Goal: Task Accomplishment & Management: Manage account settings

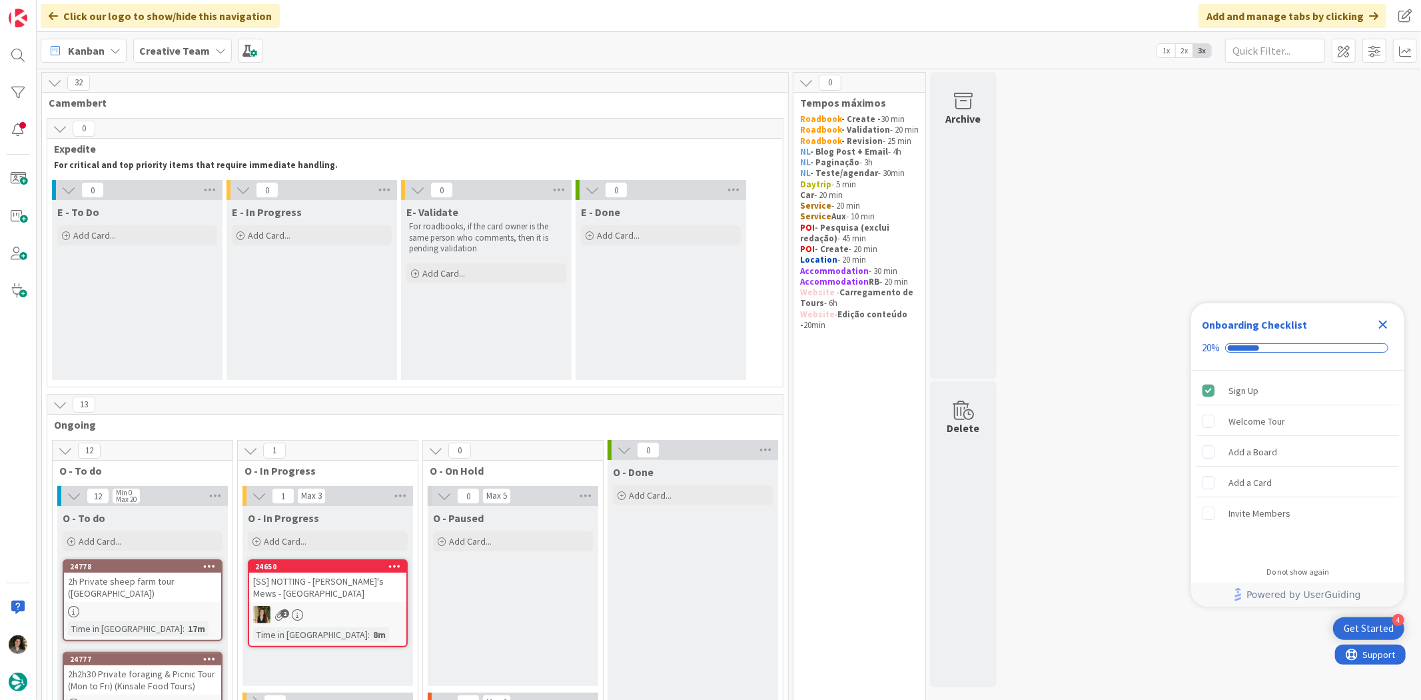
click at [1388, 321] on icon "Close Checklist" at bounding box center [1383, 324] width 16 height 16
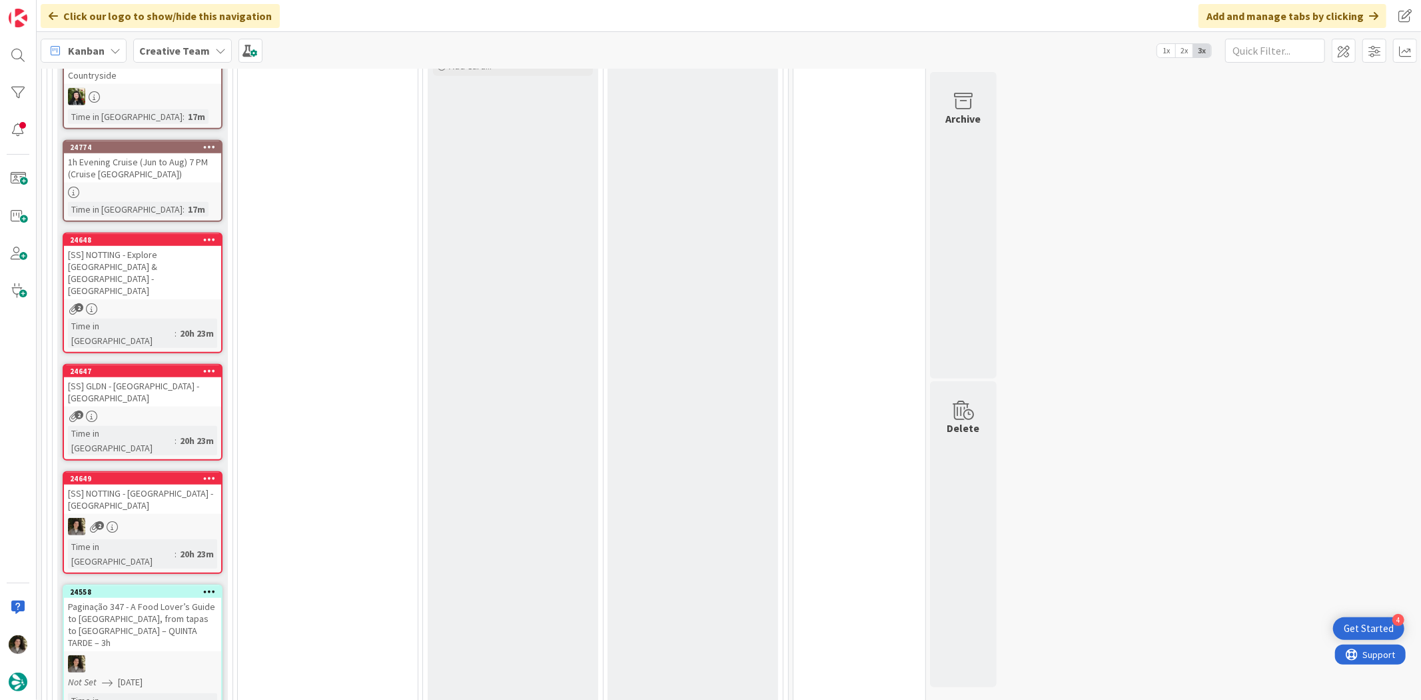
scroll to position [592, 0]
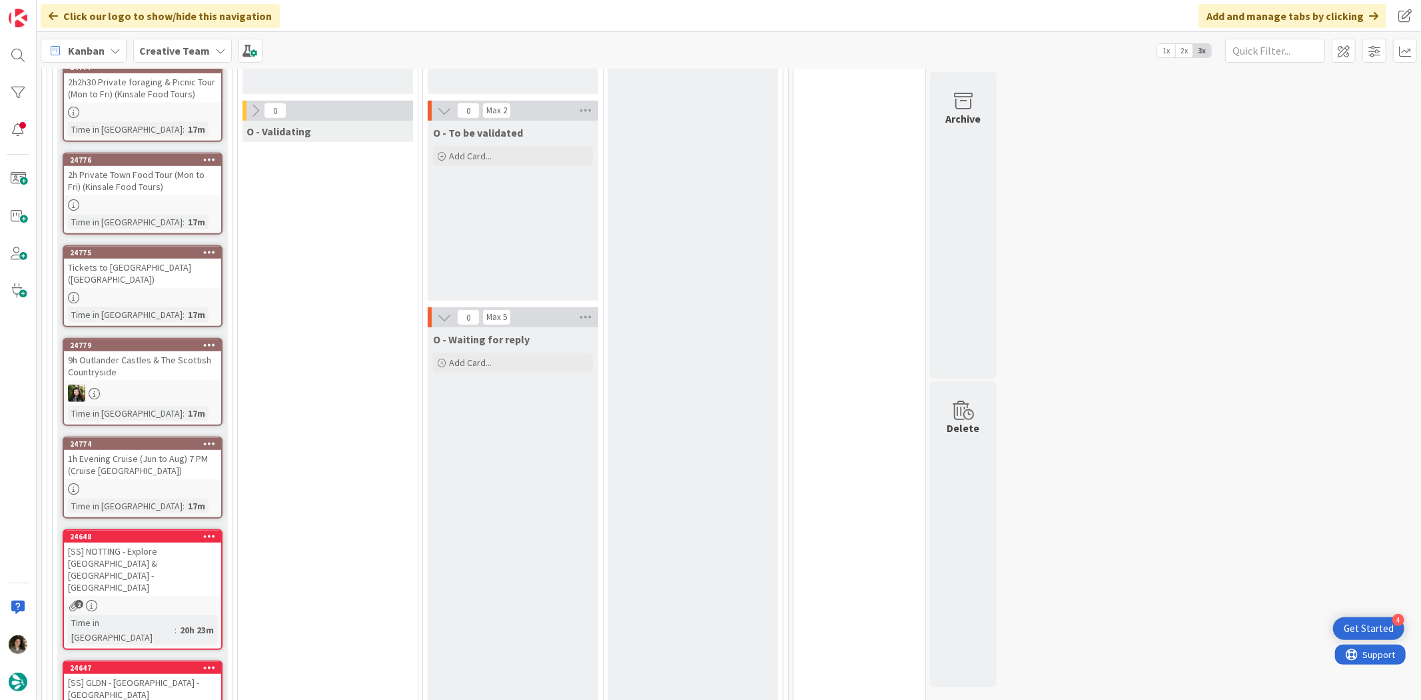
click at [168, 282] on div "Tickets to [GEOGRAPHIC_DATA] ([GEOGRAPHIC_DATA])" at bounding box center [142, 273] width 157 height 29
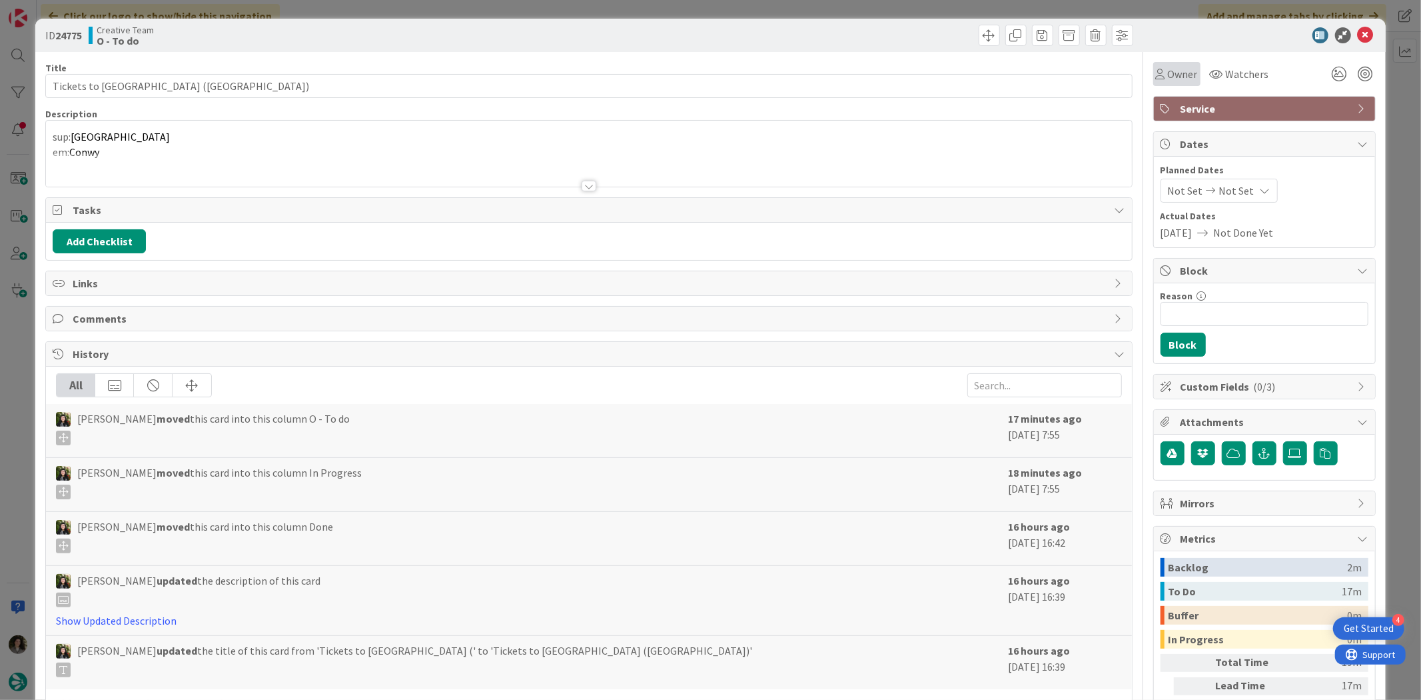
click at [1168, 81] on span "Owner" at bounding box center [1183, 74] width 30 height 16
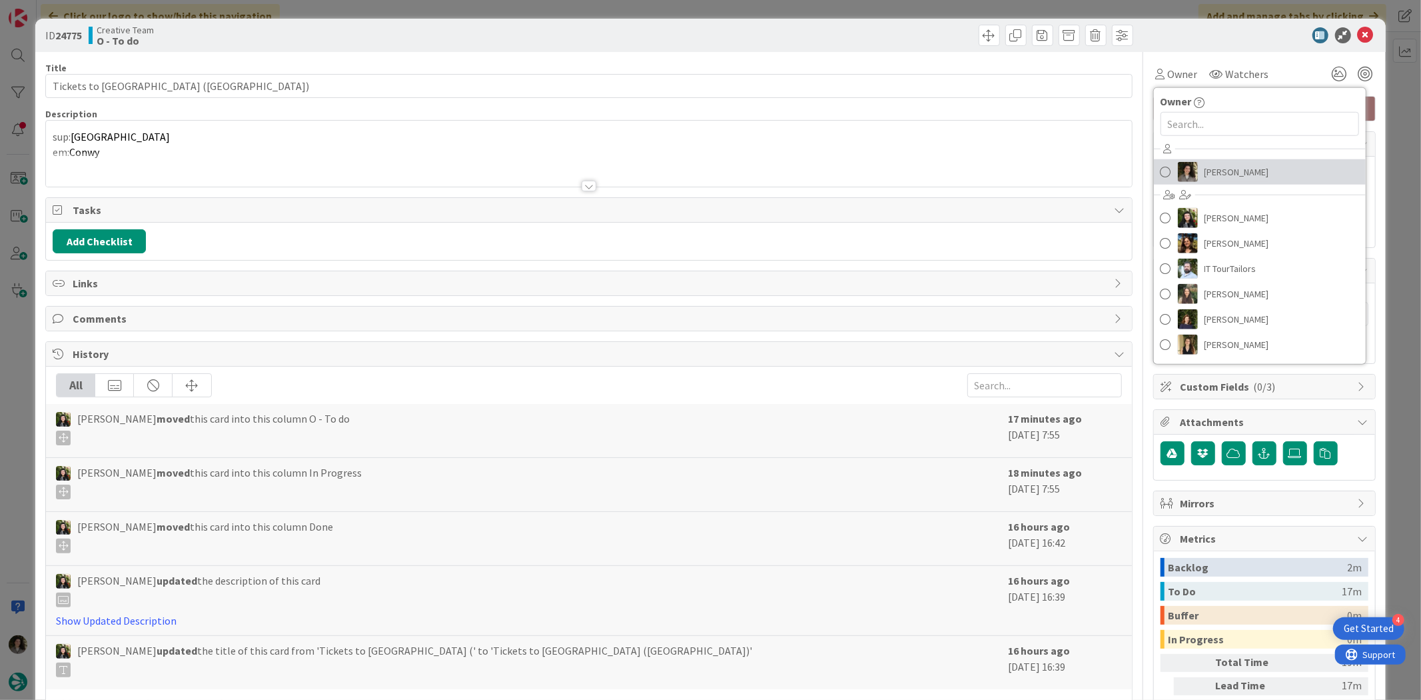
drag, startPoint x: 1245, startPoint y: 175, endPoint x: 1275, endPoint y: 156, distance: 35.3
click at [1245, 175] on span "[PERSON_NAME]" at bounding box center [1237, 172] width 65 height 20
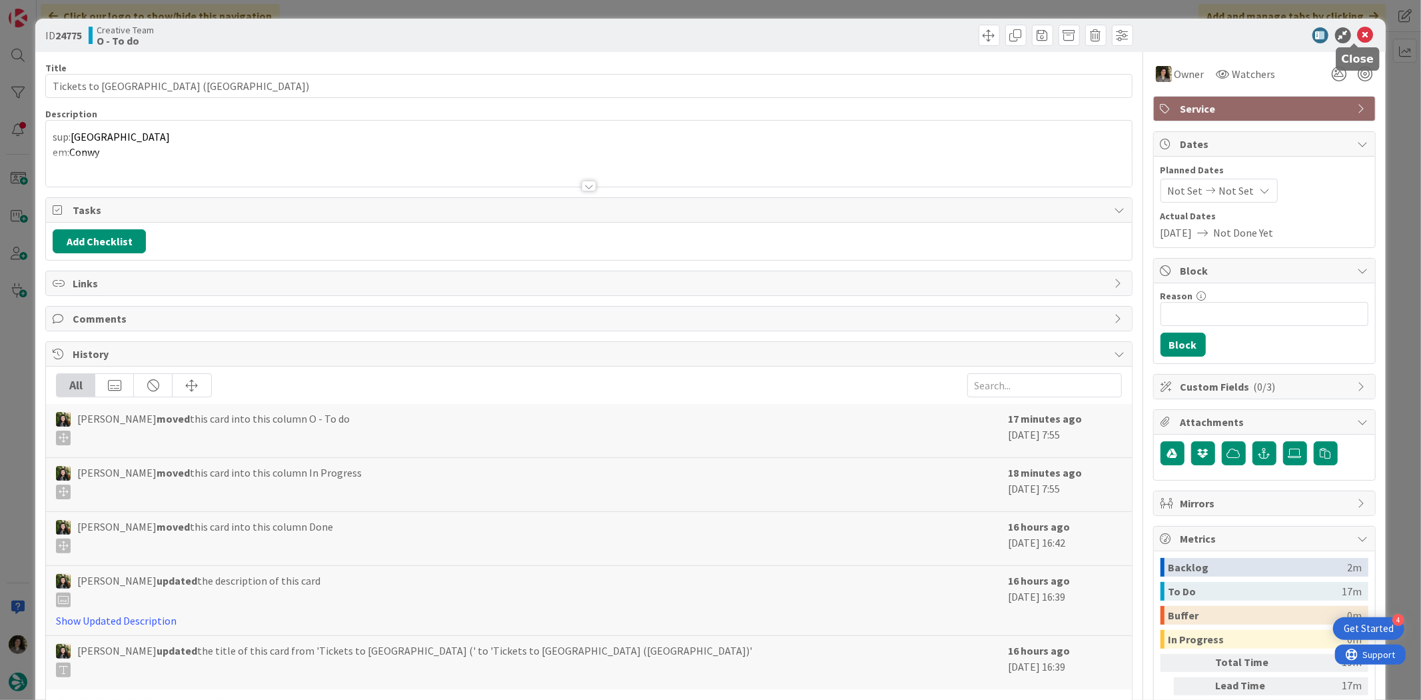
click at [1358, 36] on icon at bounding box center [1366, 35] width 16 height 16
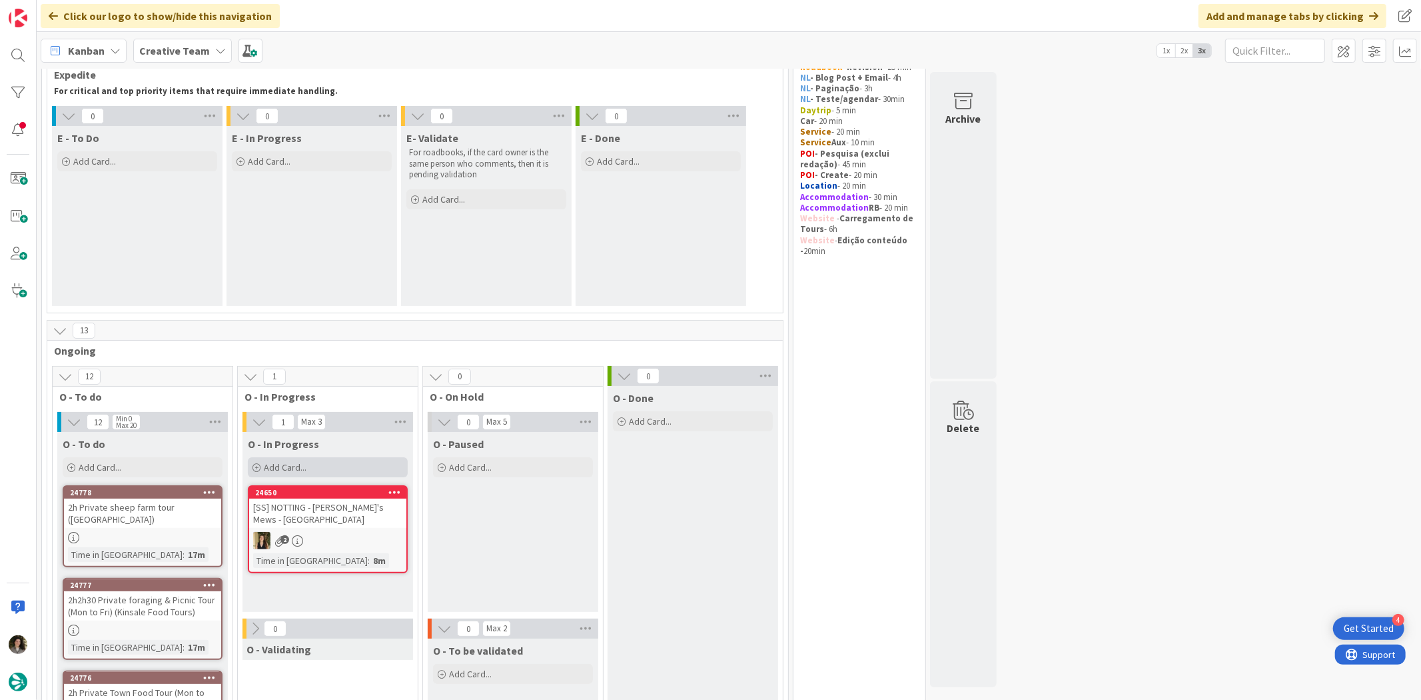
click at [325, 470] on div "Add Card..." at bounding box center [328, 467] width 160 height 20
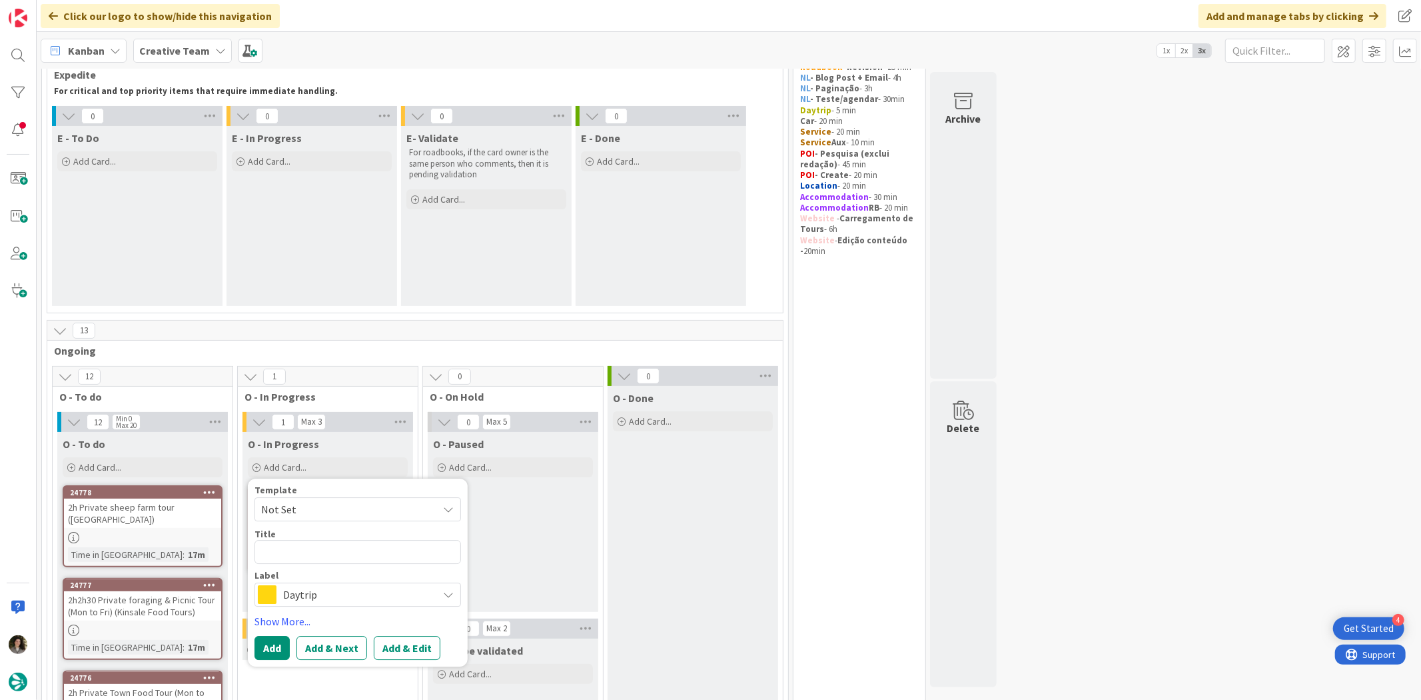
type textarea "x"
type textarea "T"
type textarea "x"
type textarea "TR"
type textarea "x"
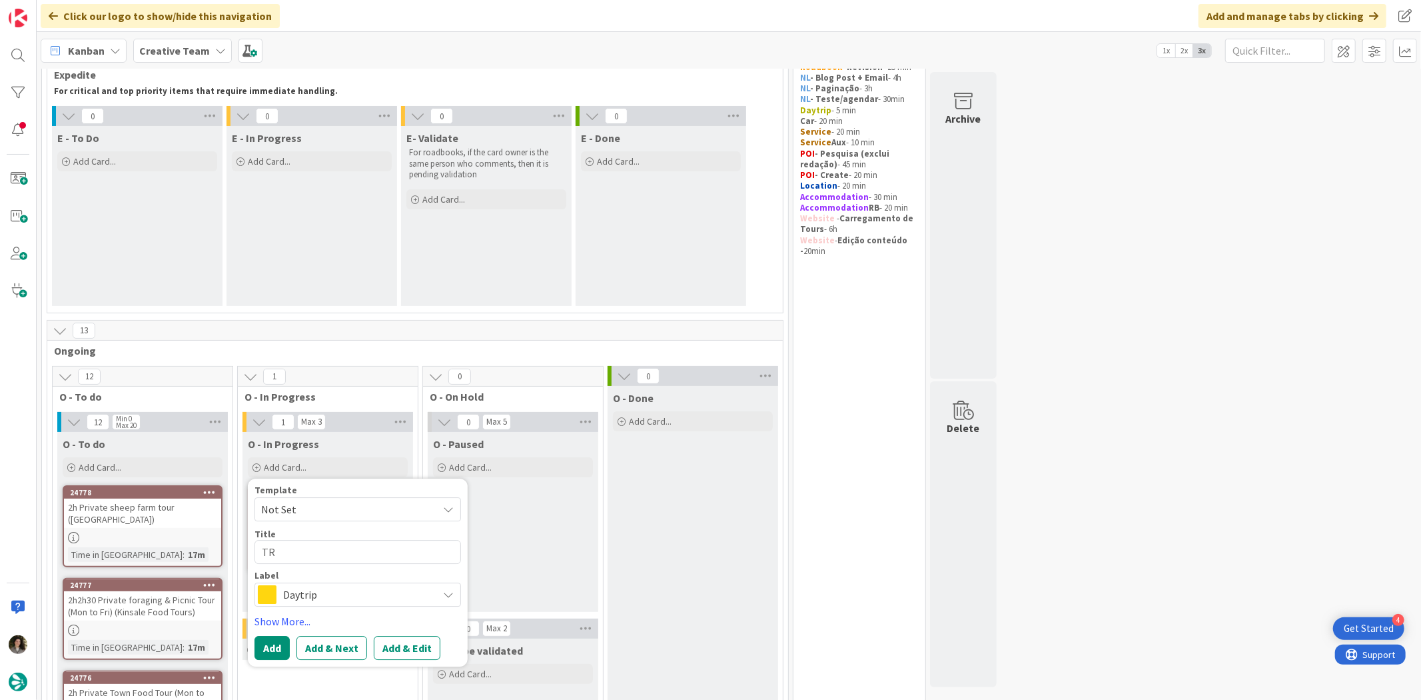
type textarea "TRA"
type textarea "x"
type textarea "TRAV"
type textarea "x"
type textarea "TRAVE"
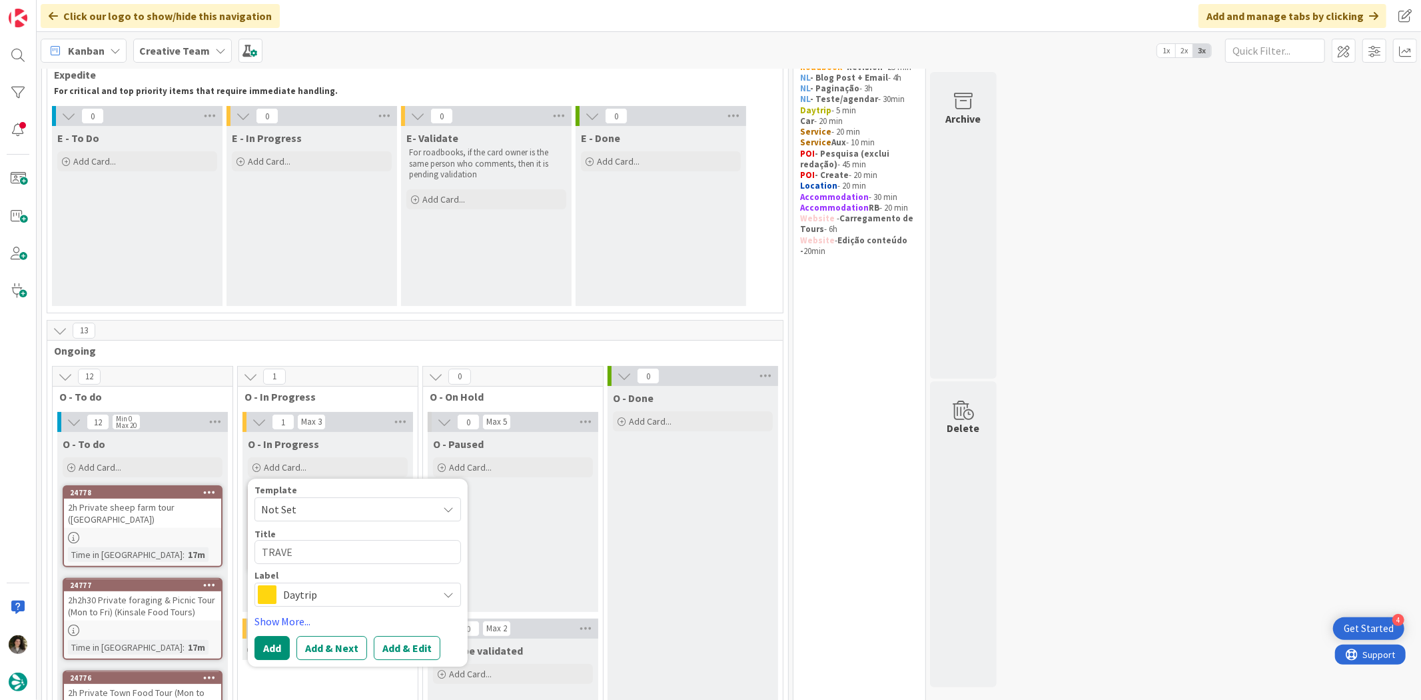
type textarea "x"
type textarea "TRAVEL"
type textarea "x"
type textarea "TRAVEL"
type textarea "x"
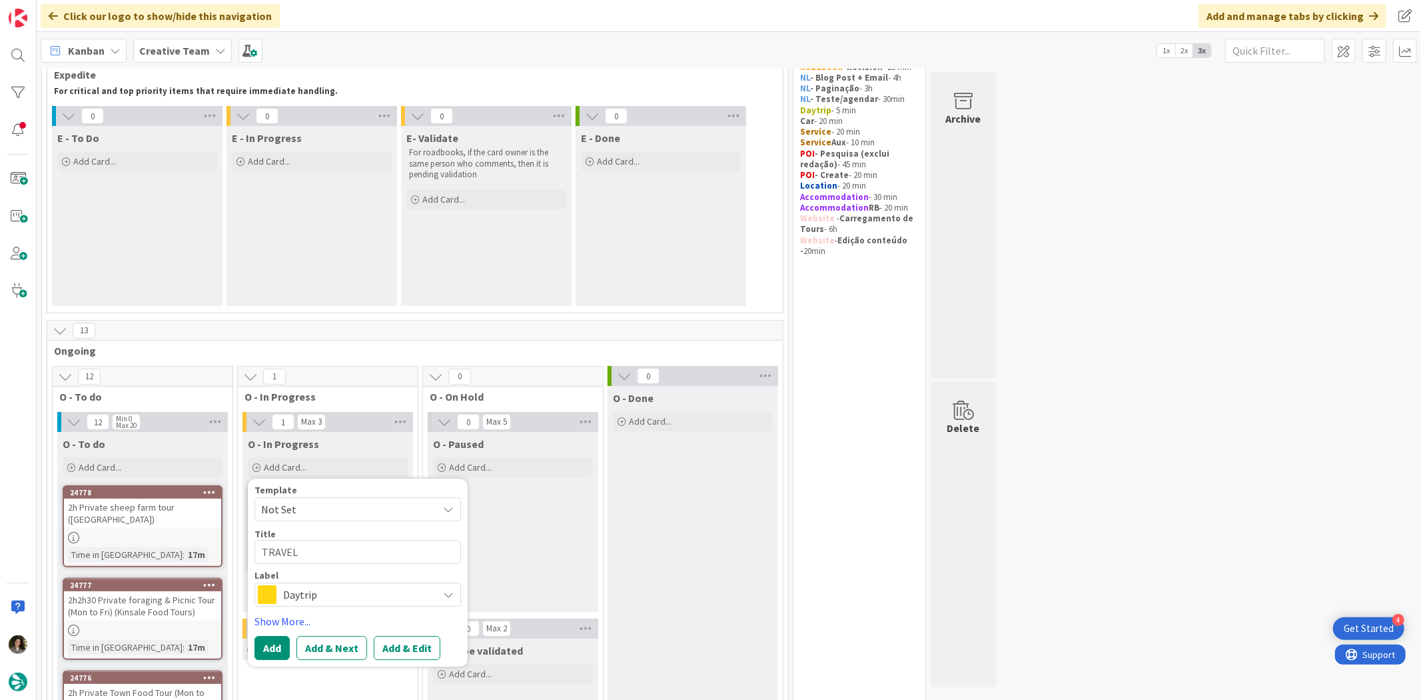
type textarea "TRAVEL S"
type textarea "x"
type textarea "TRAVEL ST"
type textarea "x"
type textarea "TRAVEL STL"
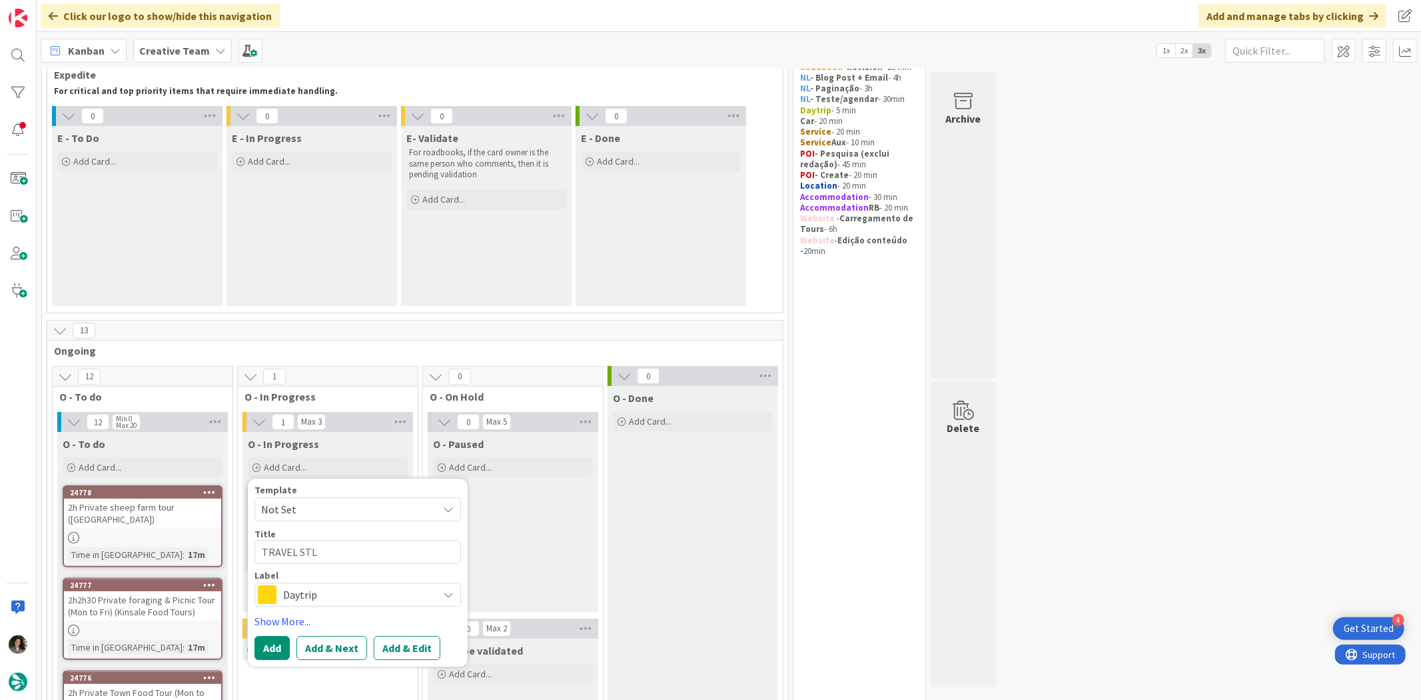
type textarea "x"
type textarea "TRAVEL STLE"
type textarea "x"
type textarea "TRAVEL STLES"
type textarea "x"
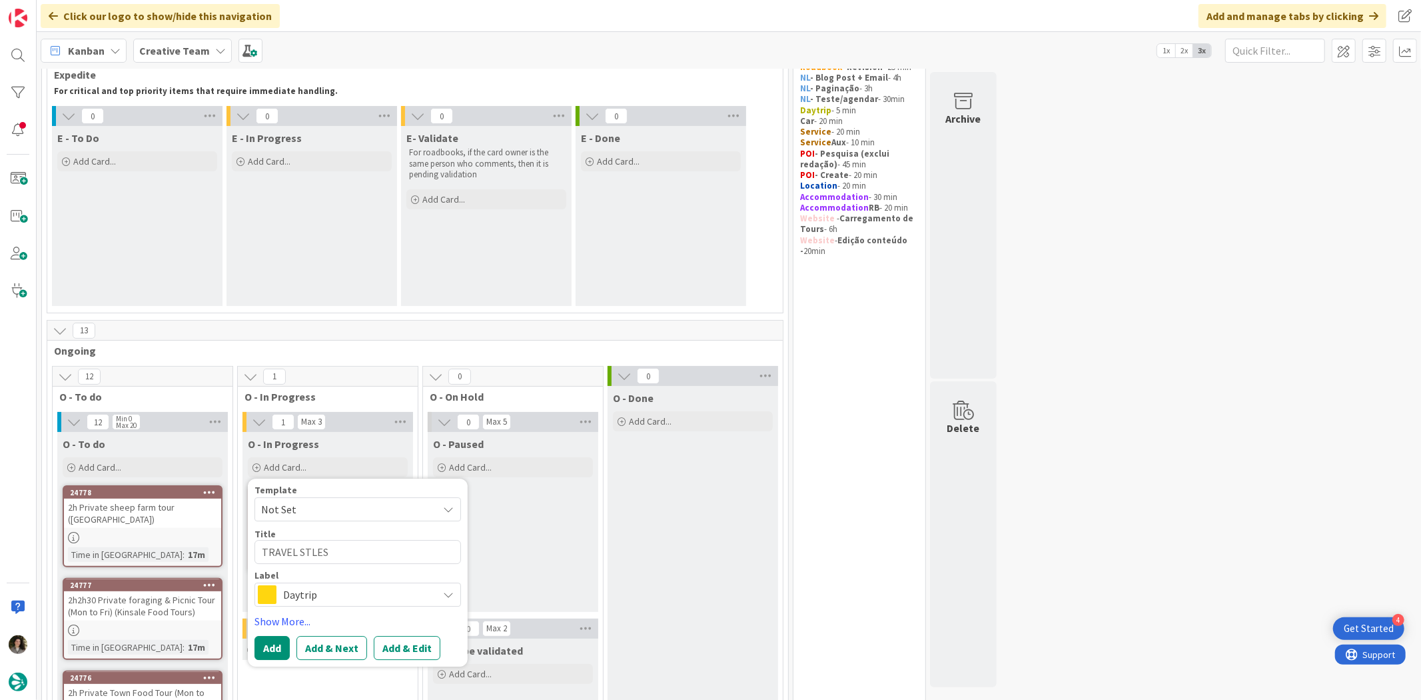
type textarea "TRAVEL STLE"
type textarea "x"
type textarea "TRAVEL STL"
type textarea "x"
type textarea "TRAVEL ST"
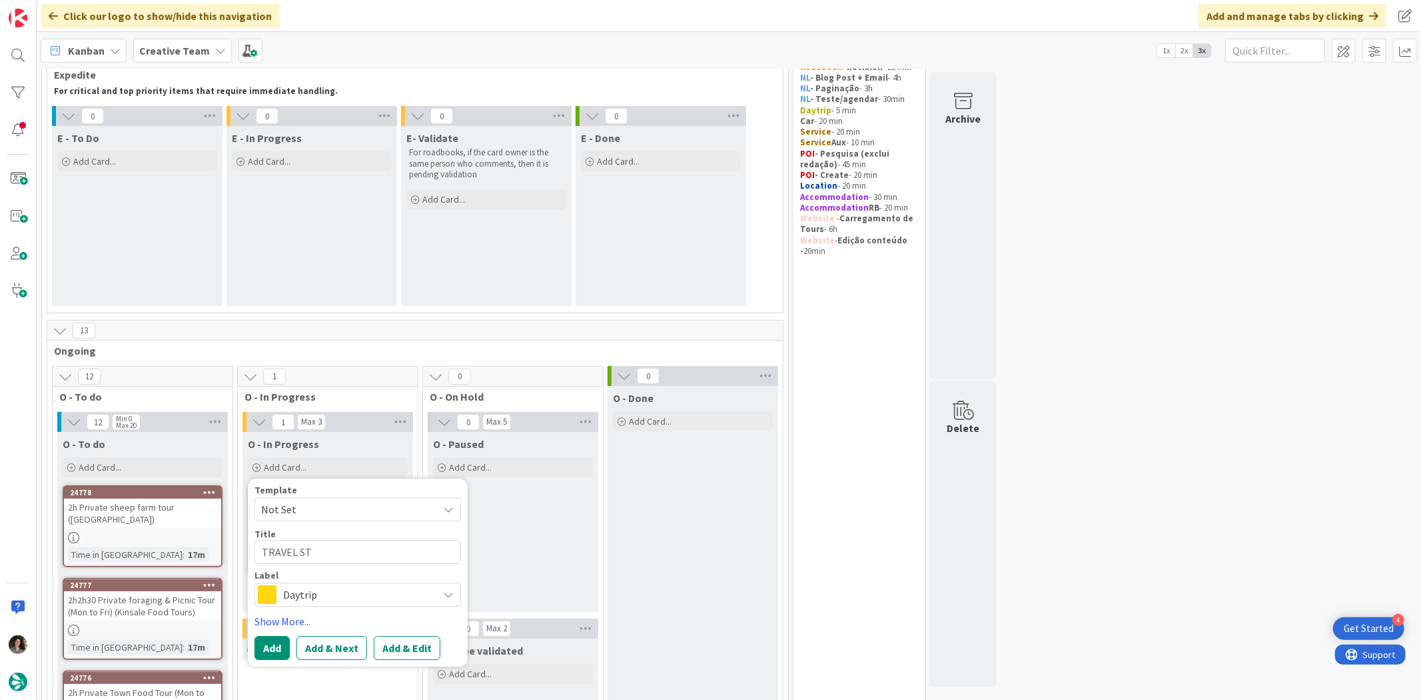
type textarea "x"
type textarea "TRAVEL STY"
type textarea "x"
type textarea "TRAVEL STYL"
type textarea "x"
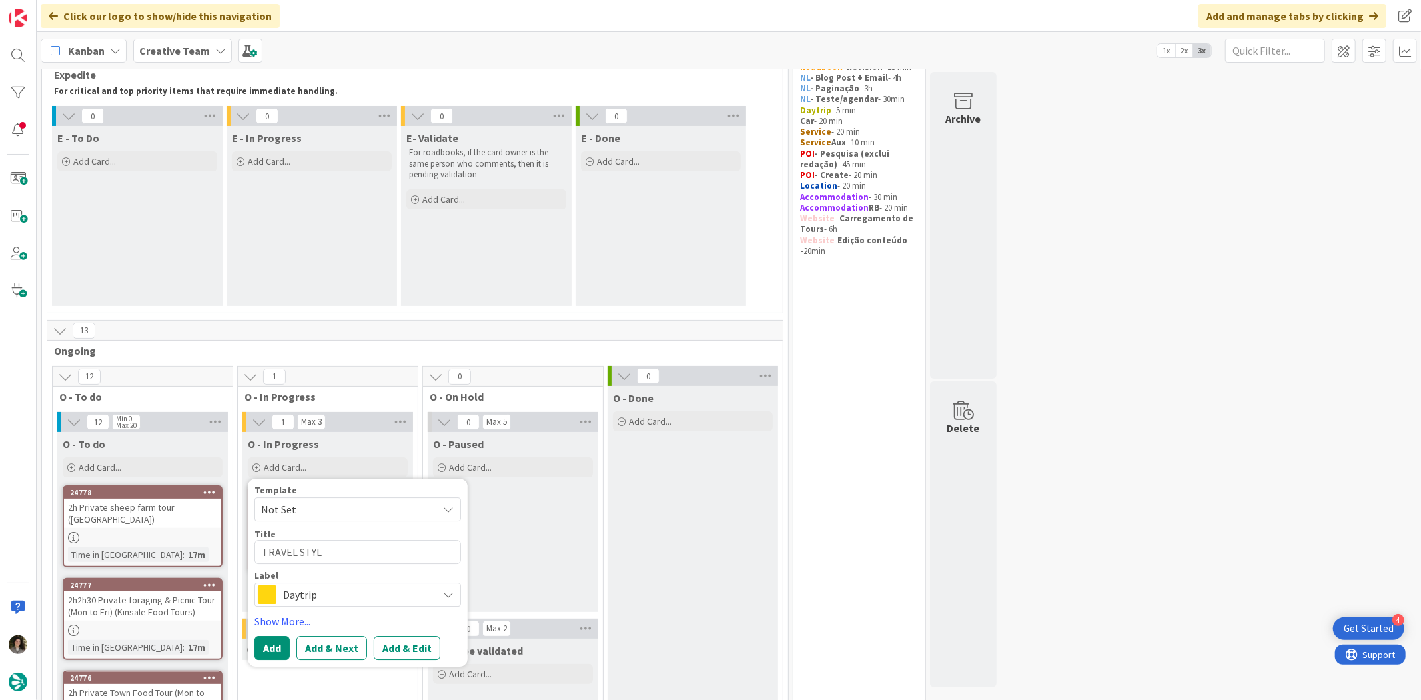
type textarea "TRAVEL STYLE"
type textarea "x"
type textarea "TRAVEL STYLES"
type textarea "x"
type textarea "TRAVEL STYLES"
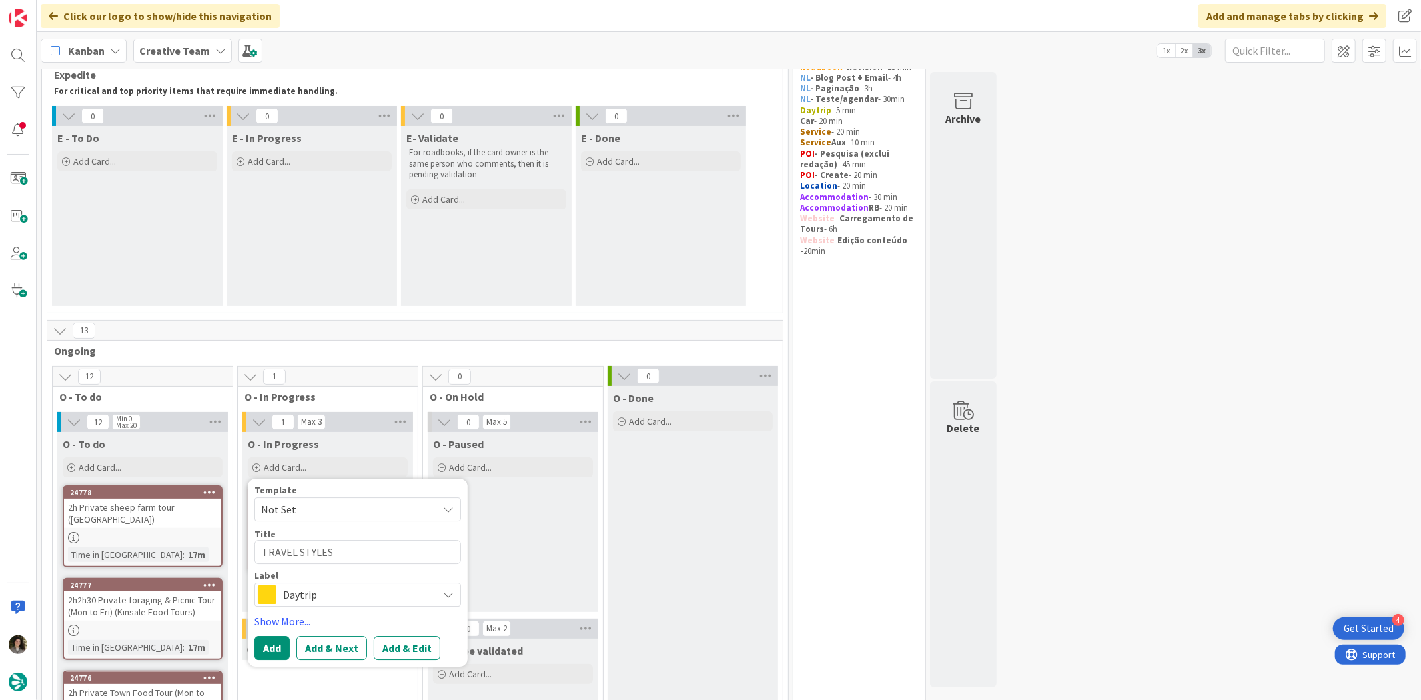
type textarea "x"
type textarea "TRAVEL STYLES M"
type textarea "x"
type textarea "TRAVEL STYLES MA"
type textarea "x"
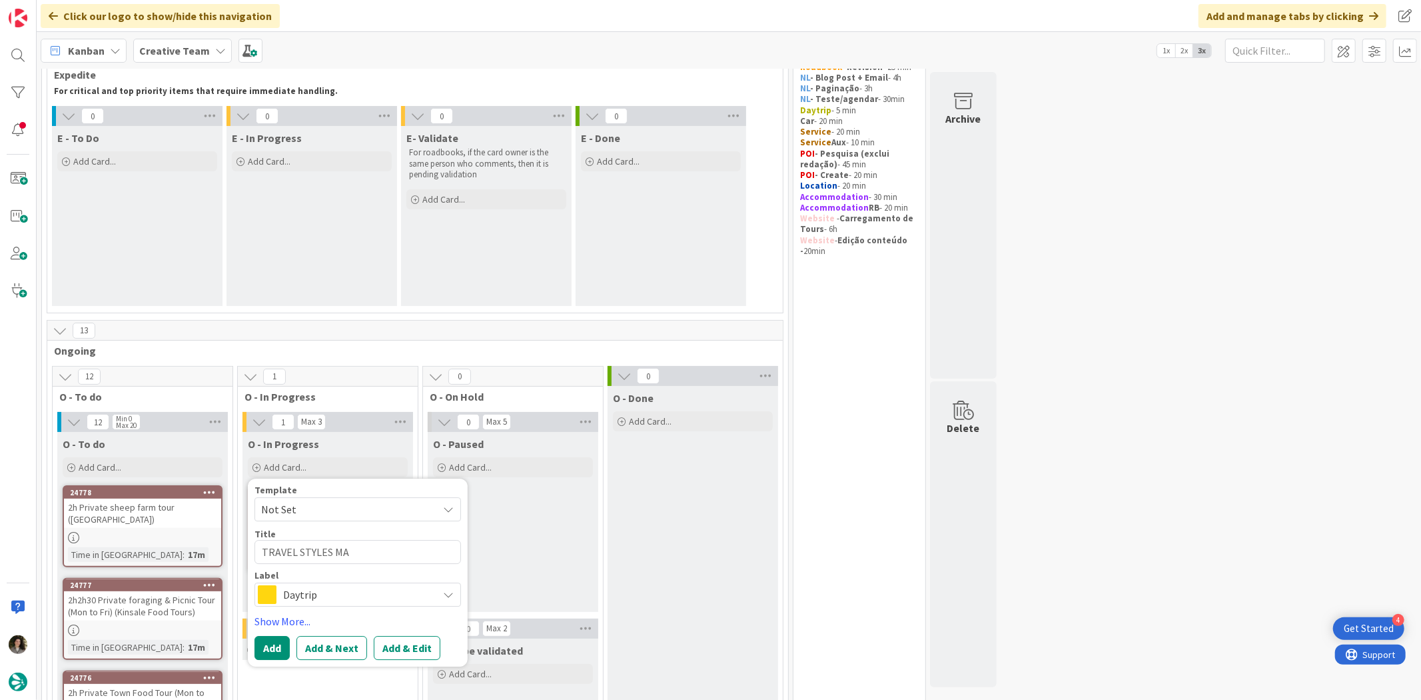
type textarea "TRAVEL STYLES MAR"
type textarea "x"
type textarea "TRAVEL STYLES MAT"
type textarea "x"
type textarea "TRAVEL STYLES MATR"
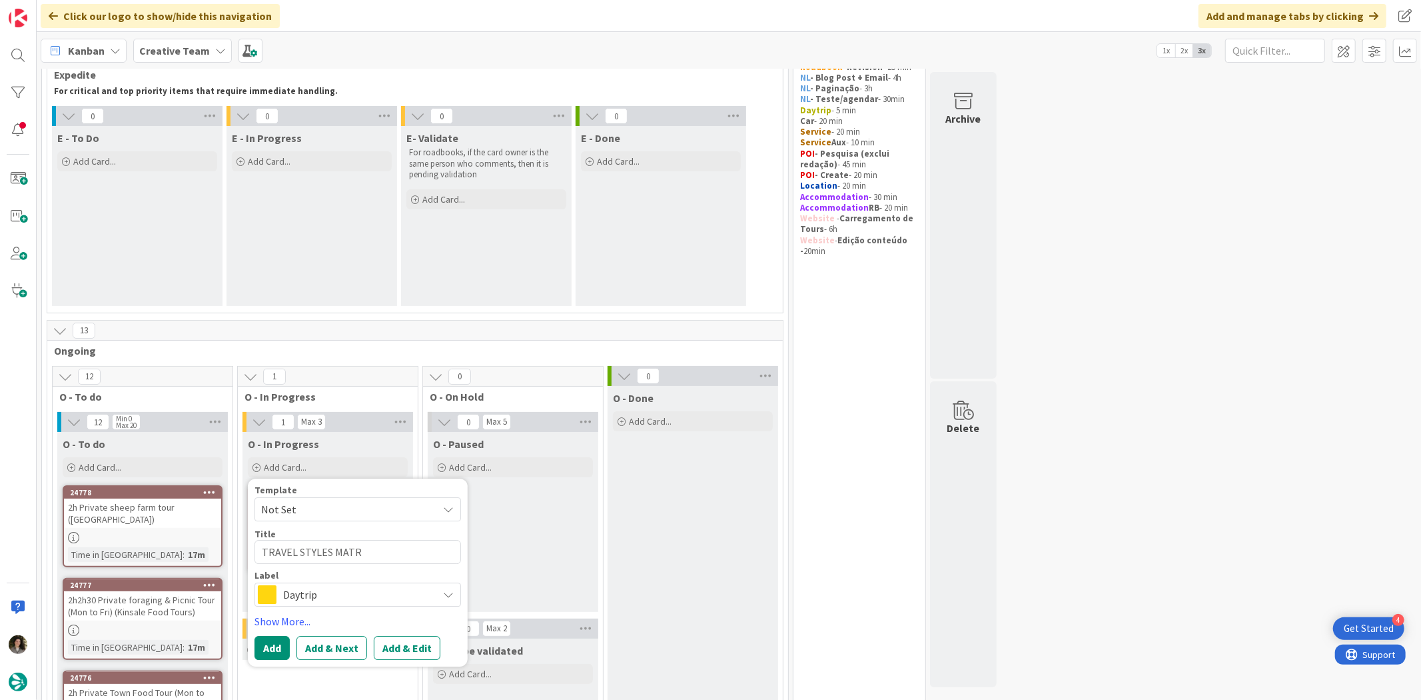
type textarea "x"
type textarea "TRAVEL STYLES MATRI"
type textarea "x"
type textarea "TRAVEL STYLES MATRIX"
type textarea "x"
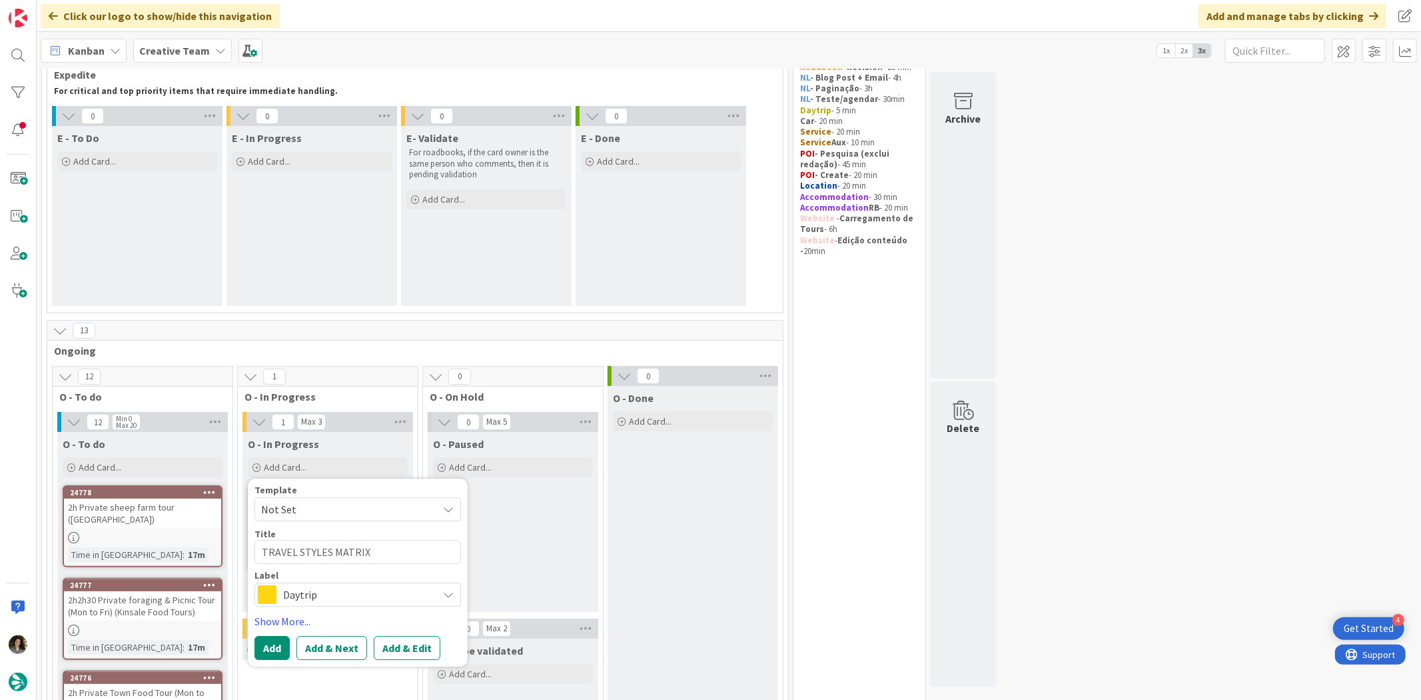
type textarea "TRAVEL STYLES MATRIX"
type textarea "x"
type textarea "TRAVEL STYLES MATRIX -"
type textarea "x"
type textarea "TRAVEL STYLES MATRIX -"
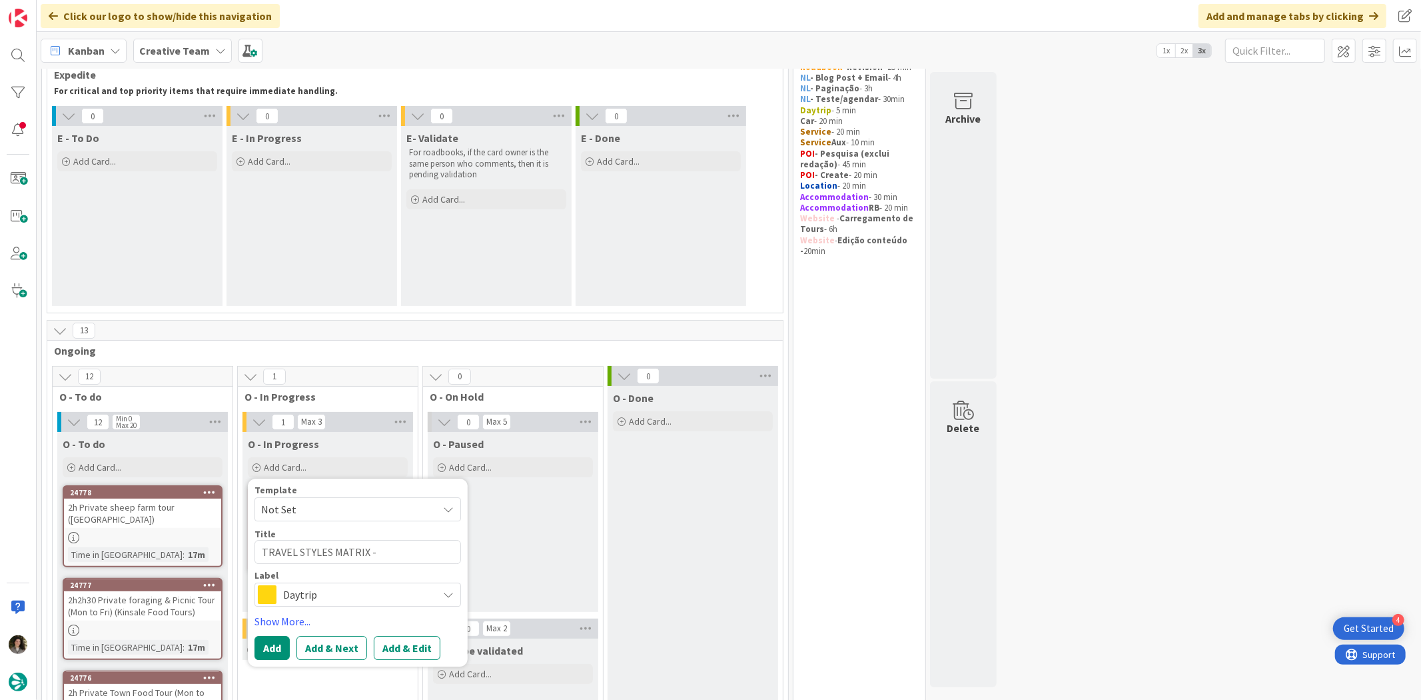
type textarea "x"
type textarea "TRAVEL STYLES MATRIX - E"
type textarea "x"
type textarea "TRAVEL STYLES MATRIX - ES"
type textarea "x"
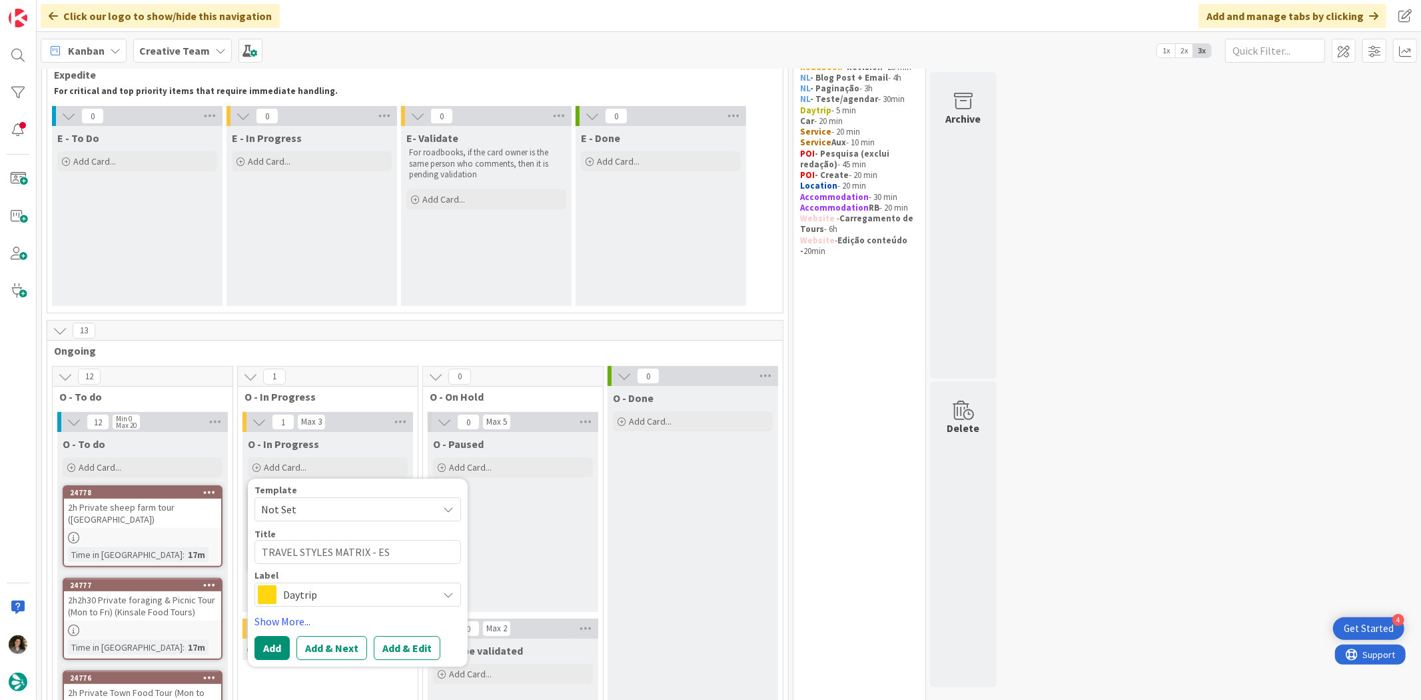
type textarea "TRAVEL STYLES MATRIX - ES"
type textarea "x"
type textarea "TRAVEL STYLES MATRIX - ES C"
type textarea "x"
type textarea "TRAVEL STYLES MATRIX - ES C&"
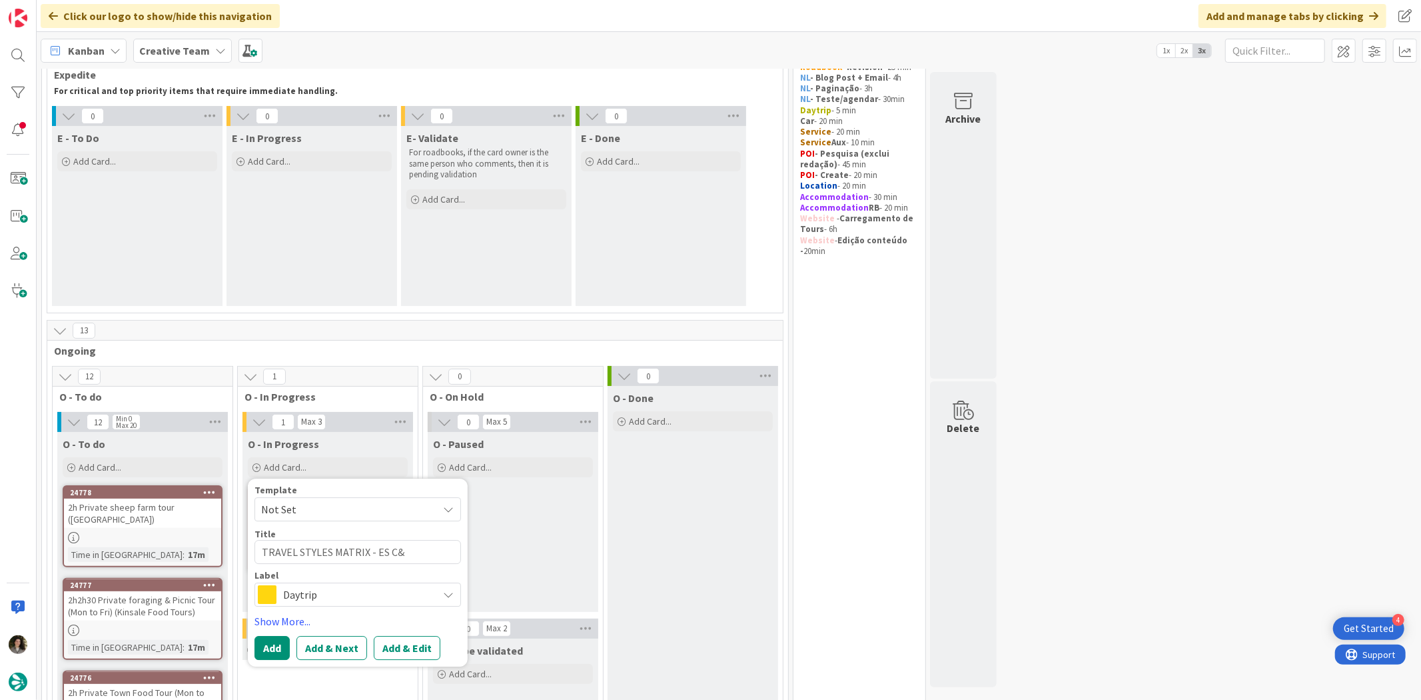
type textarea "x"
type textarea "TRAVEL STYLES MATRIX - ES C&A"
click button "Add" at bounding box center [272, 648] width 35 height 24
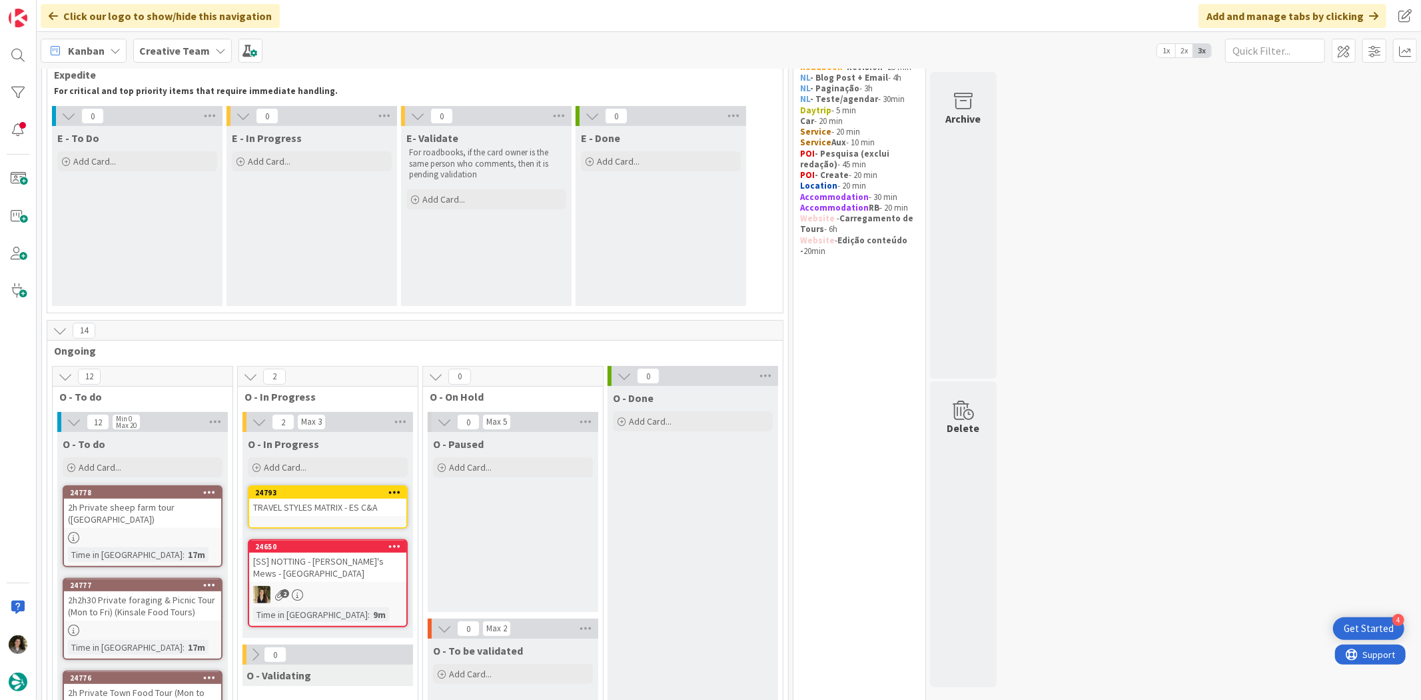
click at [348, 521] on div "24793 TRAVEL STYLES MATRIX - ES C&A" at bounding box center [328, 506] width 160 height 43
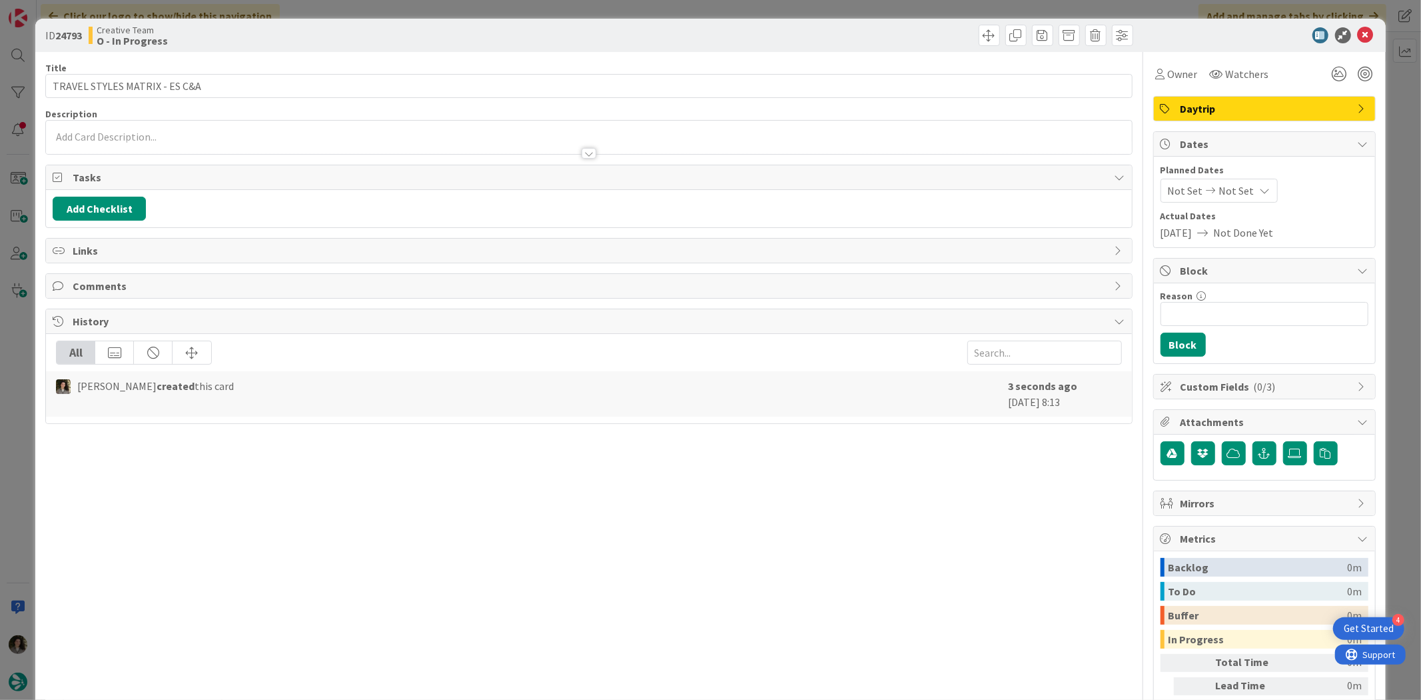
drag, startPoint x: 1177, startPoint y: 105, endPoint x: 1195, endPoint y: 116, distance: 21.3
click at [1181, 105] on span "Daytrip" at bounding box center [1266, 109] width 171 height 16
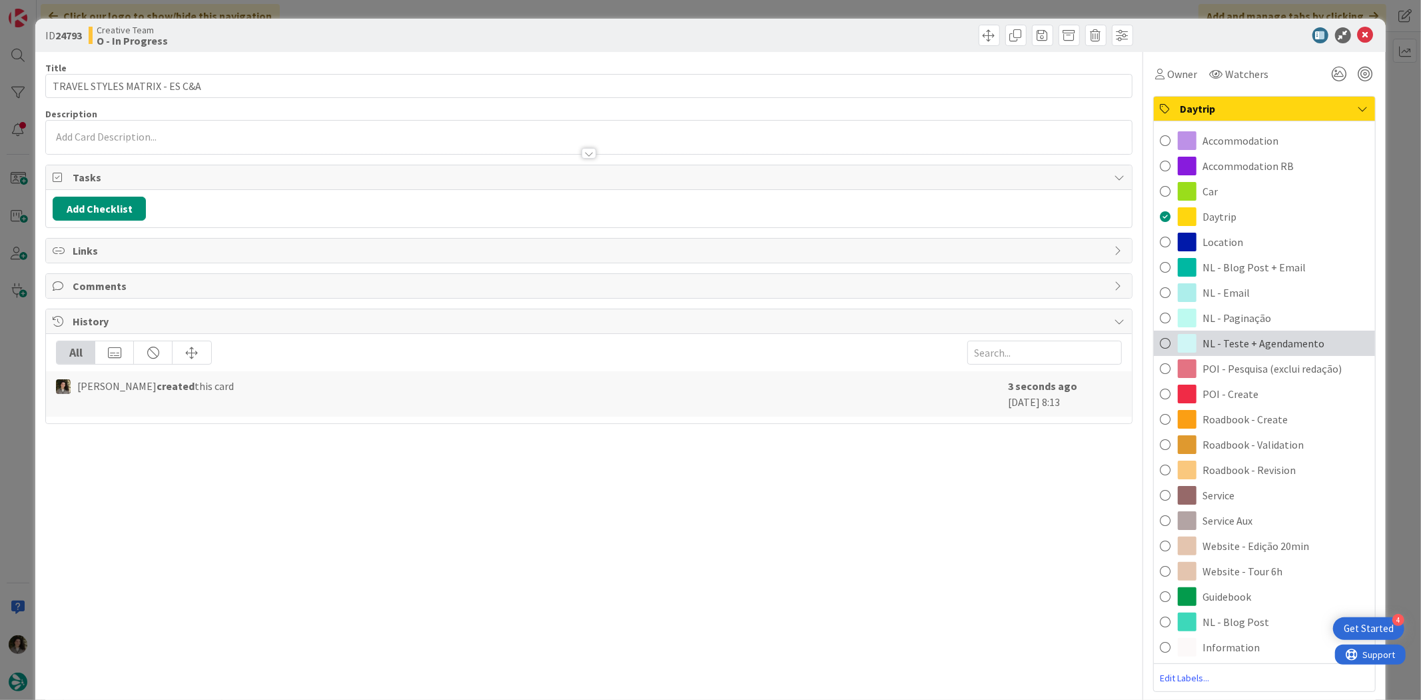
click at [1281, 346] on span "NL - Teste + Agendamento" at bounding box center [1264, 343] width 122 height 16
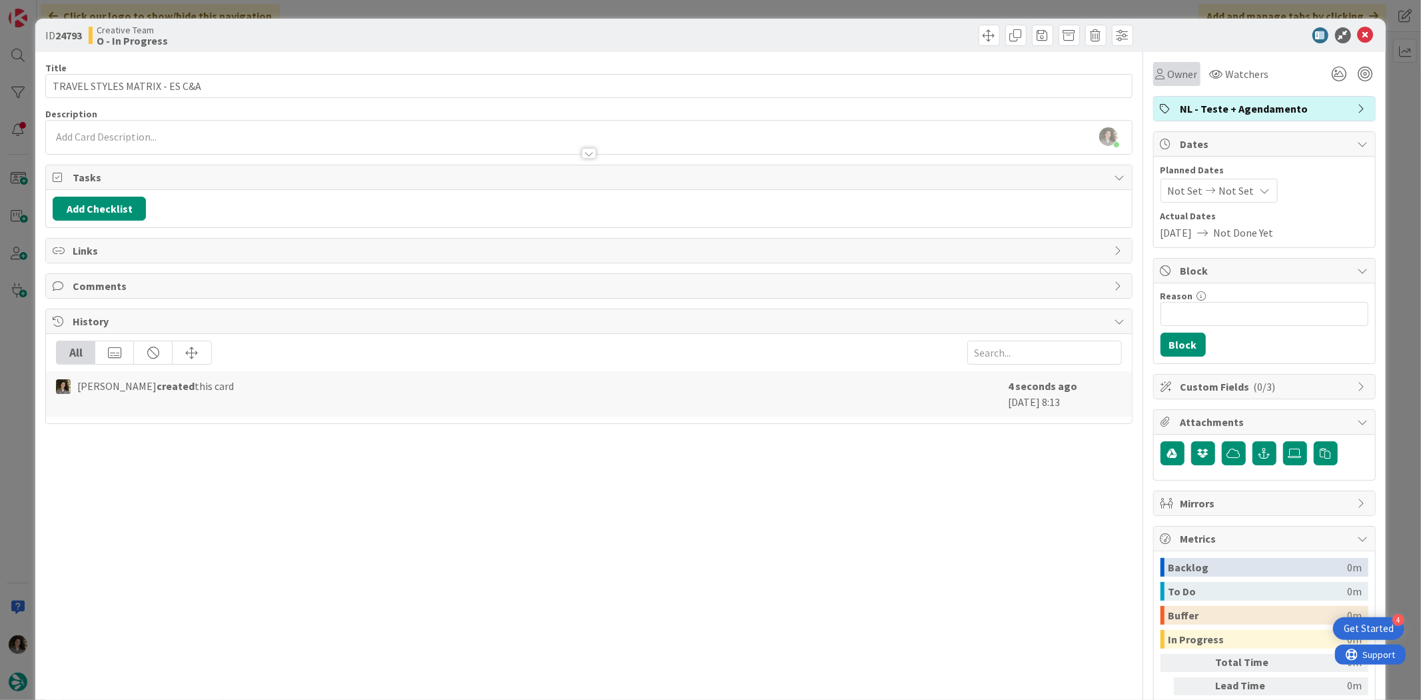
click at [1173, 76] on span "Owner" at bounding box center [1183, 74] width 30 height 16
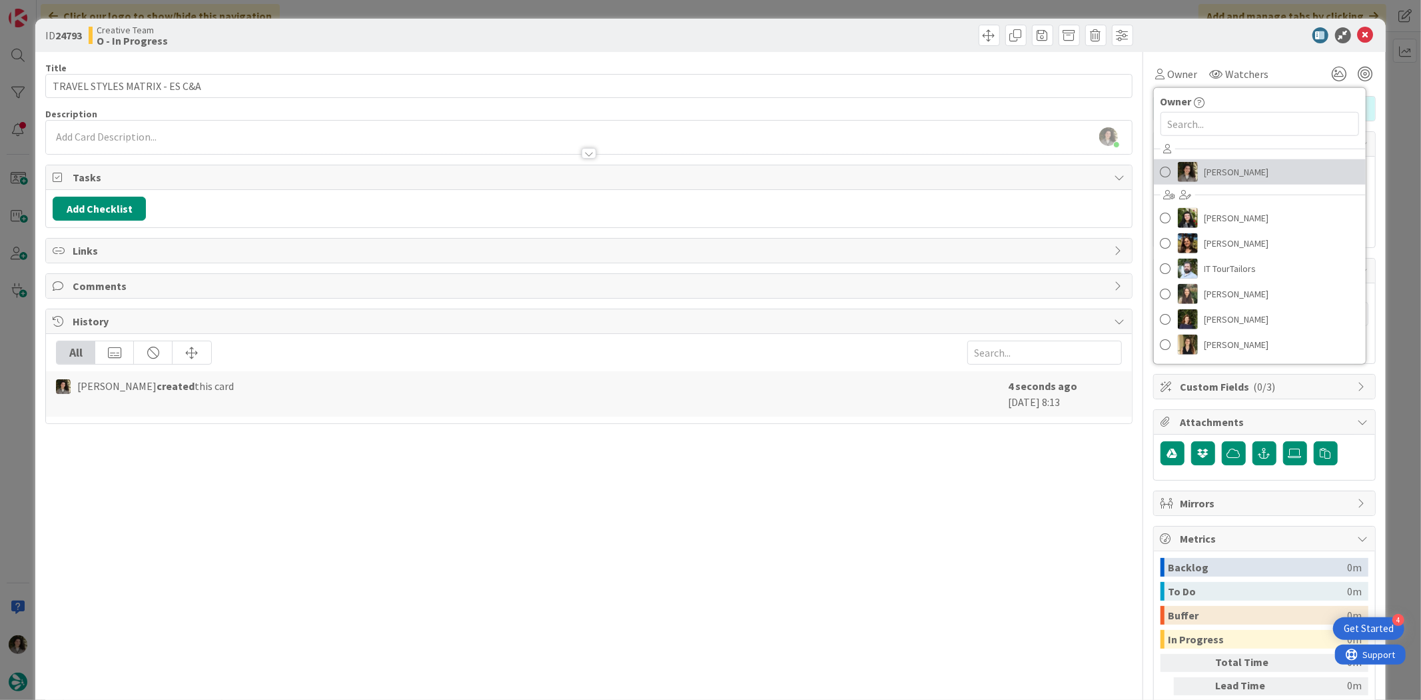
click at [1227, 165] on span "[PERSON_NAME]" at bounding box center [1237, 172] width 65 height 20
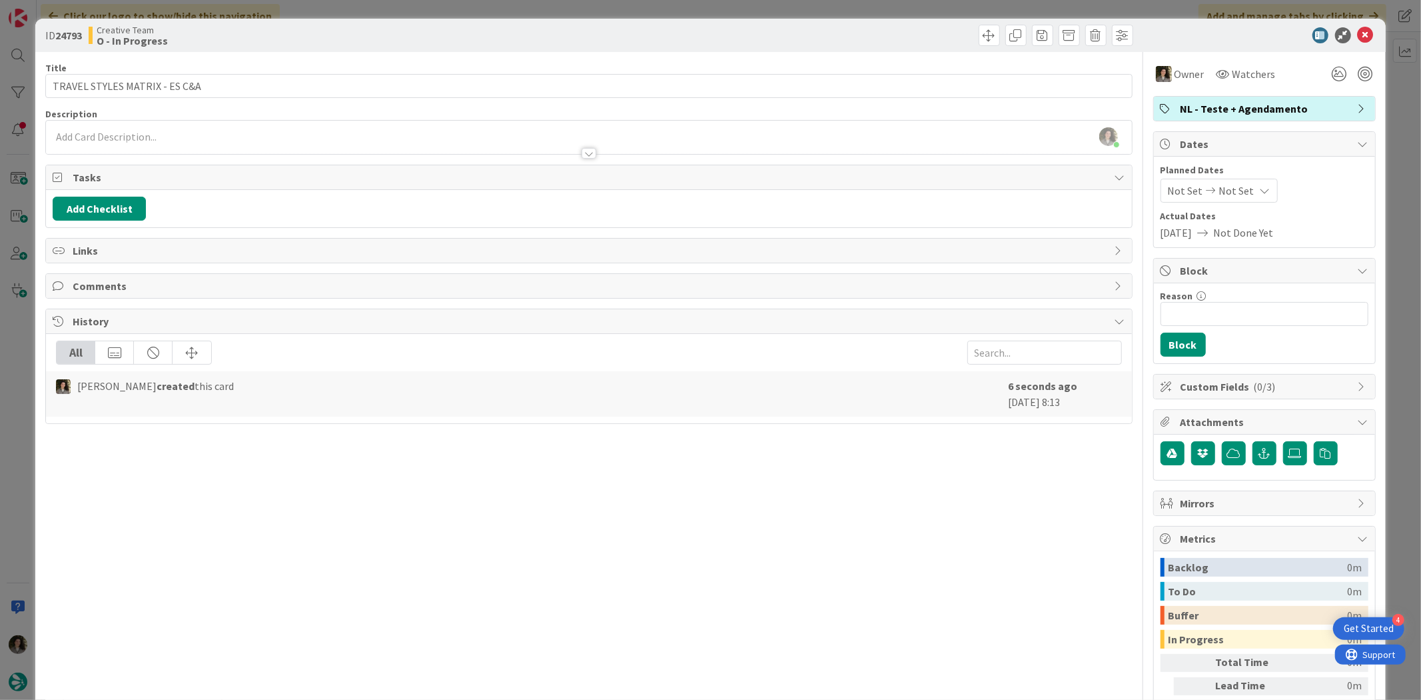
drag, startPoint x: 1240, startPoint y: 189, endPoint x: 1237, endPoint y: 201, distance: 12.3
click at [1240, 189] on div "Not Set Not Set" at bounding box center [1219, 191] width 117 height 24
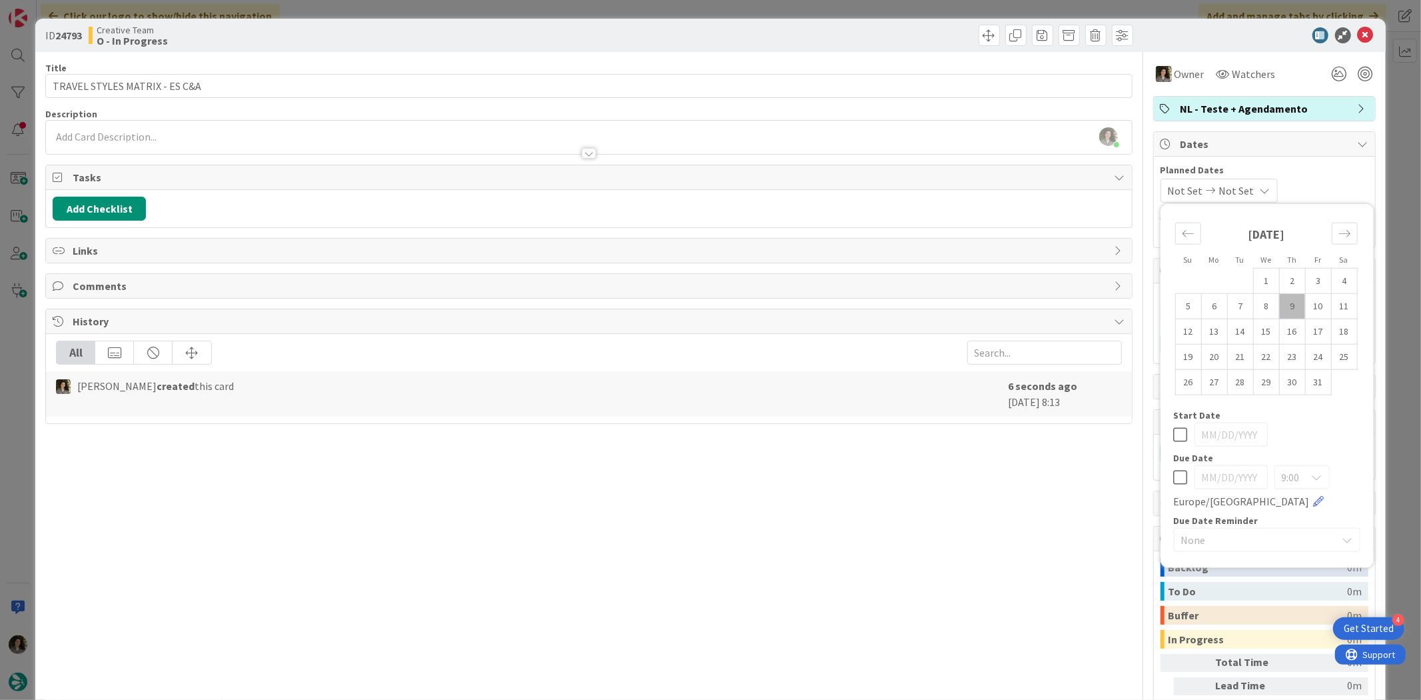
click at [1175, 473] on icon at bounding box center [1181, 477] width 14 height 16
type input "[DATE]"
click at [939, 528] on div "Title 29 / 128 TRAVEL STYLES MATRIX - ES C&A Description [PERSON_NAME] just joi…" at bounding box center [588, 415] width 1087 height 726
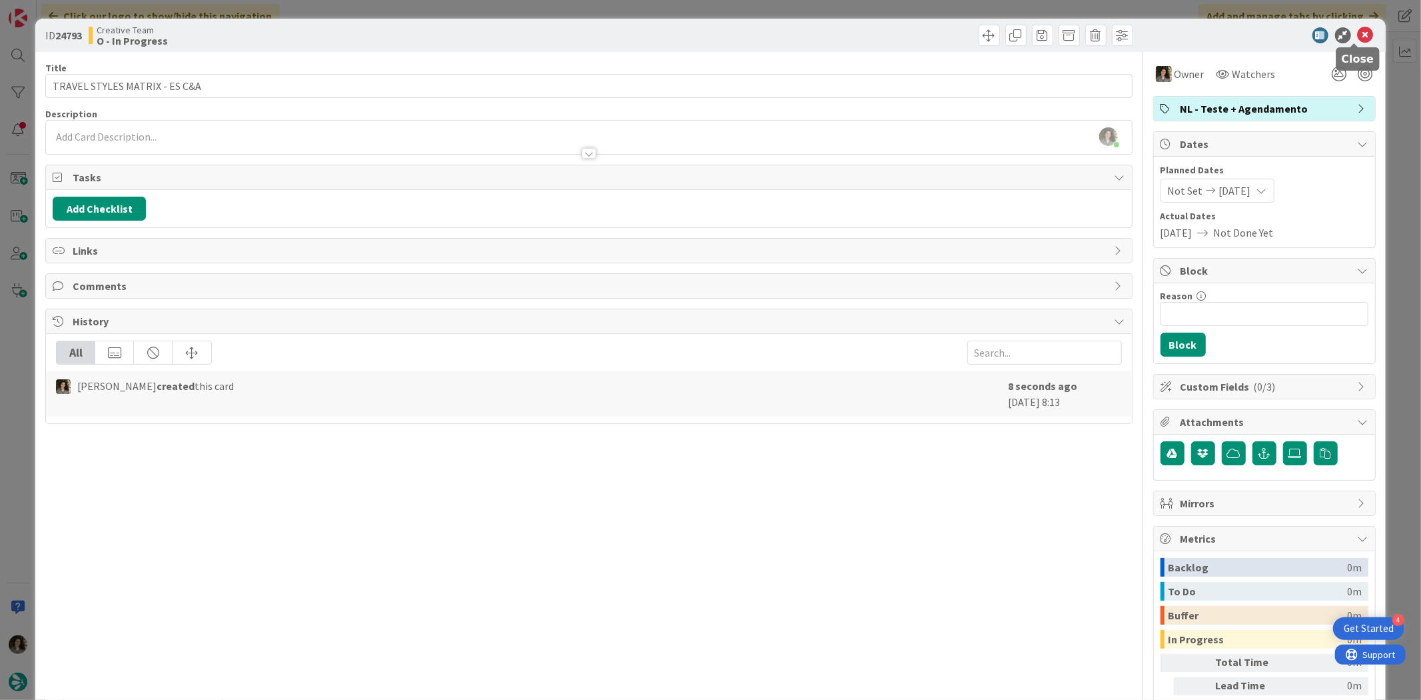
click at [1358, 34] on icon at bounding box center [1366, 35] width 16 height 16
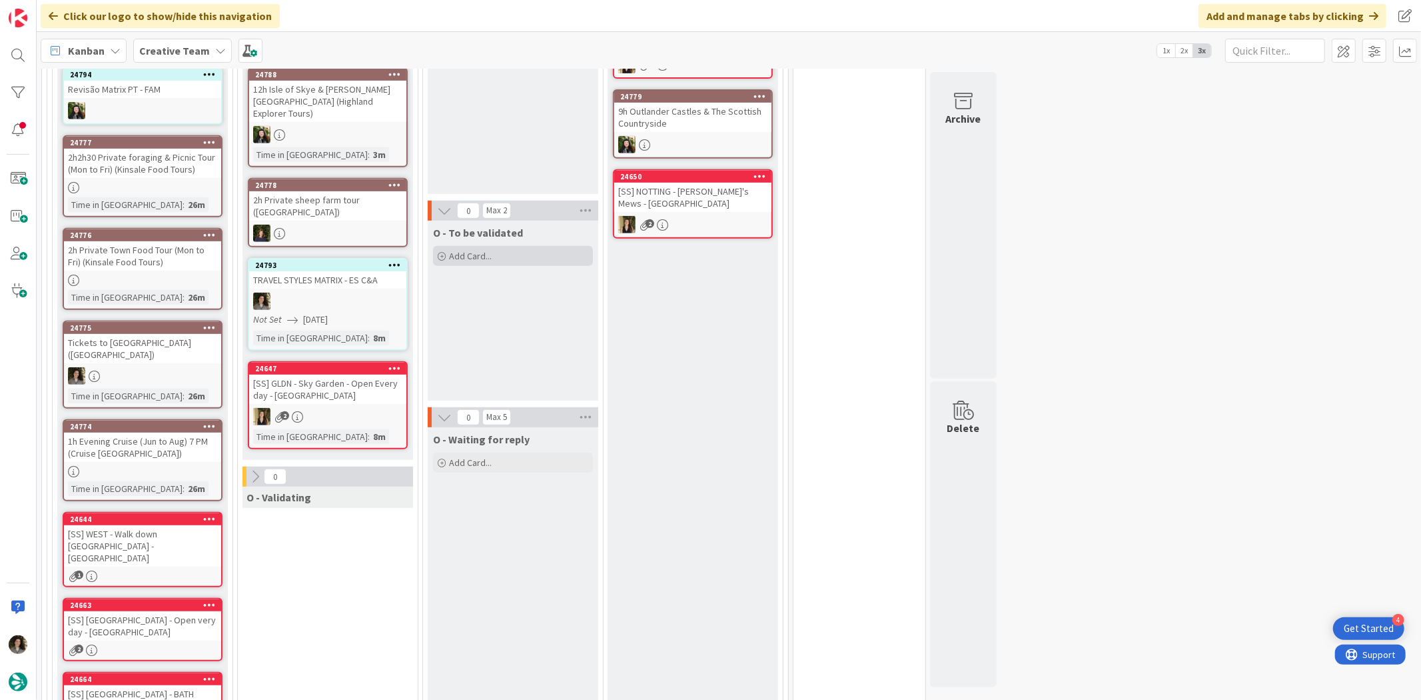
scroll to position [370, 0]
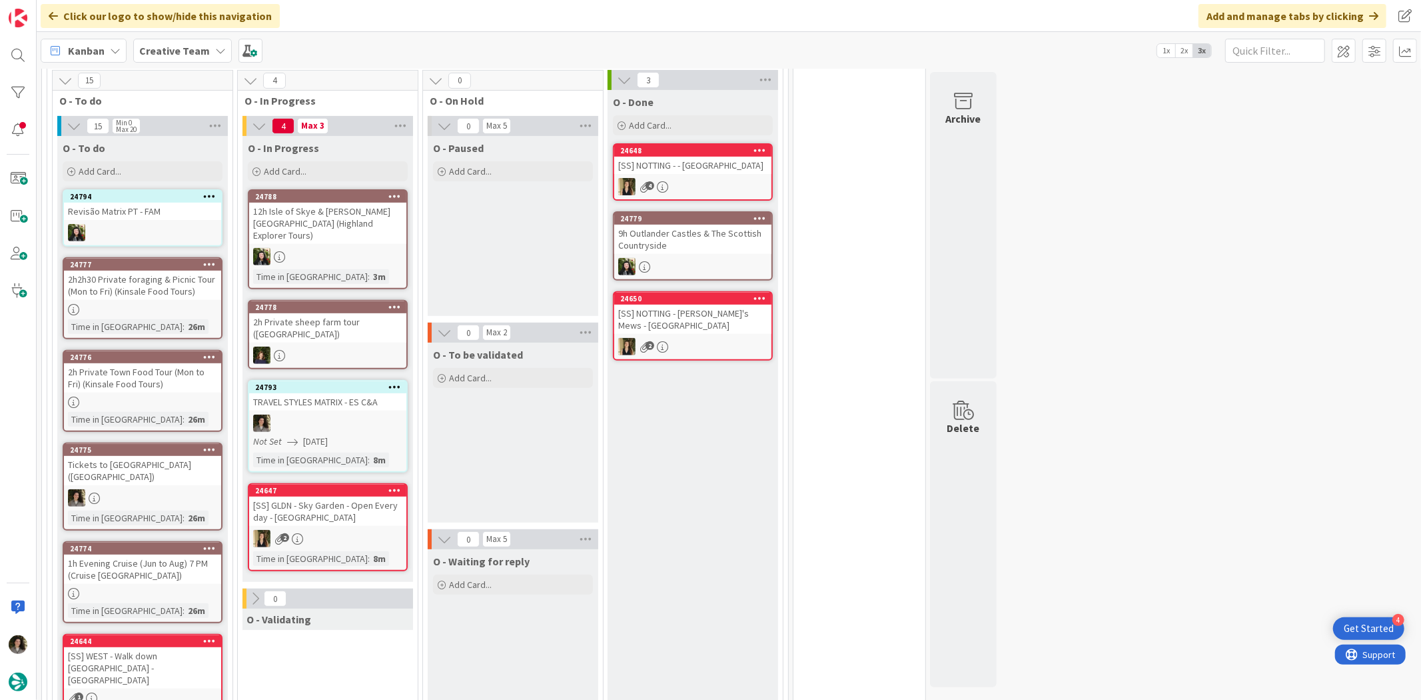
click at [336, 393] on div "TRAVEL STYLES MATRIX - ES C&A" at bounding box center [327, 401] width 157 height 17
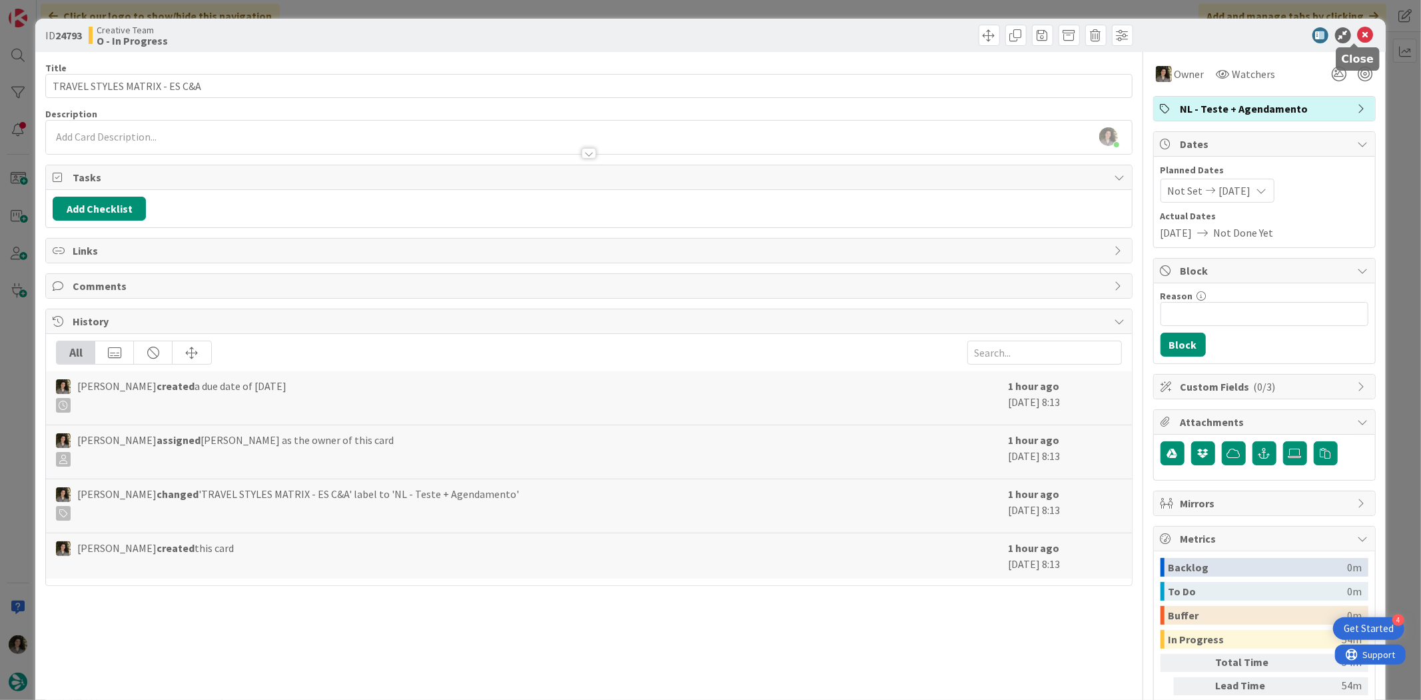
click at [1358, 31] on icon at bounding box center [1366, 35] width 16 height 16
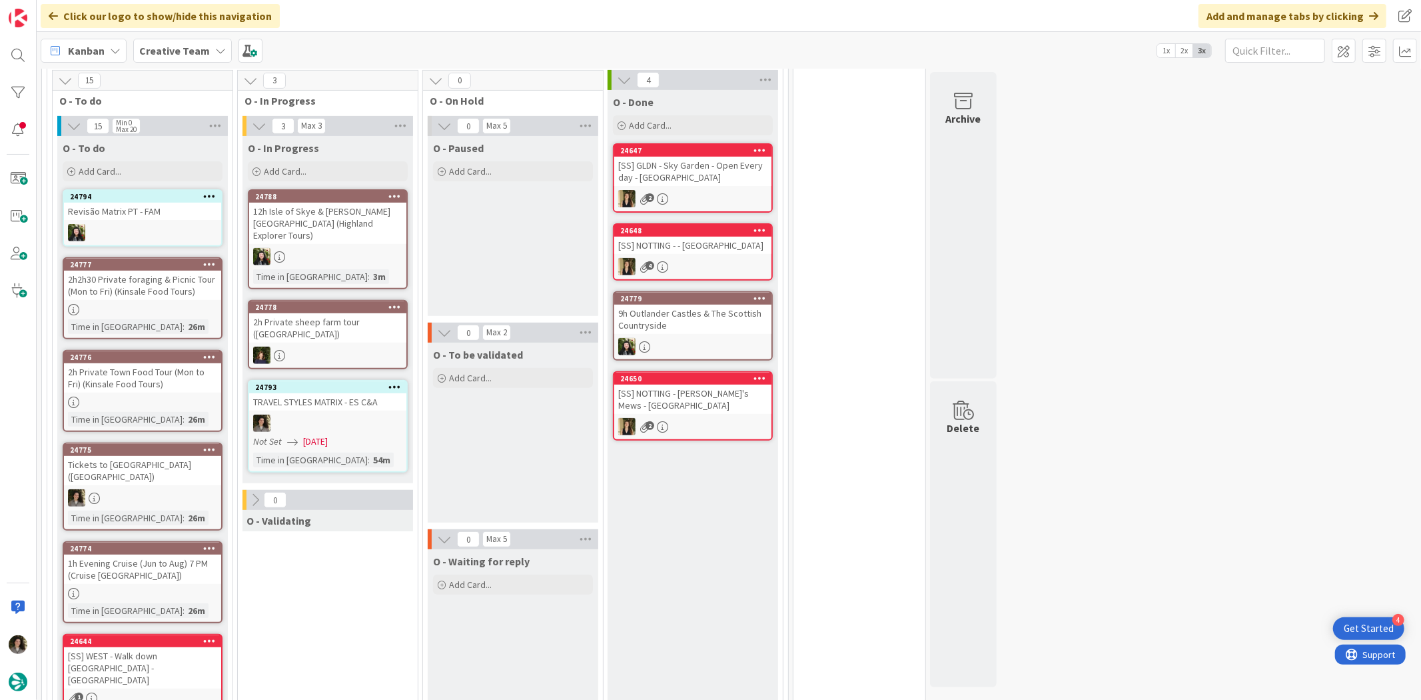
click at [709, 207] on div "24647 [SS] GLDN - Sky Garden - Open Every day - [GEOGRAPHIC_DATA] 2" at bounding box center [693, 177] width 160 height 69
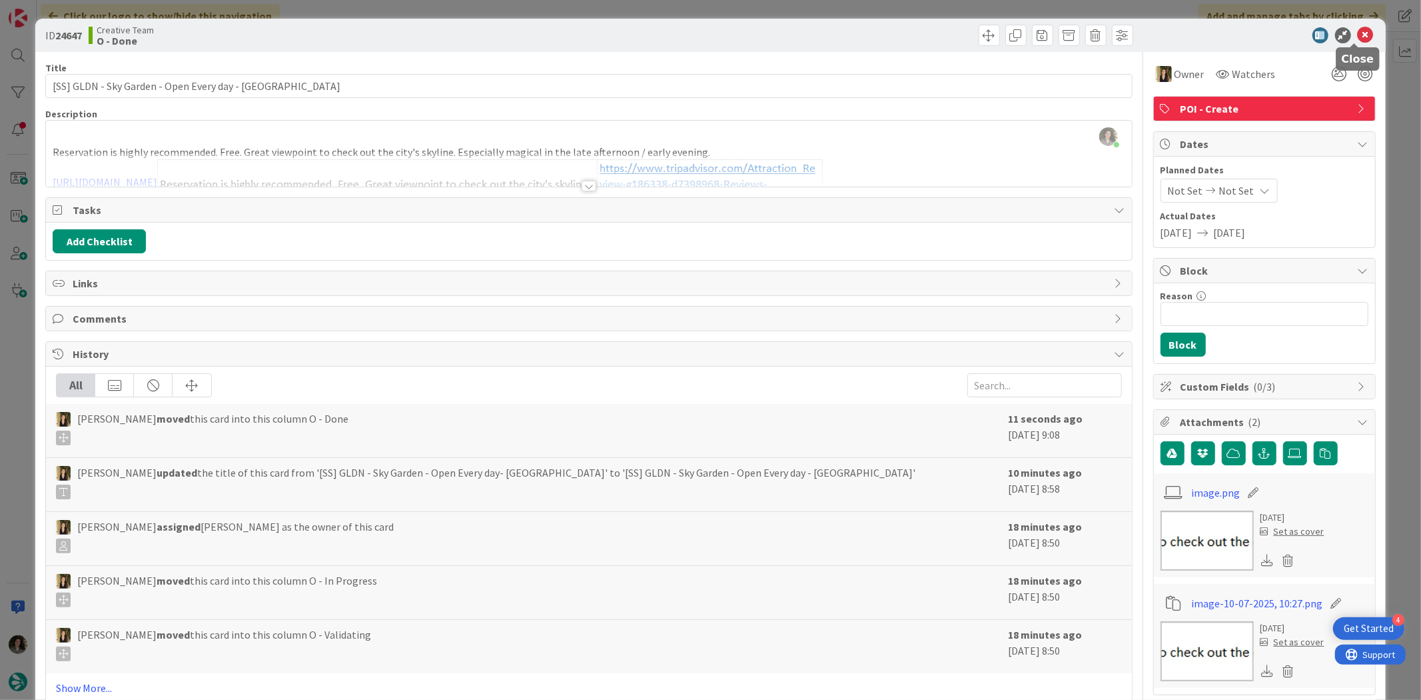
click at [1358, 29] on icon at bounding box center [1366, 35] width 16 height 16
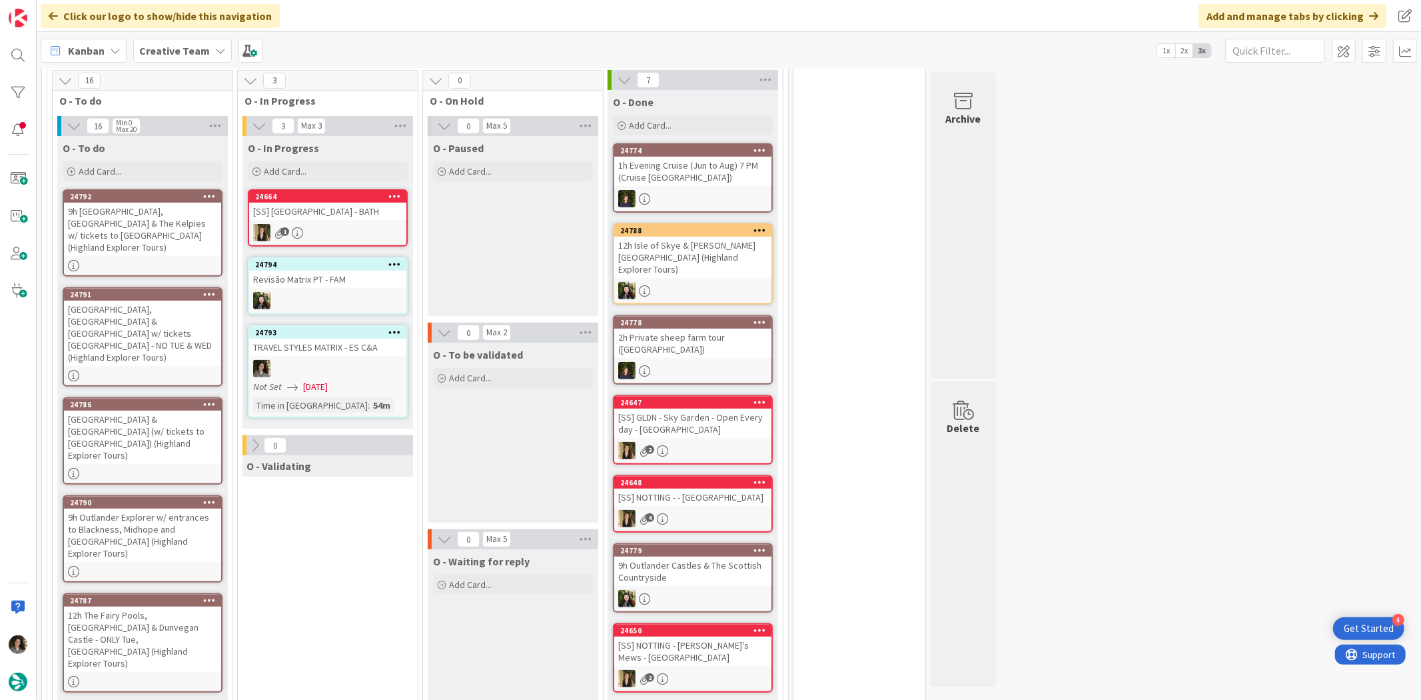
click at [348, 370] on div at bounding box center [327, 368] width 157 height 17
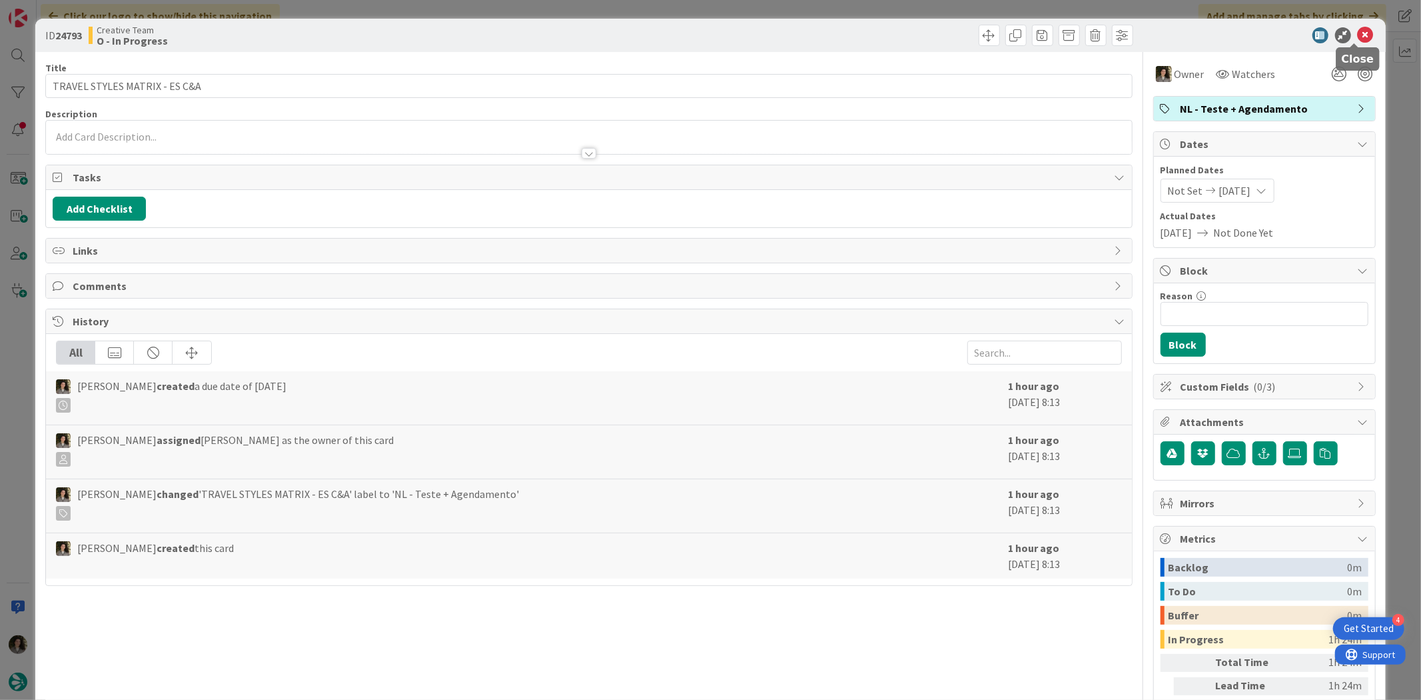
click at [1358, 31] on icon at bounding box center [1366, 35] width 16 height 16
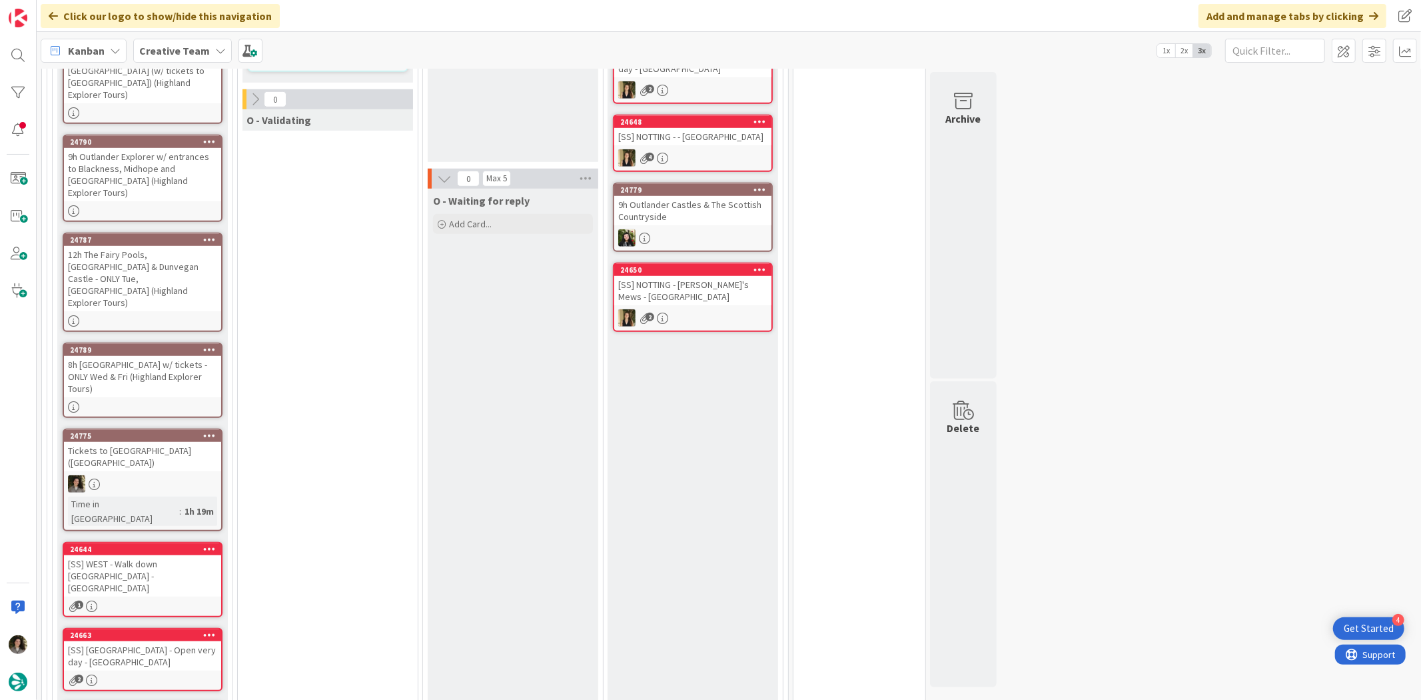
scroll to position [814, 0]
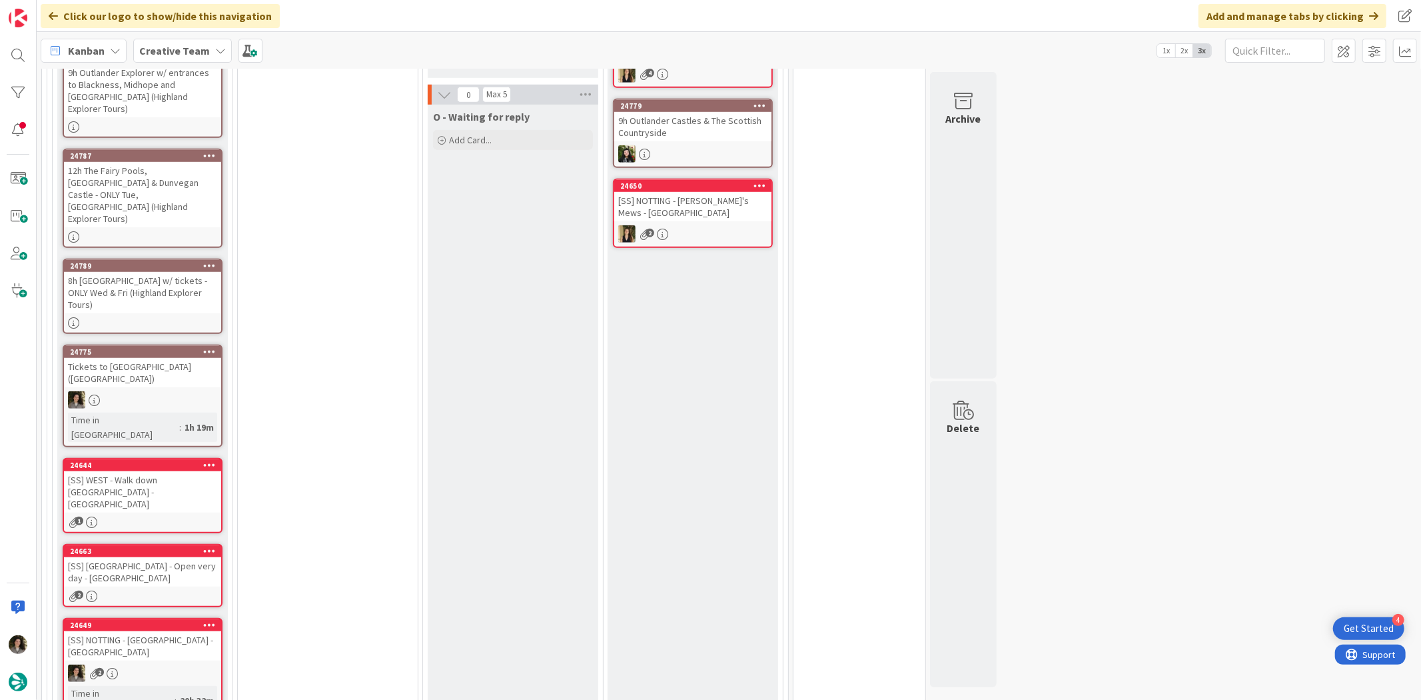
click at [171, 590] on div "2" at bounding box center [142, 595] width 157 height 11
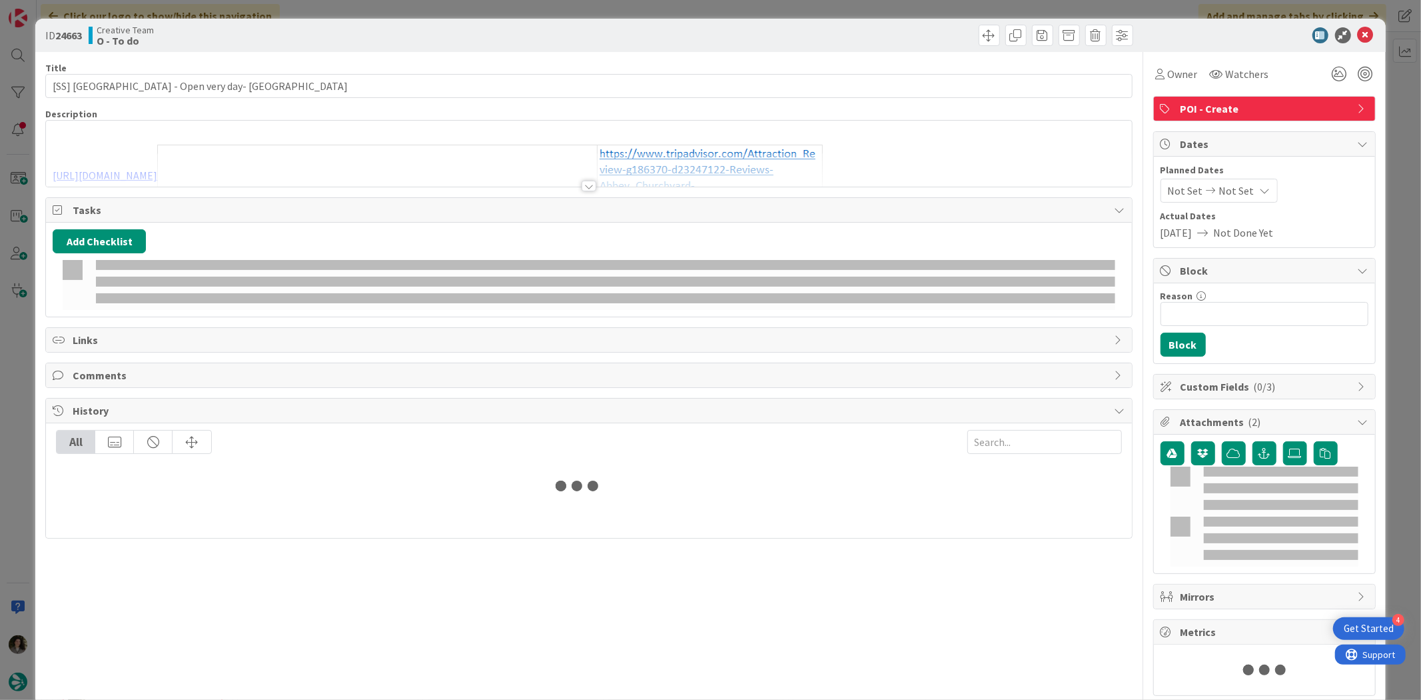
type input "[SS] [GEOGRAPHIC_DATA] - Open very day- [GEOGRAPHIC_DATA]"
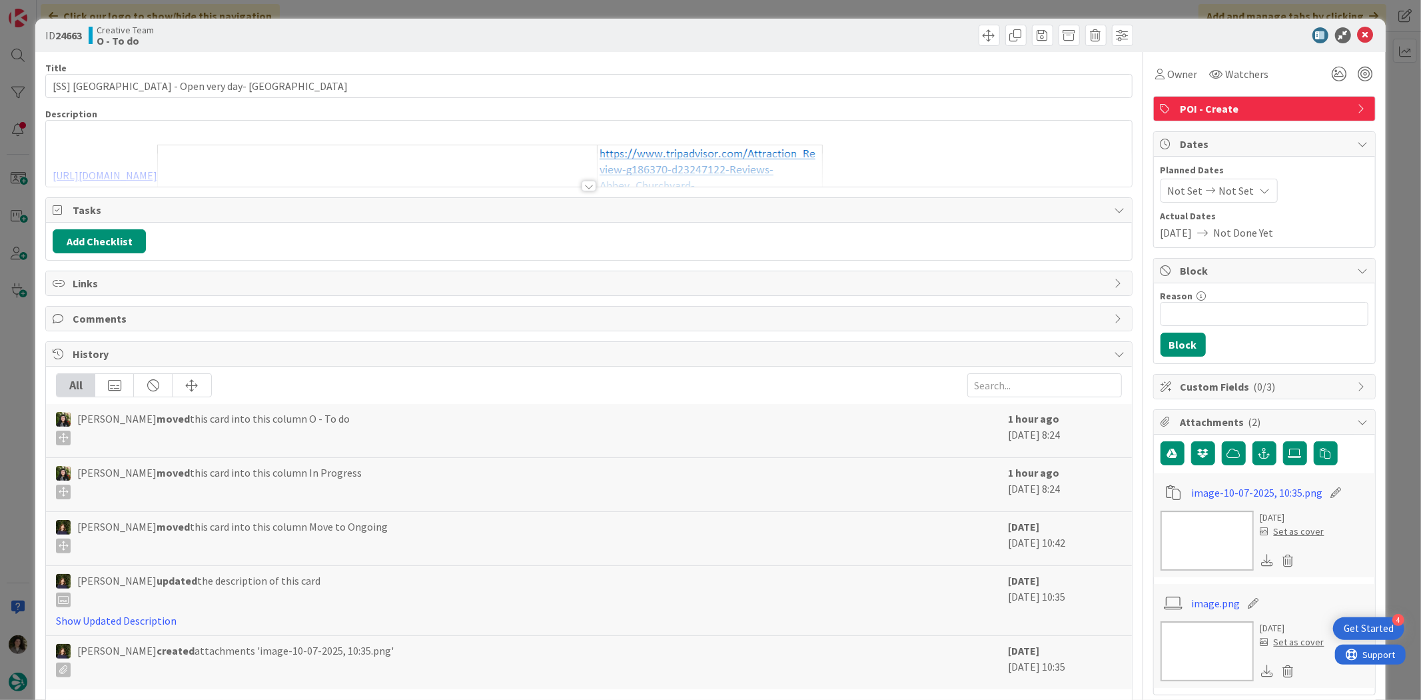
click at [585, 181] on div at bounding box center [589, 186] width 15 height 11
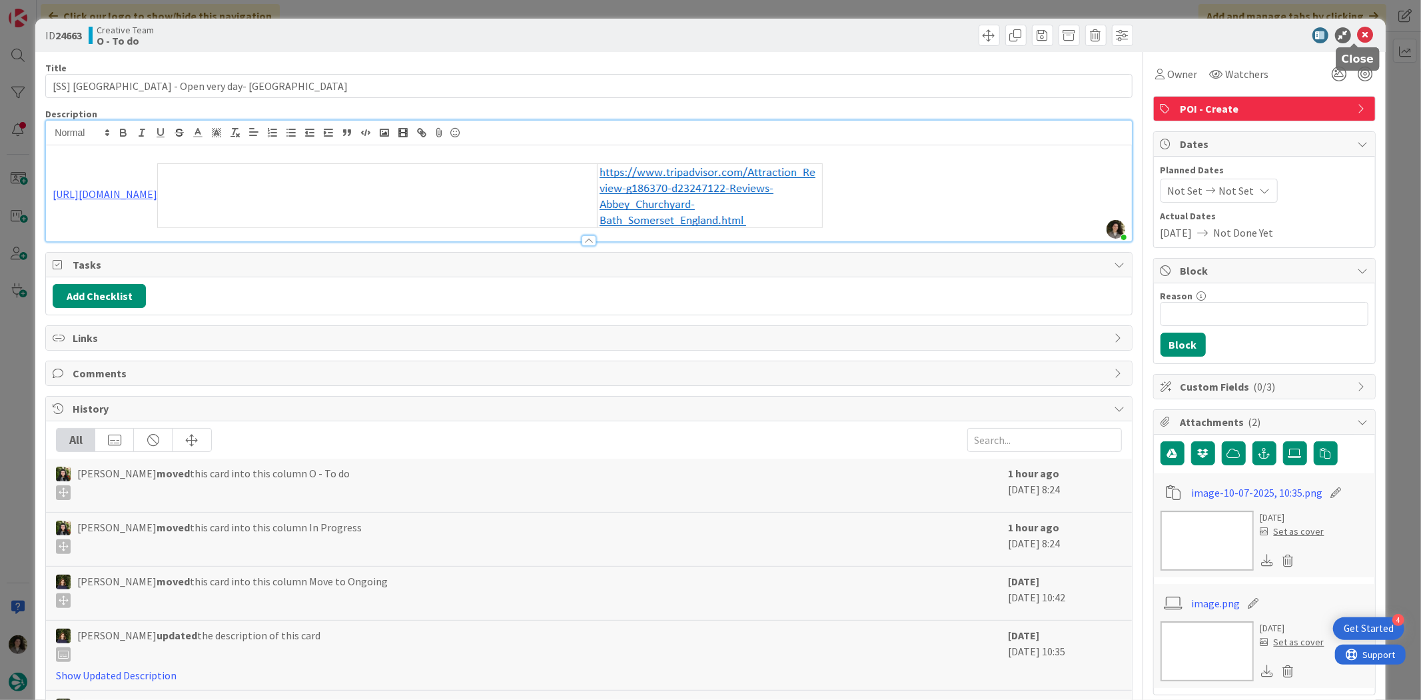
click at [1360, 31] on icon at bounding box center [1366, 35] width 16 height 16
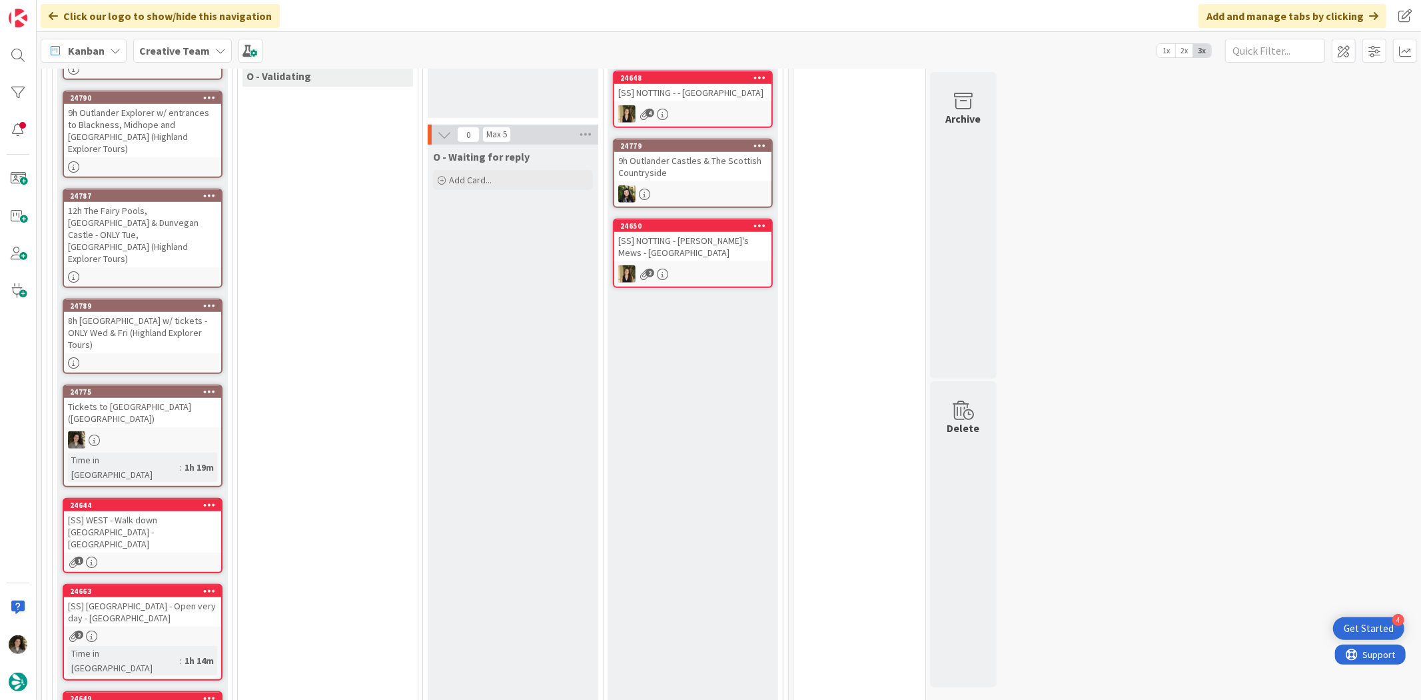
scroll to position [814, 0]
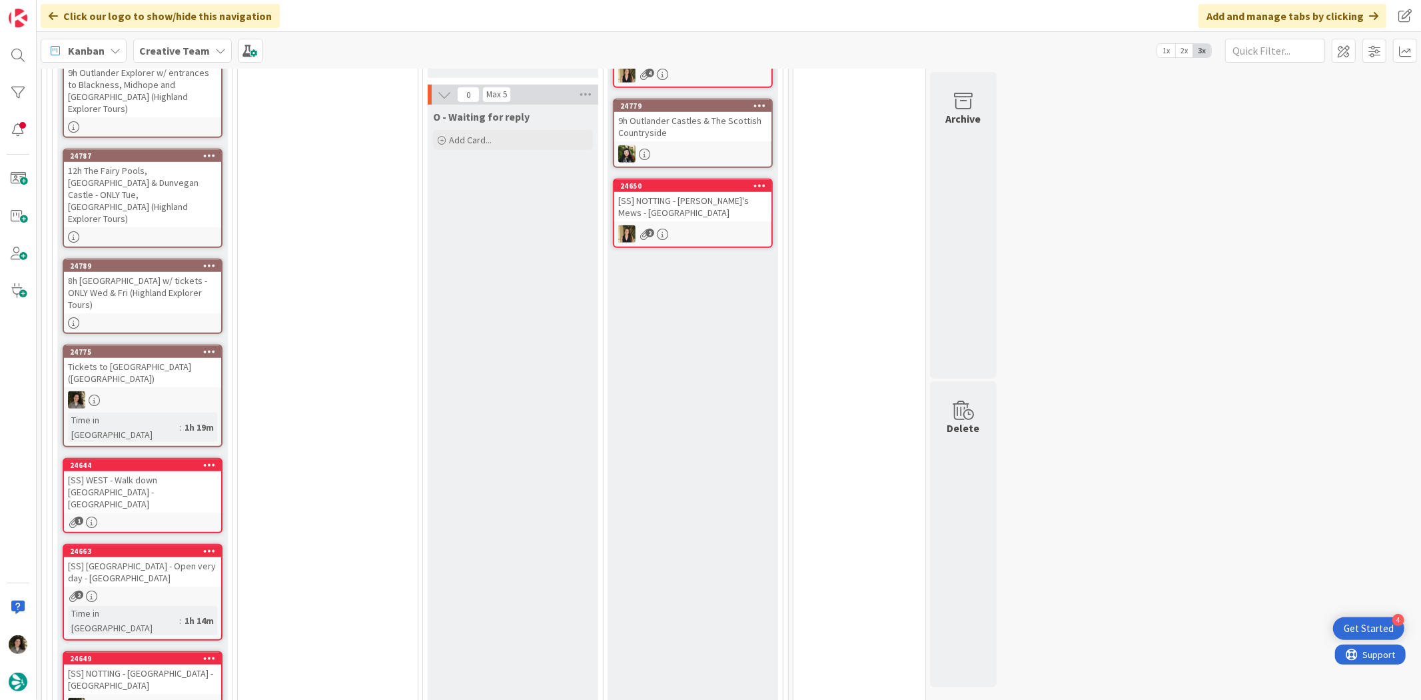
click at [123, 544] on div "24663 [SS] [GEOGRAPHIC_DATA] - Open very day - BATH 2 Time in [GEOGRAPHIC_DATA]…" at bounding box center [143, 592] width 160 height 97
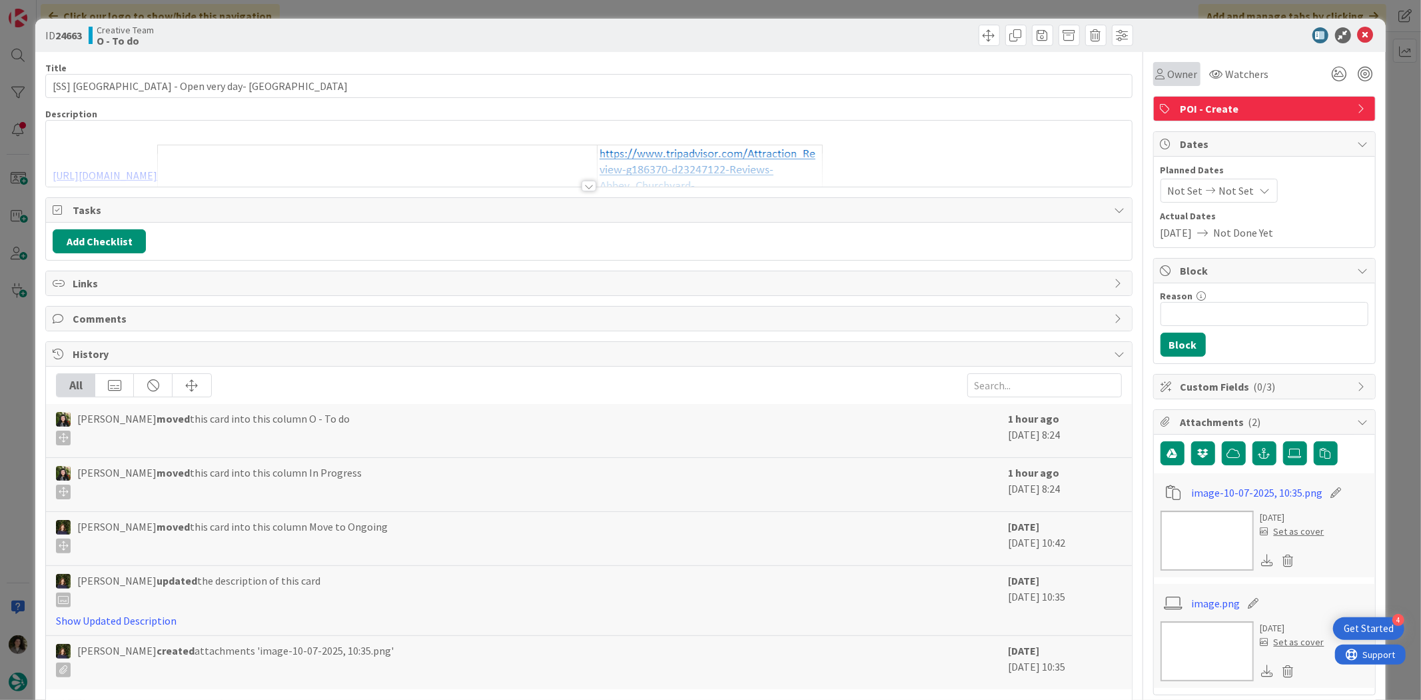
click at [1168, 71] on span "Owner" at bounding box center [1183, 74] width 30 height 16
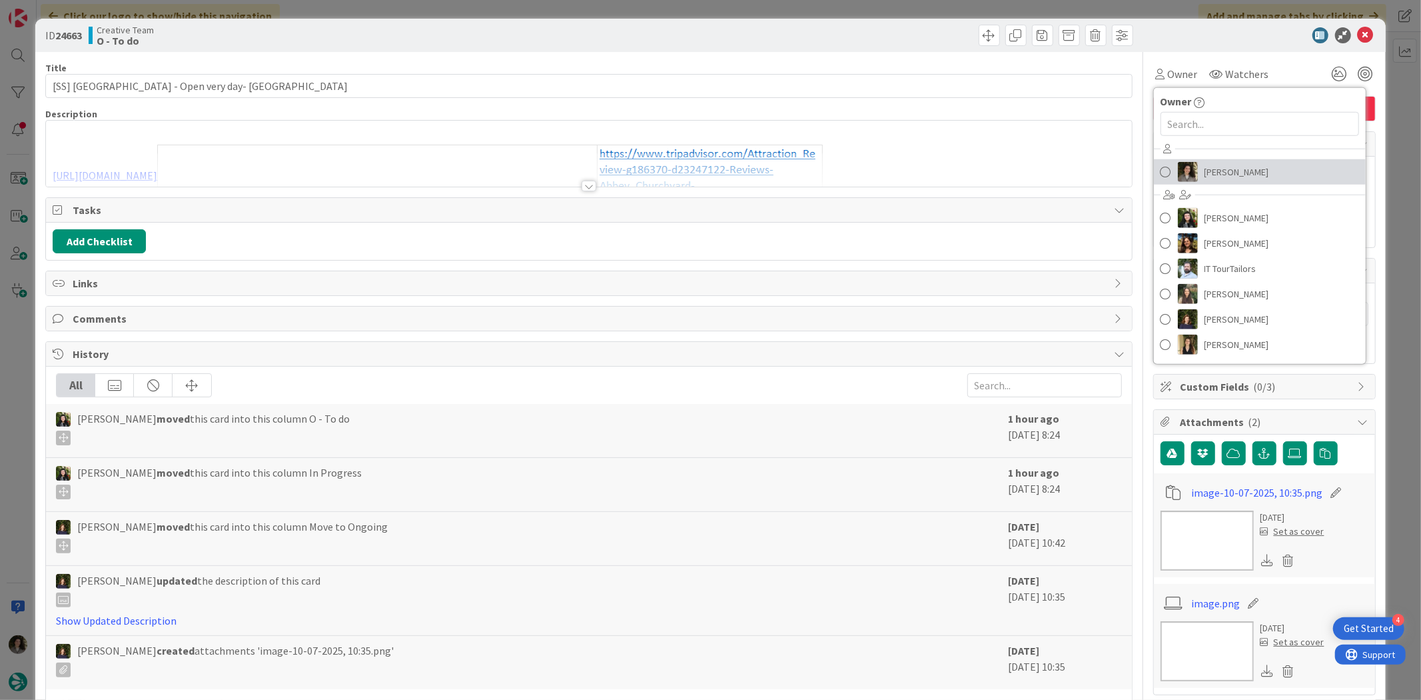
click at [1205, 162] on span "[PERSON_NAME]" at bounding box center [1237, 172] width 65 height 20
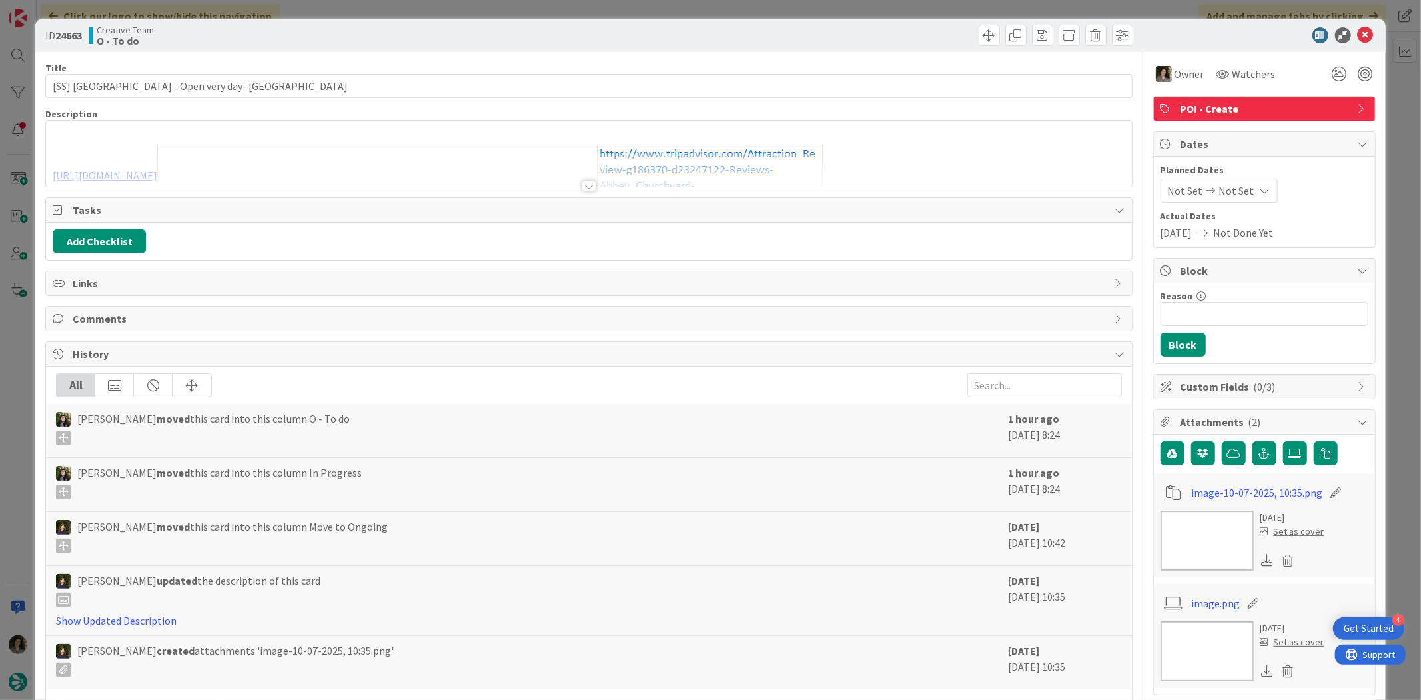
type input "[SS] [GEOGRAPHIC_DATA] - Open very day- [GEOGRAPHIC_DATA]"
drag, startPoint x: 1351, startPoint y: 35, endPoint x: 1320, endPoint y: 57, distance: 38.3
click at [1358, 36] on icon at bounding box center [1366, 35] width 16 height 16
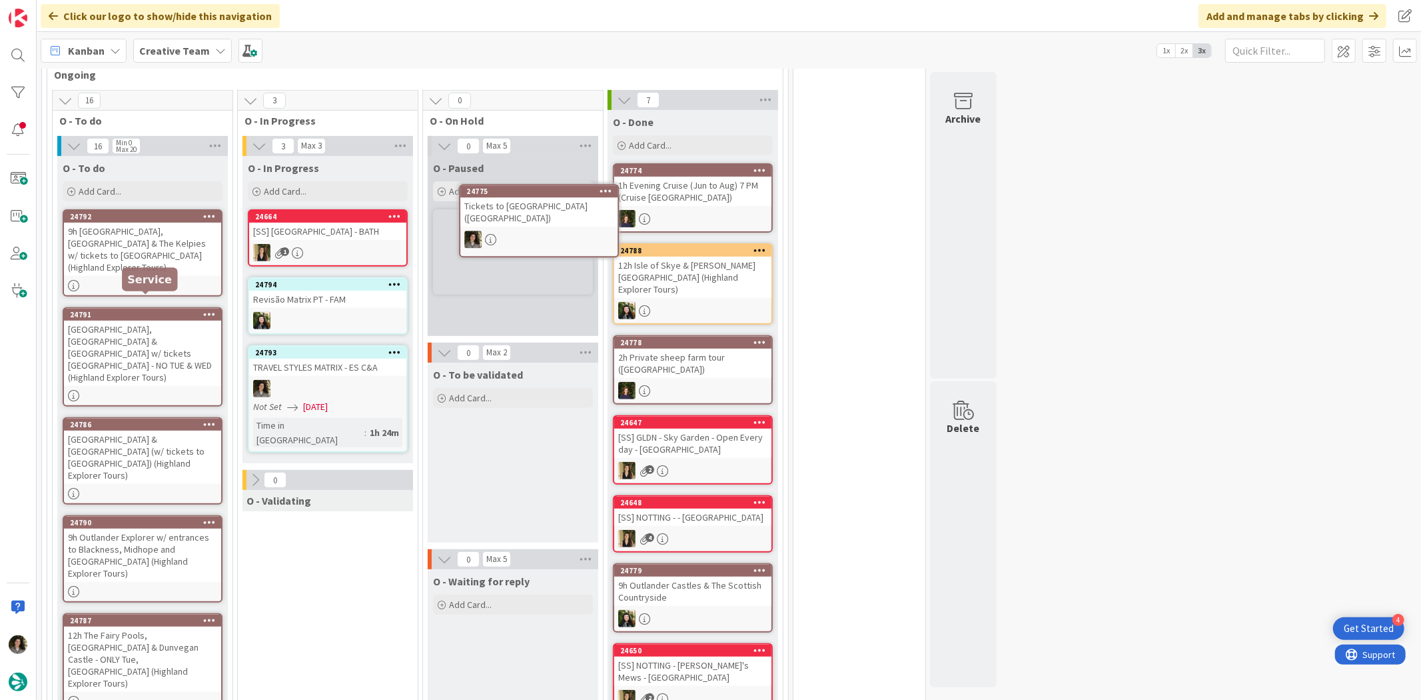
scroll to position [350, 0]
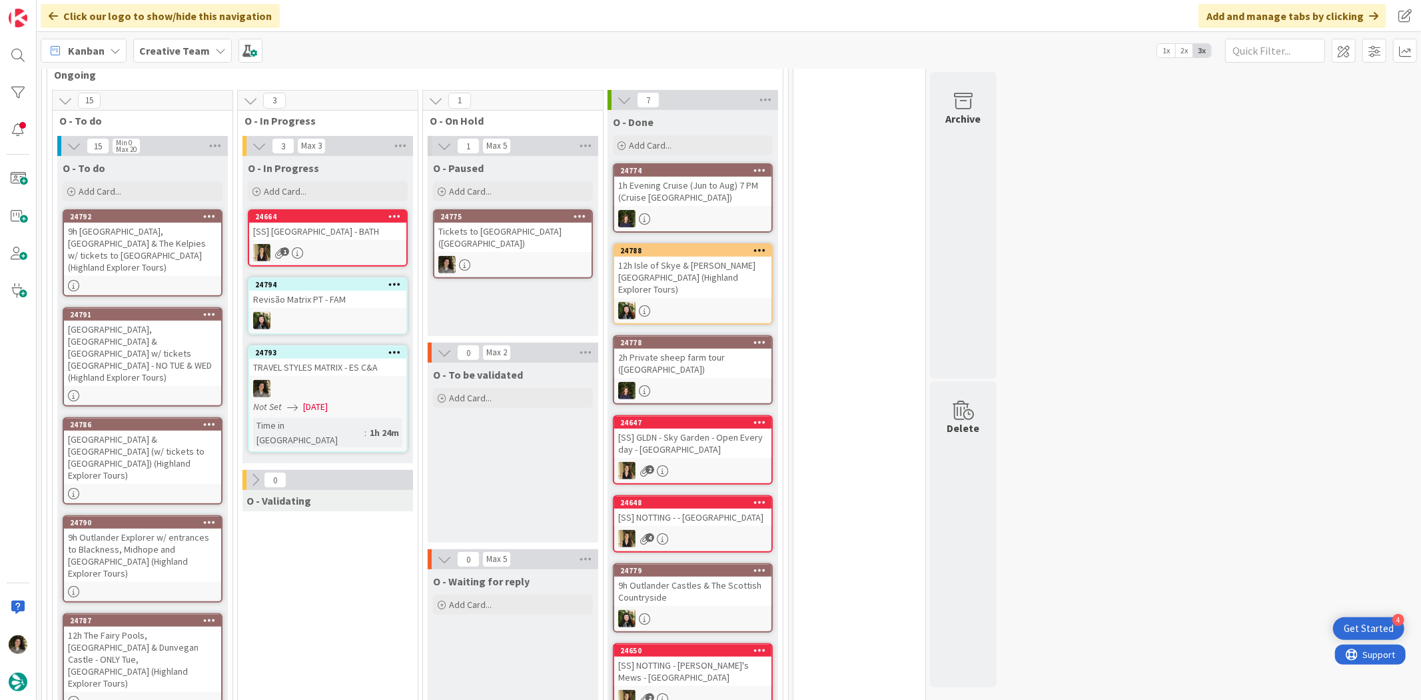
click at [349, 403] on div "Not Set [DATE]" at bounding box center [329, 407] width 153 height 14
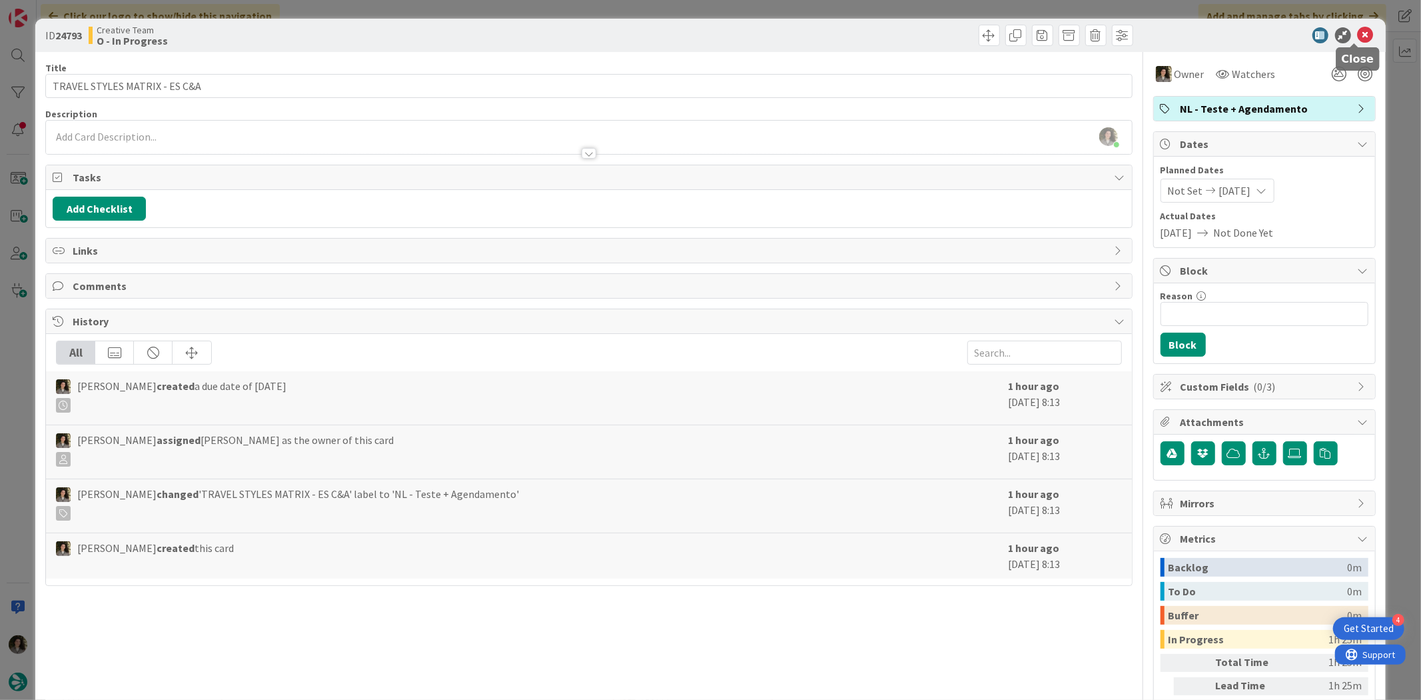
click at [1358, 41] on icon at bounding box center [1366, 35] width 16 height 16
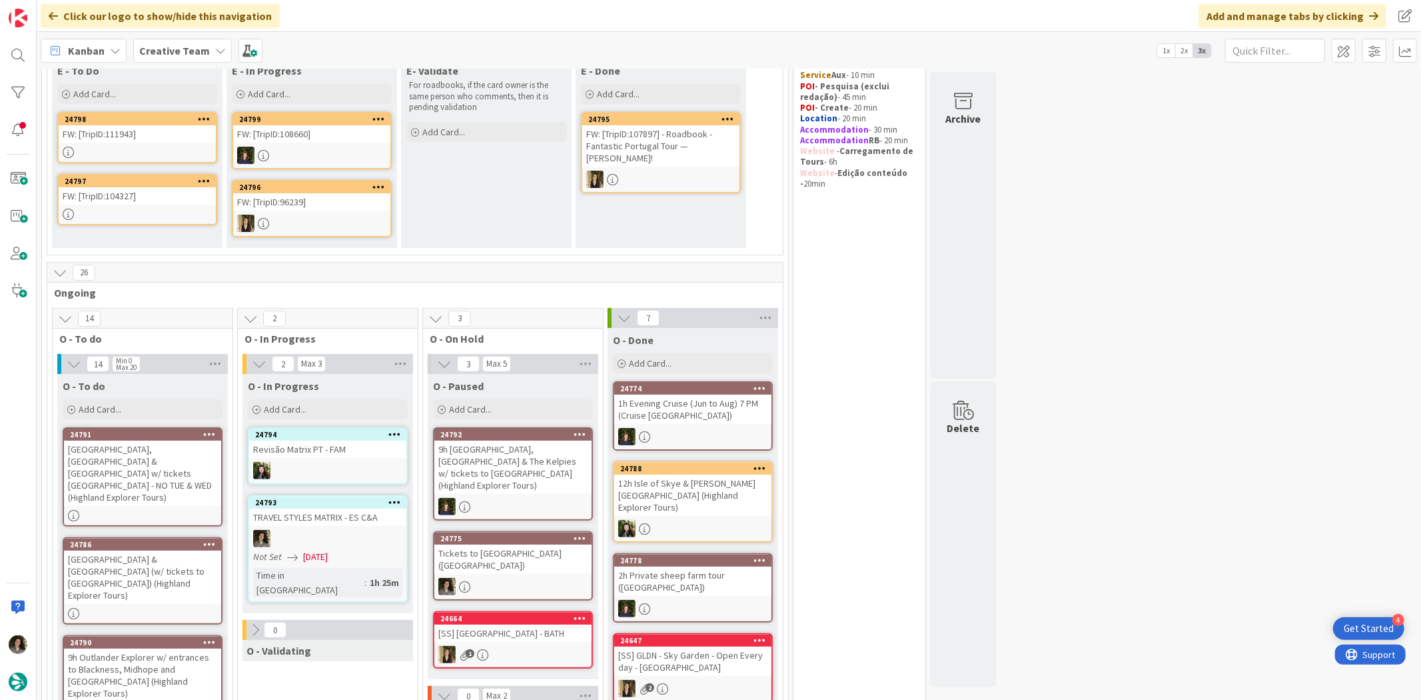
scroll to position [148, 0]
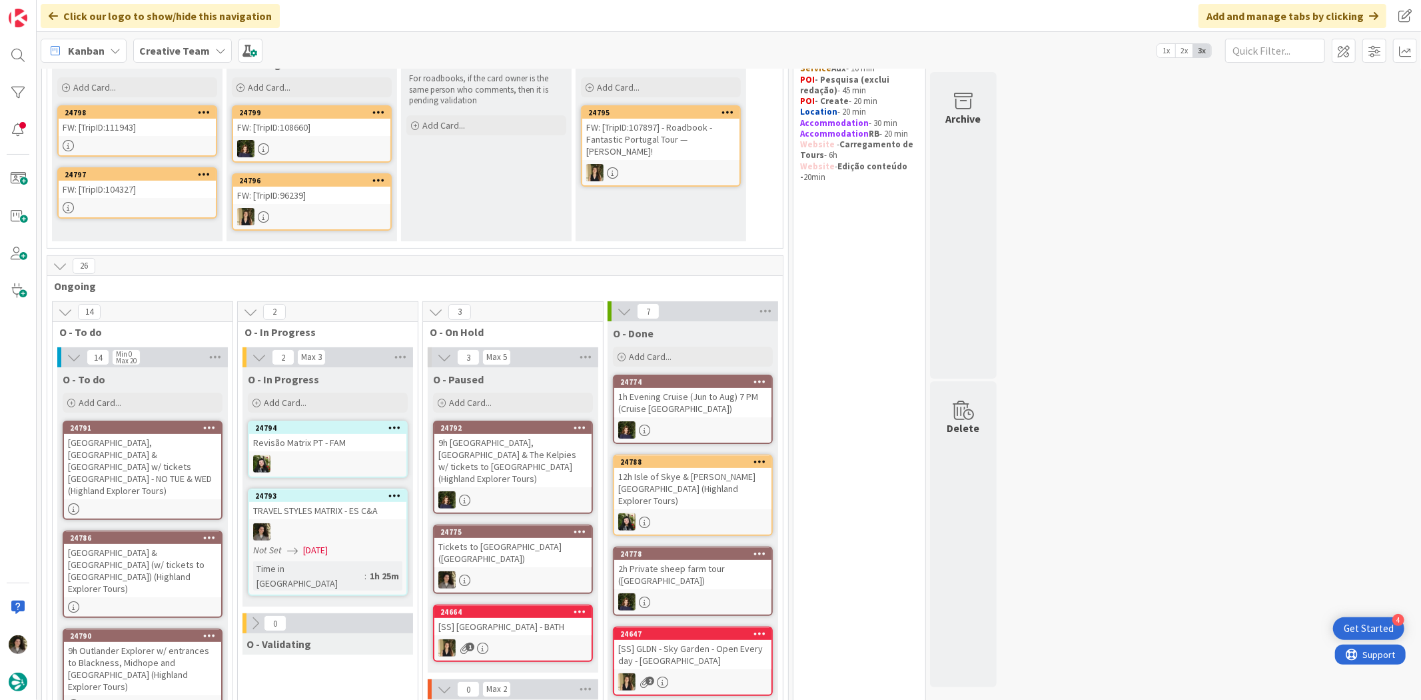
click at [149, 196] on div "FW: [TripID:104327]" at bounding box center [137, 189] width 157 height 17
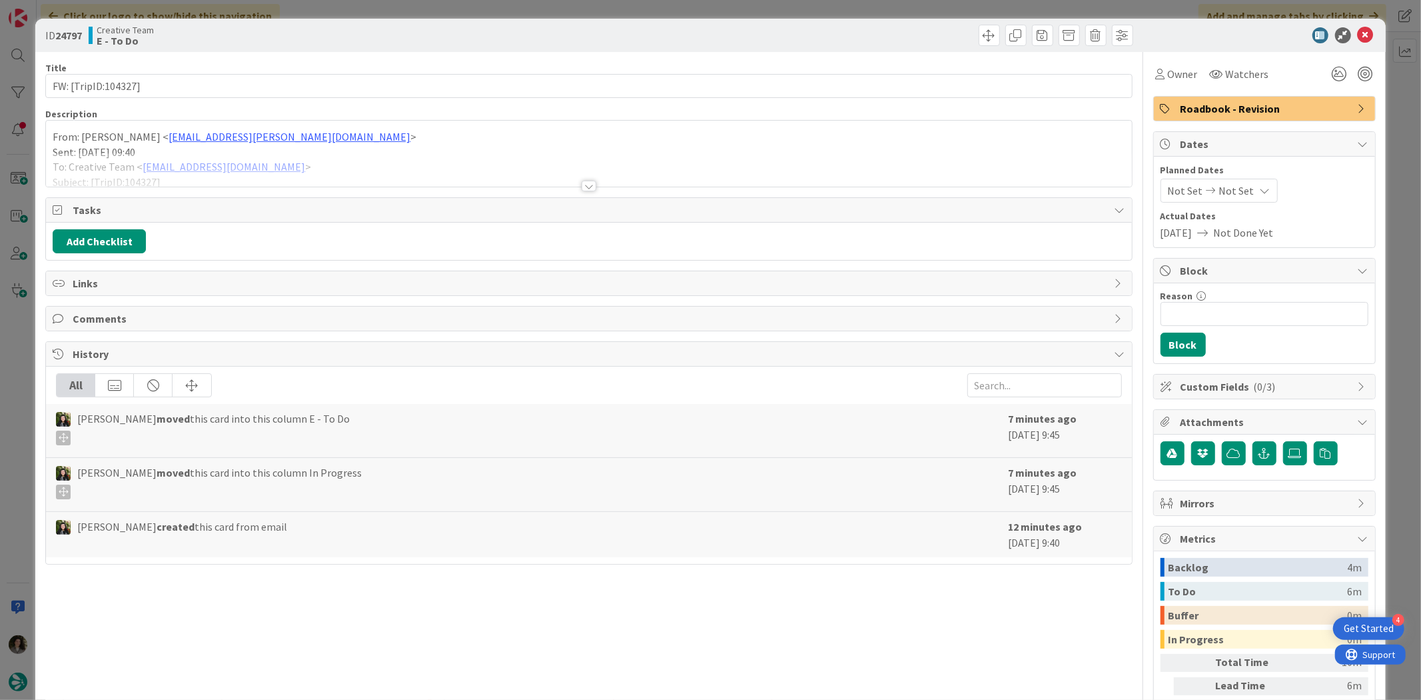
click at [591, 181] on div at bounding box center [588, 170] width 1085 height 34
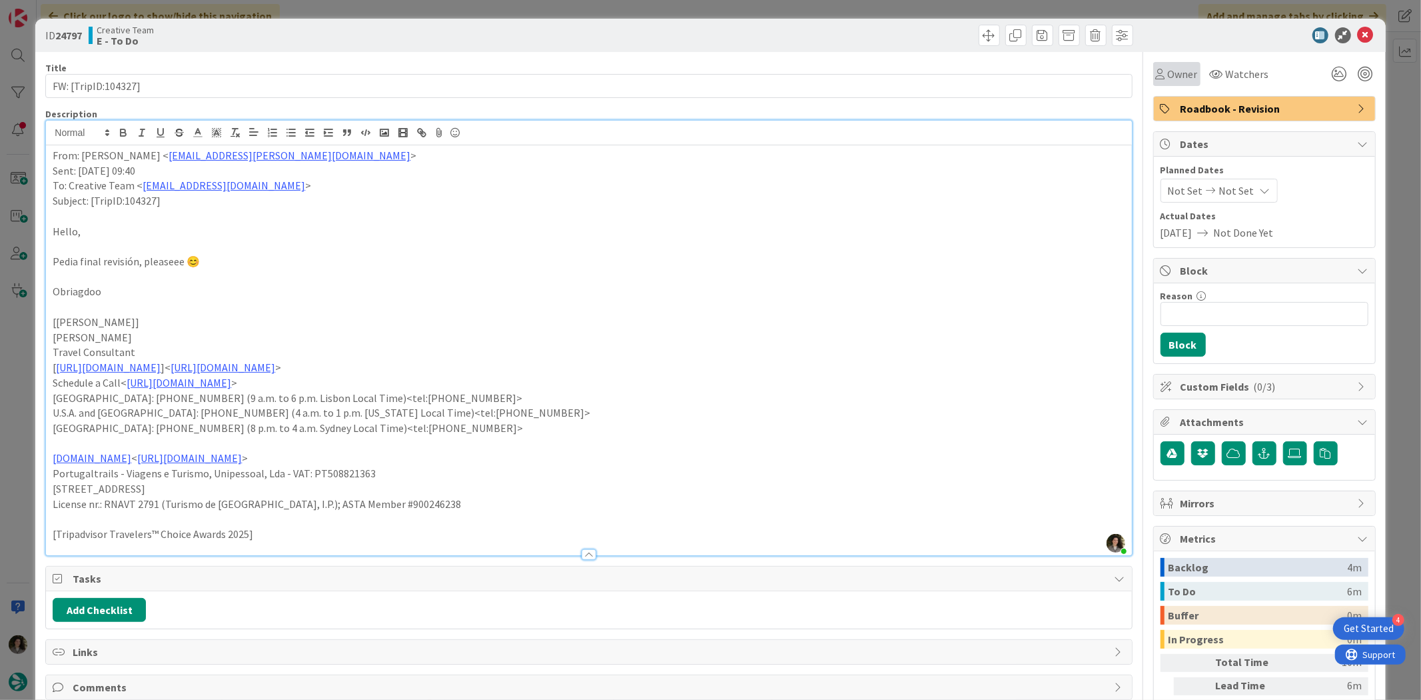
click at [1168, 71] on span "Owner" at bounding box center [1183, 74] width 30 height 16
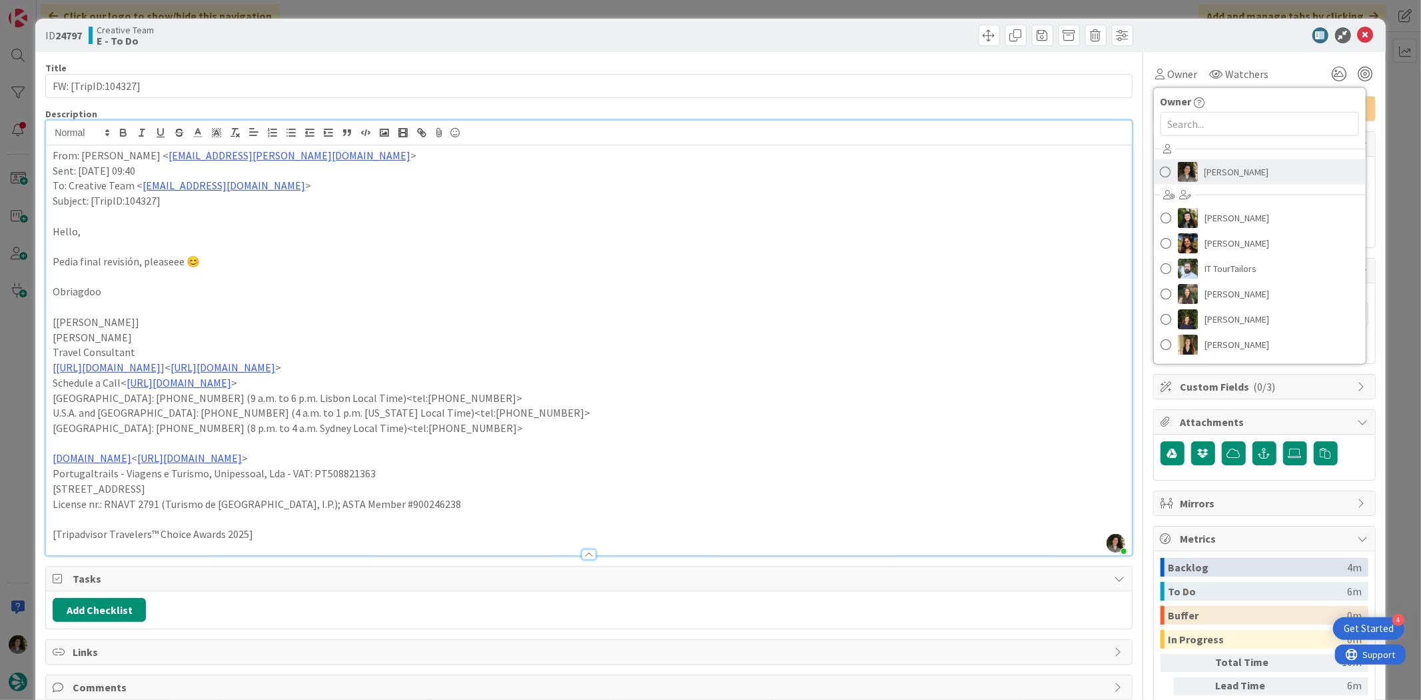
click at [1263, 159] on link "[PERSON_NAME]" at bounding box center [1260, 171] width 212 height 25
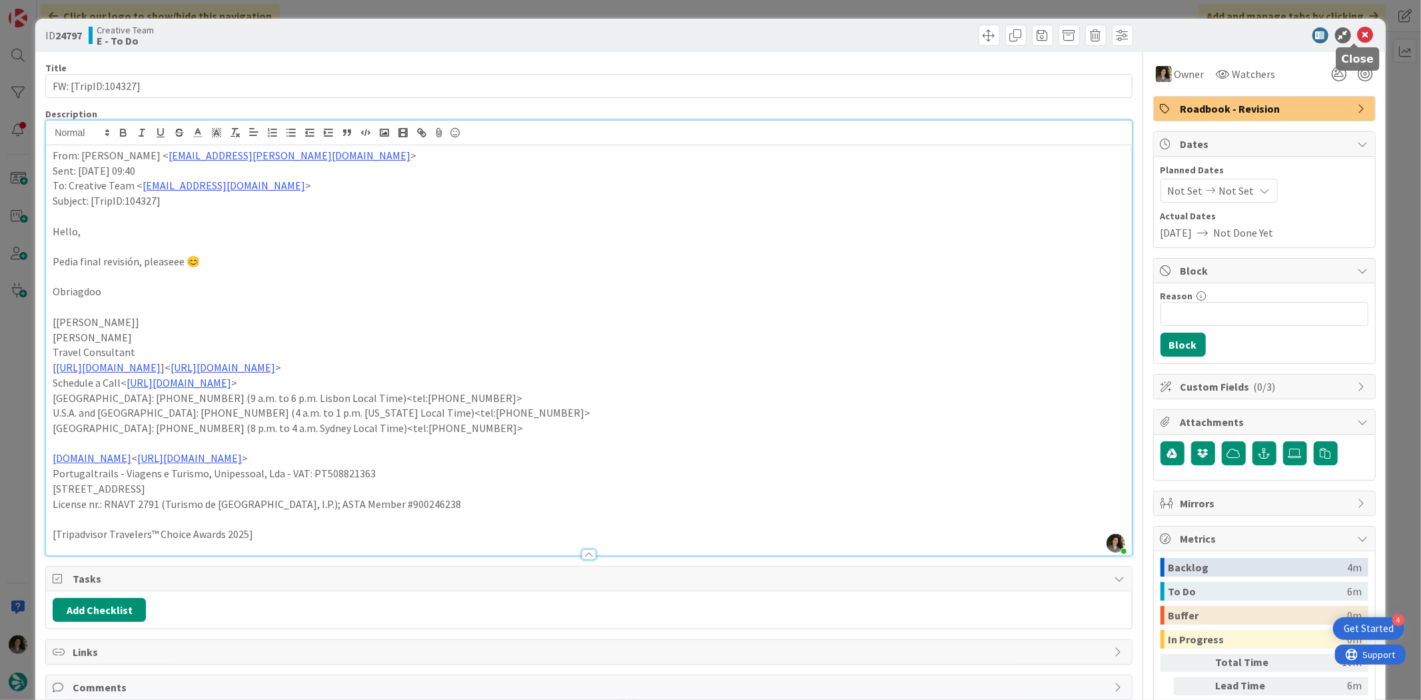
click at [1358, 28] on icon at bounding box center [1366, 35] width 16 height 16
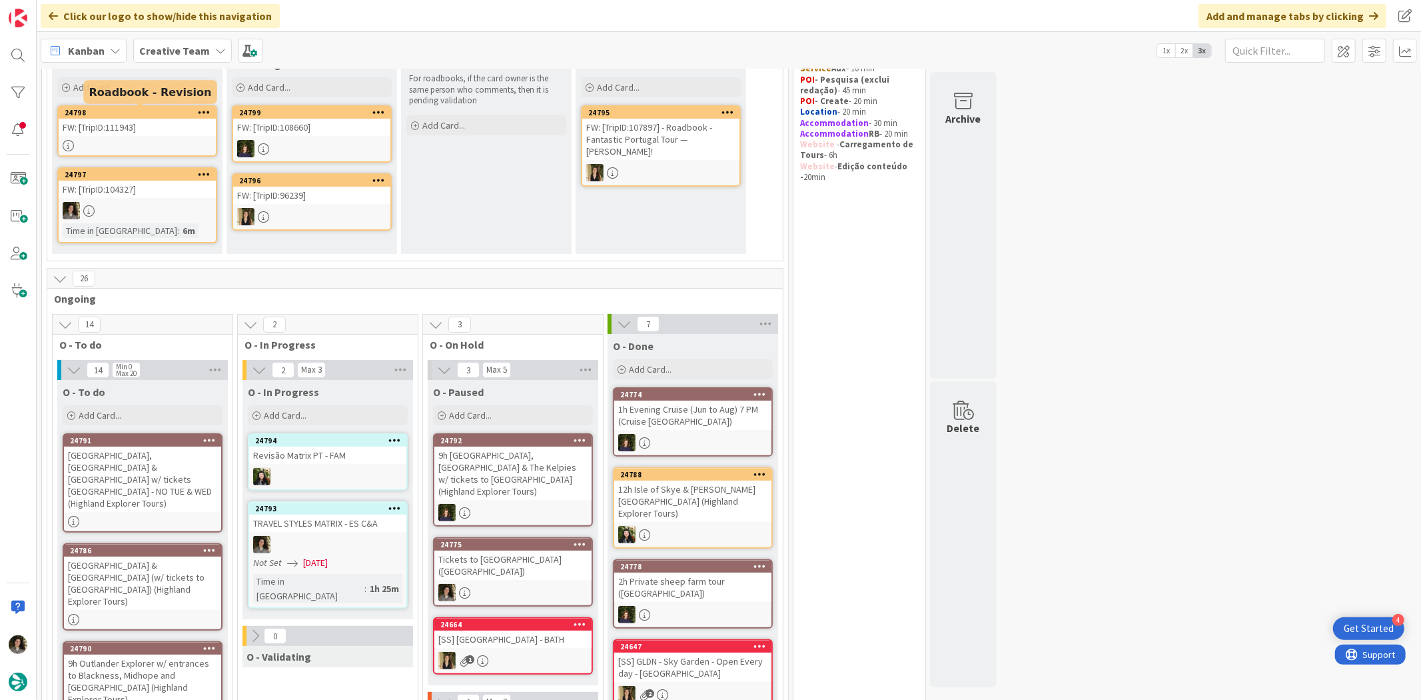
click at [141, 113] on div "24798" at bounding box center [140, 112] width 151 height 9
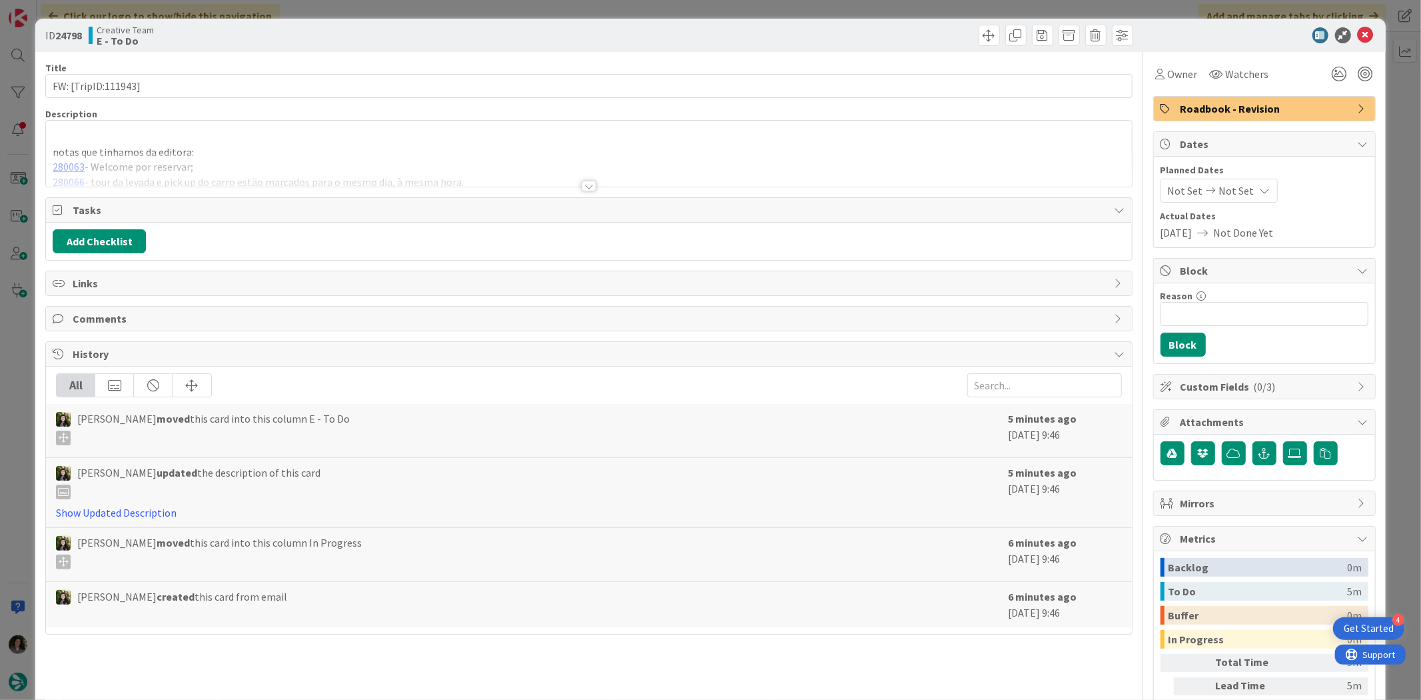
click at [590, 178] on div at bounding box center [588, 170] width 1085 height 34
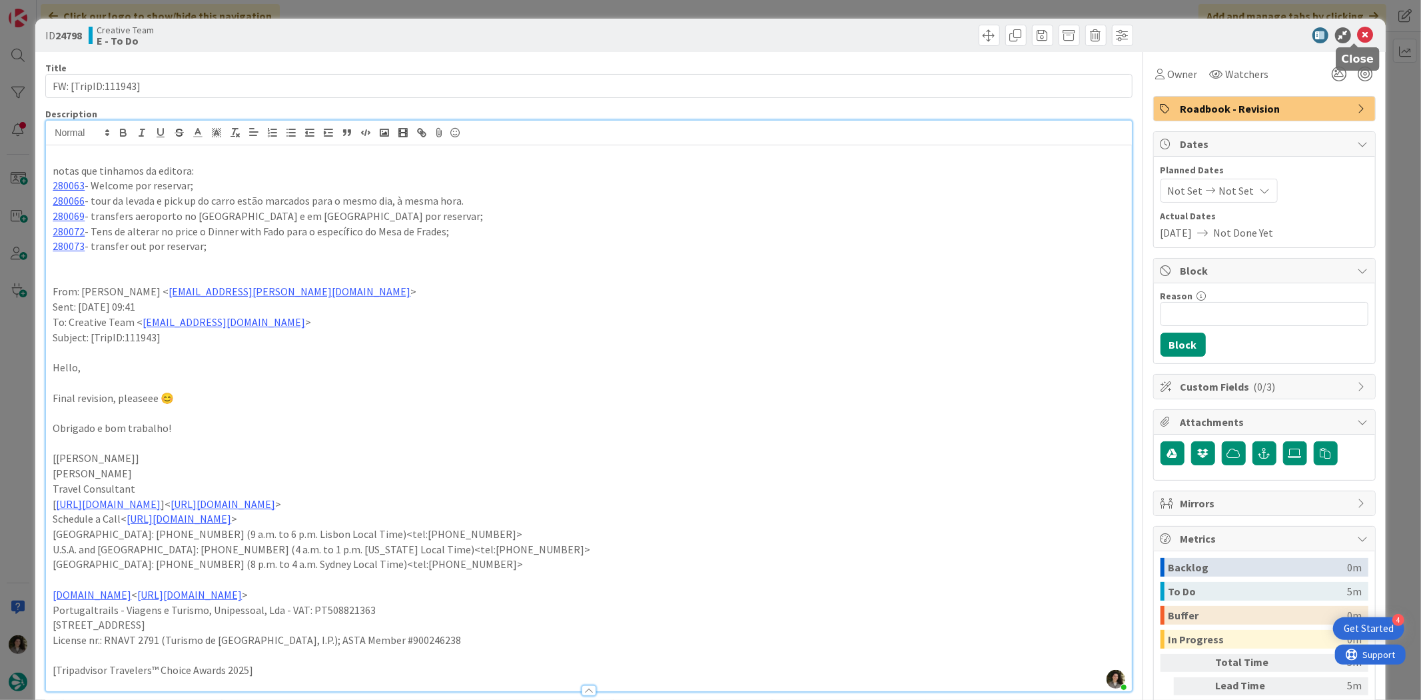
click at [1361, 28] on icon at bounding box center [1366, 35] width 16 height 16
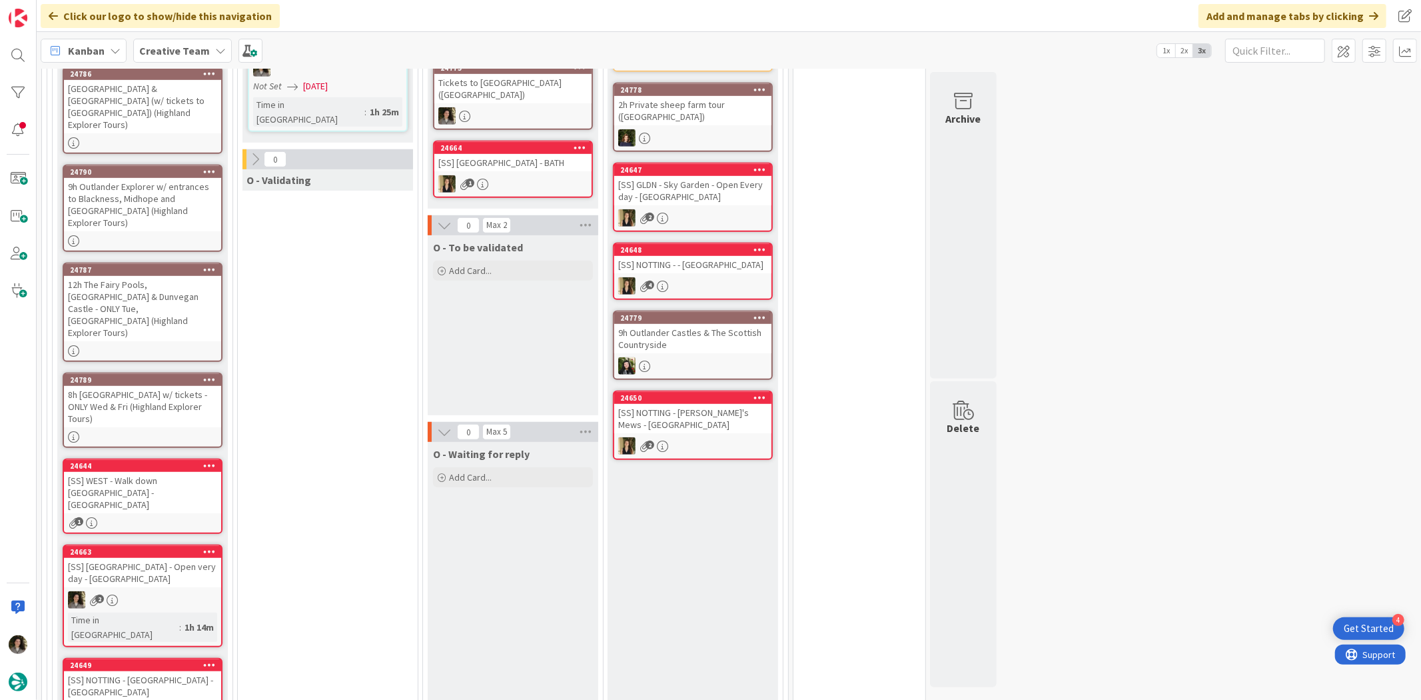
scroll to position [592, 0]
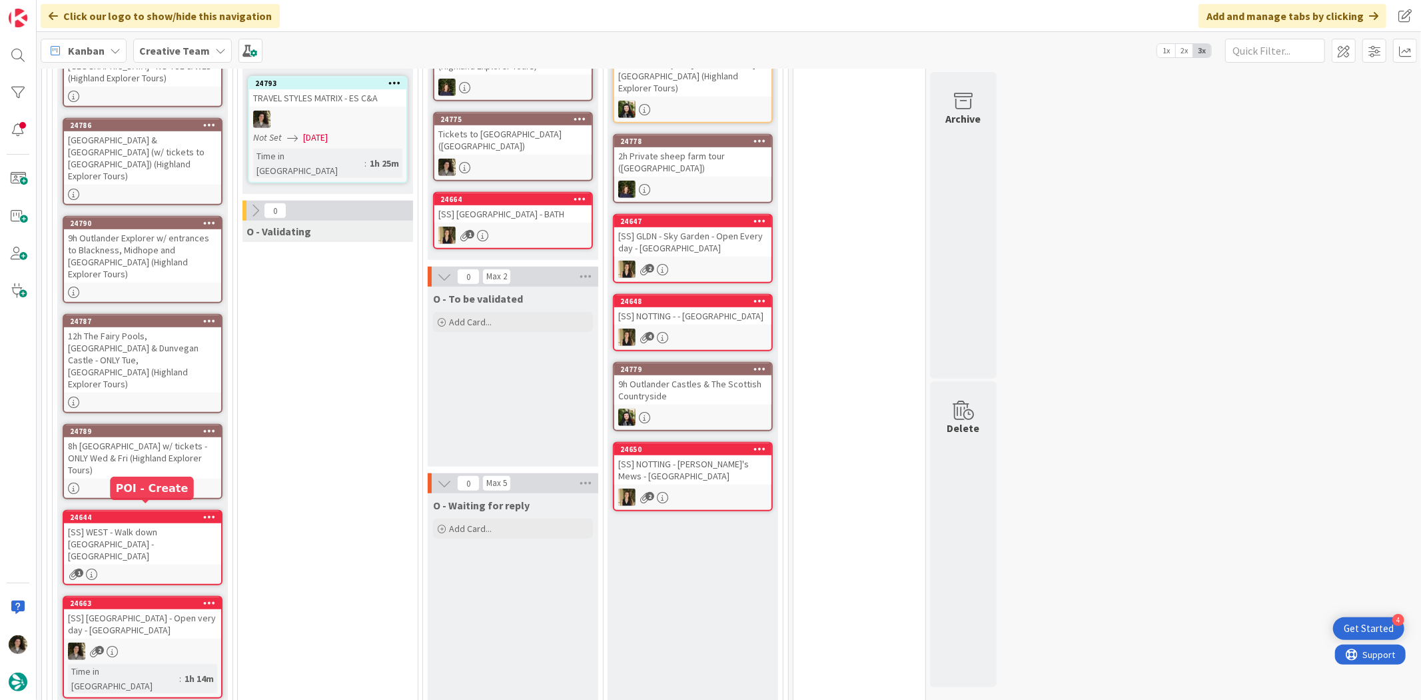
click at [144, 609] on div "[SS] [GEOGRAPHIC_DATA] - Open very day - [GEOGRAPHIC_DATA]" at bounding box center [142, 623] width 157 height 29
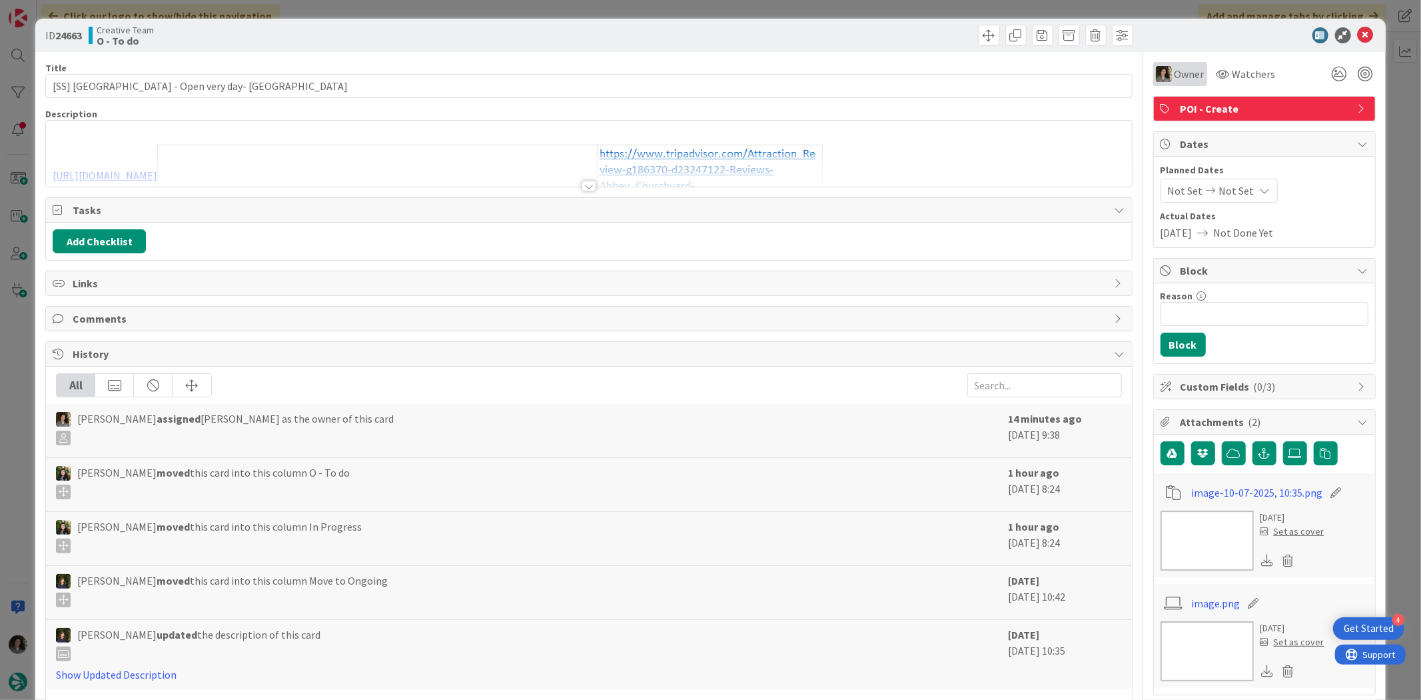
click at [1175, 67] on span "Owner" at bounding box center [1190, 74] width 30 height 16
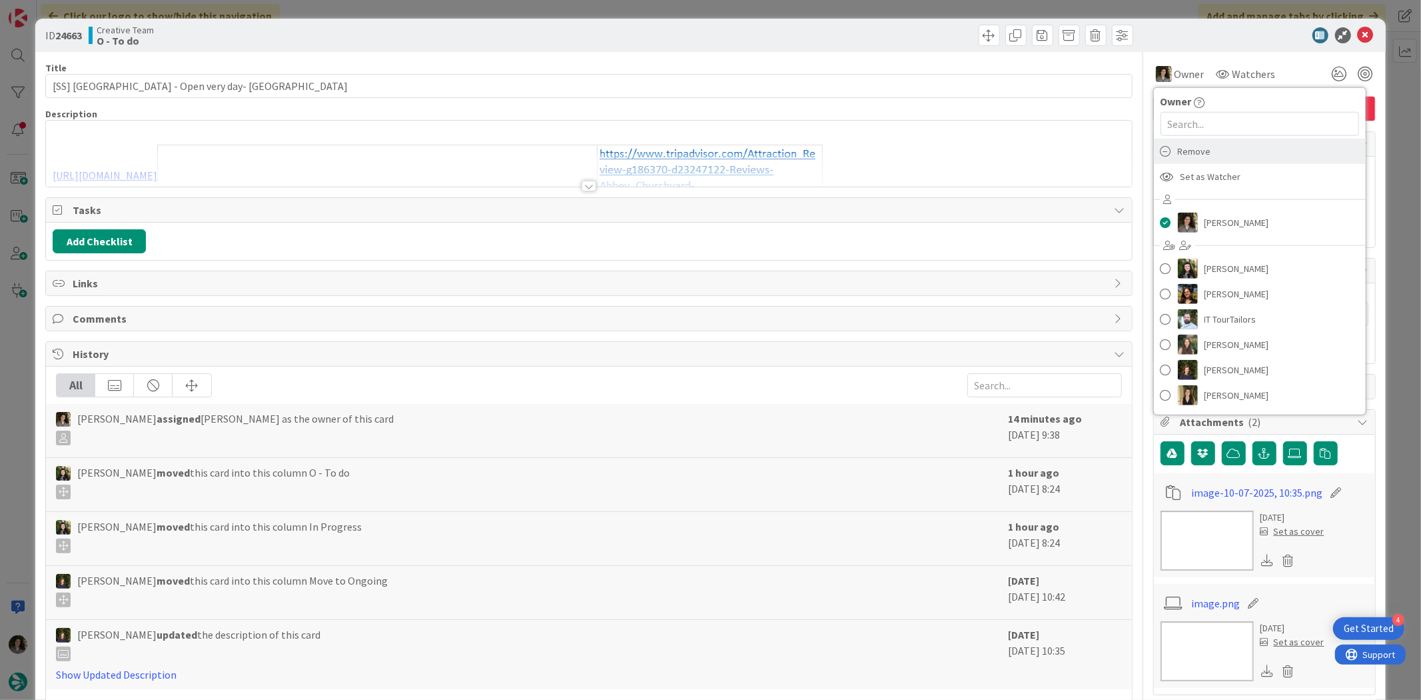
click at [1199, 143] on div "Remove" at bounding box center [1260, 151] width 212 height 25
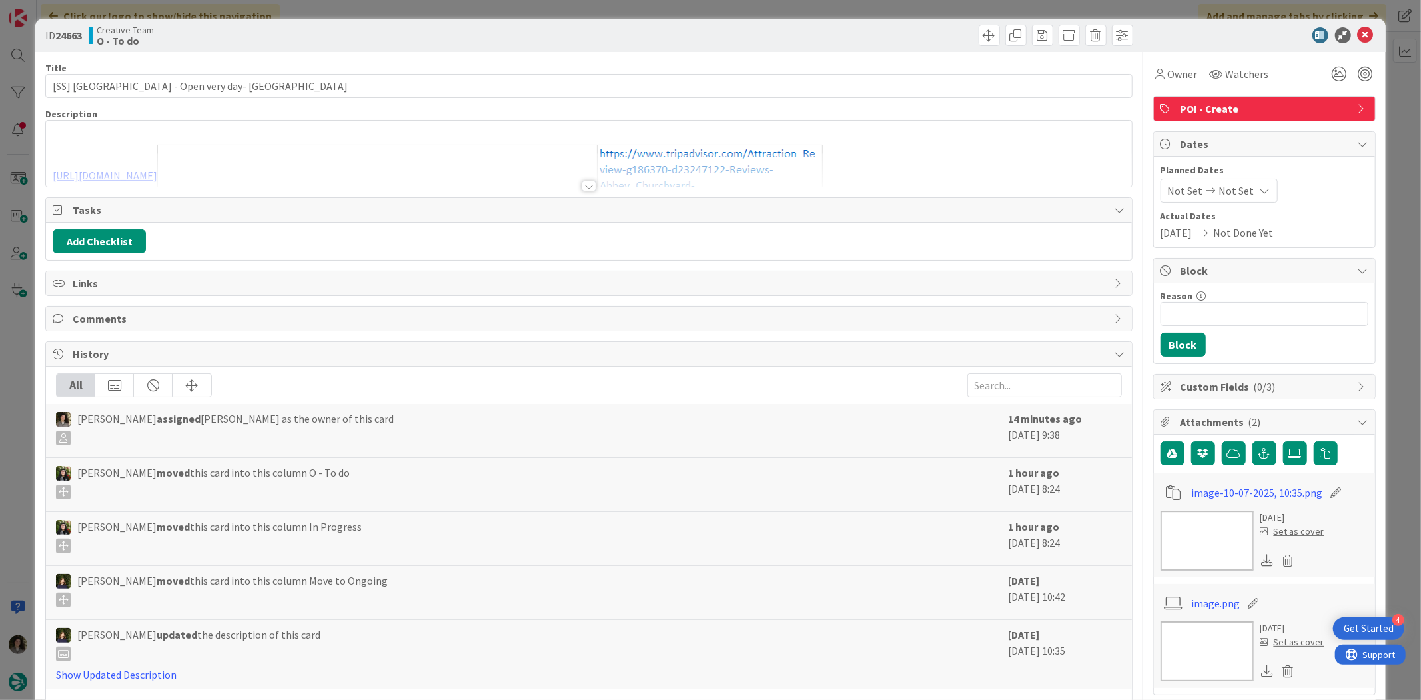
type input "[SS] [GEOGRAPHIC_DATA] - Open very day- [GEOGRAPHIC_DATA]"
click at [1360, 31] on icon at bounding box center [1366, 35] width 16 height 16
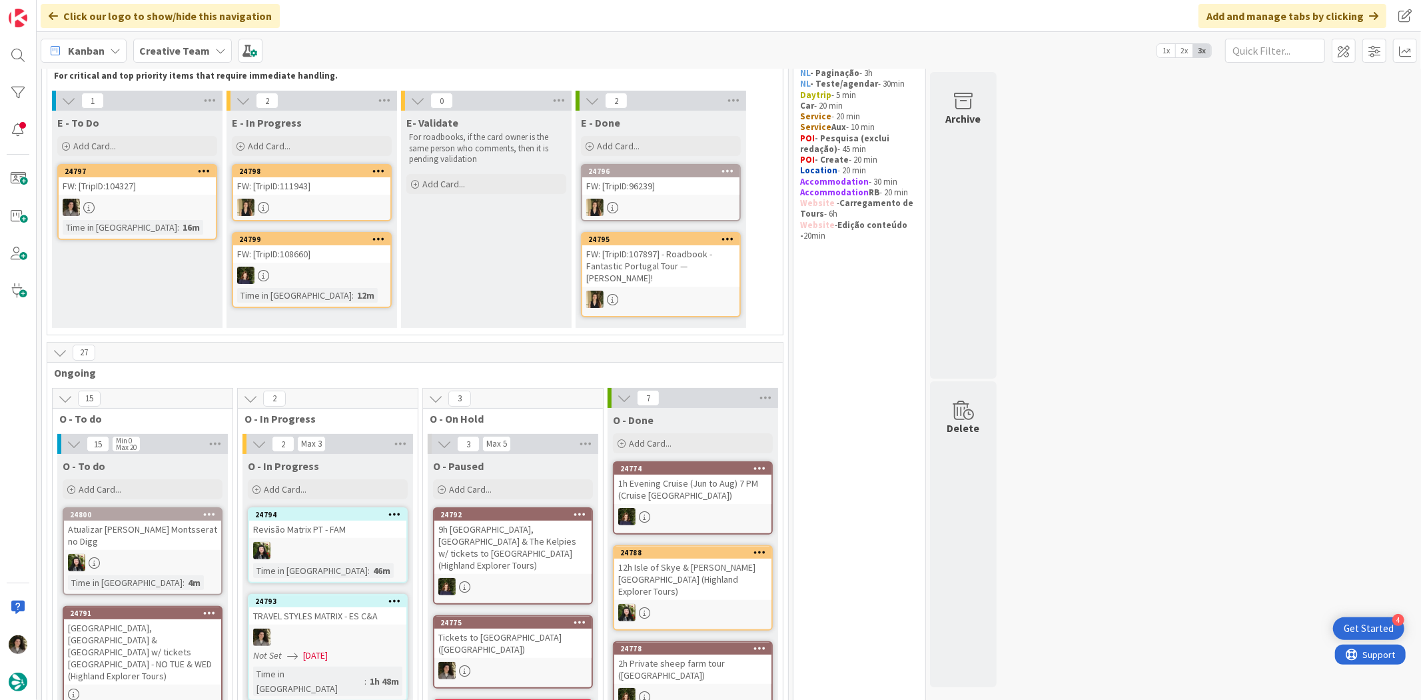
scroll to position [148, 0]
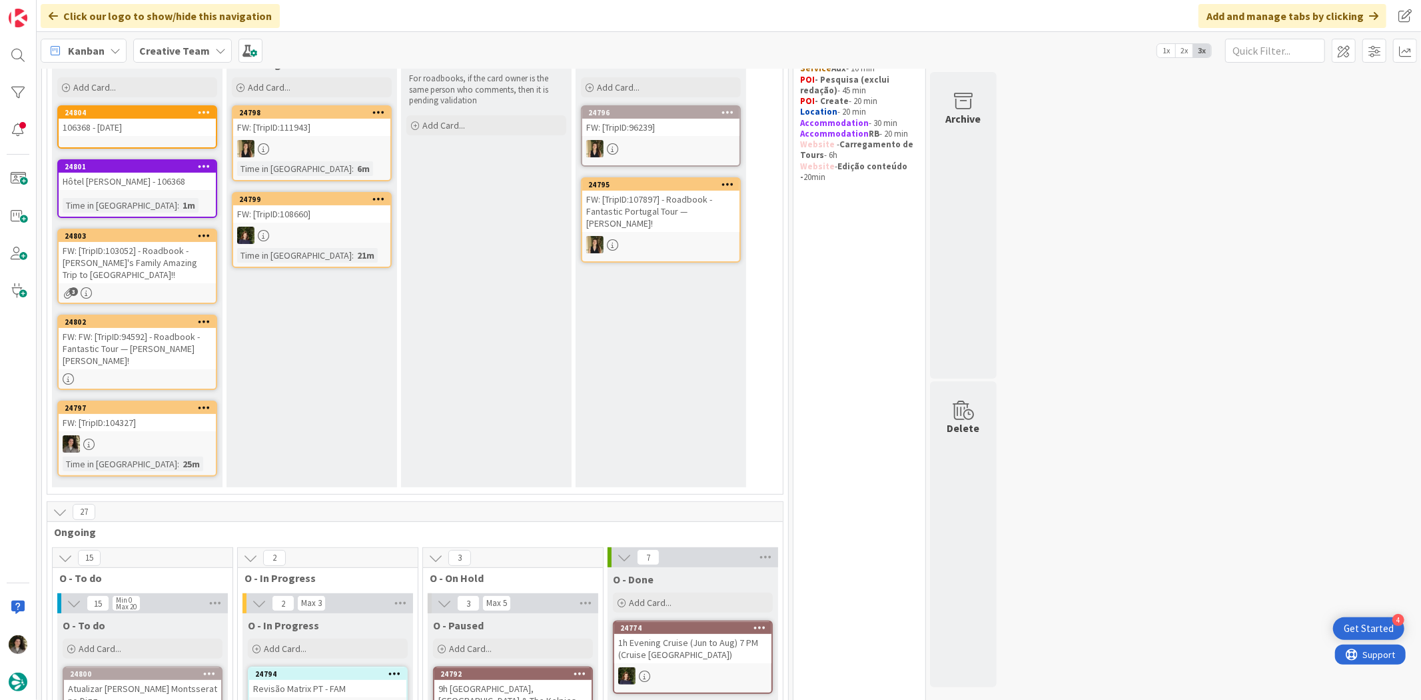
click at [151, 340] on div "FW: FW: [TripID:94592] - Roadbook - Fantastic Tour — [PERSON_NAME] [PERSON_NAME…" at bounding box center [137, 348] width 157 height 41
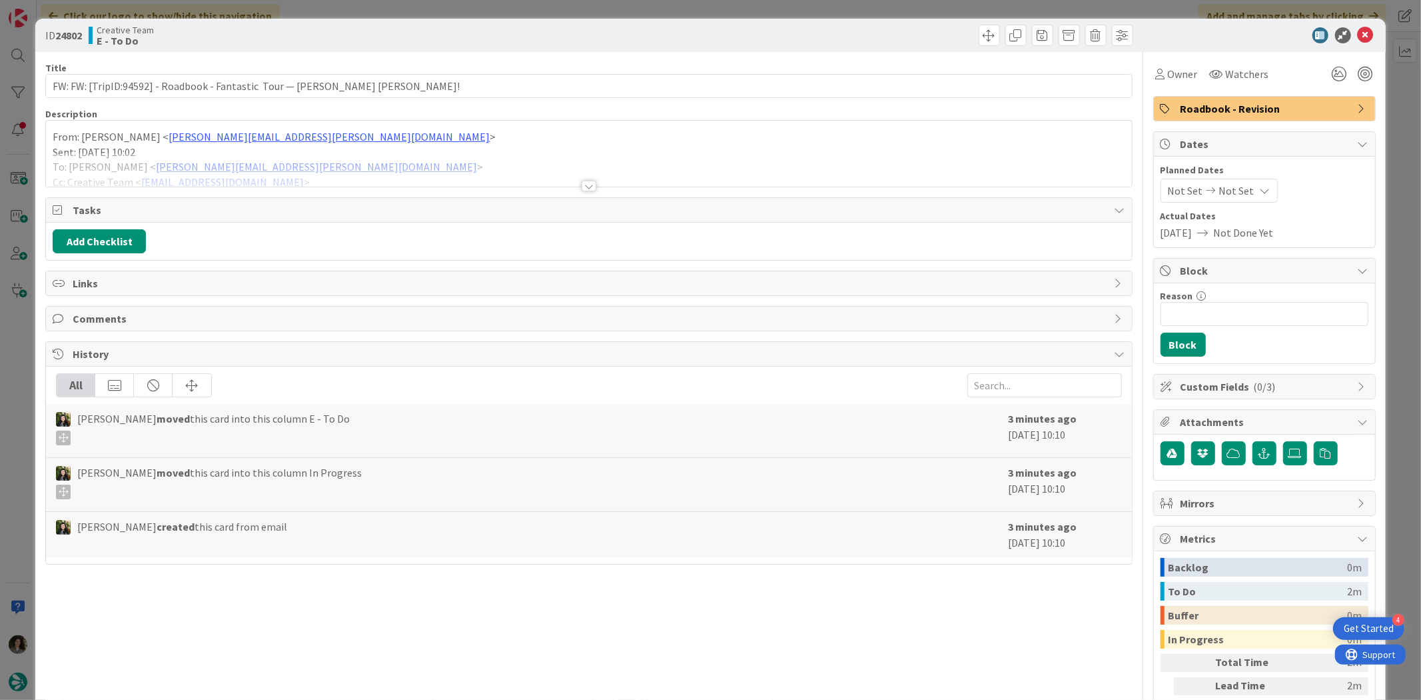
click at [593, 177] on div at bounding box center [588, 170] width 1085 height 34
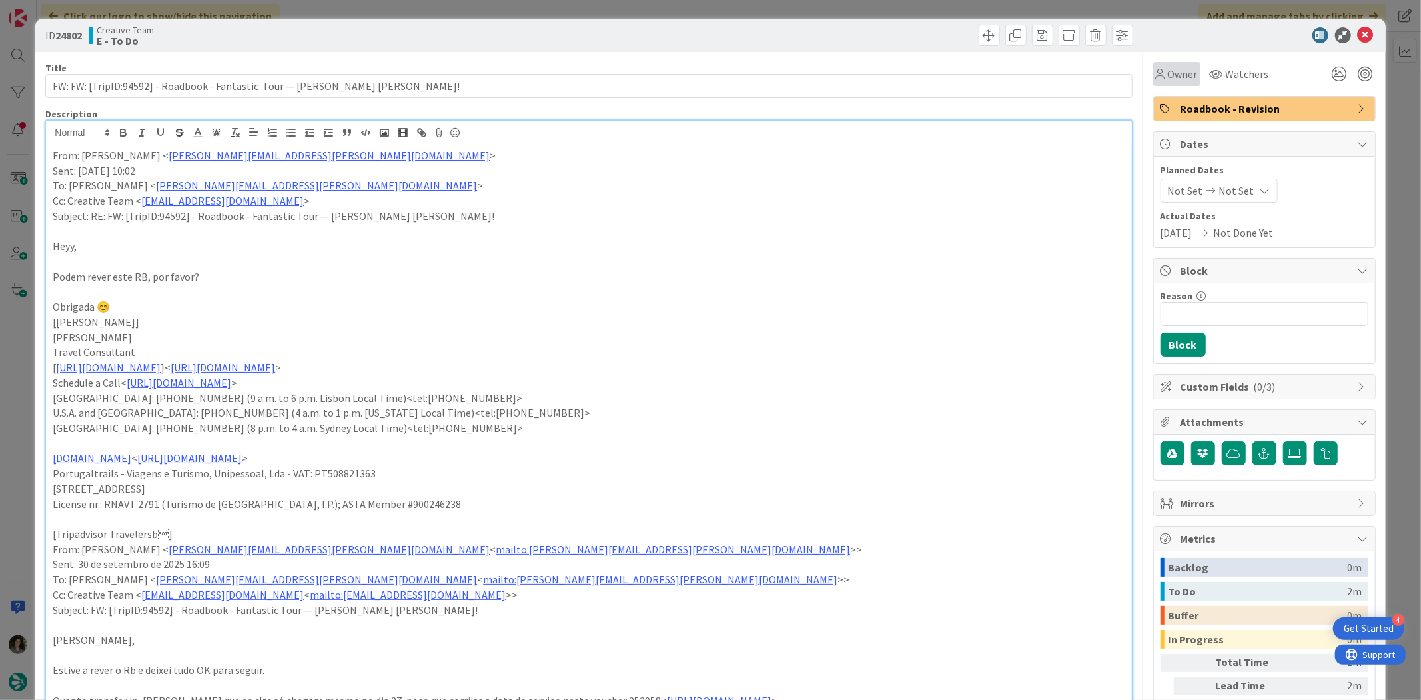
drag, startPoint x: 1155, startPoint y: 69, endPoint x: 1169, endPoint y: 83, distance: 20.3
click at [1156, 70] on div "Owner" at bounding box center [1177, 74] width 42 height 16
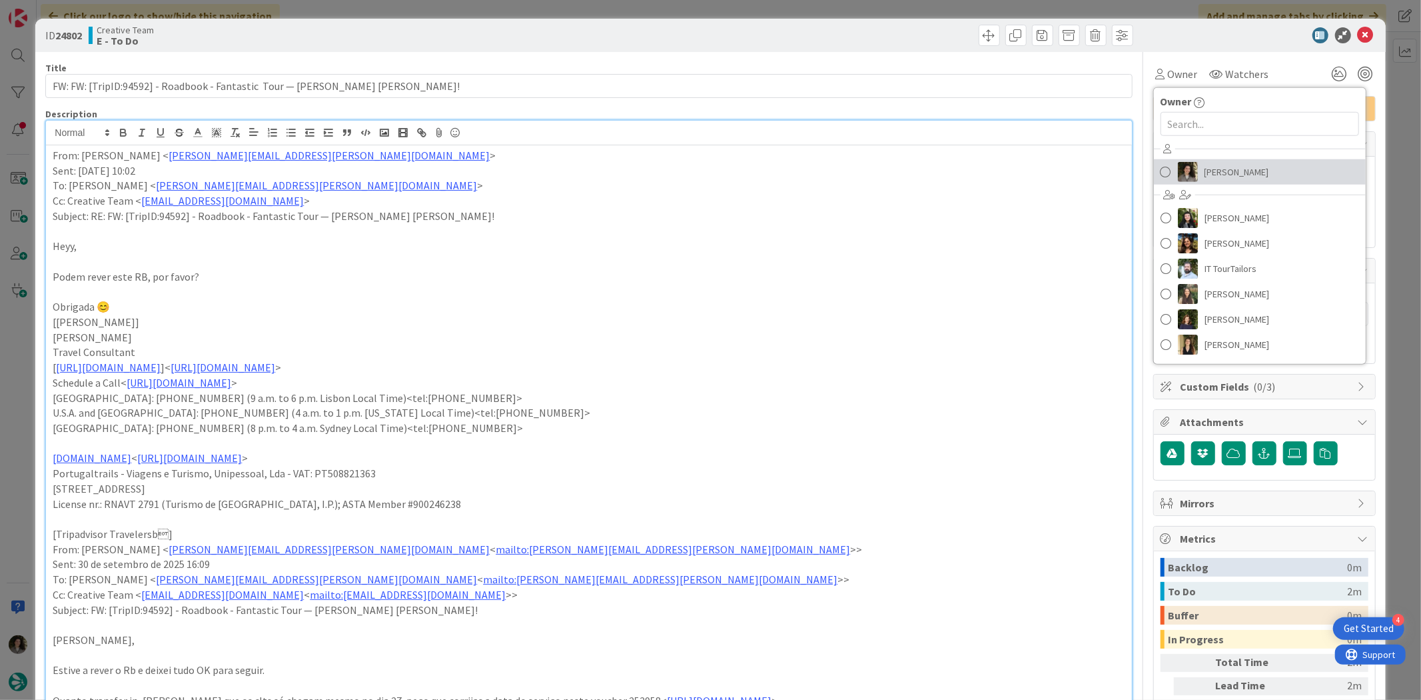
drag, startPoint x: 1247, startPoint y: 167, endPoint x: 1254, endPoint y: 145, distance: 23.0
click at [1247, 168] on span "[PERSON_NAME]" at bounding box center [1237, 172] width 65 height 20
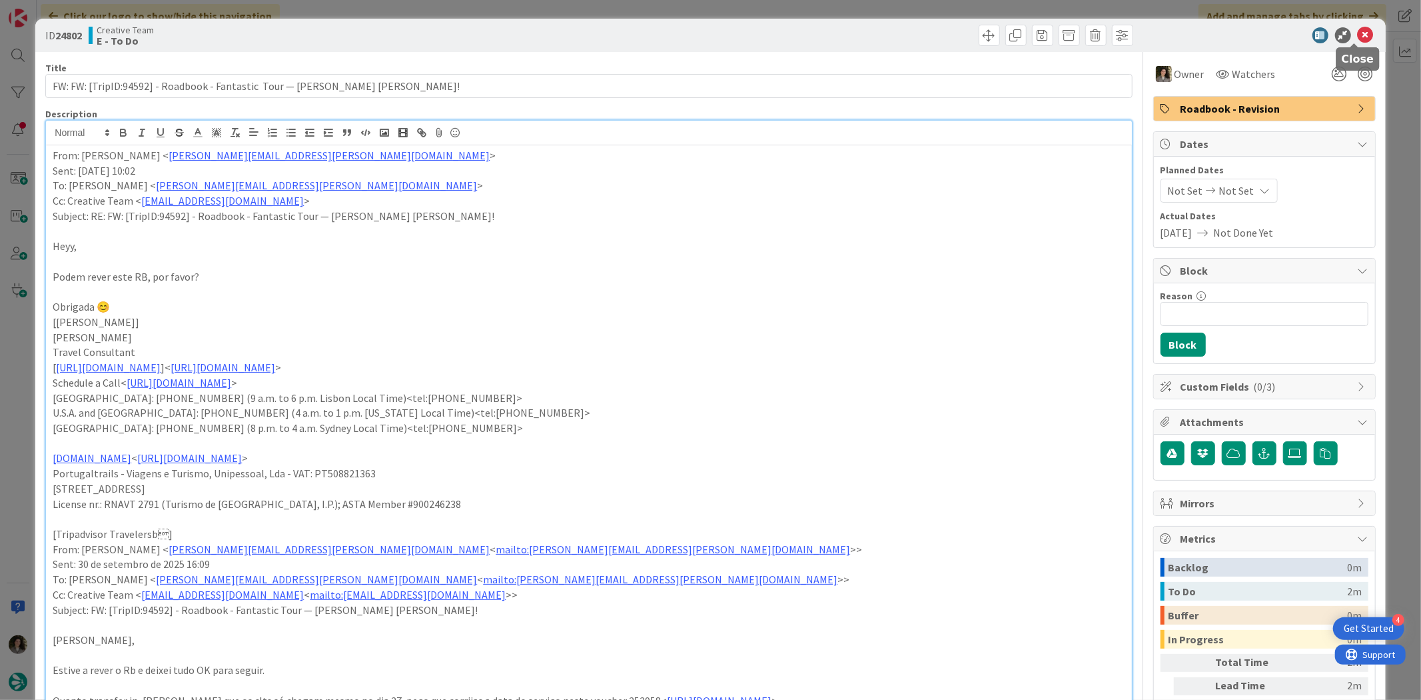
click at [1358, 35] on icon at bounding box center [1366, 35] width 16 height 16
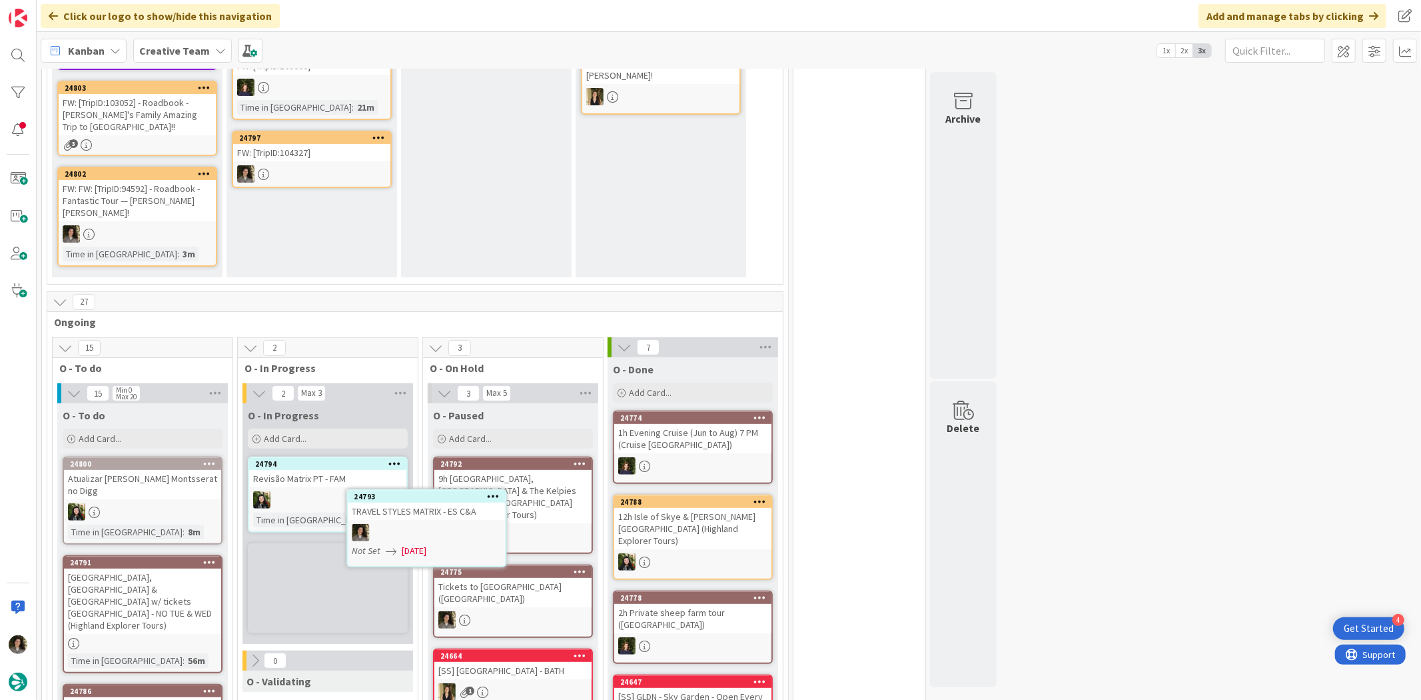
scroll to position [309, 0]
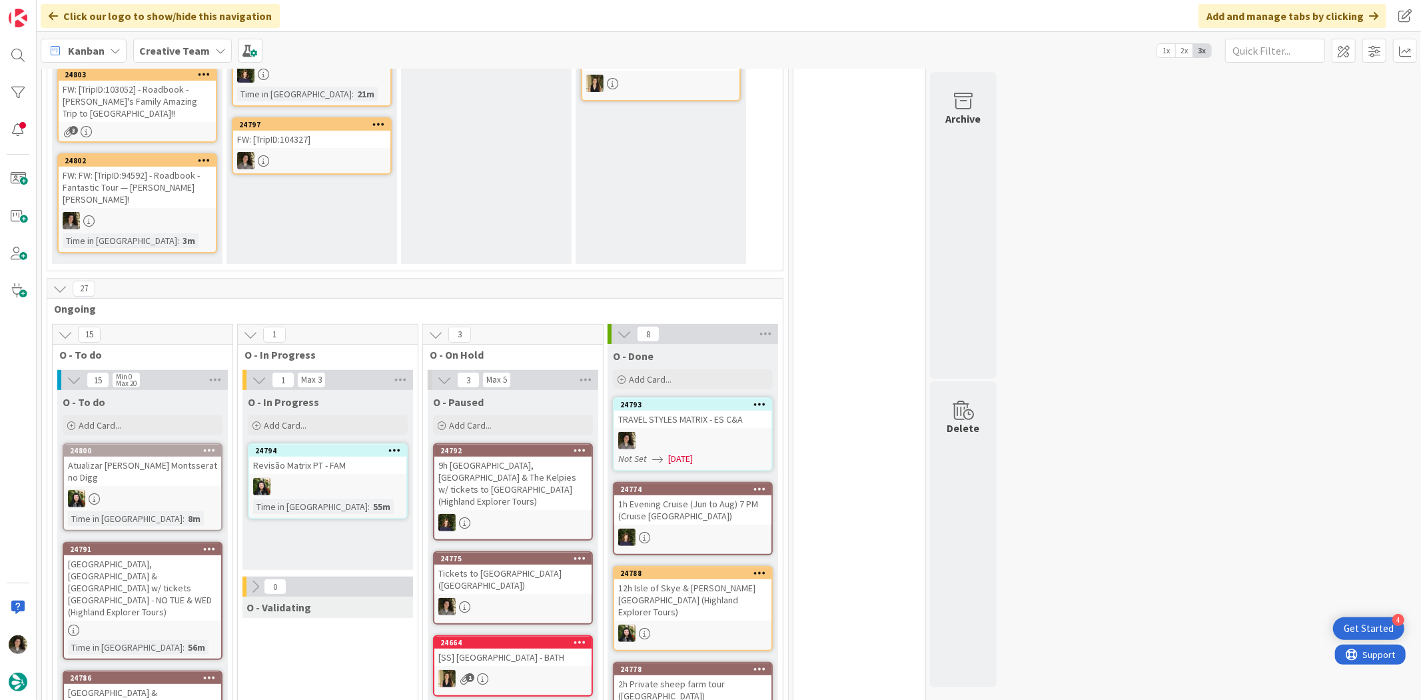
click at [690, 432] on div at bounding box center [692, 440] width 157 height 17
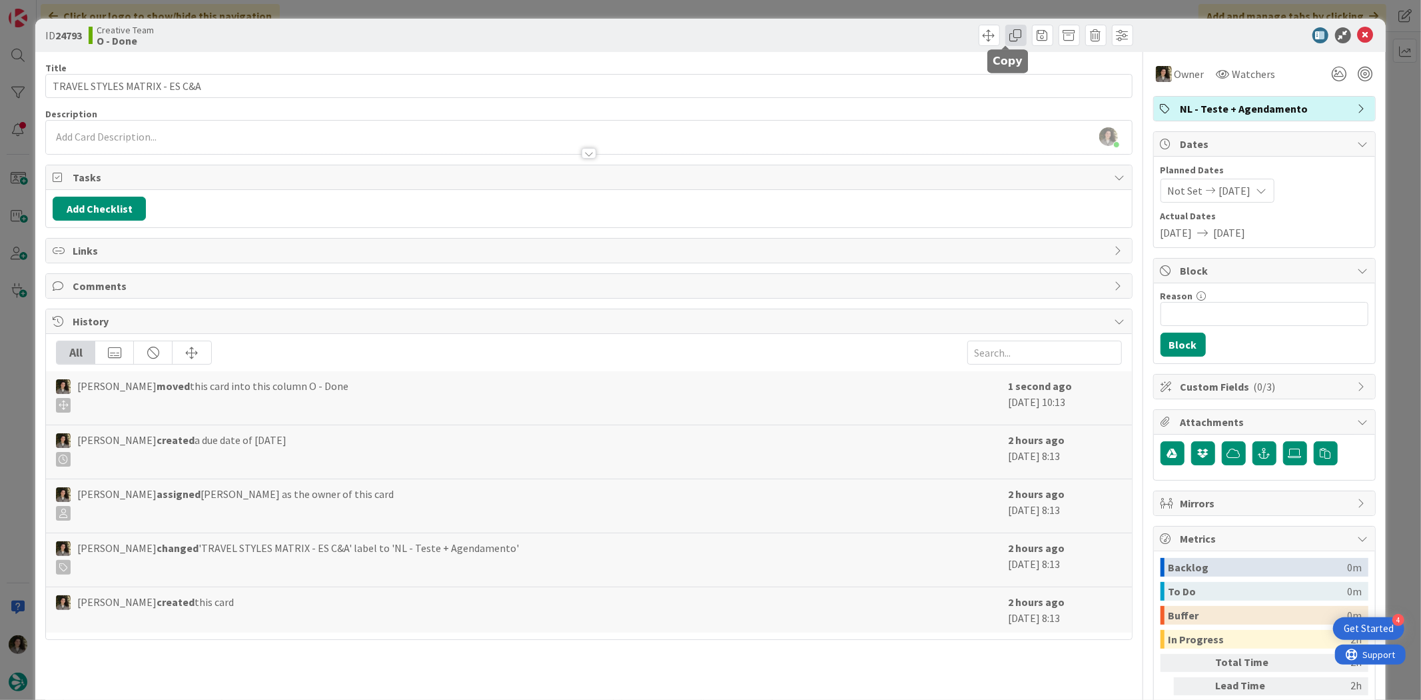
click at [1007, 37] on span at bounding box center [1015, 35] width 21 height 21
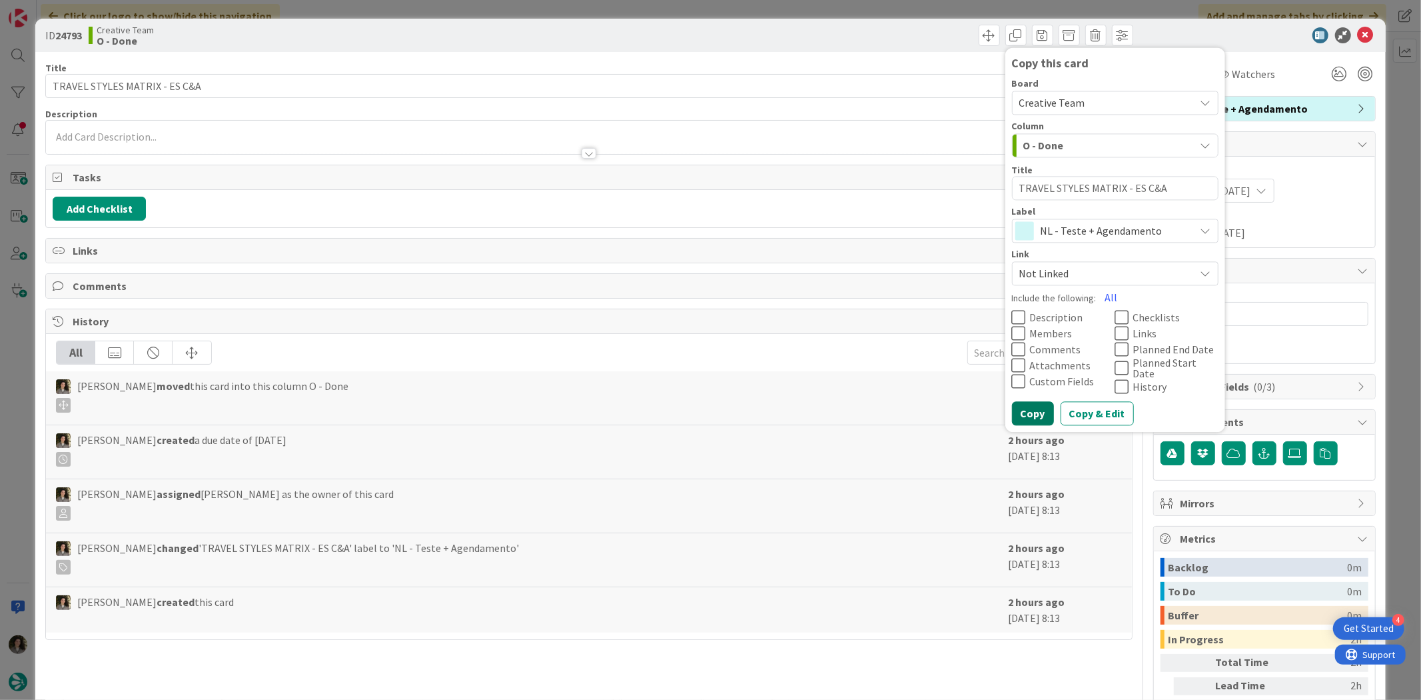
click at [1022, 408] on button "Copy" at bounding box center [1033, 414] width 42 height 24
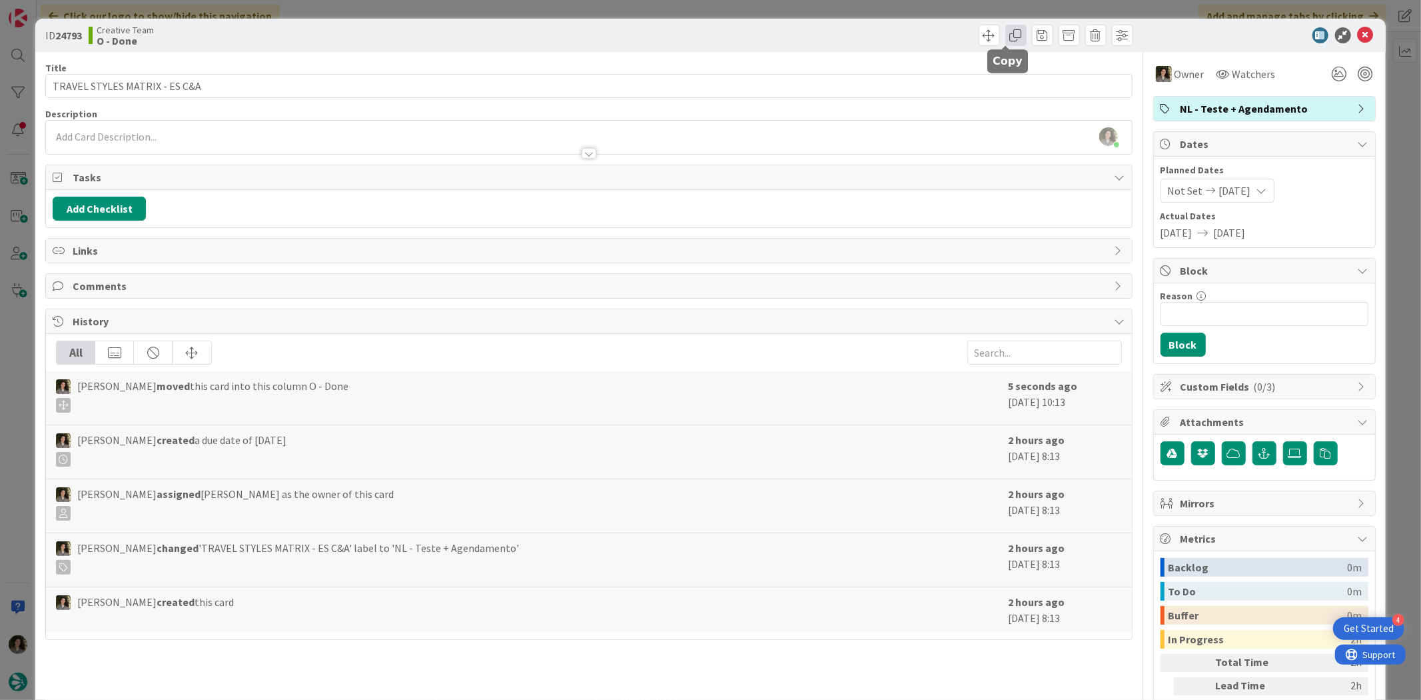
scroll to position [323, 0]
click at [1006, 34] on span at bounding box center [1015, 35] width 21 height 21
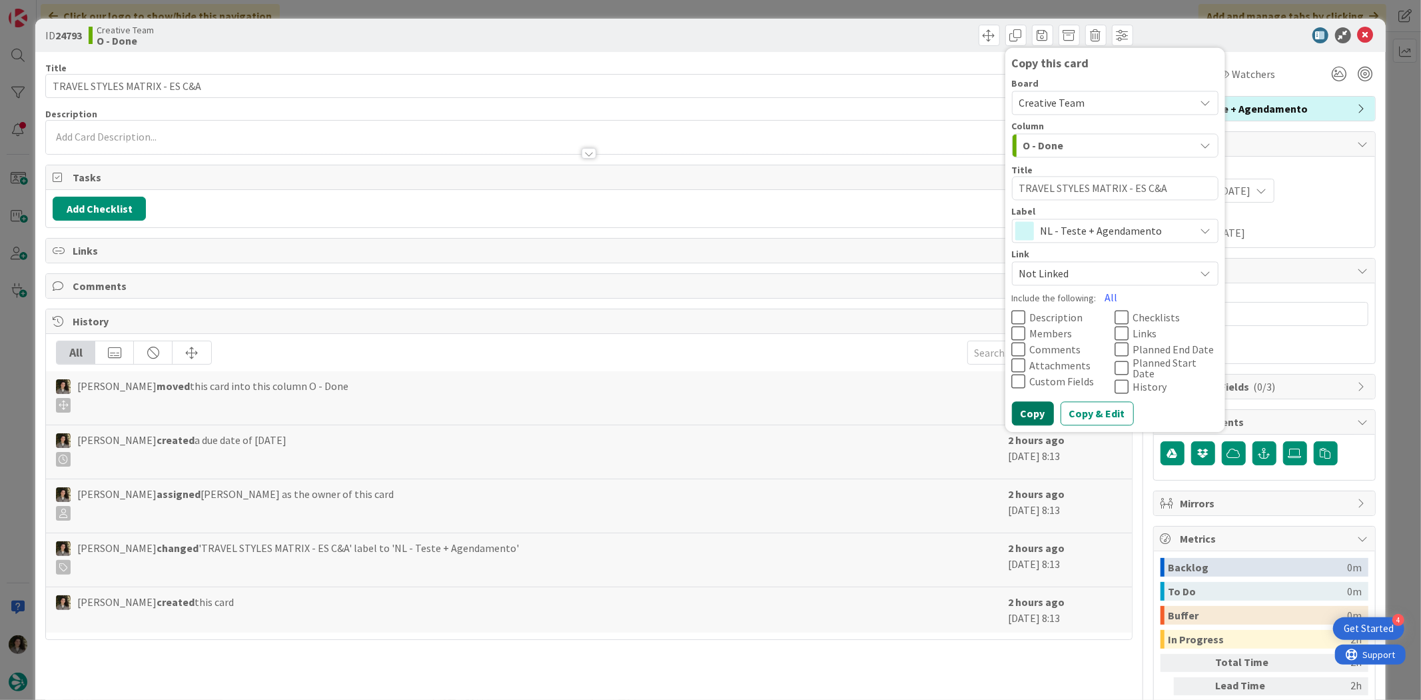
click at [1036, 404] on button "Copy" at bounding box center [1033, 414] width 42 height 24
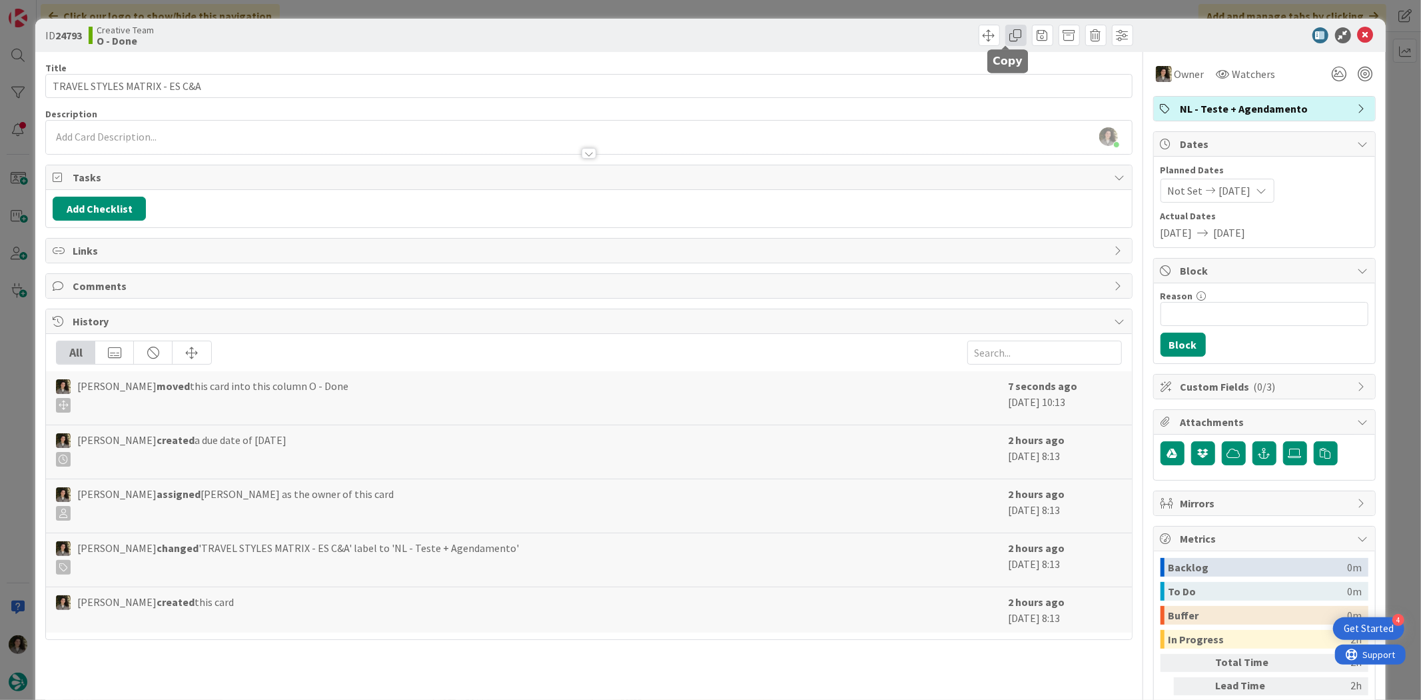
click at [1006, 35] on span at bounding box center [1015, 35] width 21 height 21
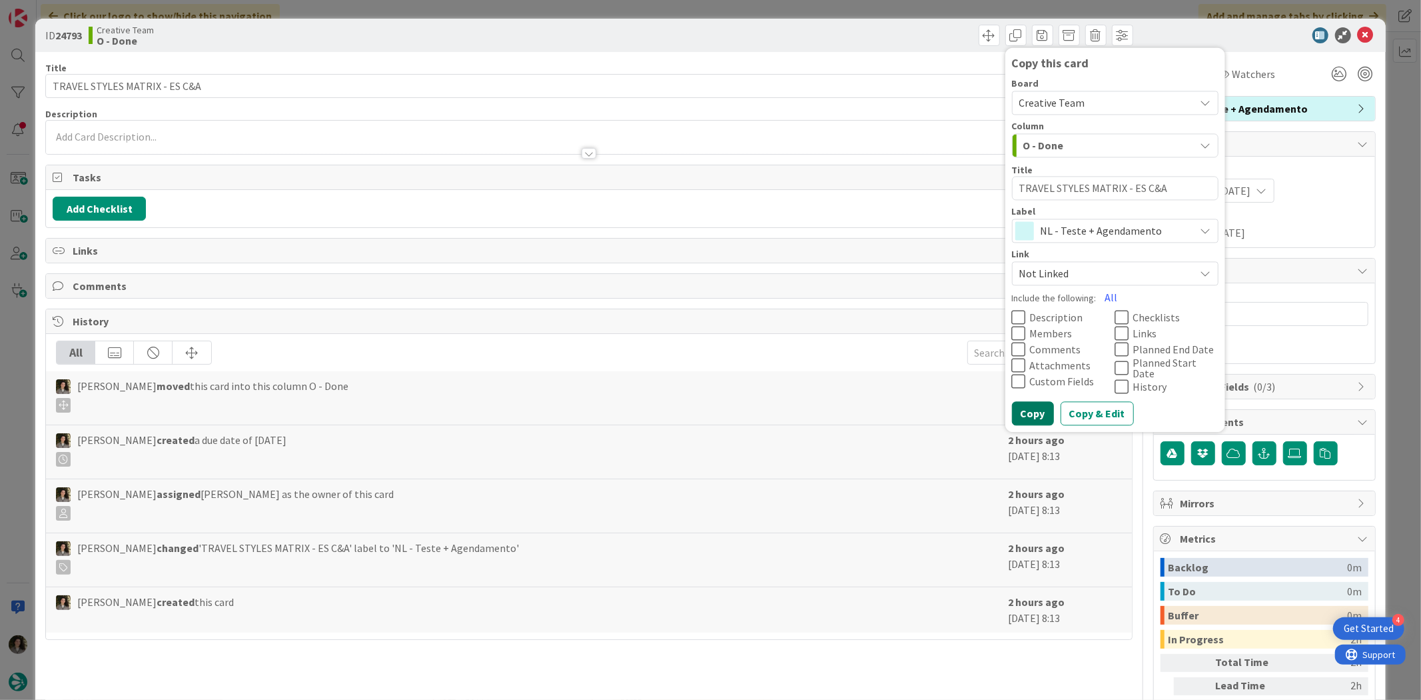
click at [1022, 404] on button "Copy" at bounding box center [1033, 414] width 42 height 24
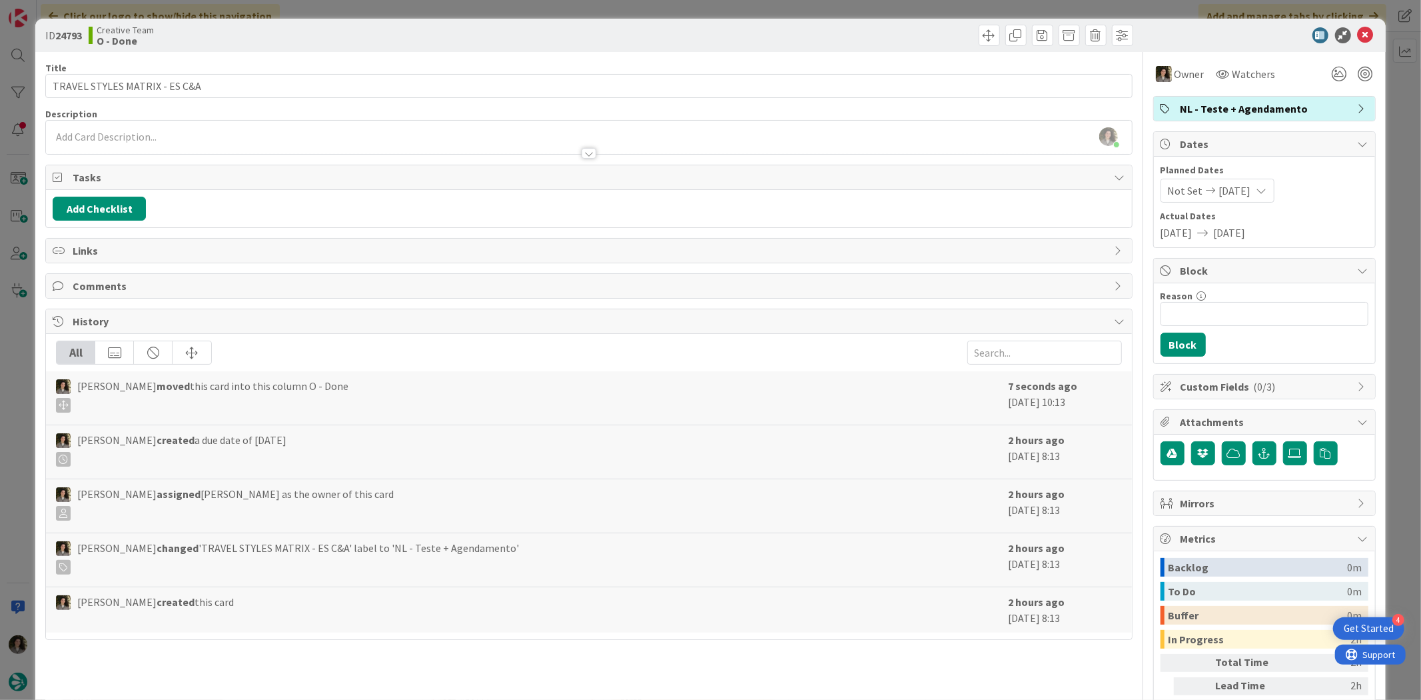
type textarea "x"
click at [1358, 29] on icon at bounding box center [1366, 35] width 16 height 16
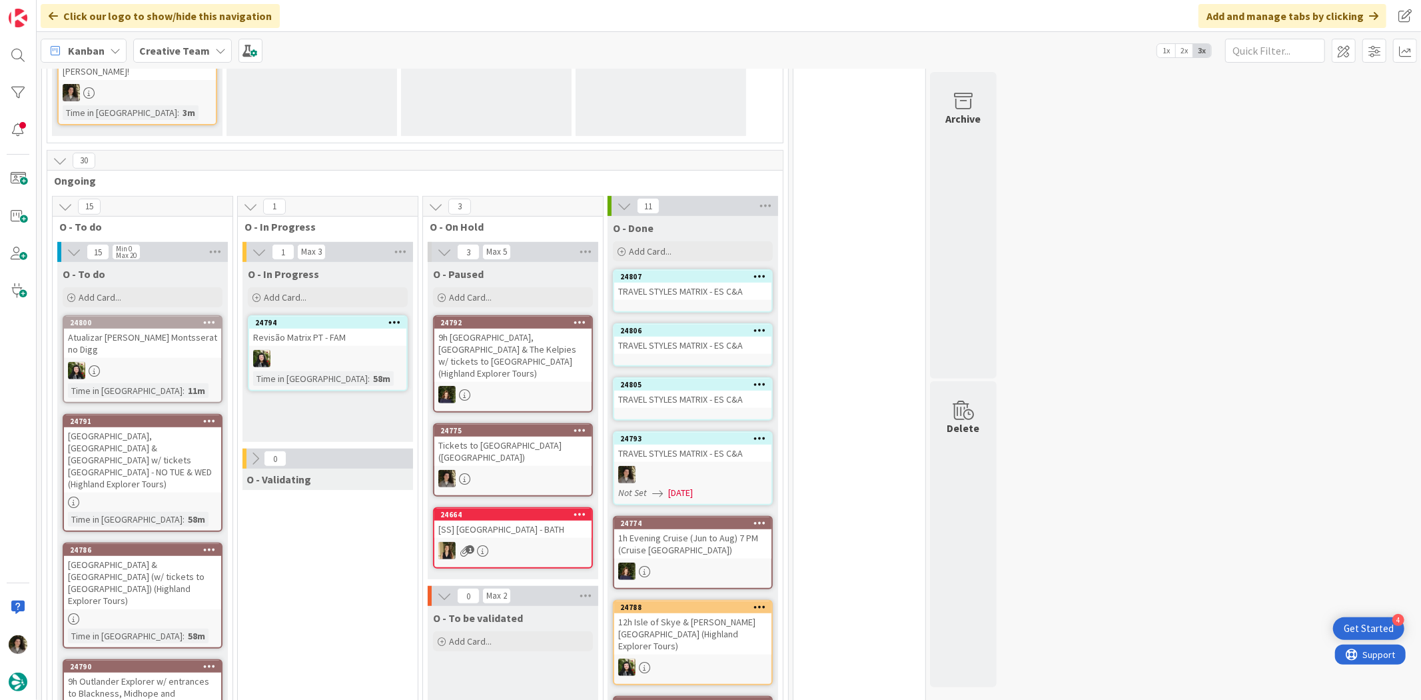
click at [694, 398] on div "TRAVEL STYLES MATRIX - ES C&A" at bounding box center [692, 398] width 157 height 17
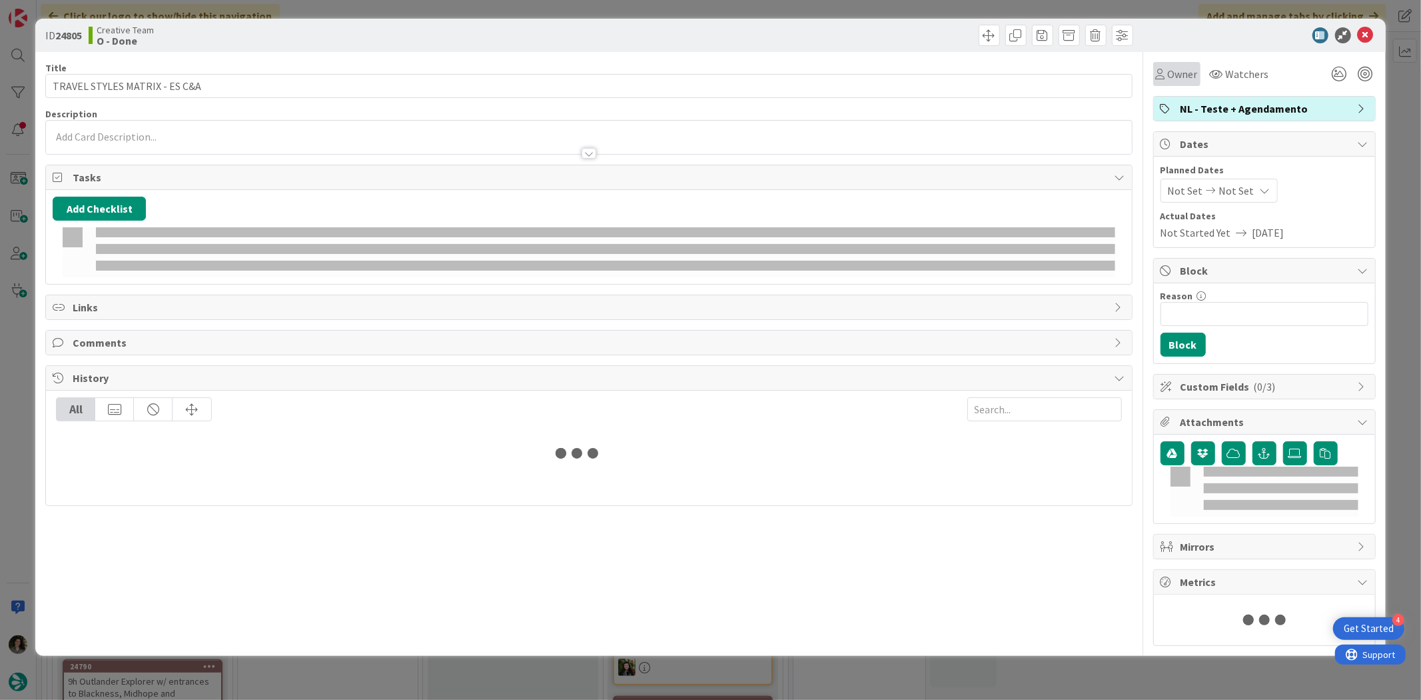
click at [1169, 71] on span "Owner" at bounding box center [1183, 74] width 30 height 16
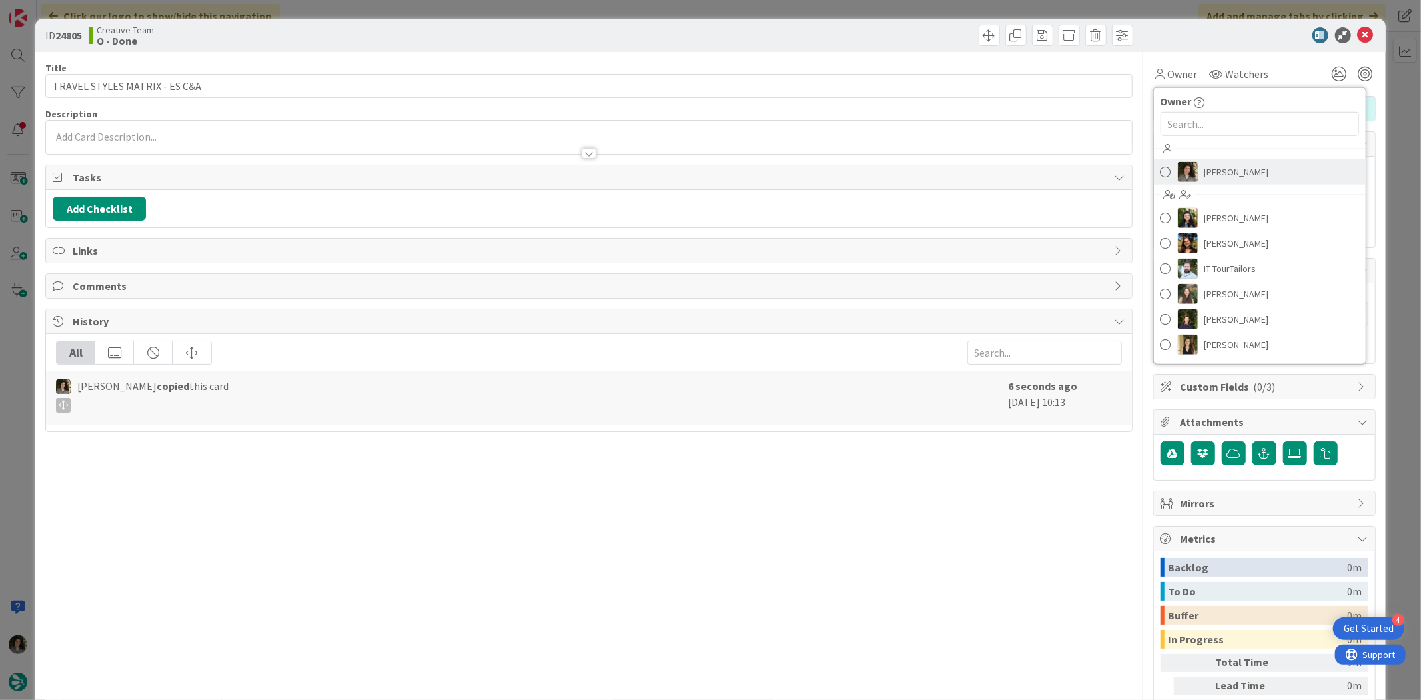
click at [1233, 165] on span "[PERSON_NAME]" at bounding box center [1237, 172] width 65 height 20
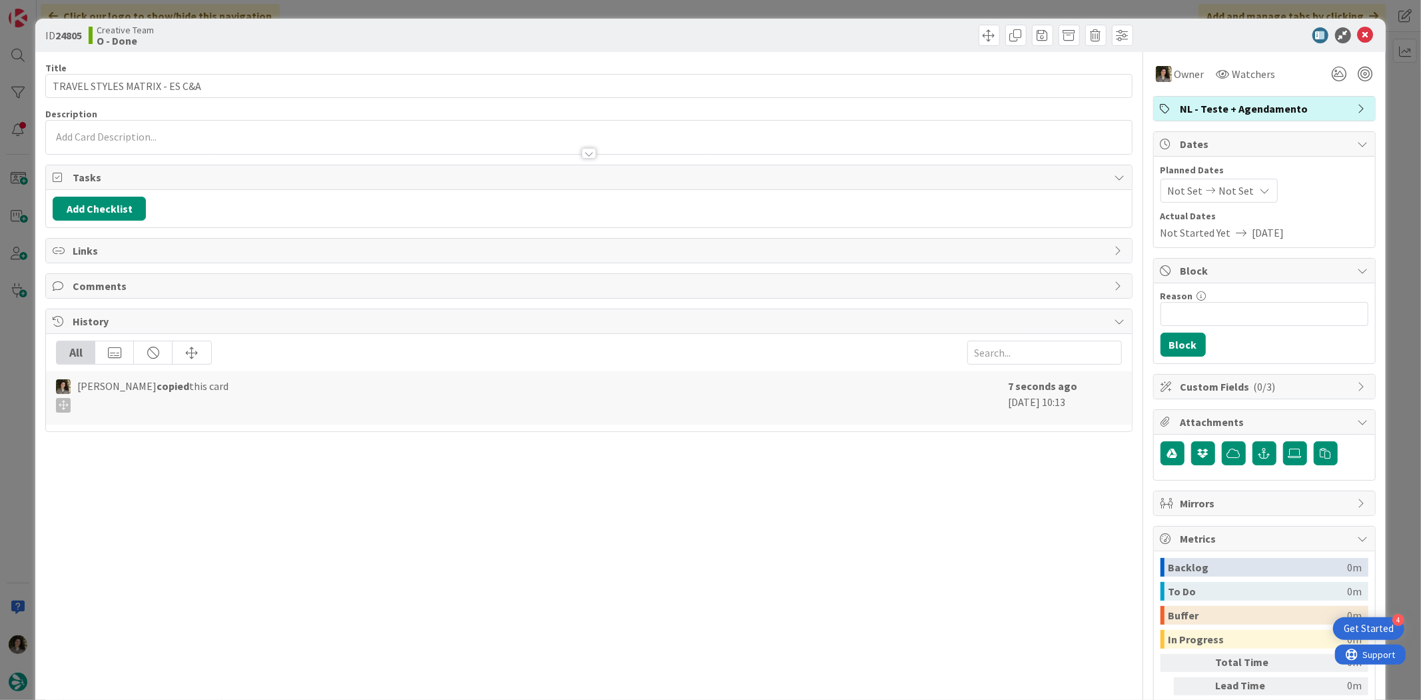
click at [1229, 183] on span "Not Set" at bounding box center [1236, 191] width 35 height 16
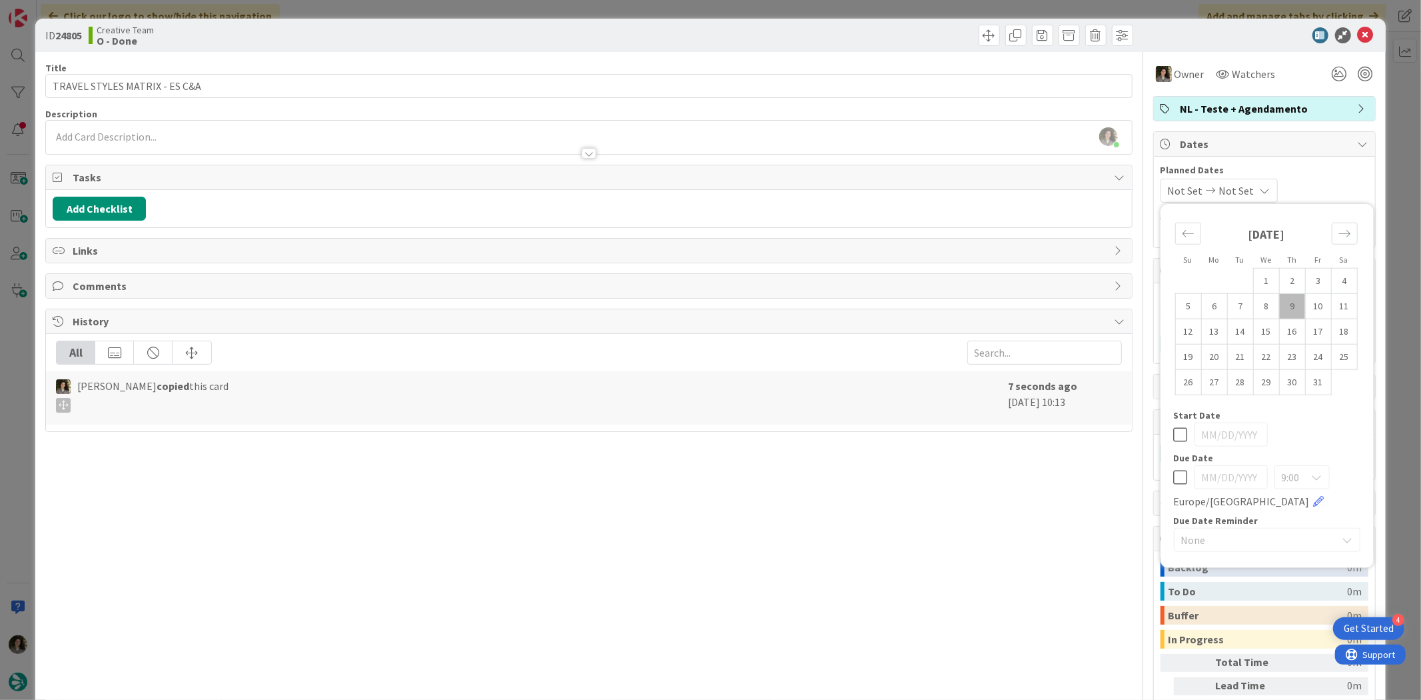
click at [1174, 477] on icon at bounding box center [1181, 477] width 14 height 16
type input "[DATE]"
click at [964, 482] on div "Title 29 / 128 TRAVEL STYLES MATRIX - ES C&A Description [PERSON_NAME] just joi…" at bounding box center [588, 415] width 1087 height 726
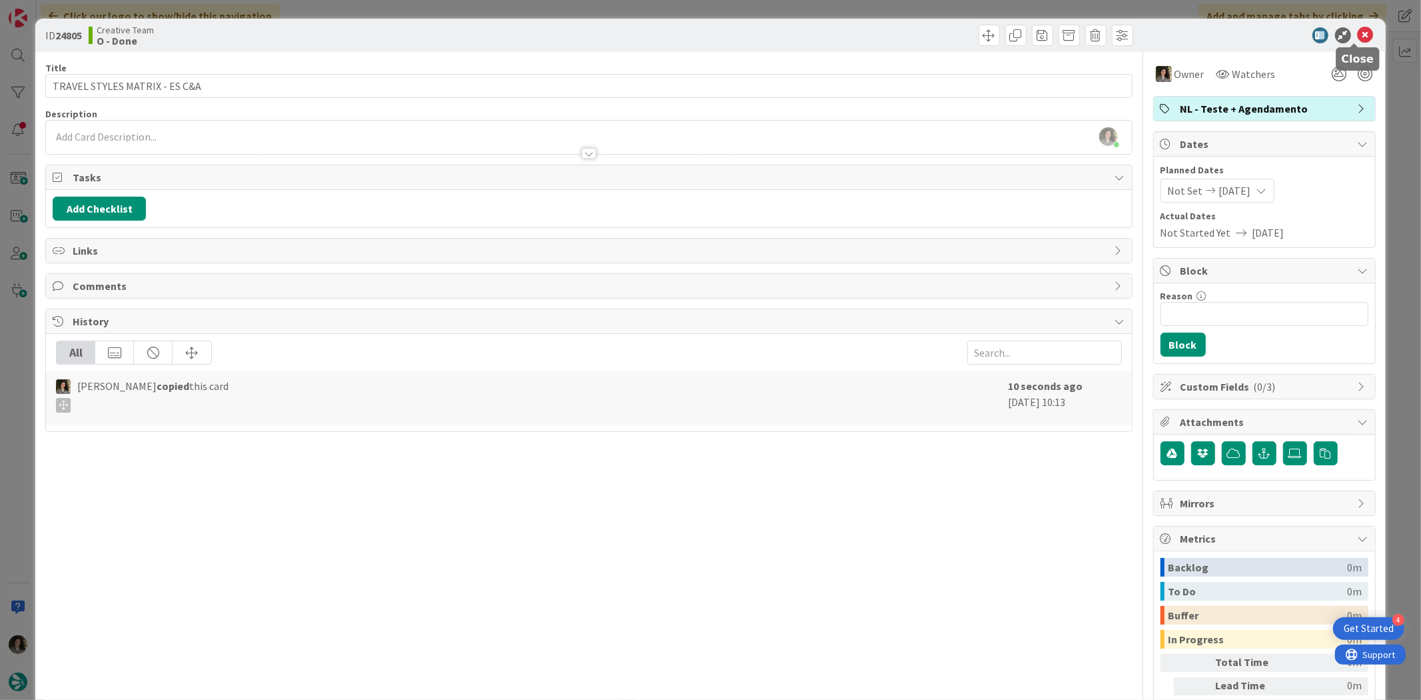
click at [1358, 33] on icon at bounding box center [1366, 35] width 16 height 16
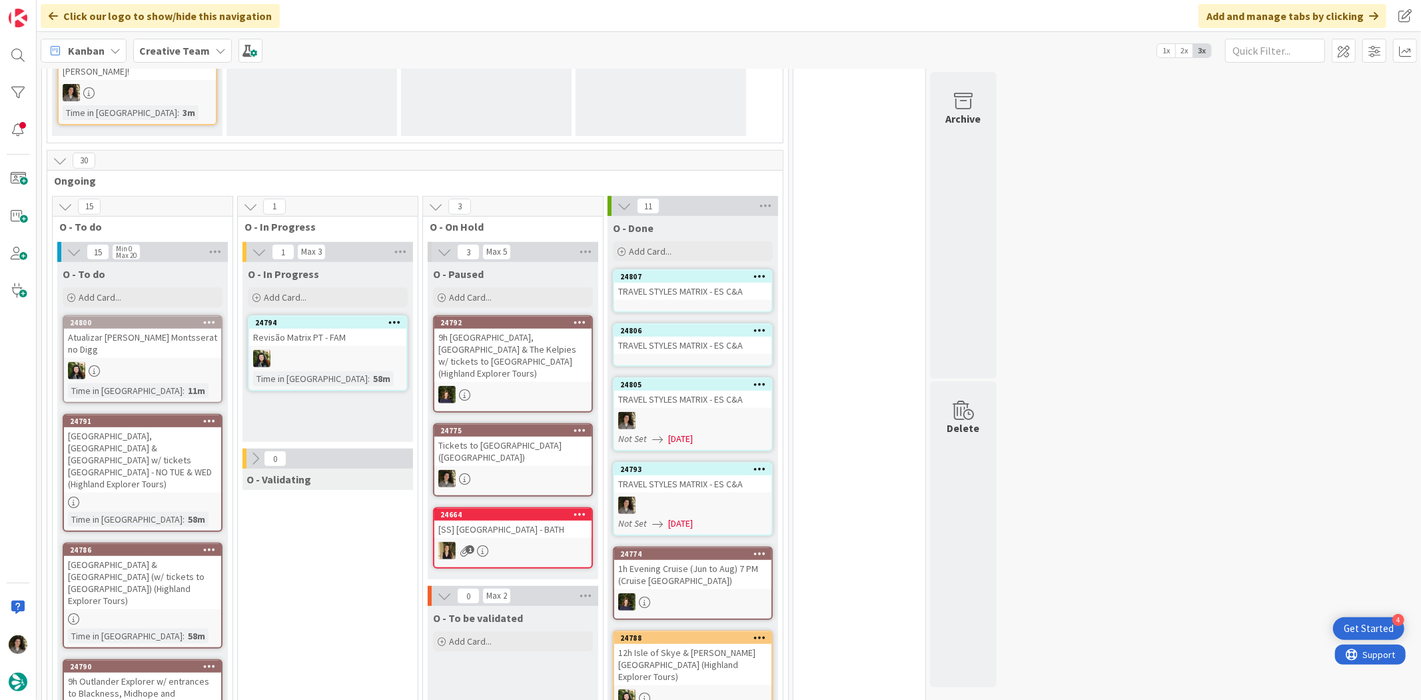
click at [684, 338] on div "TRAVEL STYLES MATRIX - ES C&A" at bounding box center [692, 344] width 157 height 17
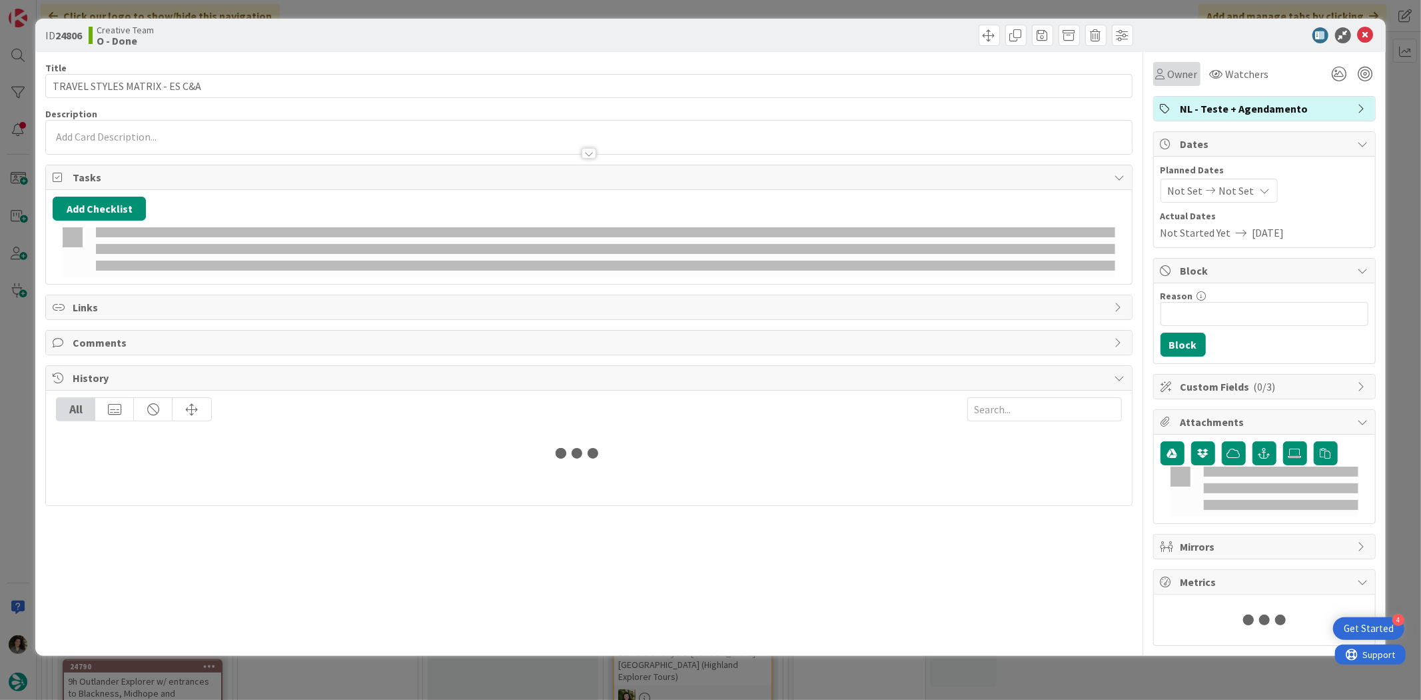
click at [1187, 67] on div "Owner" at bounding box center [1176, 74] width 47 height 24
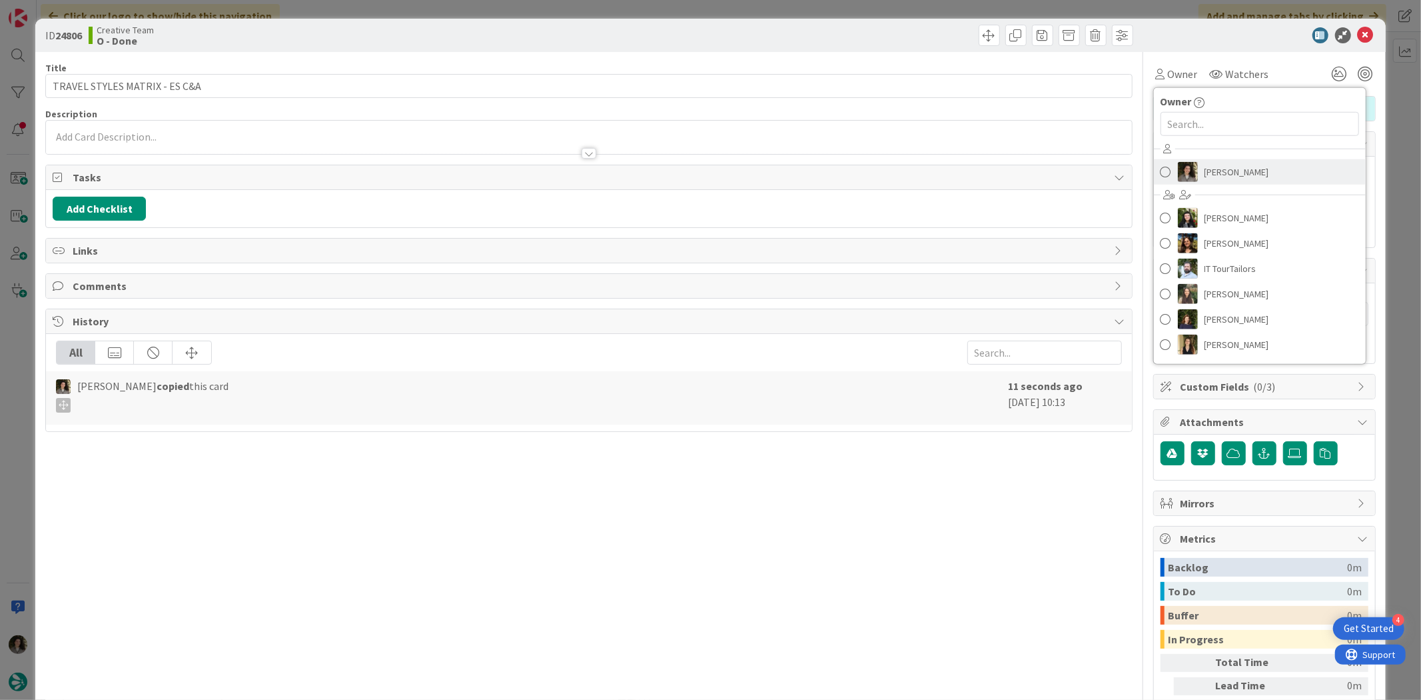
click at [1223, 162] on span "[PERSON_NAME]" at bounding box center [1237, 172] width 65 height 20
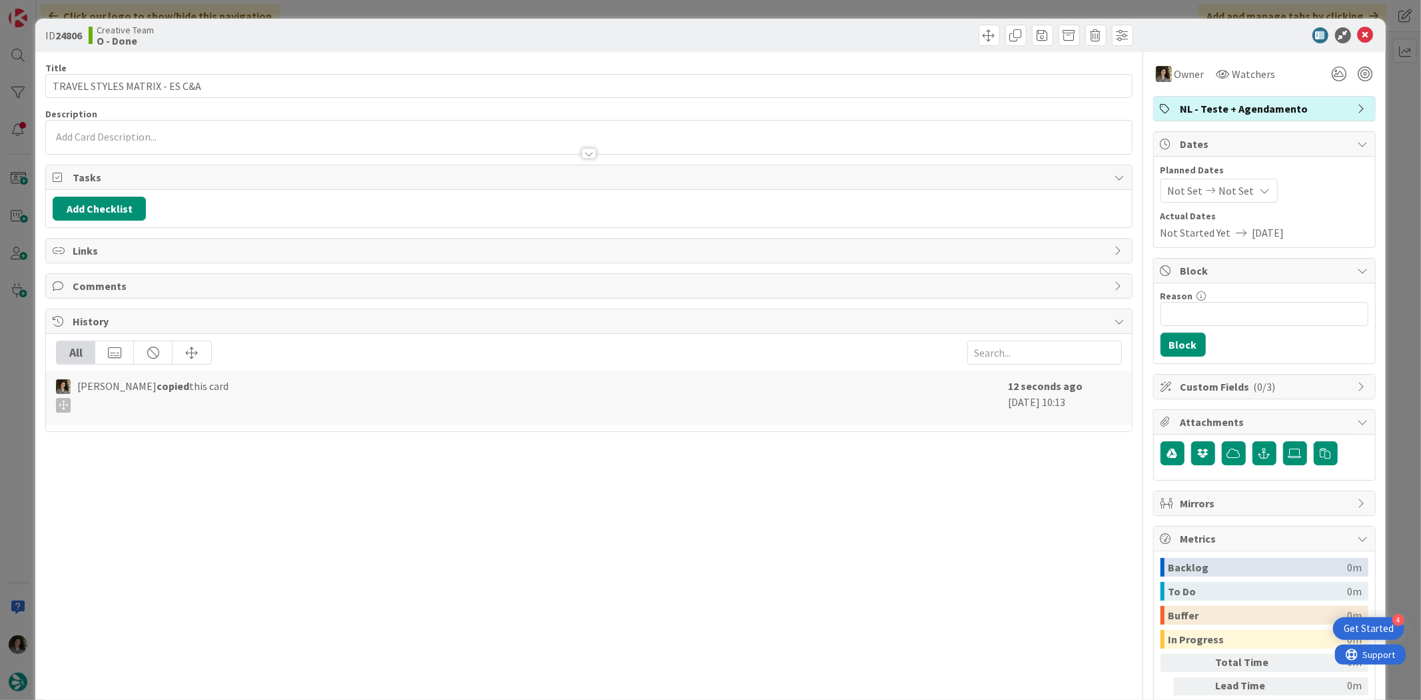
drag, startPoint x: 1243, startPoint y: 189, endPoint x: 1255, endPoint y: 201, distance: 17.0
click at [1260, 189] on icon at bounding box center [1265, 190] width 11 height 11
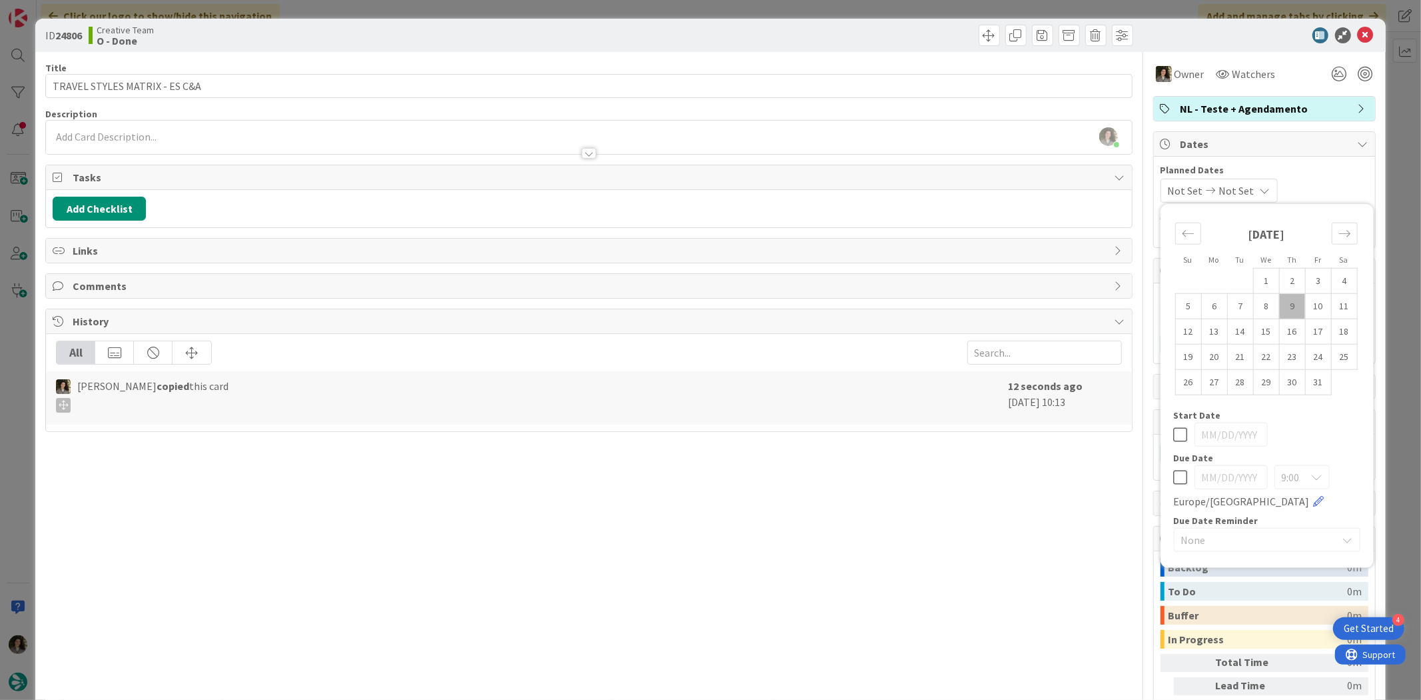
click at [1174, 475] on icon at bounding box center [1181, 477] width 14 height 16
type input "[DATE]"
drag, startPoint x: 924, startPoint y: 518, endPoint x: 940, endPoint y: 502, distance: 22.6
click at [924, 520] on div "Title 29 / 128 TRAVEL STYLES MATRIX - ES C&A Description [PERSON_NAME] just joi…" at bounding box center [588, 415] width 1087 height 726
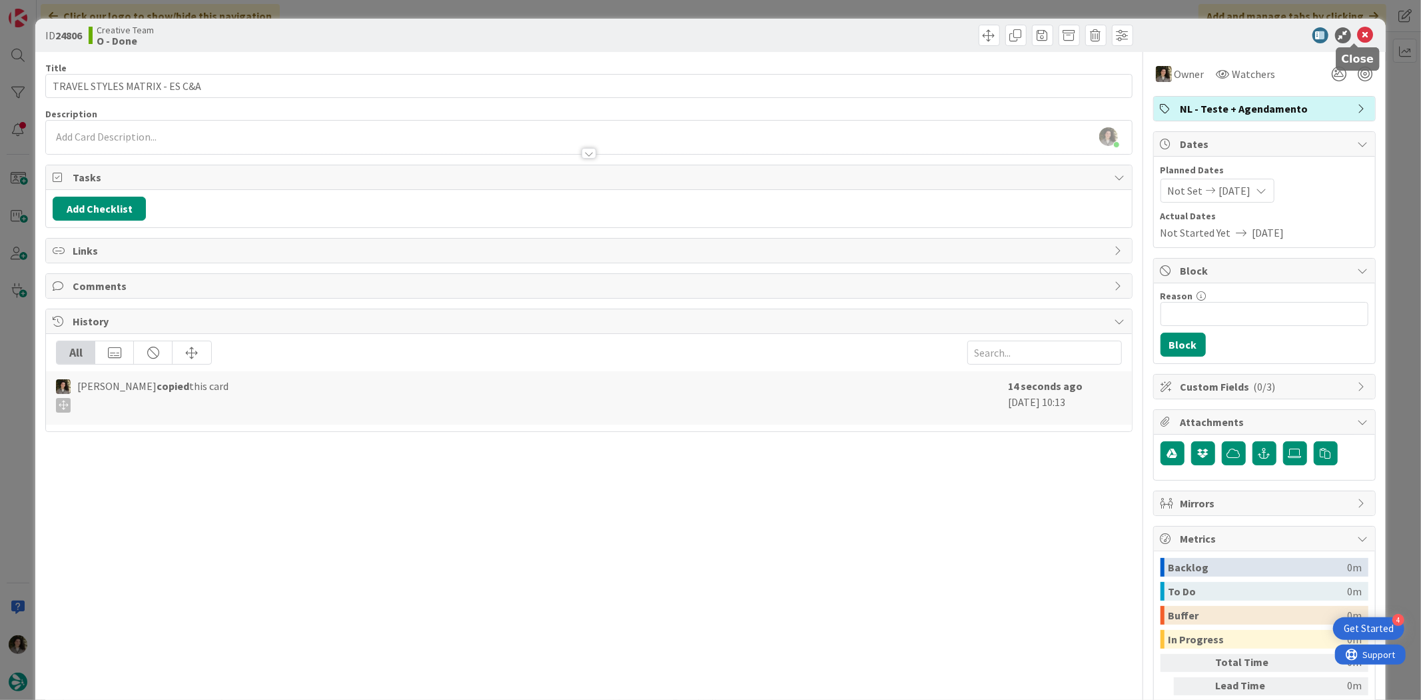
click at [1360, 28] on icon at bounding box center [1366, 35] width 16 height 16
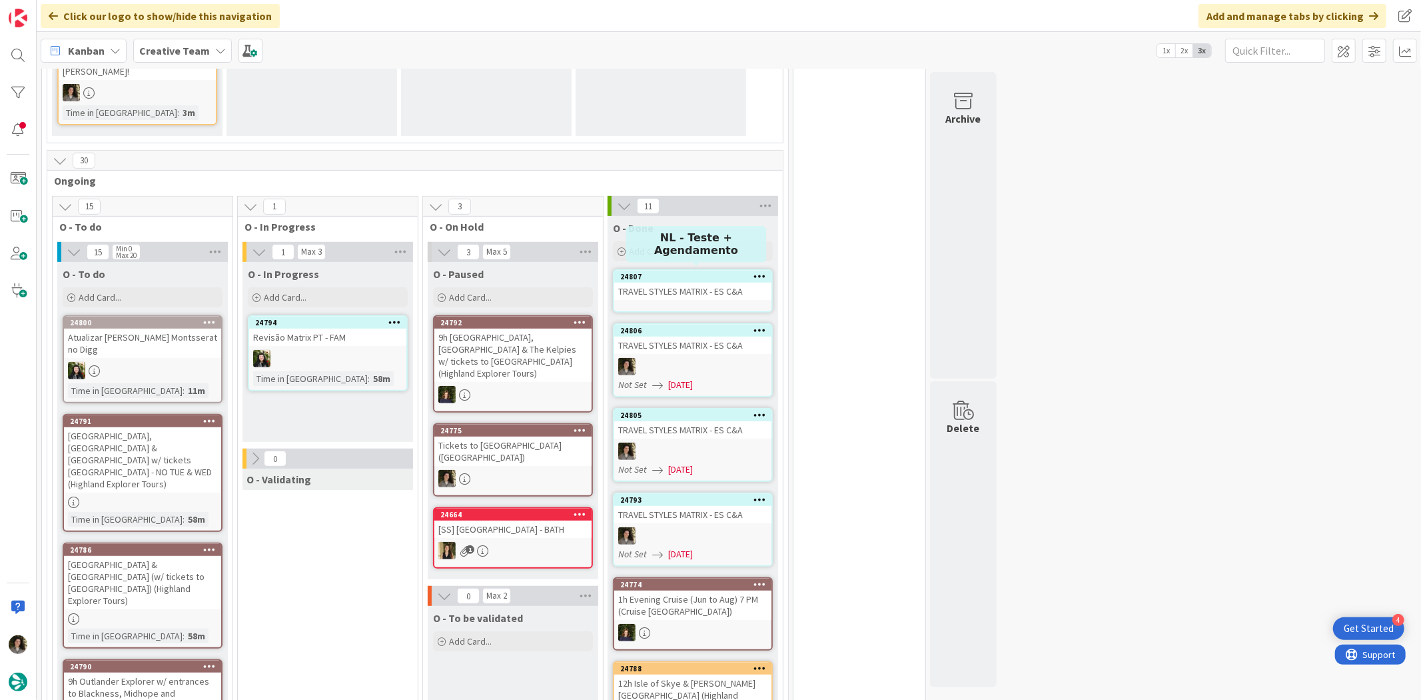
click at [643, 285] on div "TRAVEL STYLES MATRIX - ES C&A" at bounding box center [692, 290] width 157 height 17
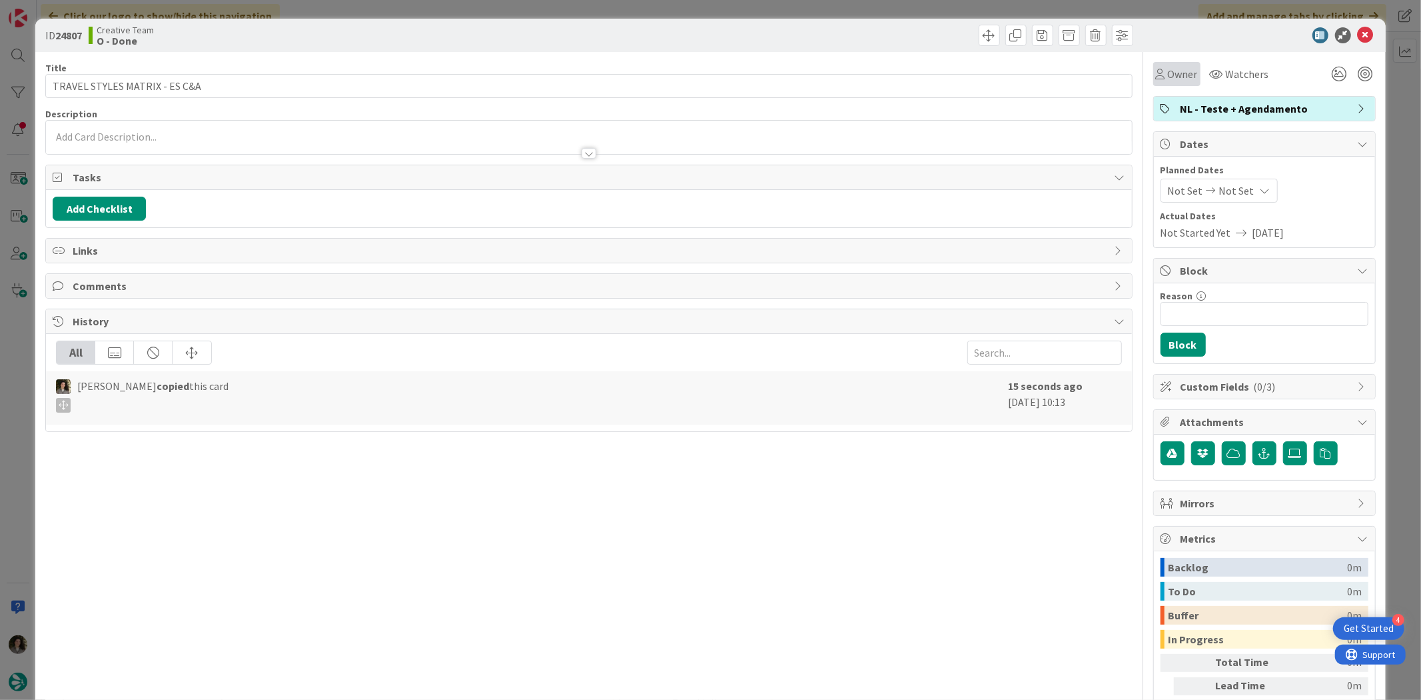
click at [1171, 65] on div "Owner" at bounding box center [1176, 74] width 47 height 24
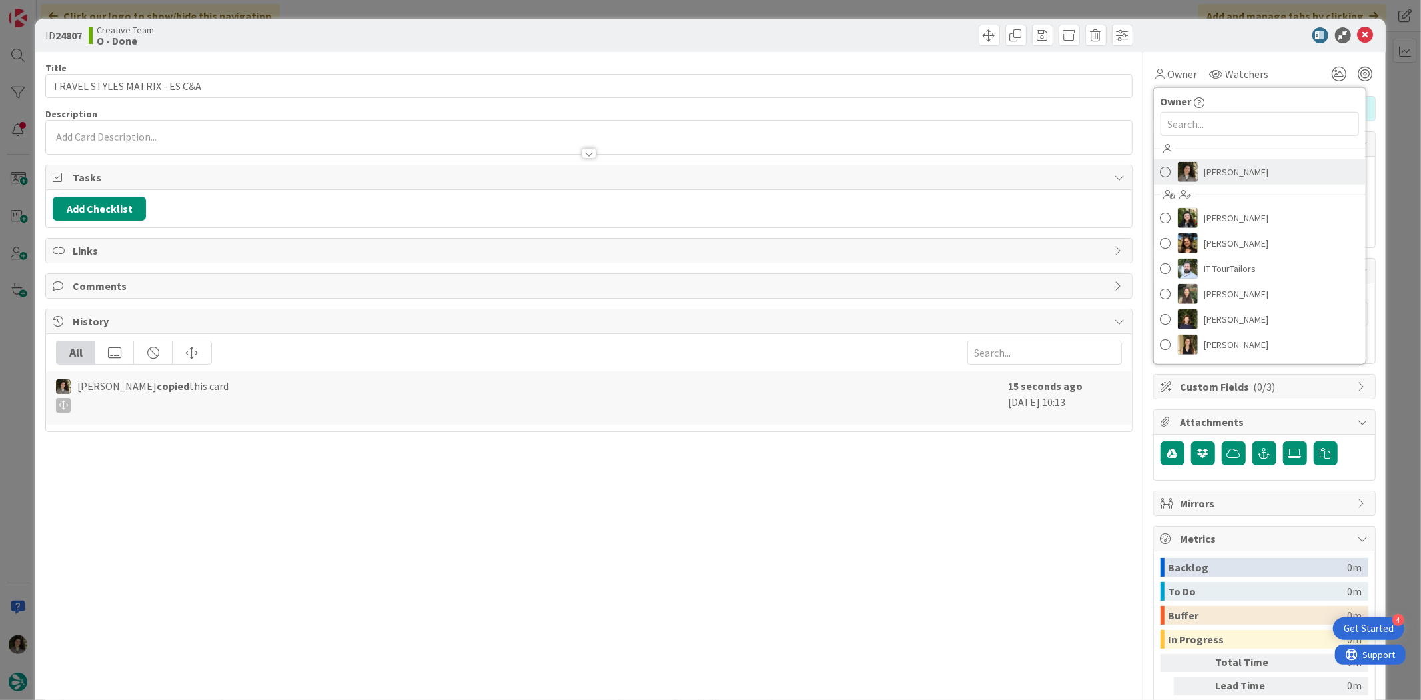
click at [1223, 175] on span "[PERSON_NAME]" at bounding box center [1237, 172] width 65 height 20
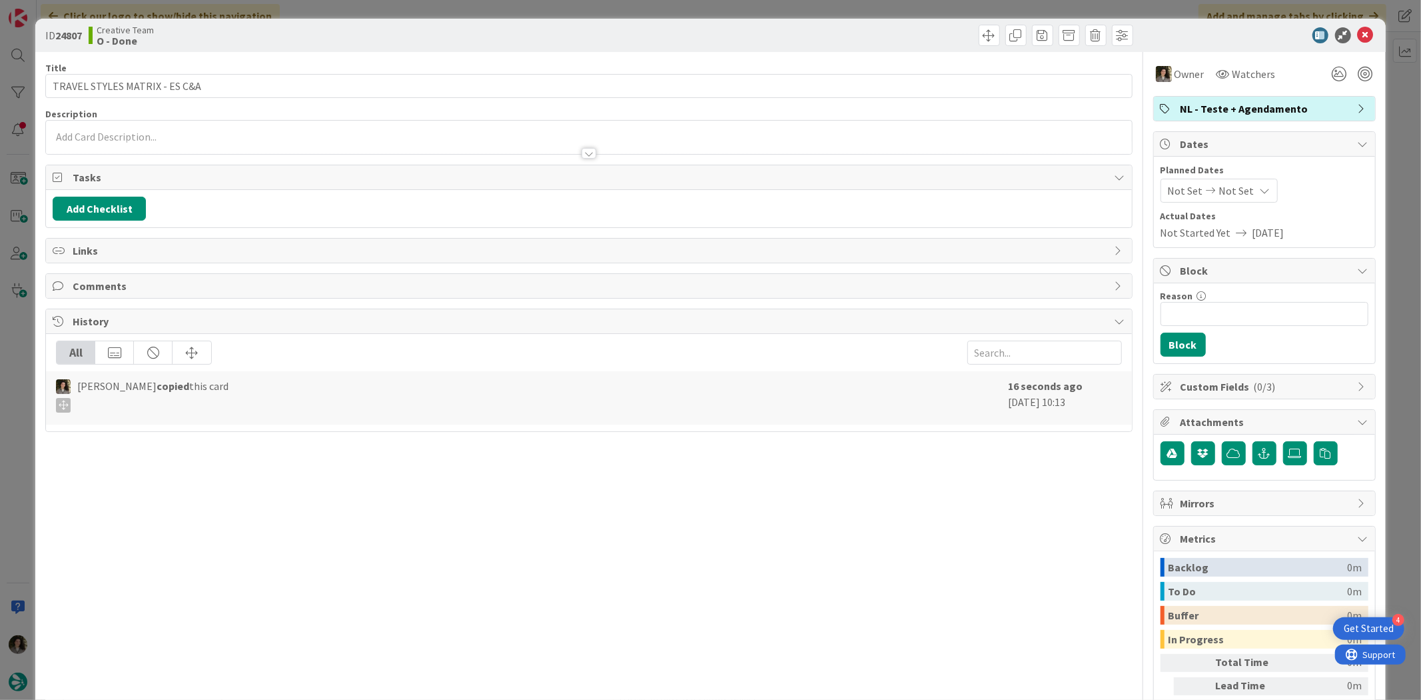
click at [1250, 183] on div "Not Set Not Set" at bounding box center [1219, 191] width 117 height 24
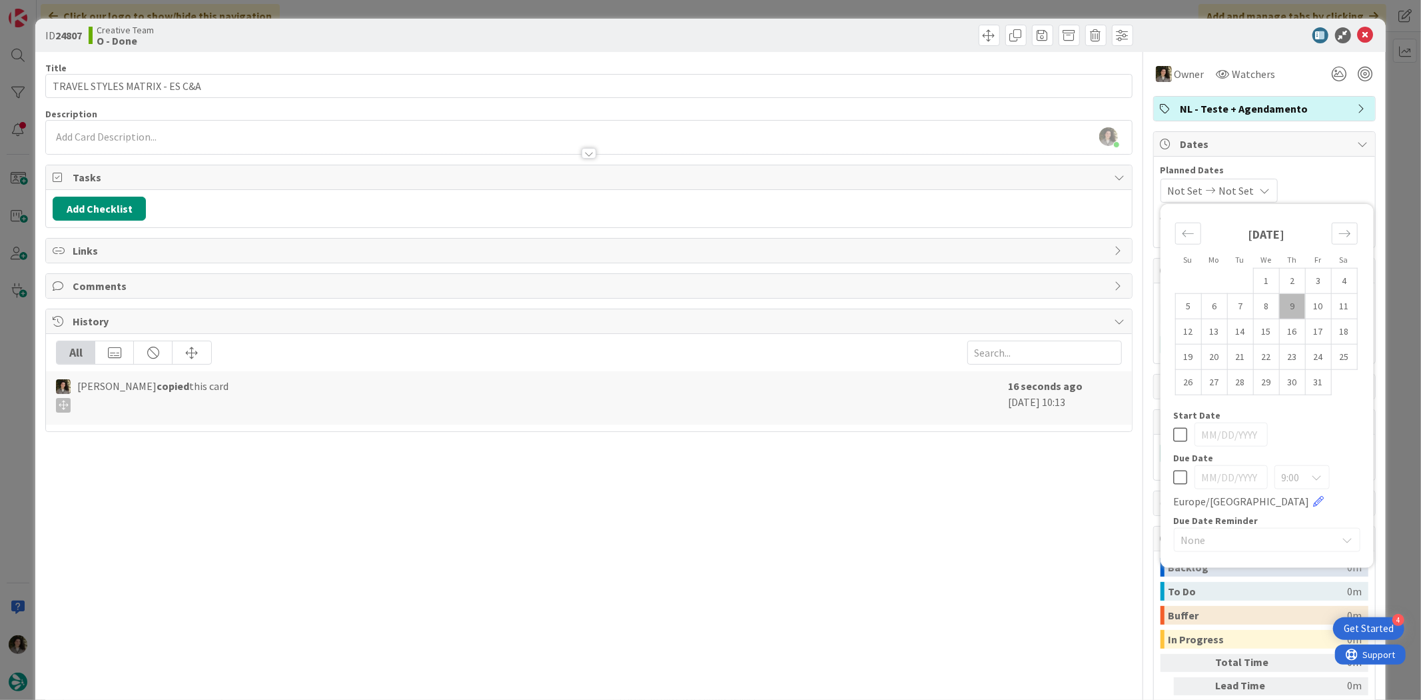
click at [1174, 483] on icon at bounding box center [1181, 477] width 14 height 16
type input "[DATE]"
click at [958, 505] on div "Title 29 / 128 TRAVEL STYLES MATRIX - ES C&A Description [PERSON_NAME] just joi…" at bounding box center [588, 415] width 1087 height 726
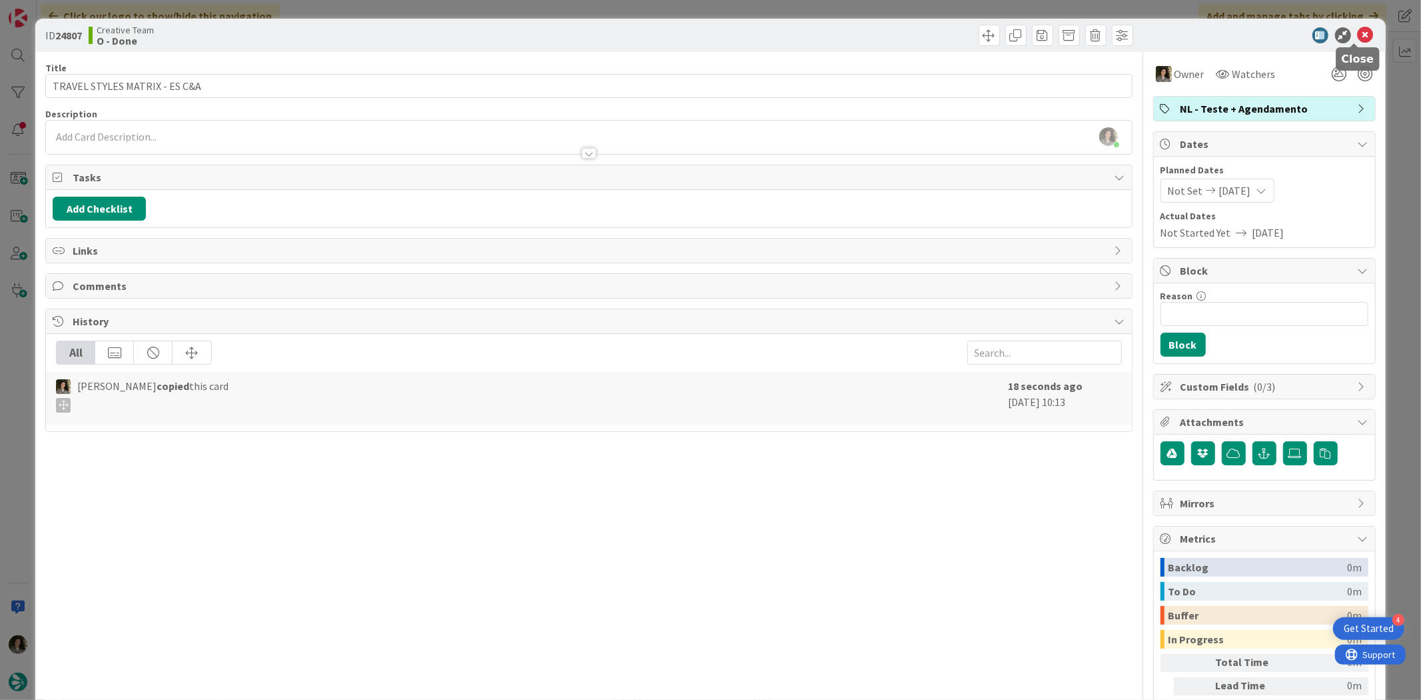
click at [1358, 29] on icon at bounding box center [1366, 35] width 16 height 16
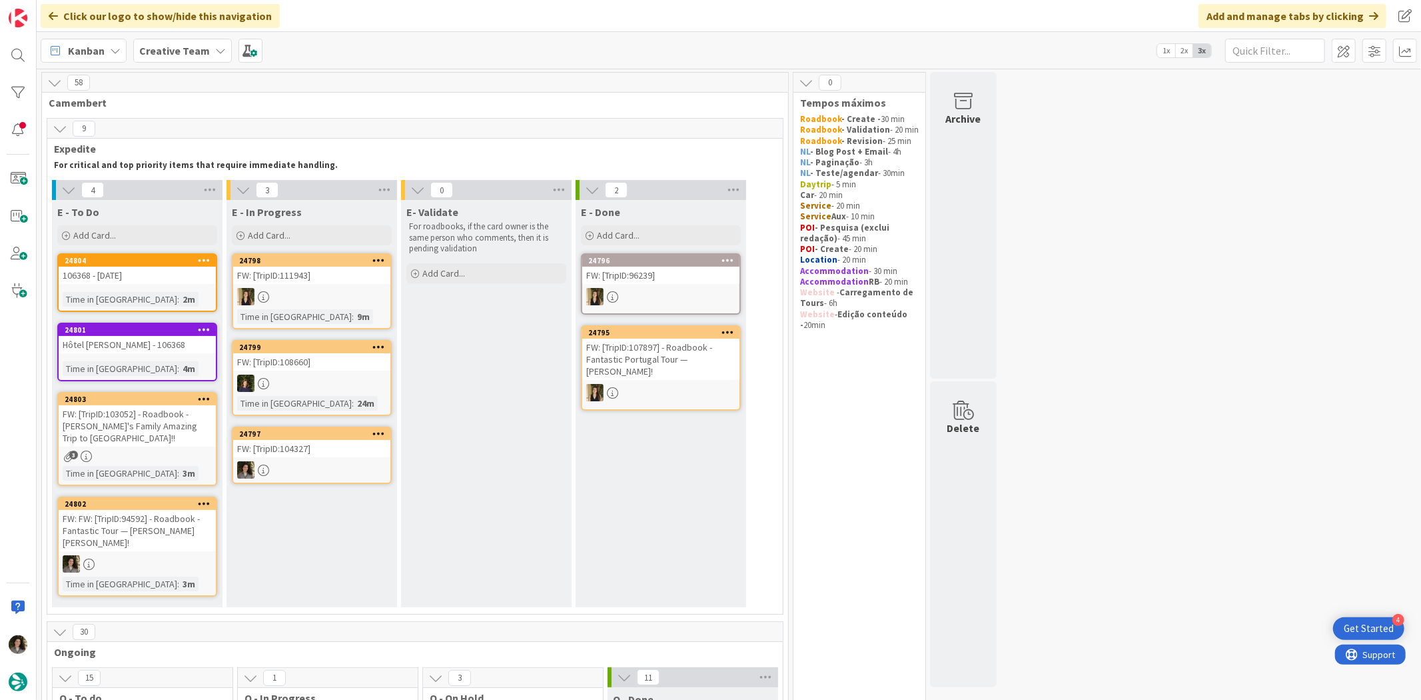
click at [320, 435] on div "24797" at bounding box center [314, 433] width 151 height 9
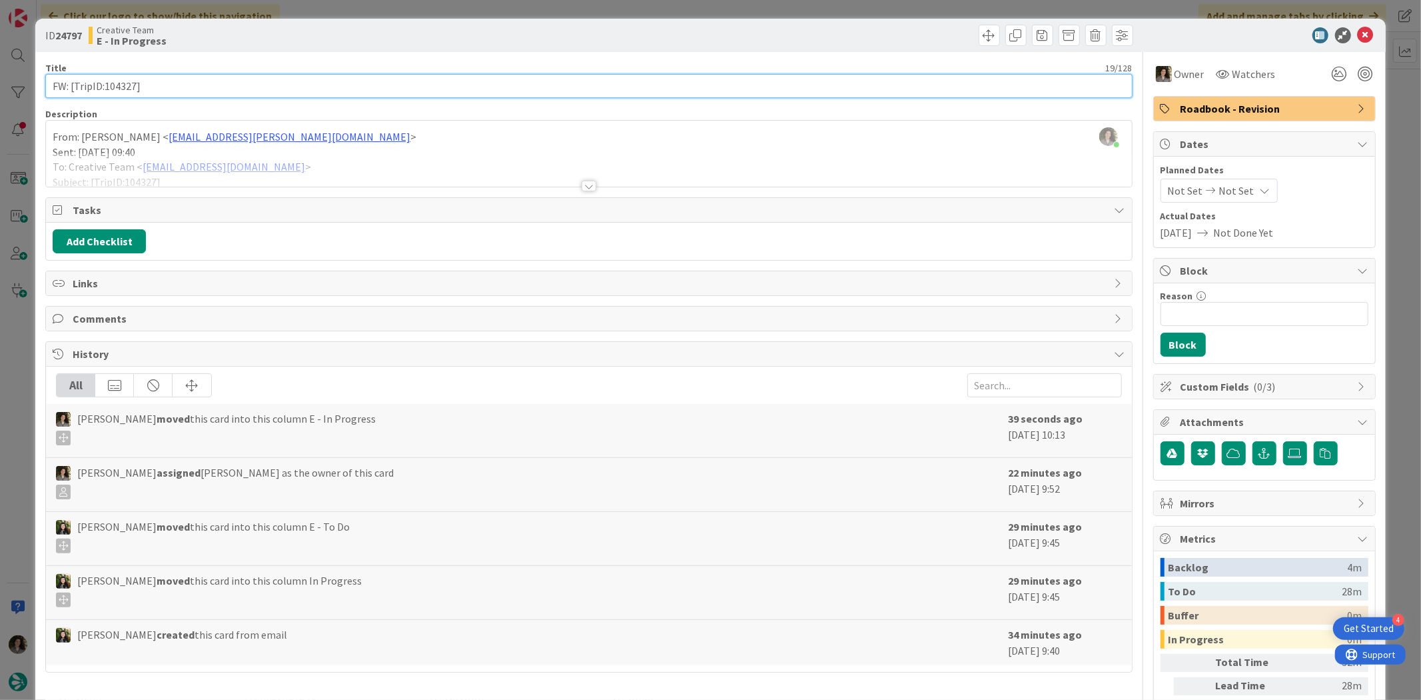
drag, startPoint x: 134, startPoint y: 85, endPoint x: 105, endPoint y: 91, distance: 29.9
click at [105, 91] on input "FW: [TripID:104327]" at bounding box center [588, 86] width 1087 height 24
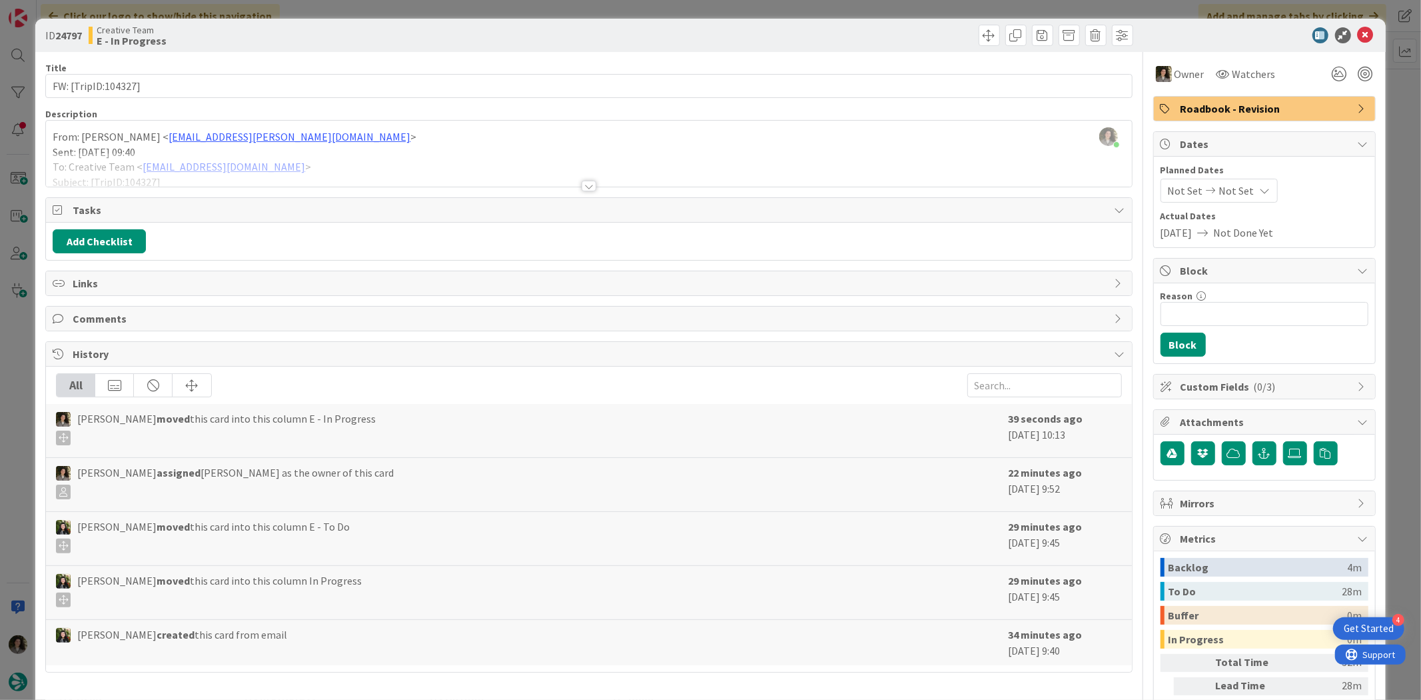
click at [1363, 31] on div at bounding box center [1258, 35] width 236 height 16
click at [1362, 31] on icon at bounding box center [1366, 35] width 16 height 16
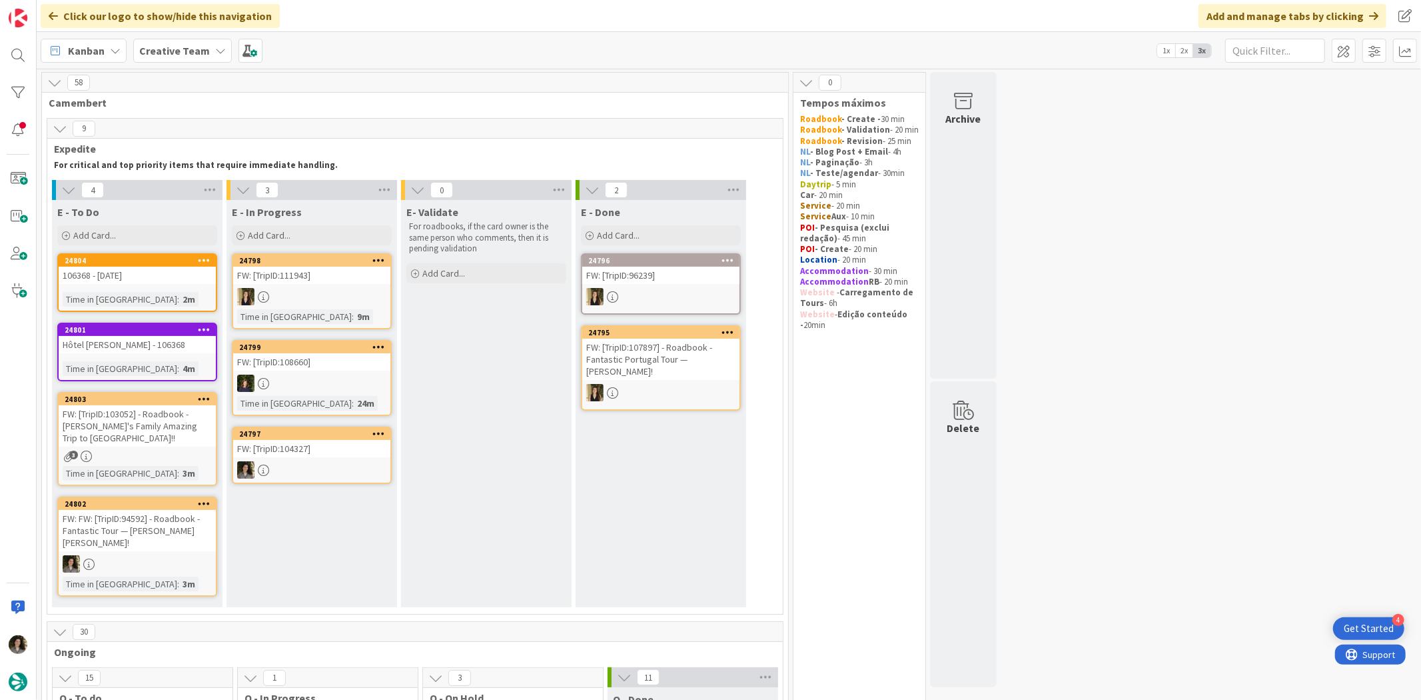
scroll to position [74, 0]
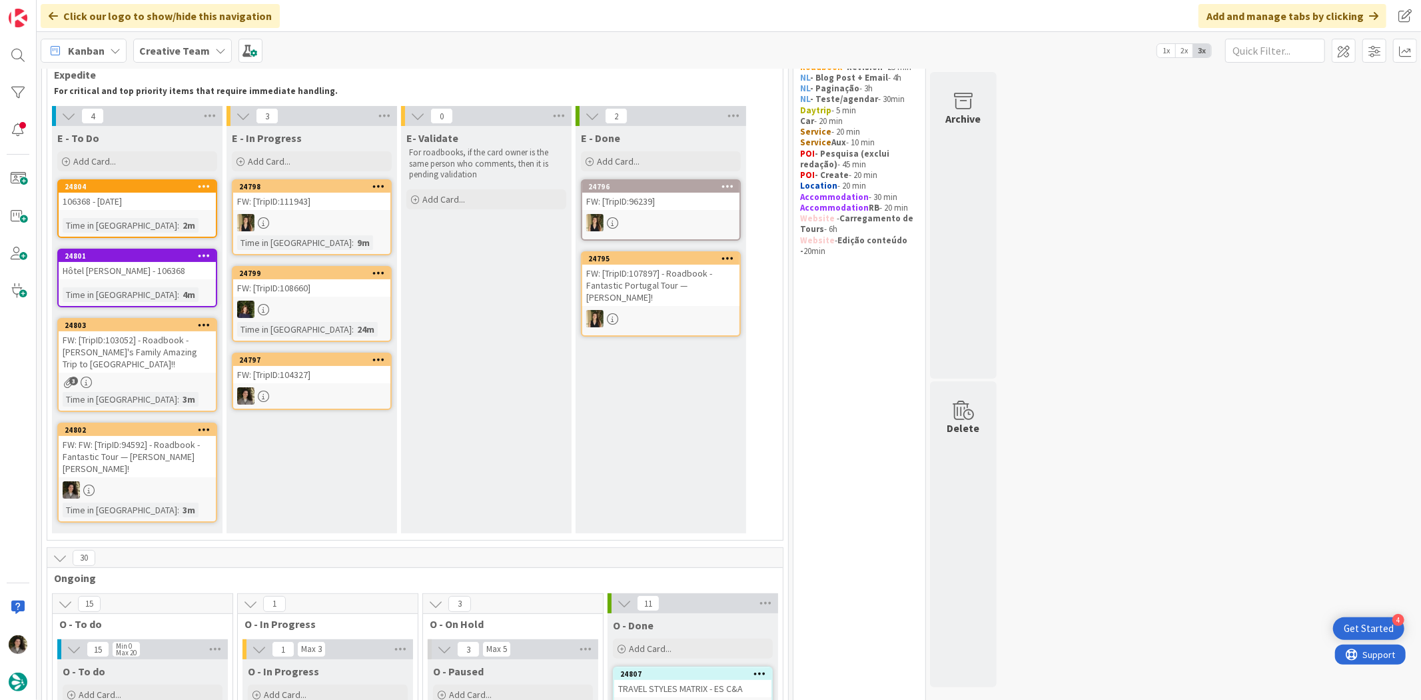
click at [316, 376] on div "FW: [TripID:104327]" at bounding box center [311, 374] width 157 height 17
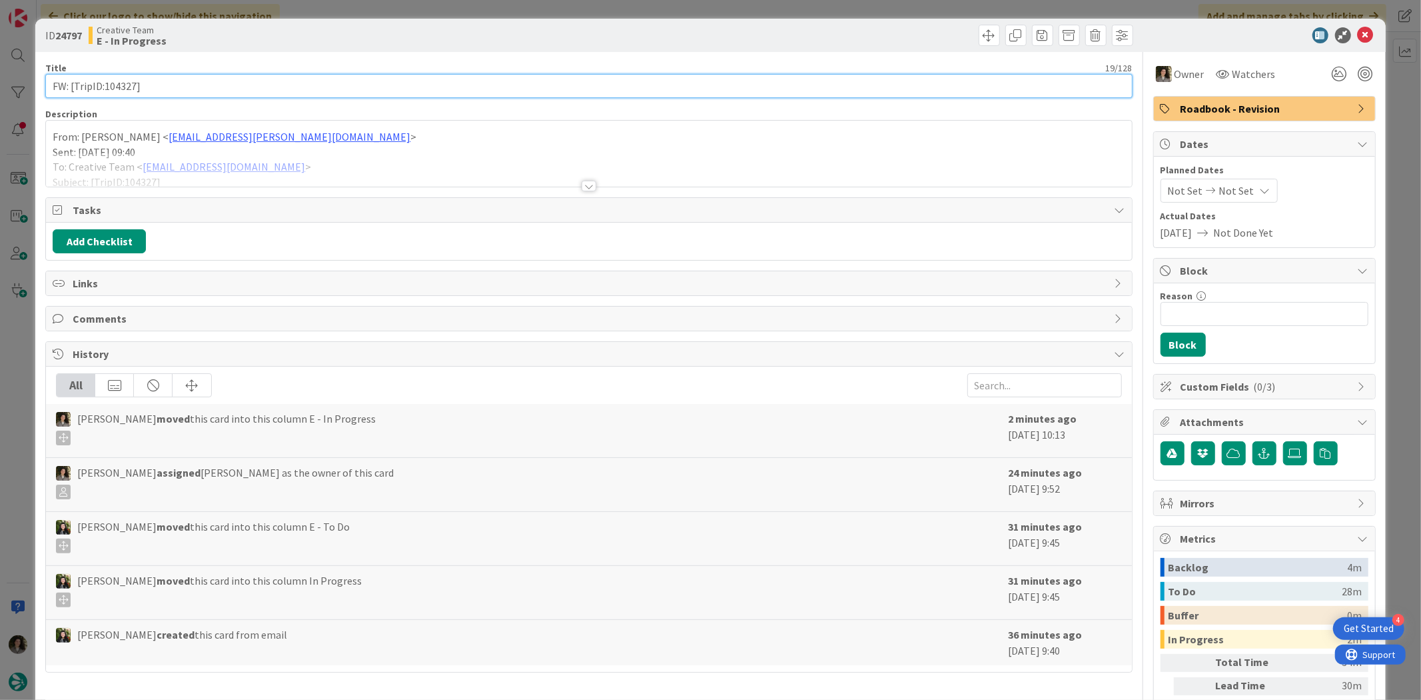
click at [180, 88] on input "FW: [TripID:104327]" at bounding box center [588, 86] width 1087 height 24
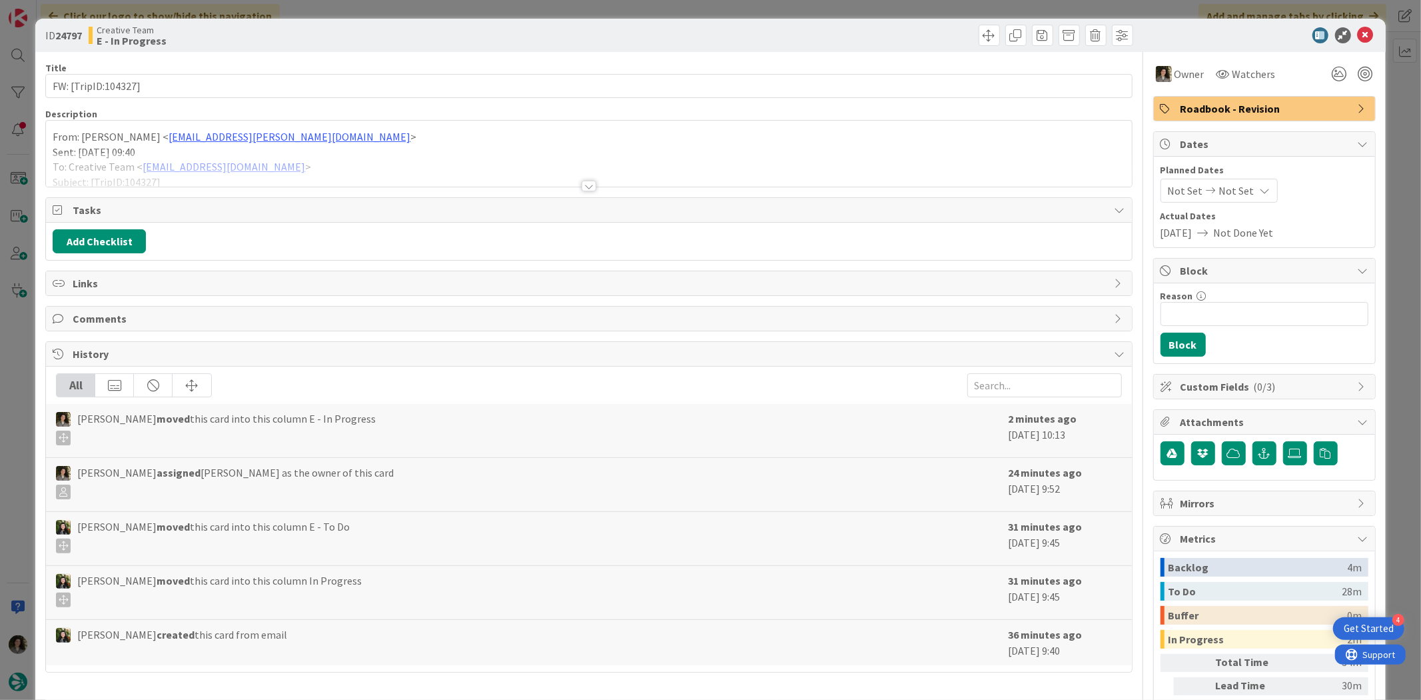
click at [1357, 25] on div "ID 24797 Creative Team E - In Progress" at bounding box center [710, 35] width 1350 height 33
click at [1358, 32] on icon at bounding box center [1366, 35] width 16 height 16
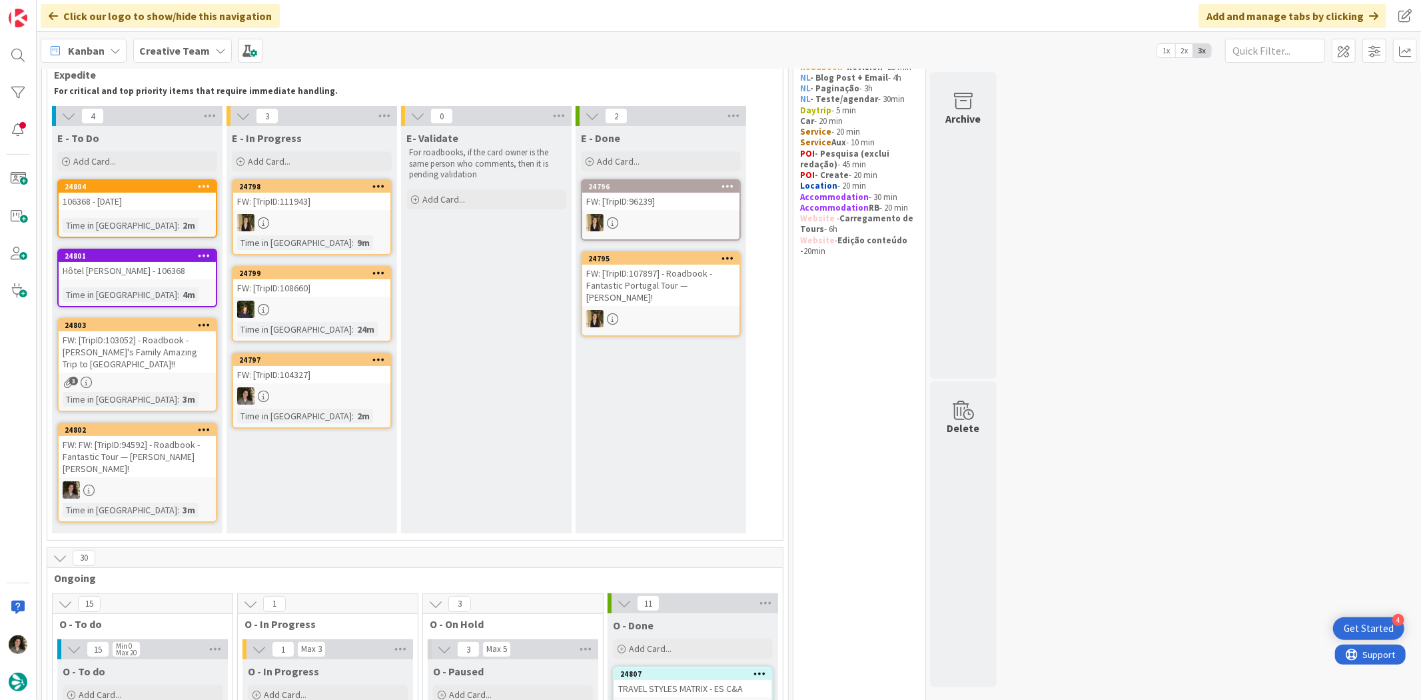
click at [131, 362] on div "FW: [TripID:103052] - Roadbook - [PERSON_NAME]'s Family Amazing Trip to [GEOGRA…" at bounding box center [137, 351] width 157 height 41
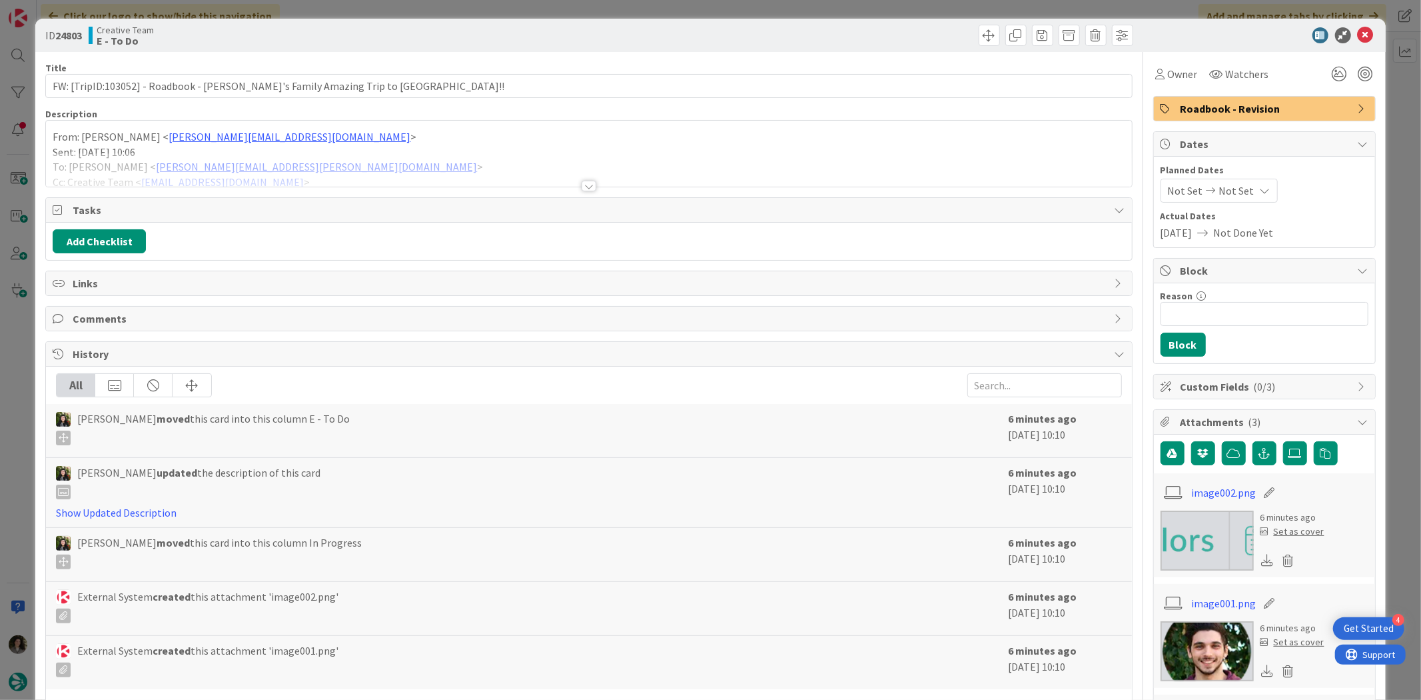
click at [590, 175] on div at bounding box center [588, 170] width 1085 height 34
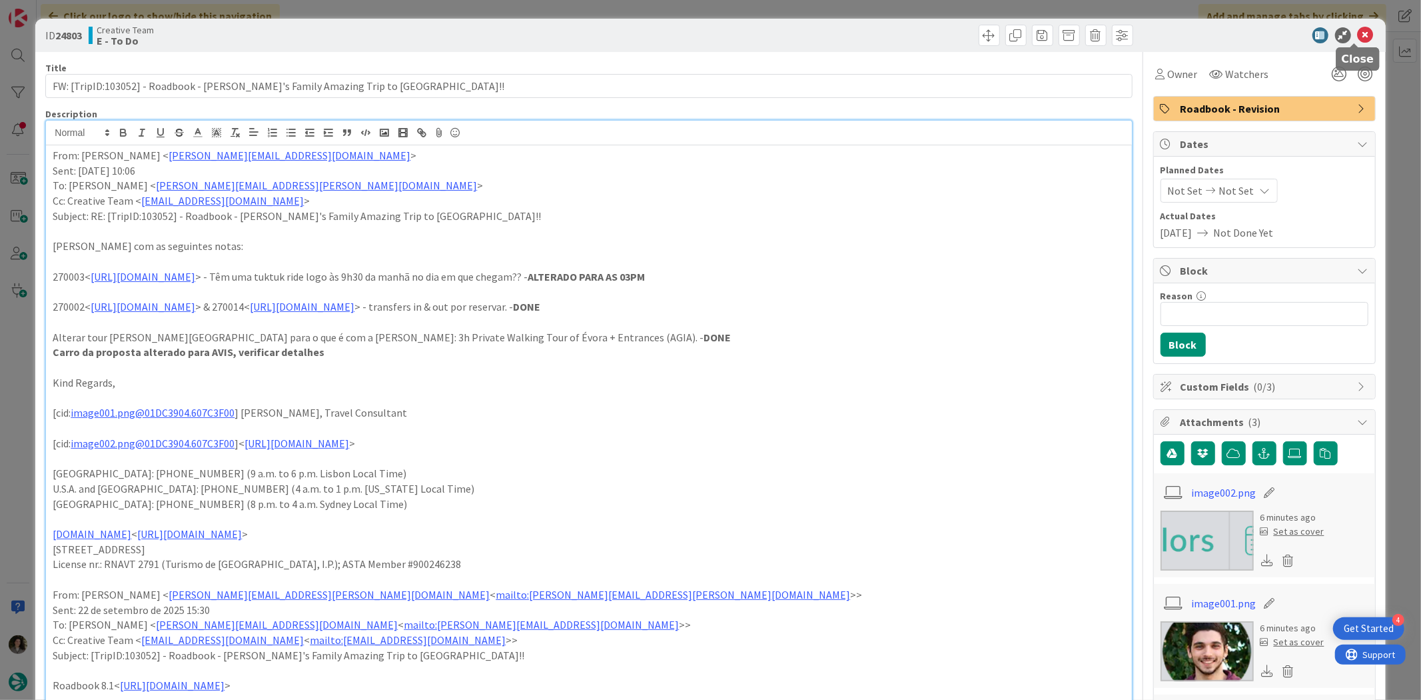
click at [1362, 33] on icon at bounding box center [1366, 35] width 16 height 16
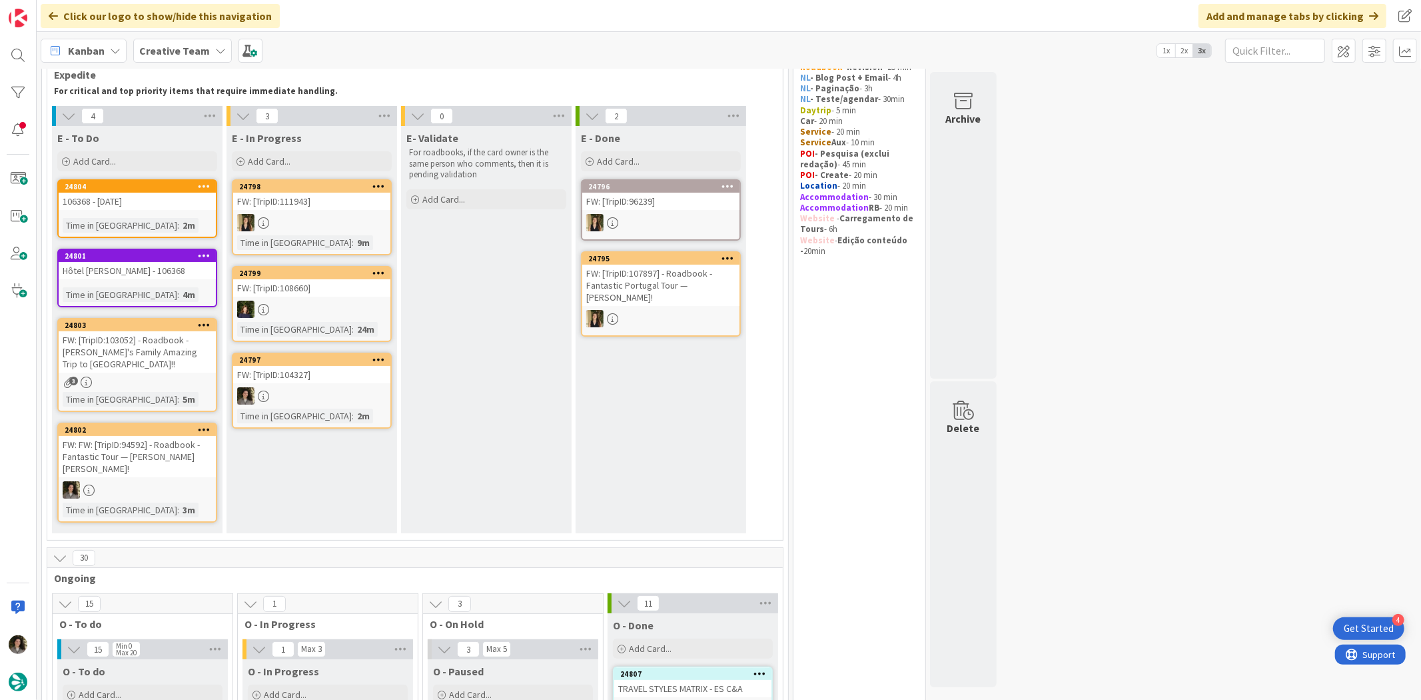
click at [127, 376] on div "3" at bounding box center [137, 381] width 157 height 11
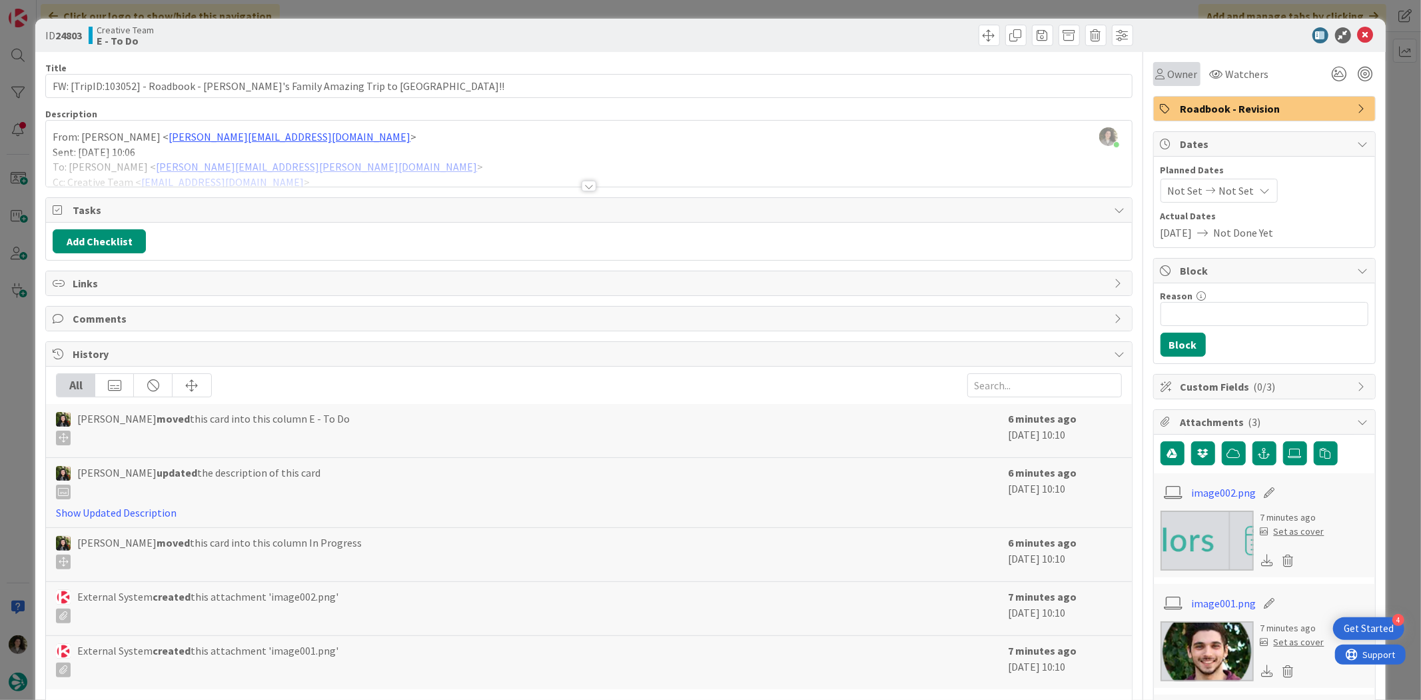
click at [1156, 71] on icon at bounding box center [1160, 74] width 9 height 11
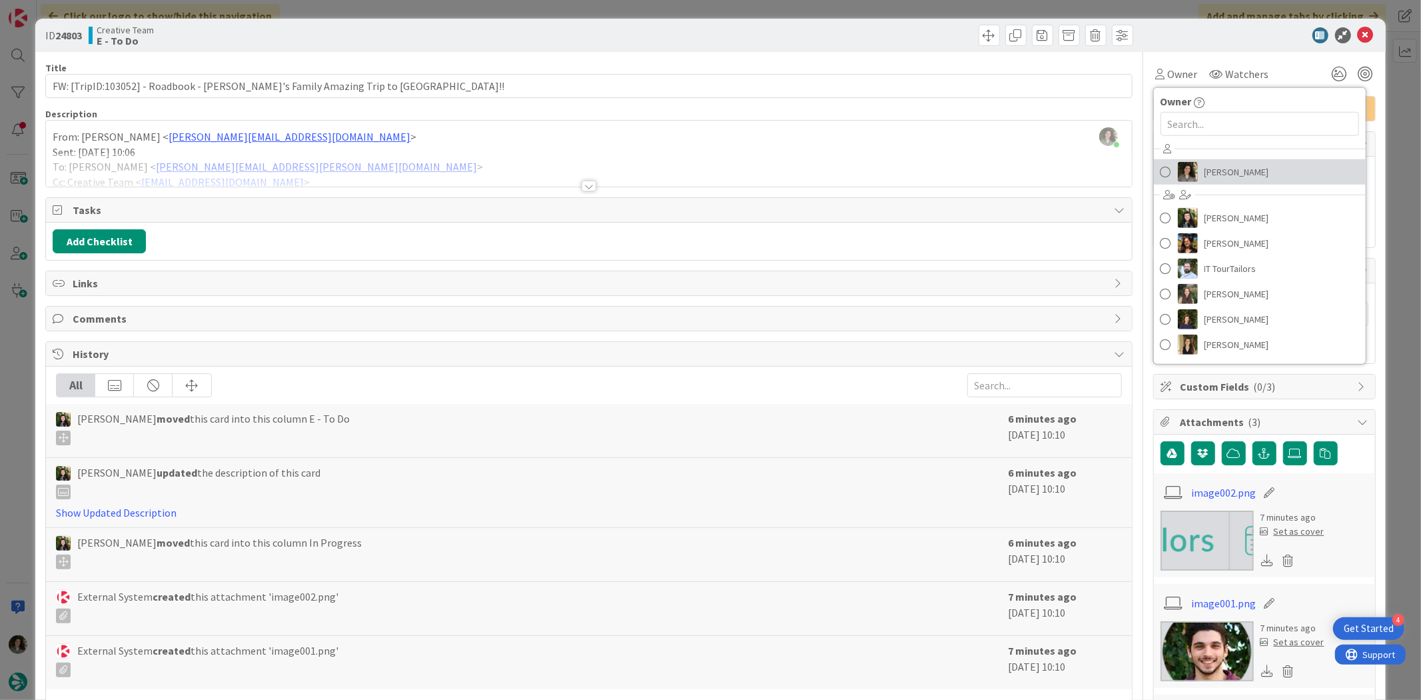
drag, startPoint x: 1228, startPoint y: 160, endPoint x: 1235, endPoint y: 153, distance: 9.9
click at [1228, 160] on link "[PERSON_NAME]" at bounding box center [1260, 171] width 212 height 25
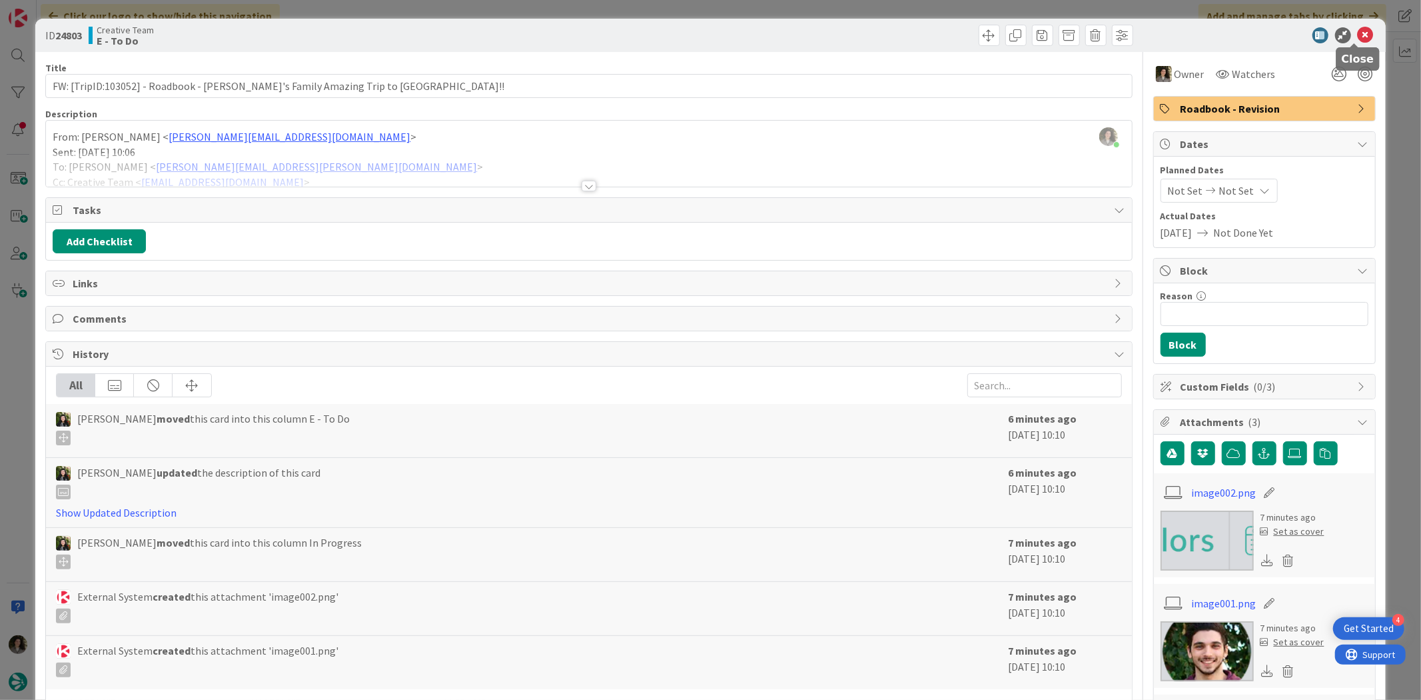
click at [1359, 29] on icon at bounding box center [1366, 35] width 16 height 16
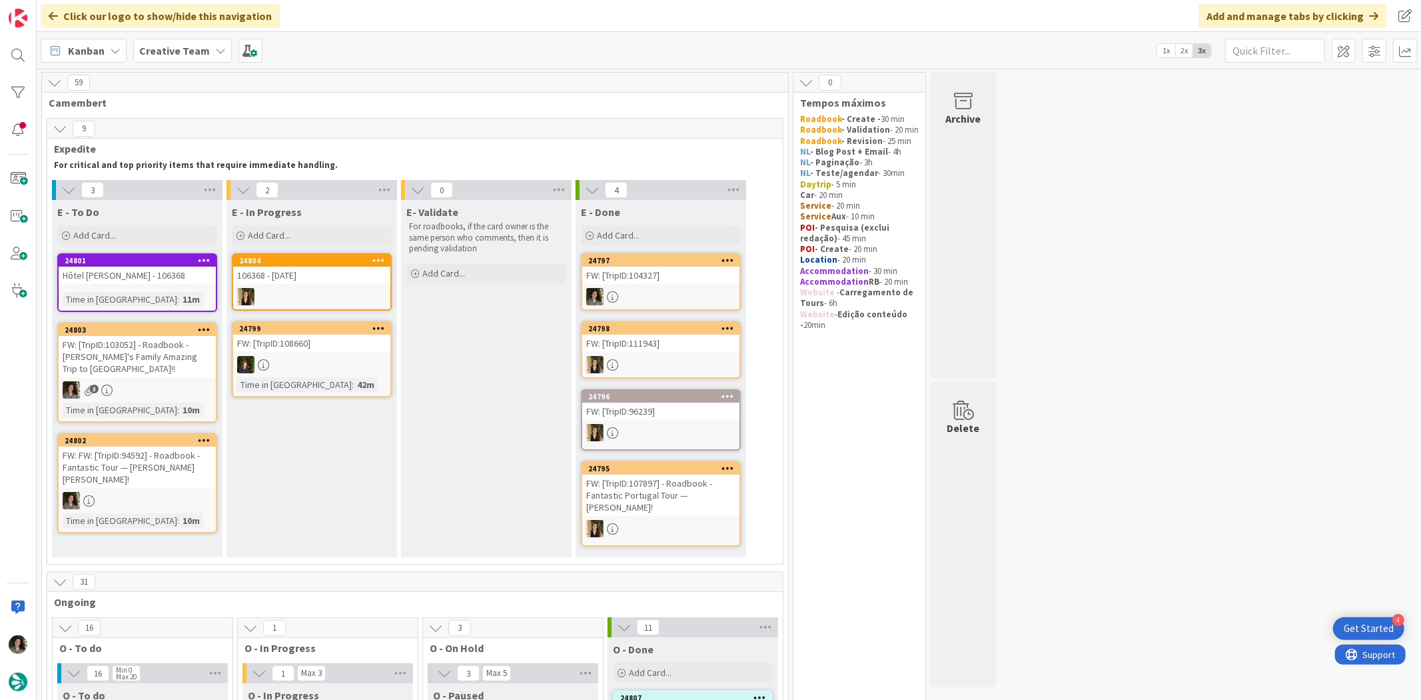
click at [680, 269] on div "FW: [TripID:104327]" at bounding box center [660, 275] width 157 height 17
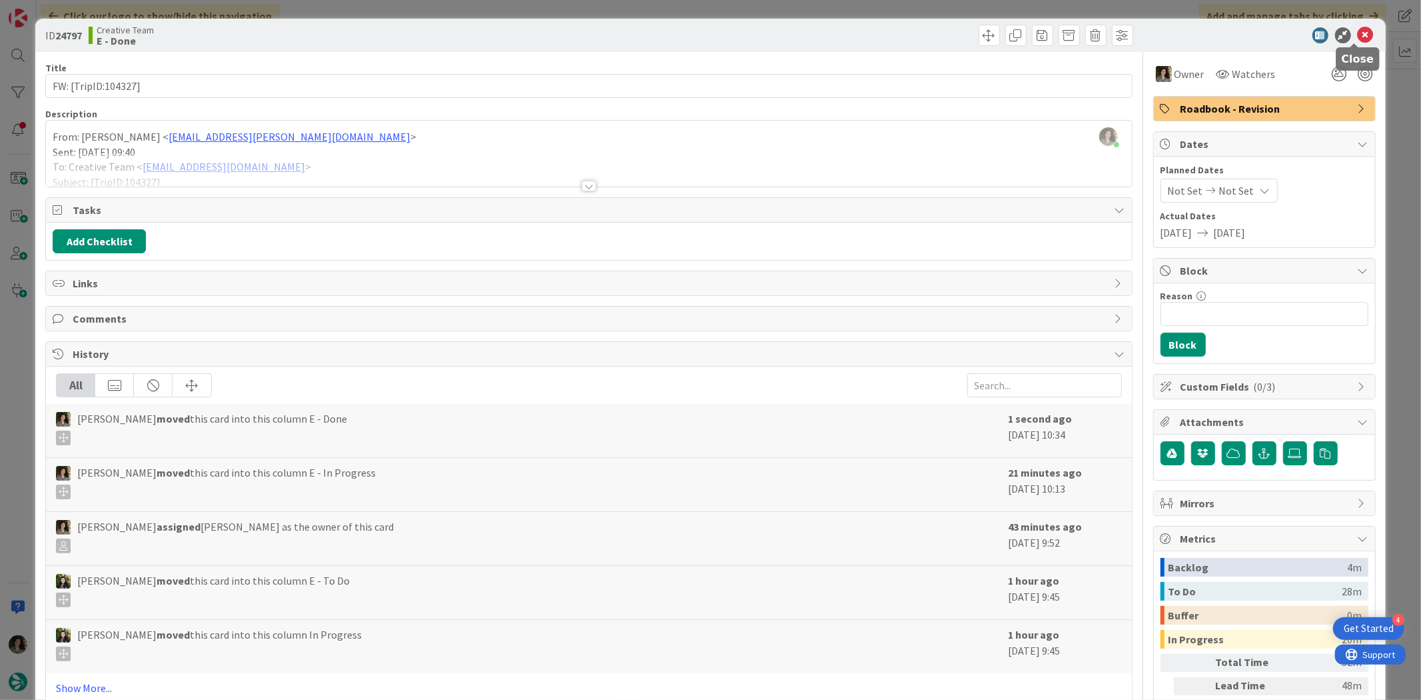
click at [1358, 32] on icon at bounding box center [1366, 35] width 16 height 16
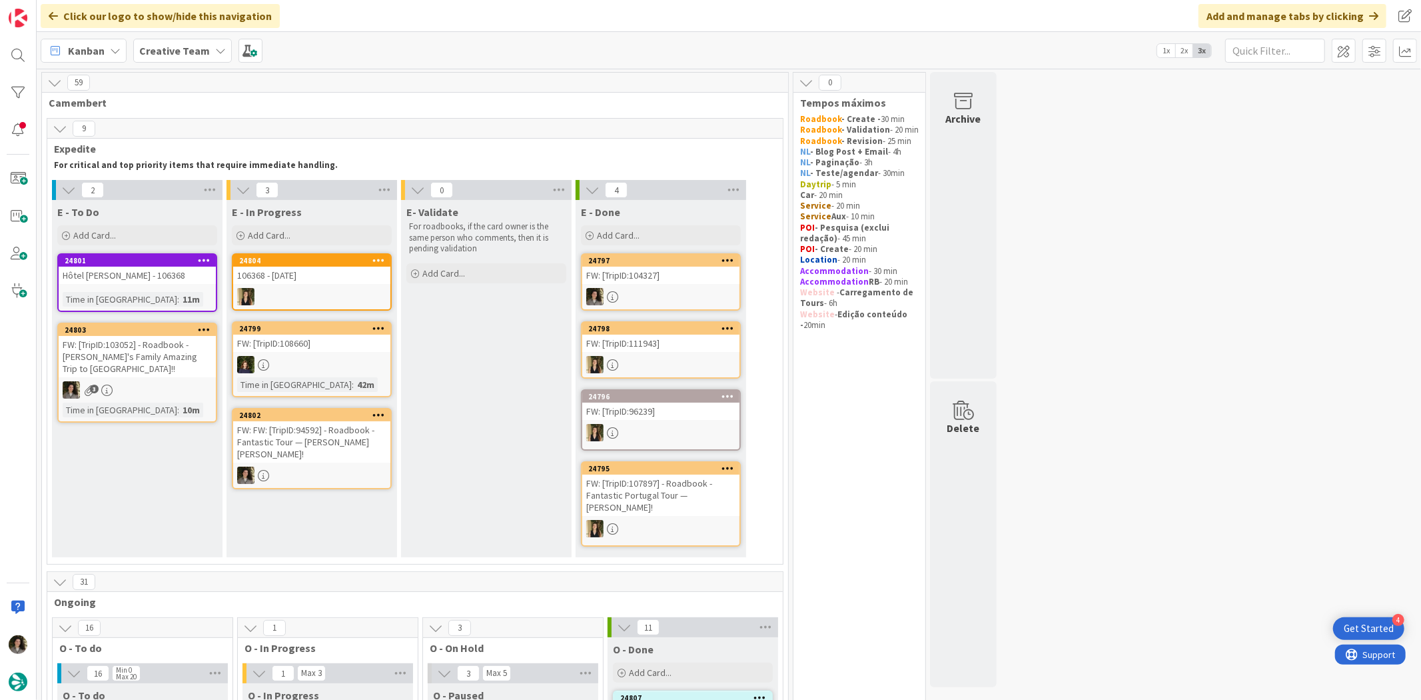
click at [302, 438] on div "FW: FW: [TripID:94592] - Roadbook - Fantastic Tour — [PERSON_NAME] [PERSON_NAME…" at bounding box center [311, 441] width 157 height 41
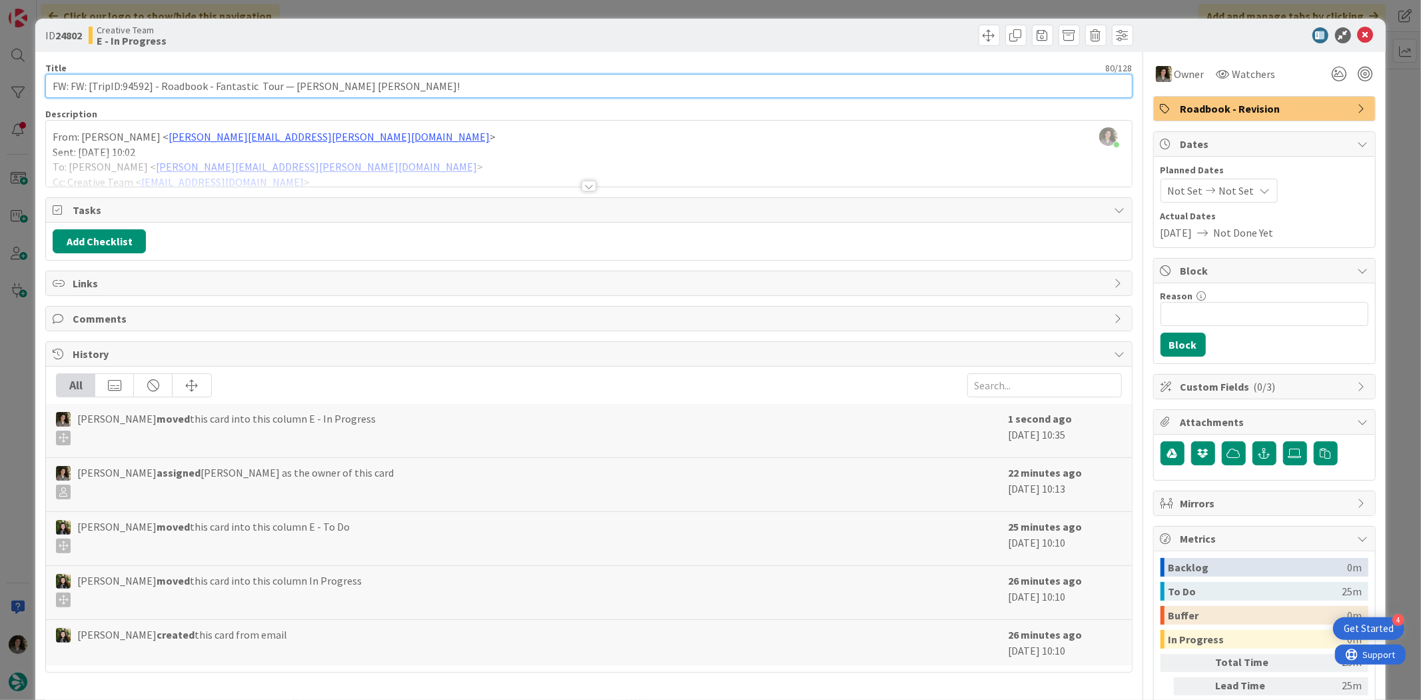
drag, startPoint x: 124, startPoint y: 83, endPoint x: 147, endPoint y: 83, distance: 23.3
click at [147, 83] on input "FW: FW: [TripID:94592] - Roadbook - Fantastic Tour — [PERSON_NAME] [PERSON_NAME…" at bounding box center [588, 86] width 1087 height 24
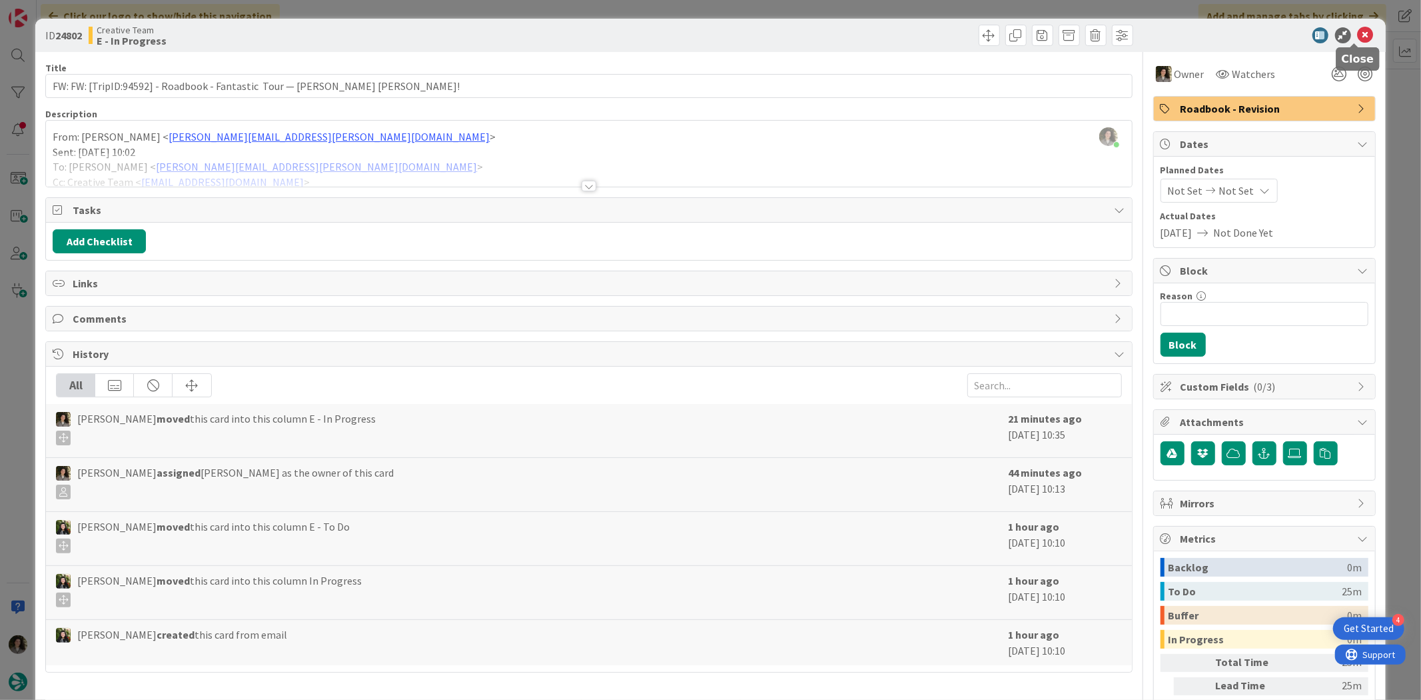
click at [1360, 28] on icon at bounding box center [1366, 35] width 16 height 16
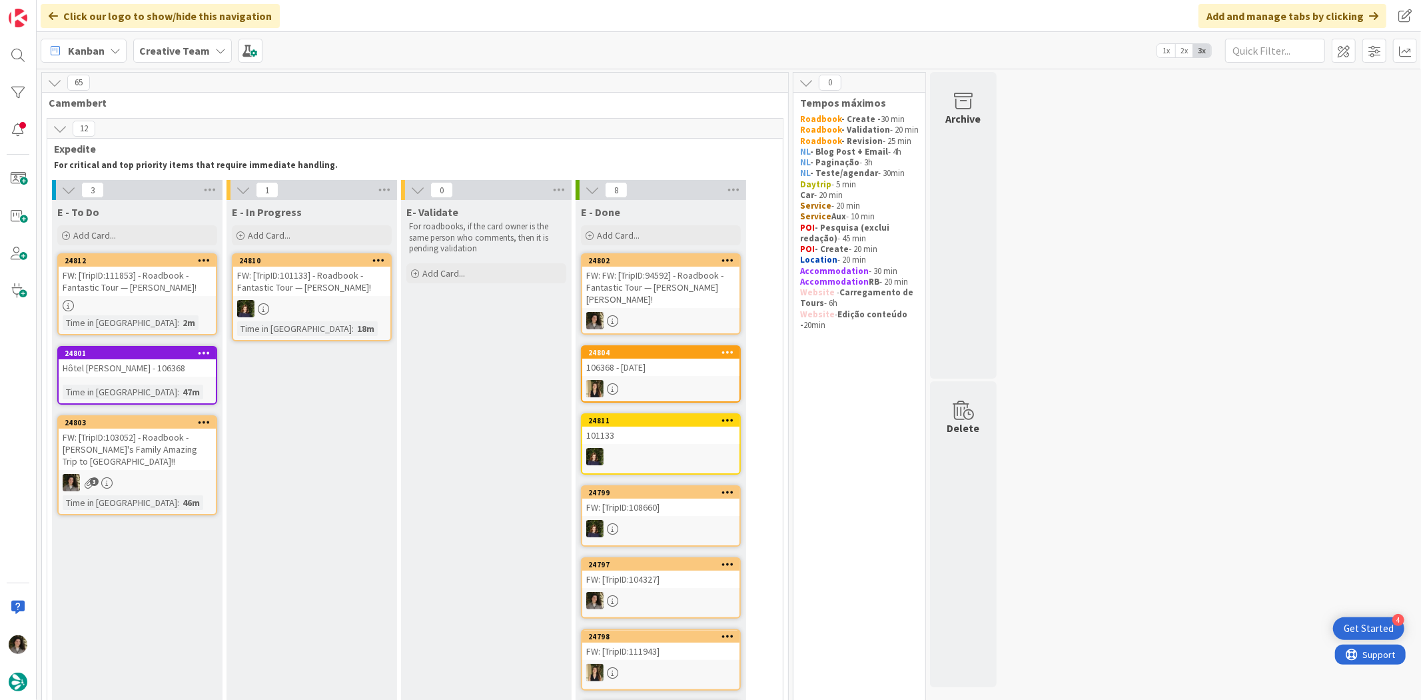
click at [640, 282] on div "FW: FW: [TripID:94592] - Roadbook - Fantastic Tour — [PERSON_NAME] [PERSON_NAME…" at bounding box center [660, 287] width 157 height 41
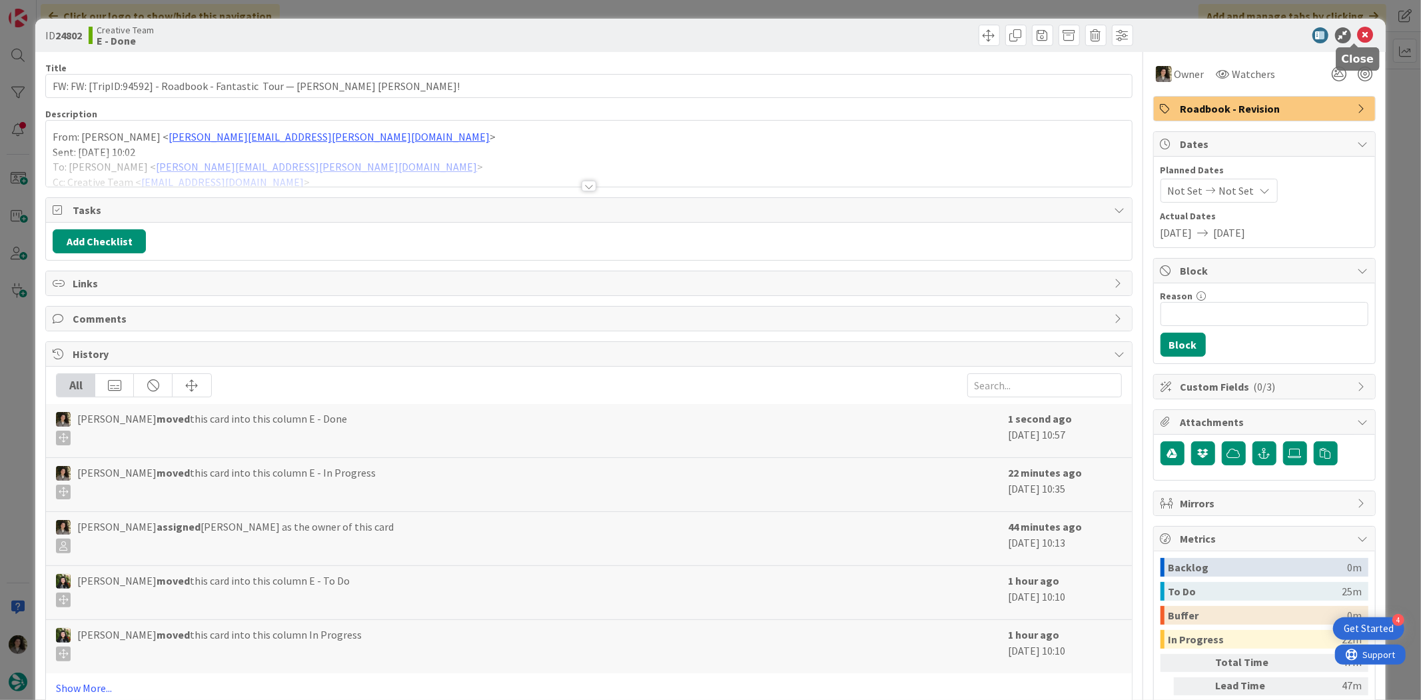
click at [1358, 27] on icon at bounding box center [1366, 35] width 16 height 16
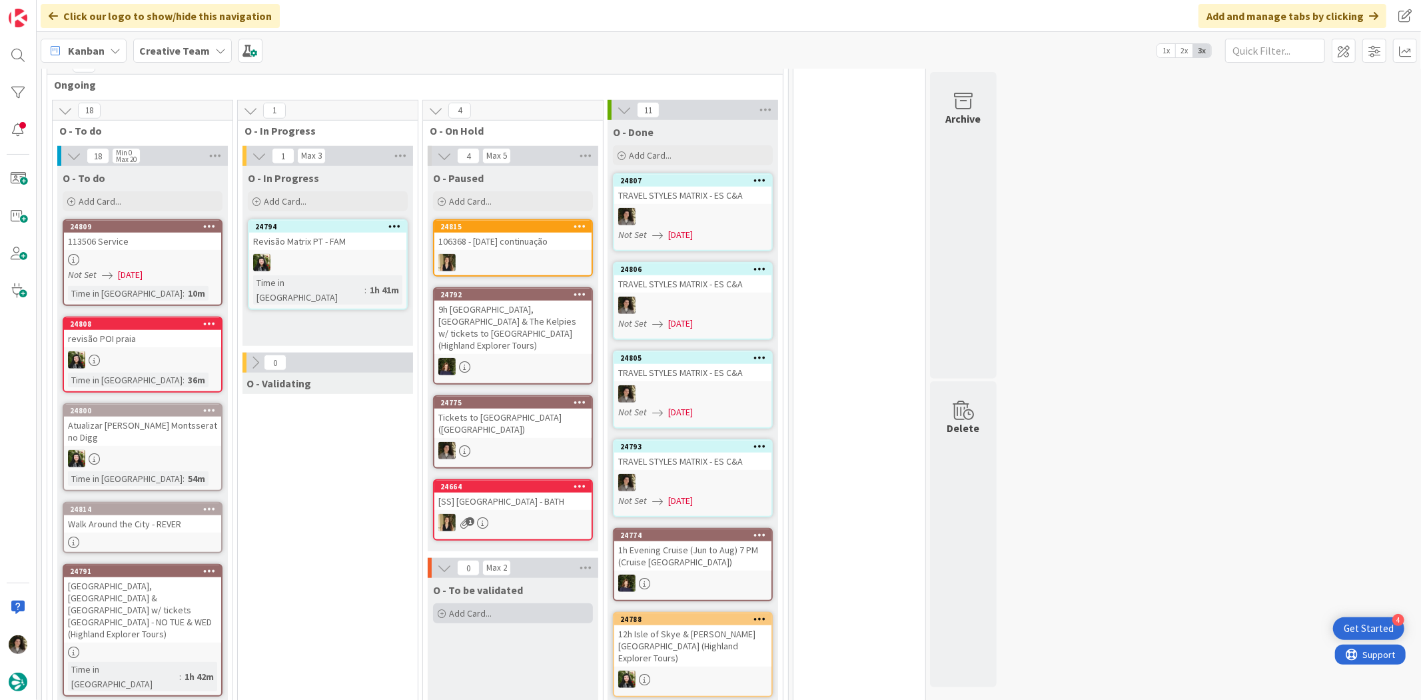
scroll to position [814, 0]
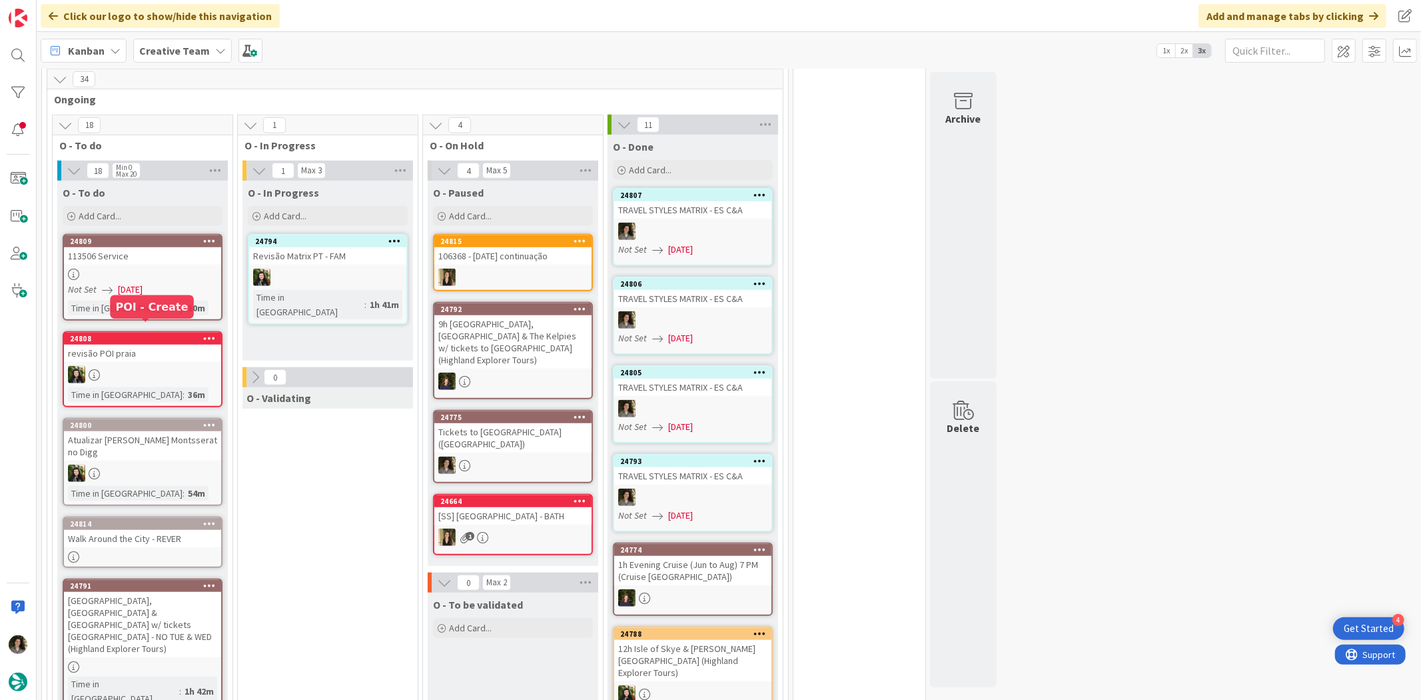
click at [180, 346] on div "revisão POI praia" at bounding box center [142, 352] width 157 height 17
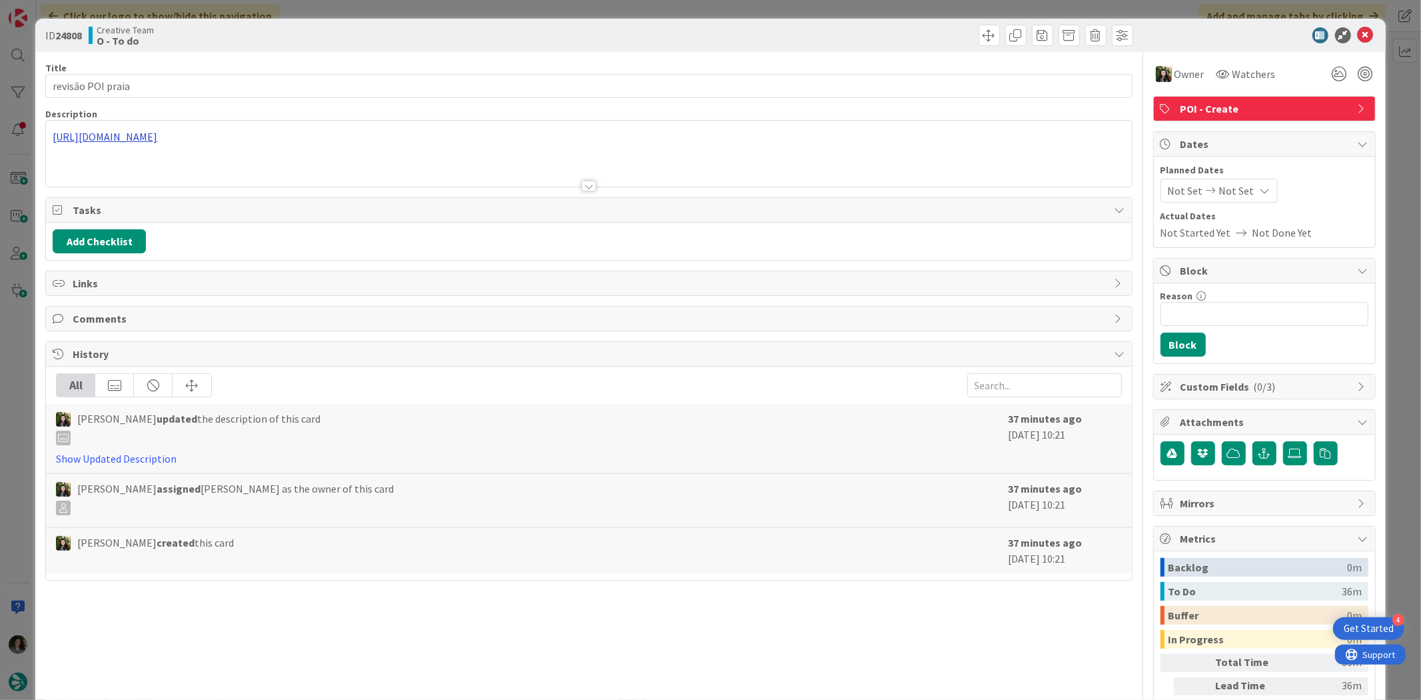
click at [652, 139] on div "[URL][DOMAIN_NAME]" at bounding box center [588, 154] width 1085 height 66
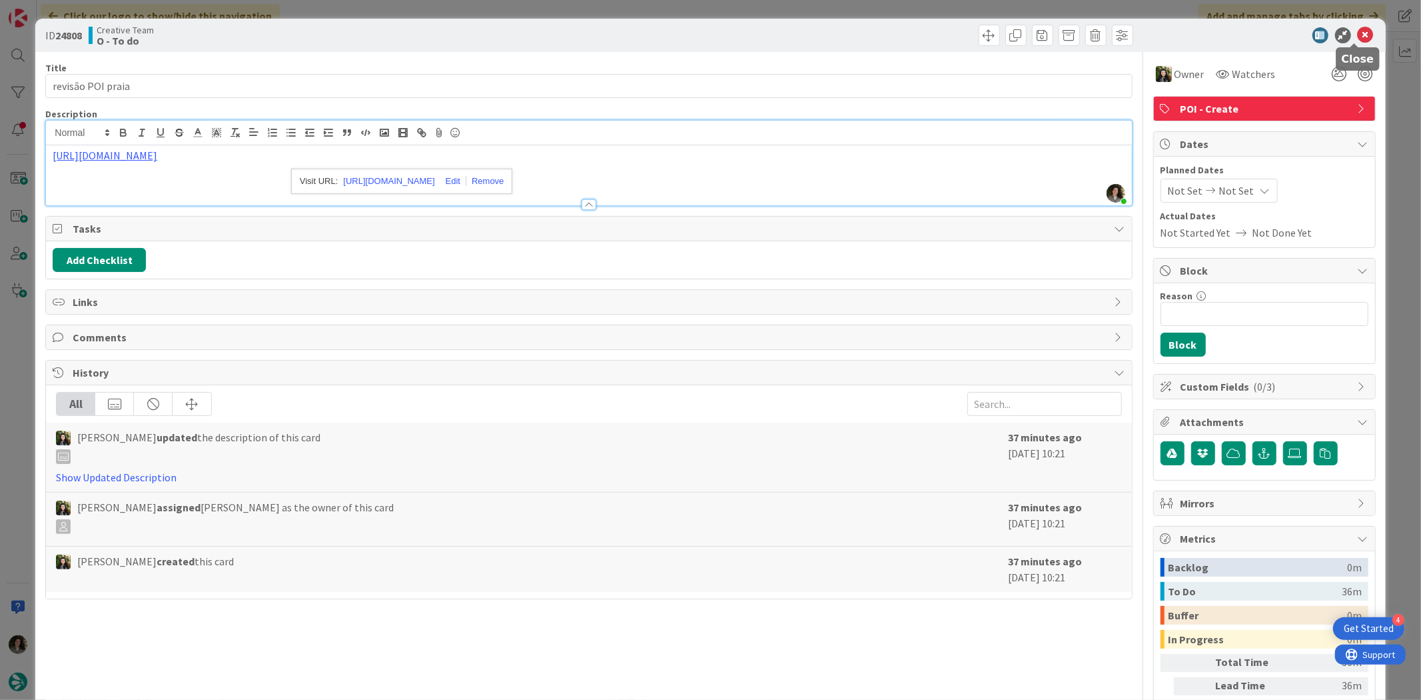
click at [1360, 27] on icon at bounding box center [1366, 35] width 16 height 16
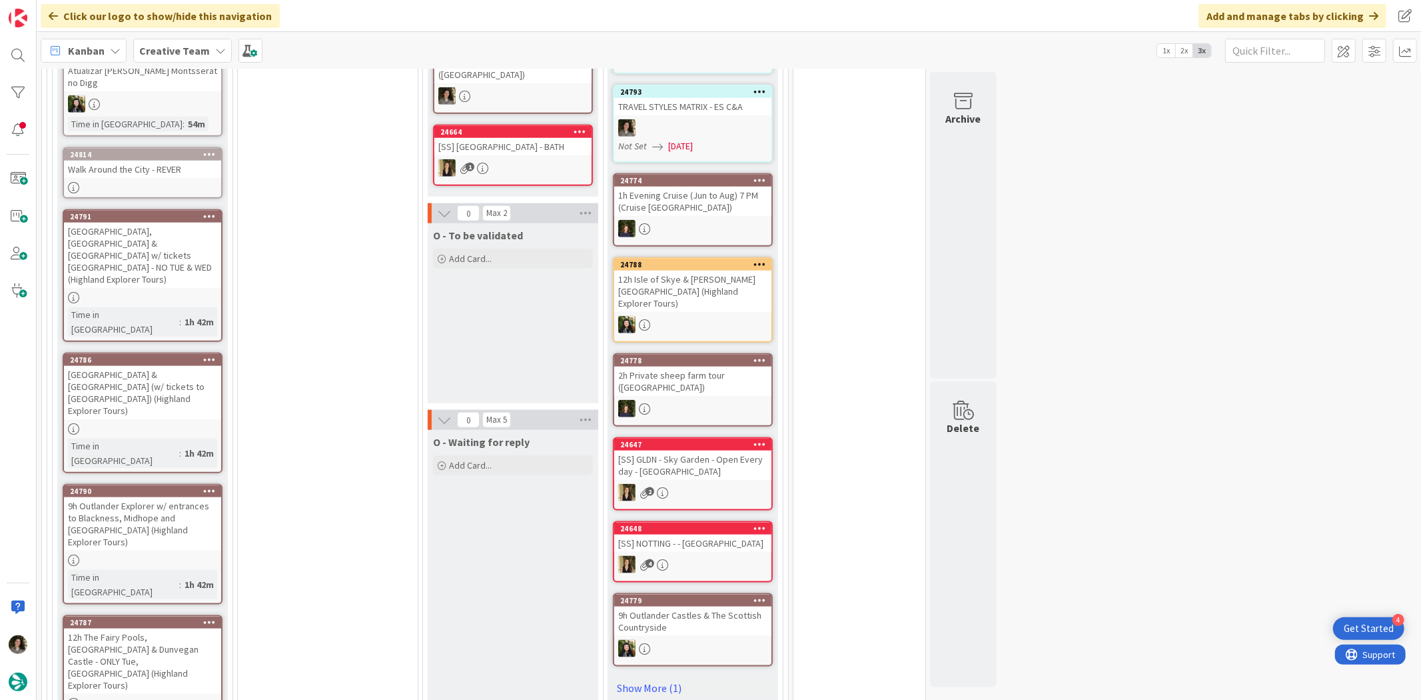
scroll to position [1036, 0]
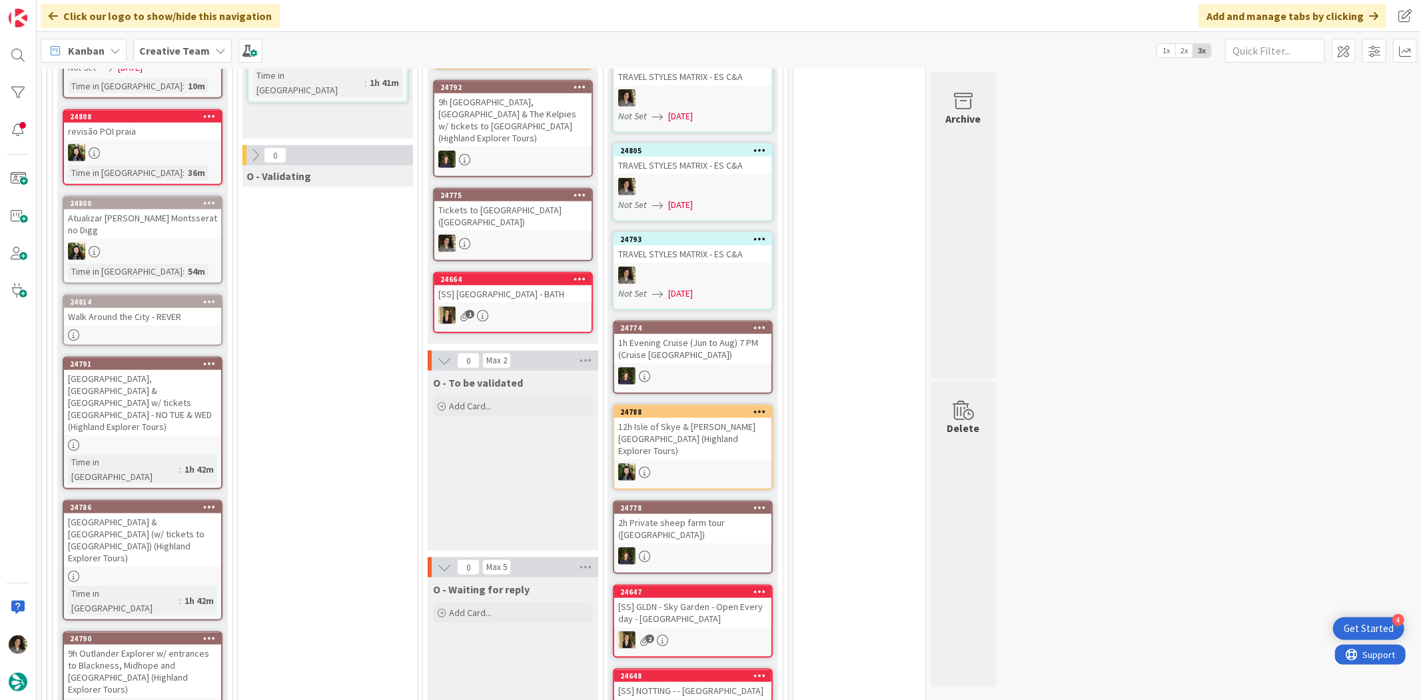
click at [143, 308] on div "Walk Around the City - REVER" at bounding box center [142, 316] width 157 height 17
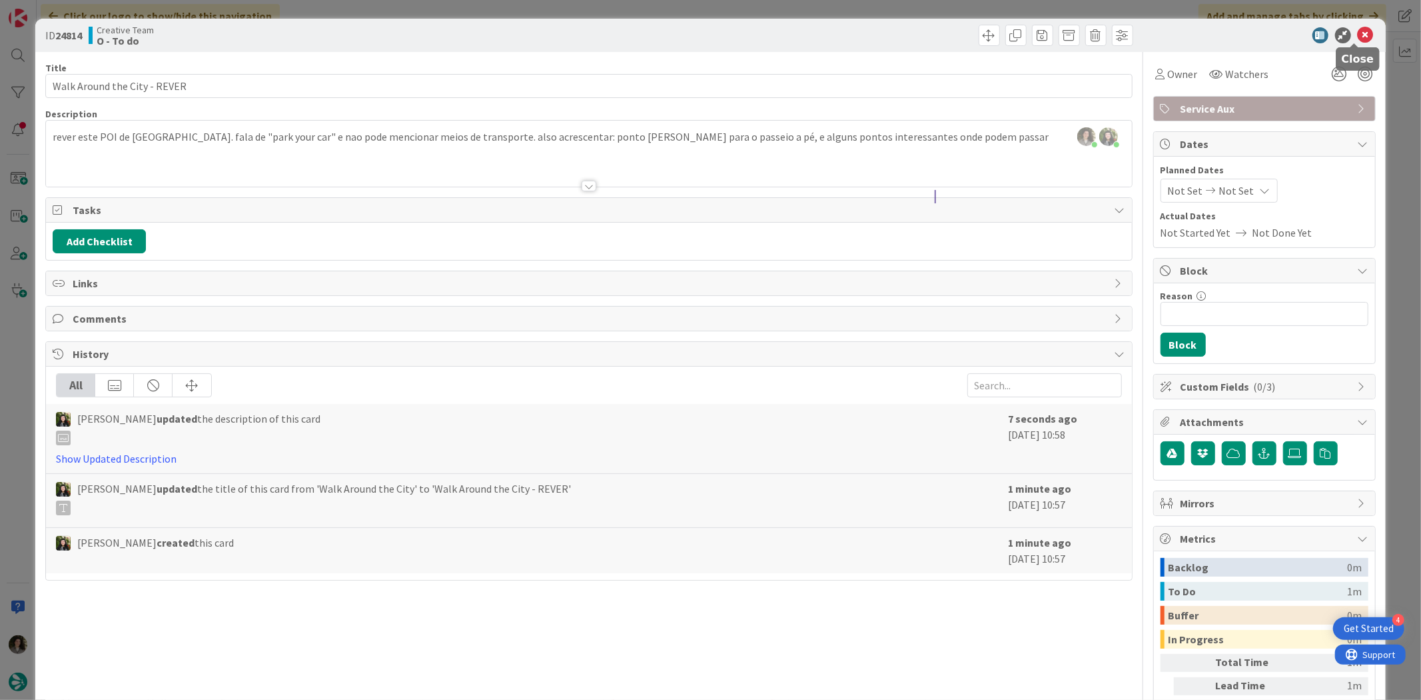
click at [1359, 31] on icon at bounding box center [1366, 35] width 16 height 16
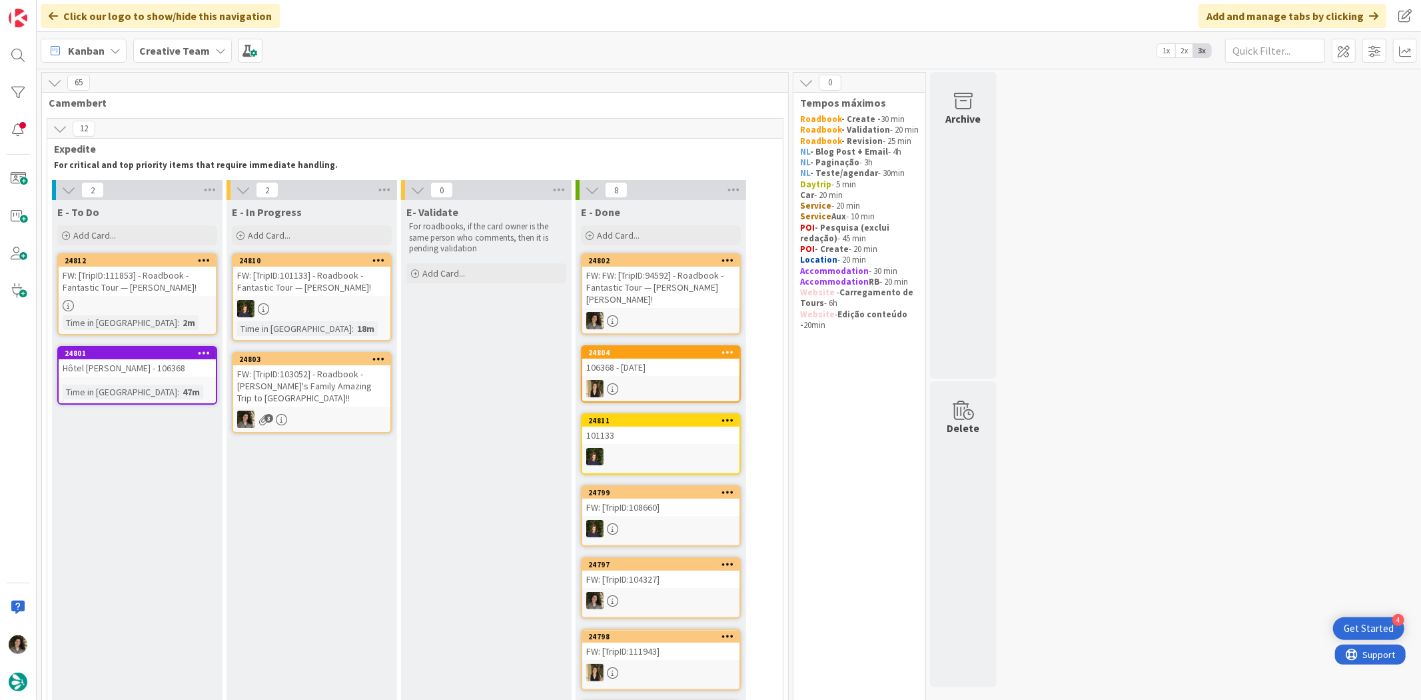
click at [344, 402] on div "FW: [TripID:103052] - Roadbook - [PERSON_NAME]'s Family Amazing Trip to [GEOGRA…" at bounding box center [311, 385] width 157 height 41
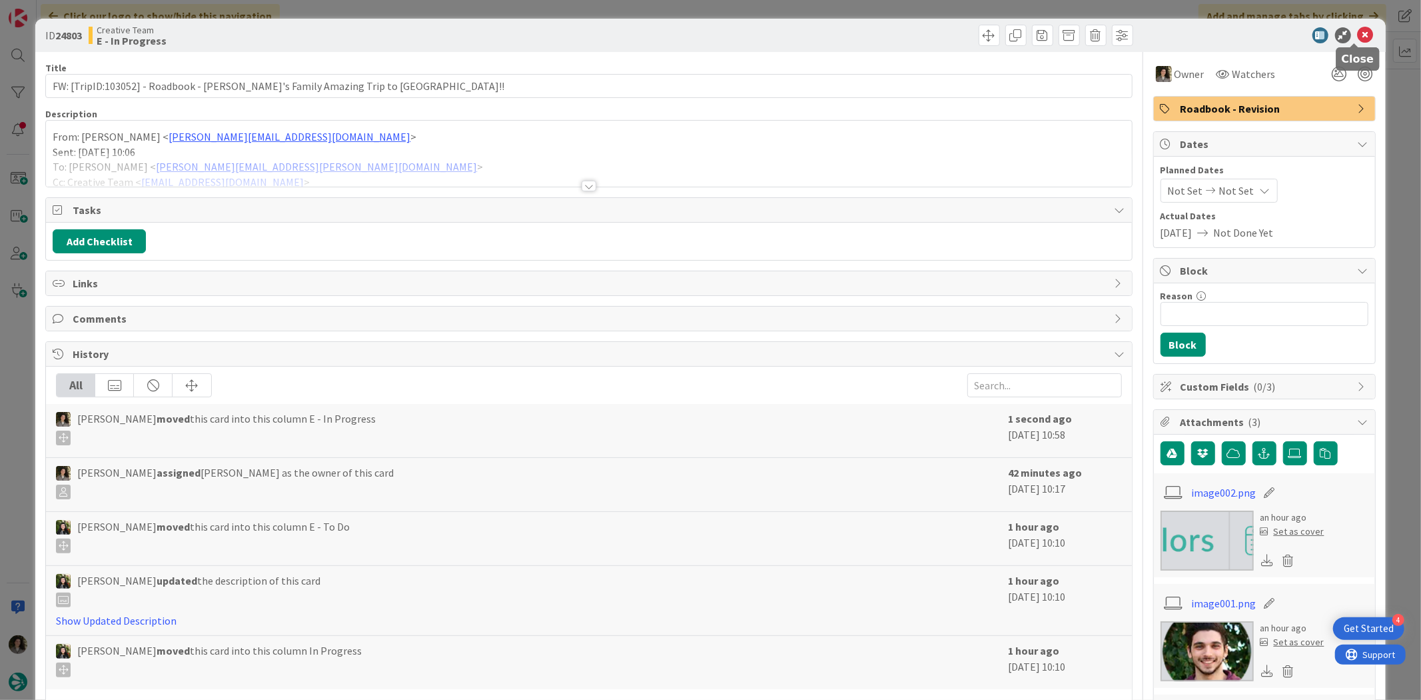
click at [1358, 25] on div "ID 24803 Creative Team E - In Progress" at bounding box center [710, 35] width 1350 height 33
click at [1358, 32] on icon at bounding box center [1366, 35] width 16 height 16
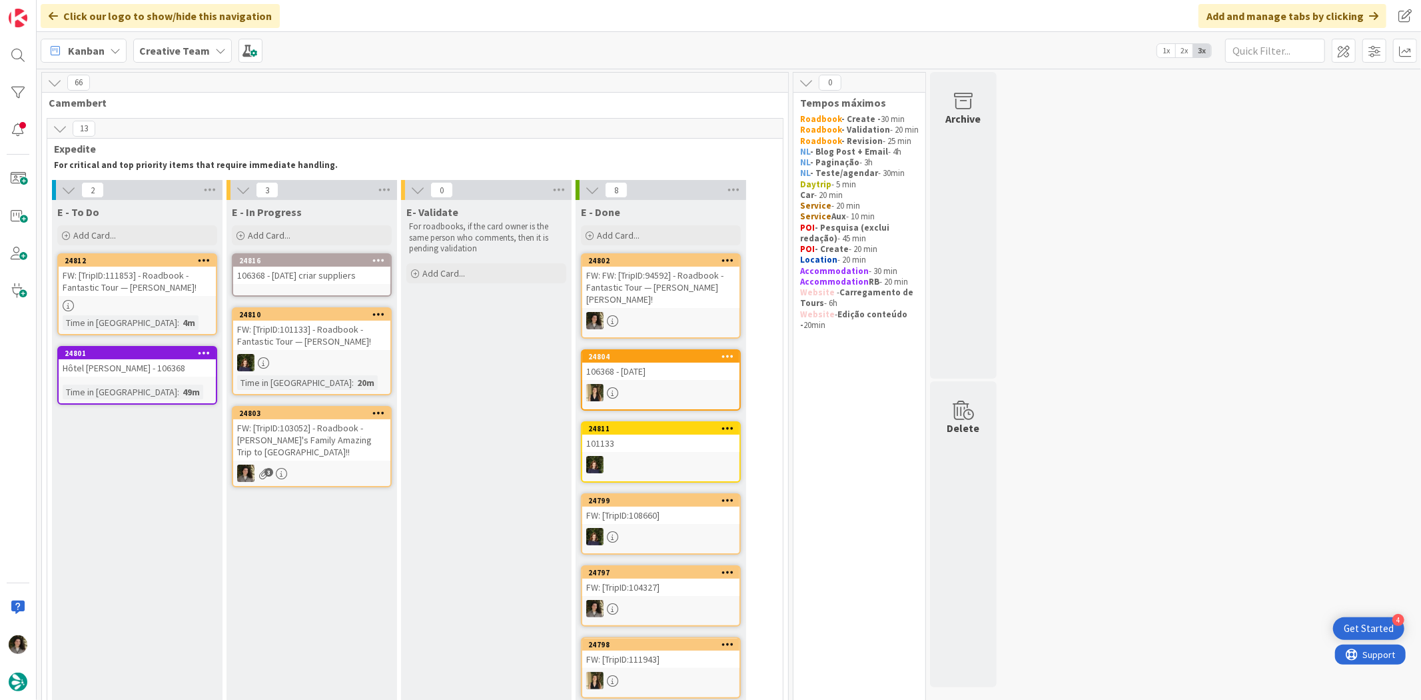
click at [104, 261] on div "24812" at bounding box center [140, 260] width 151 height 9
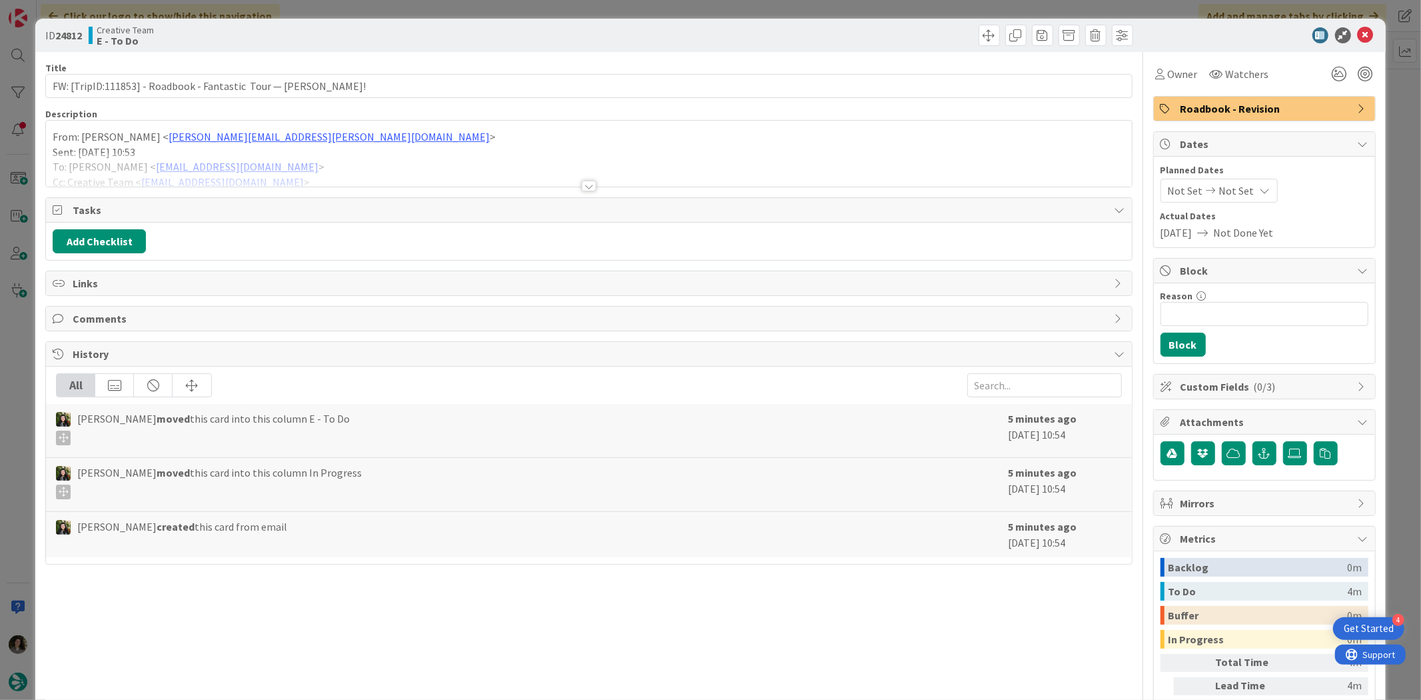
click at [590, 183] on div at bounding box center [588, 170] width 1085 height 34
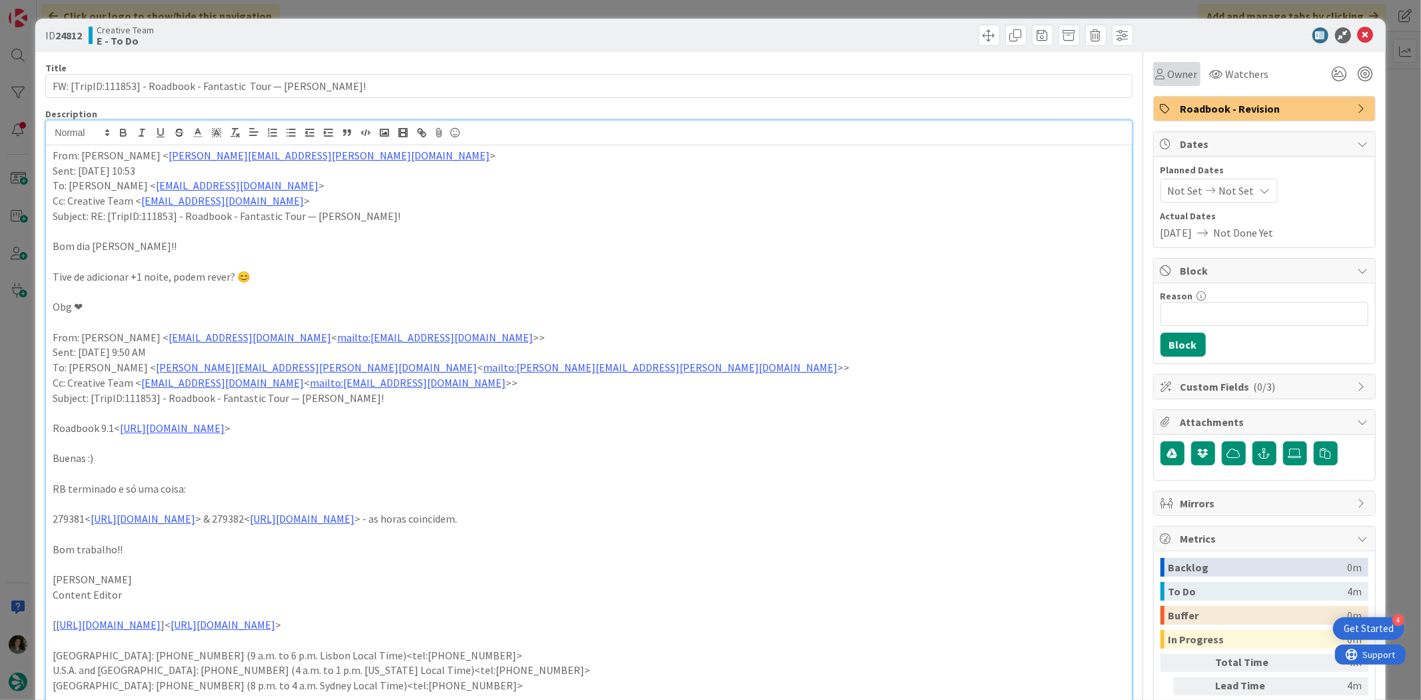
click at [1168, 73] on span "Owner" at bounding box center [1183, 74] width 30 height 16
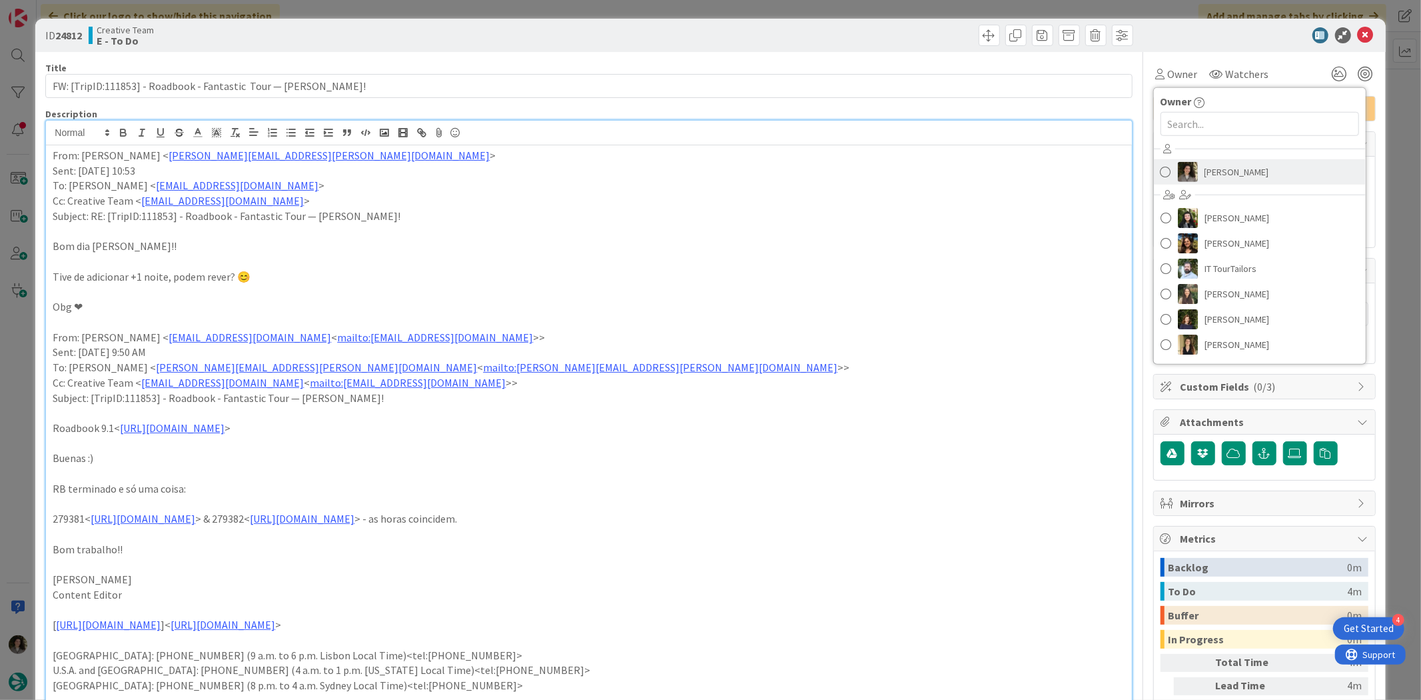
click at [1216, 165] on span "[PERSON_NAME]" at bounding box center [1237, 172] width 65 height 20
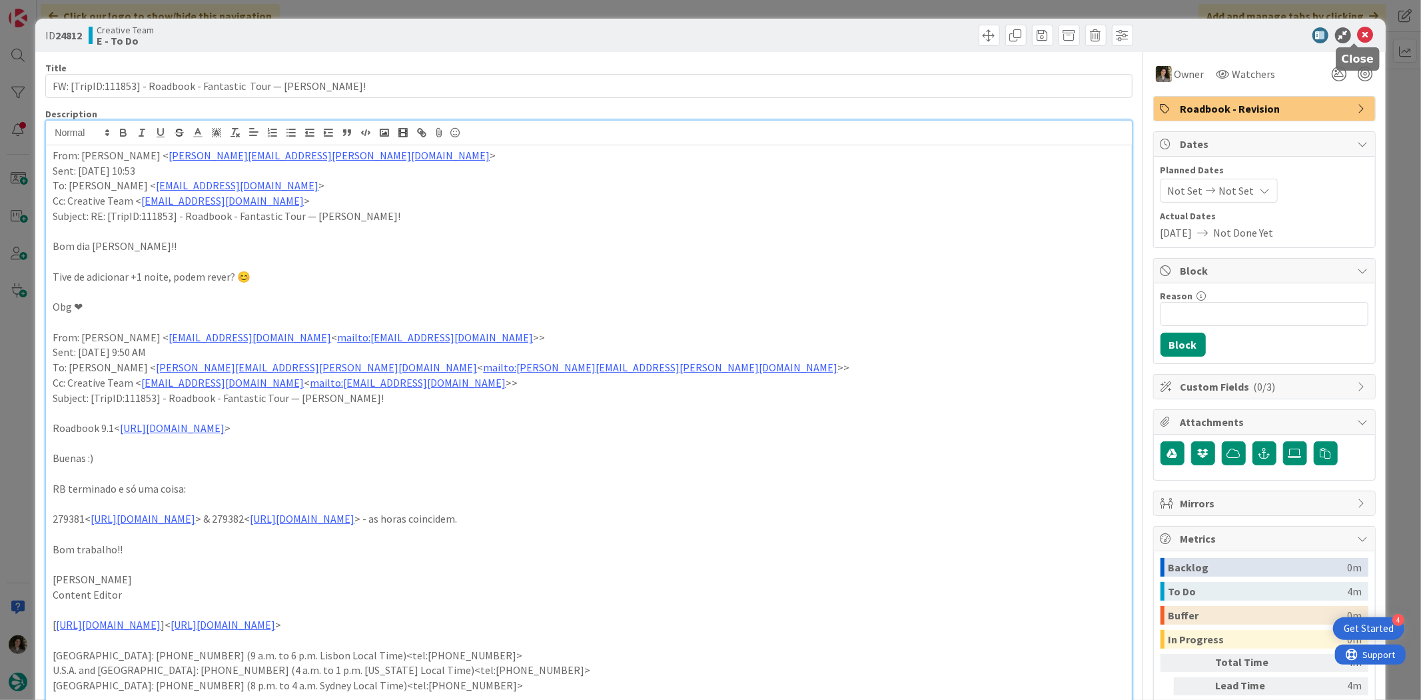
click at [1358, 35] on icon at bounding box center [1366, 35] width 16 height 16
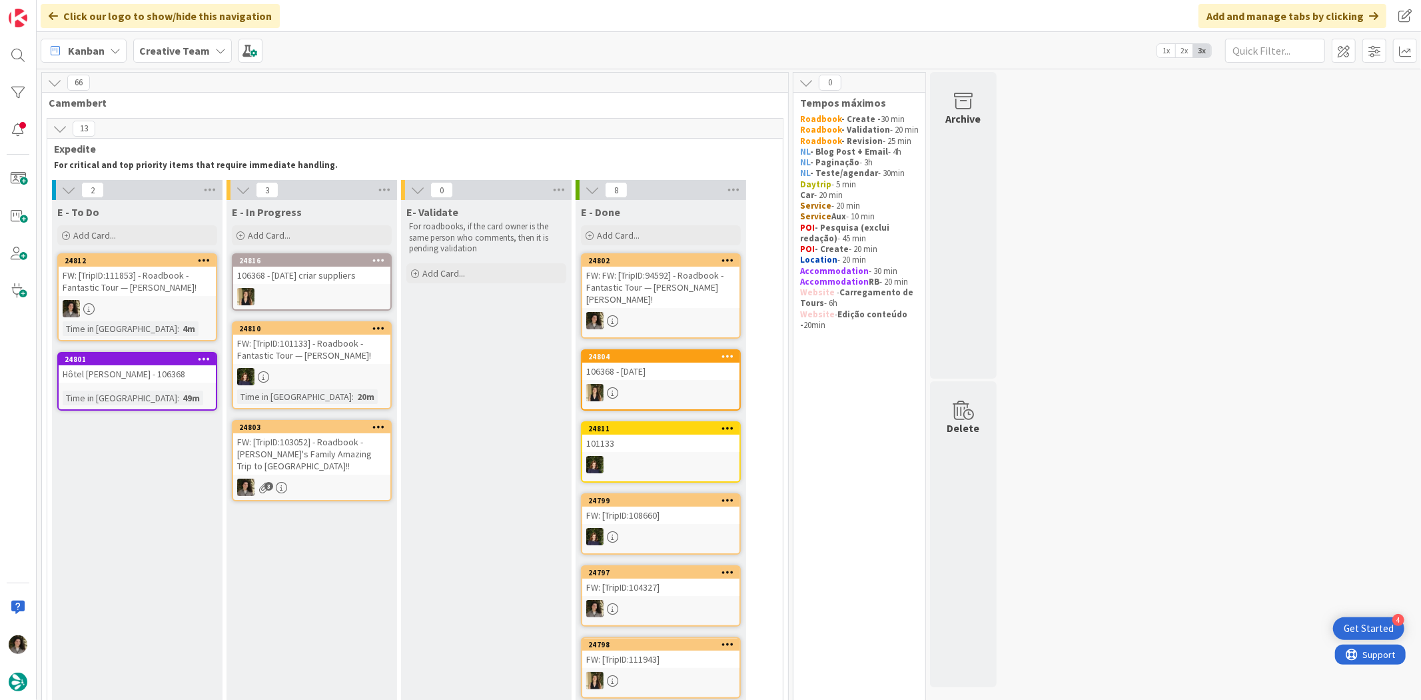
click at [294, 461] on div "FW: [TripID:103052] - Roadbook - [PERSON_NAME]'s Family Amazing Trip to [GEOGRA…" at bounding box center [311, 453] width 157 height 41
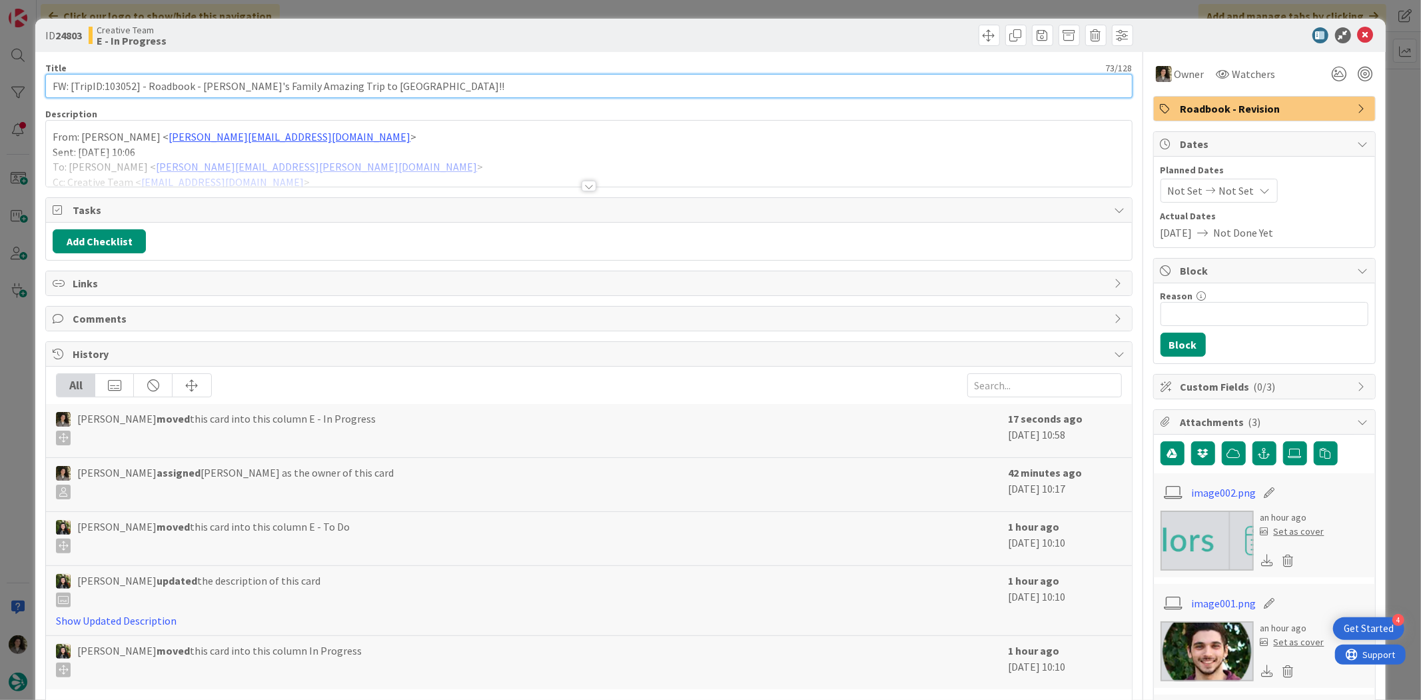
drag, startPoint x: 135, startPoint y: 87, endPoint x: 105, endPoint y: 83, distance: 30.3
click at [105, 83] on input "FW: [TripID:103052] - Roadbook - [PERSON_NAME]'s Family Amazing Trip to [GEOGRA…" at bounding box center [588, 86] width 1087 height 24
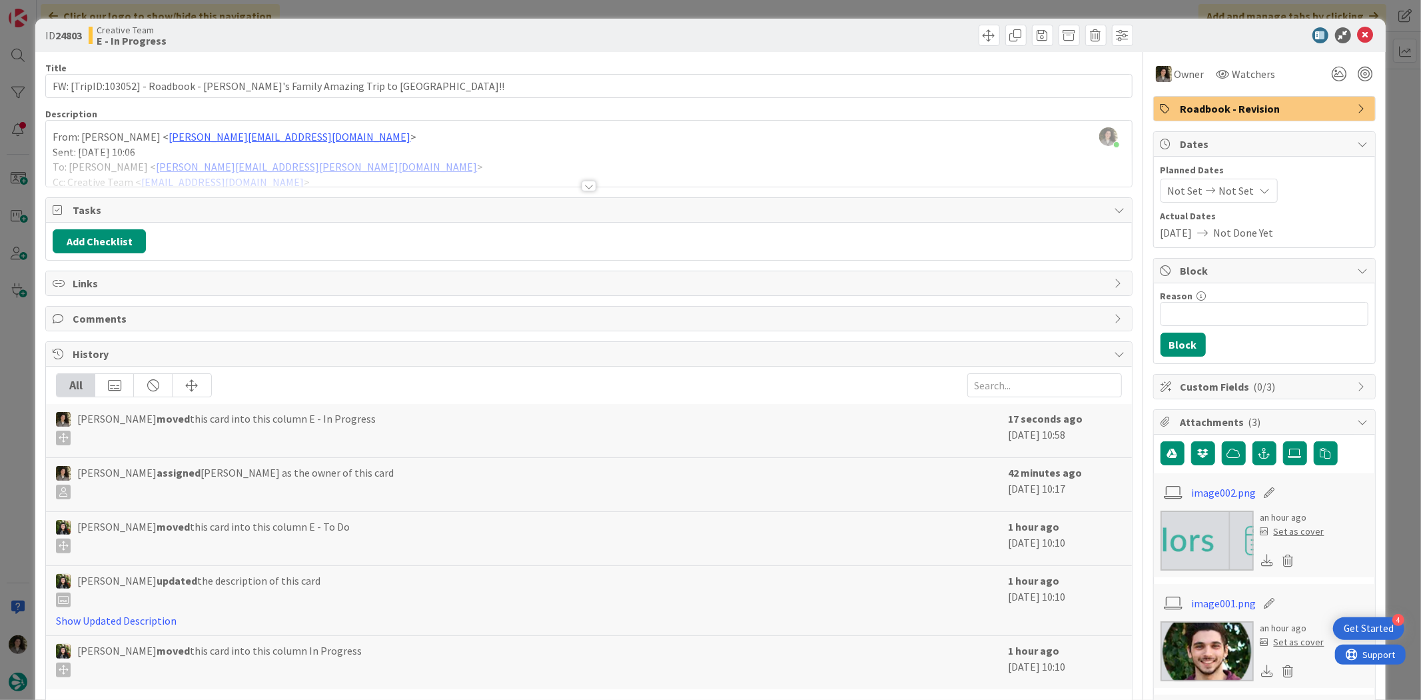
click at [582, 185] on div at bounding box center [589, 186] width 15 height 11
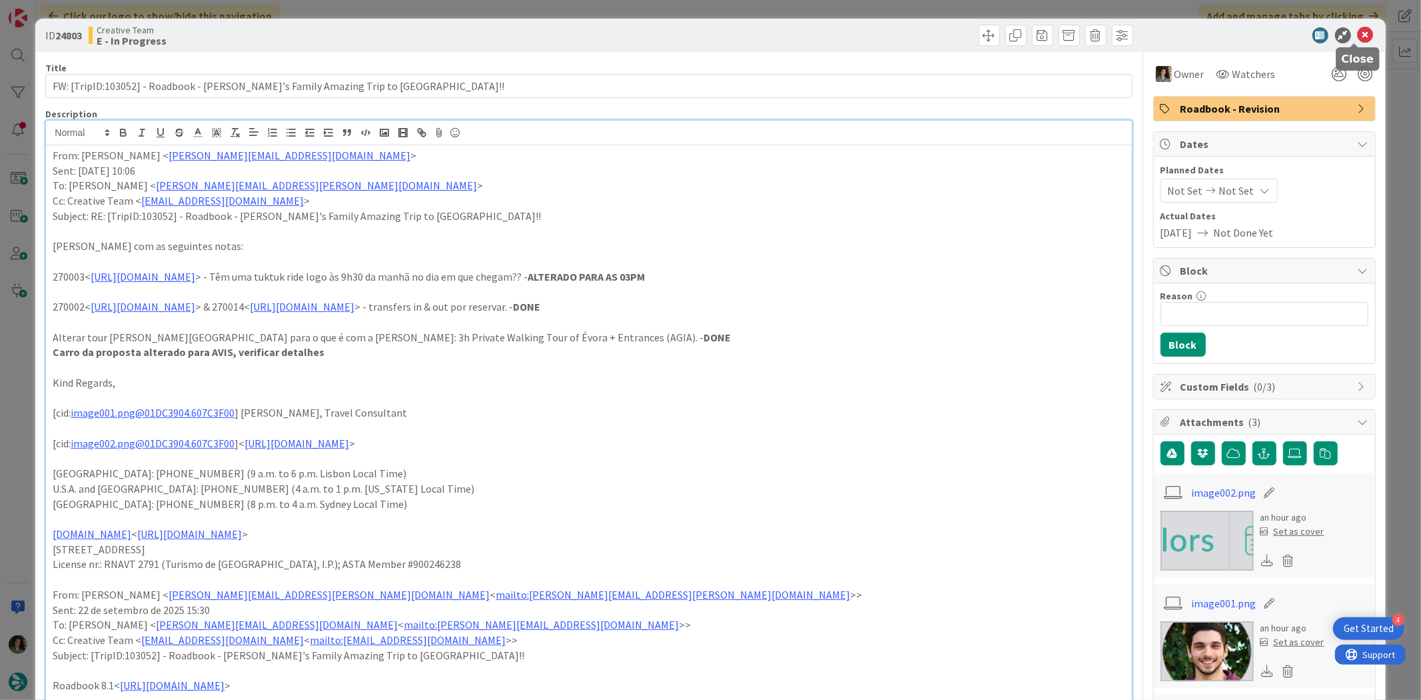
click at [1358, 36] on icon at bounding box center [1366, 35] width 16 height 16
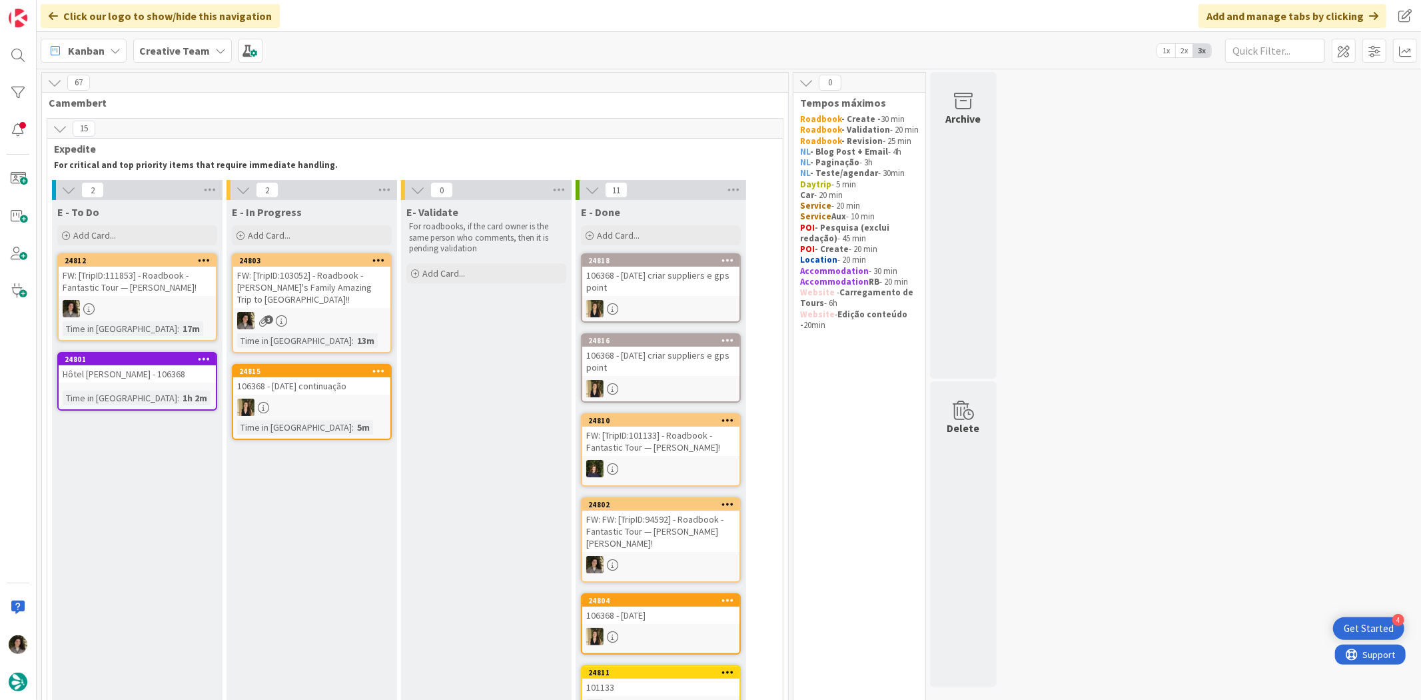
click at [329, 294] on div "FW: [TripID:103052] - Roadbook - [PERSON_NAME]'s Family Amazing Trip to [GEOGRA…" at bounding box center [311, 287] width 157 height 41
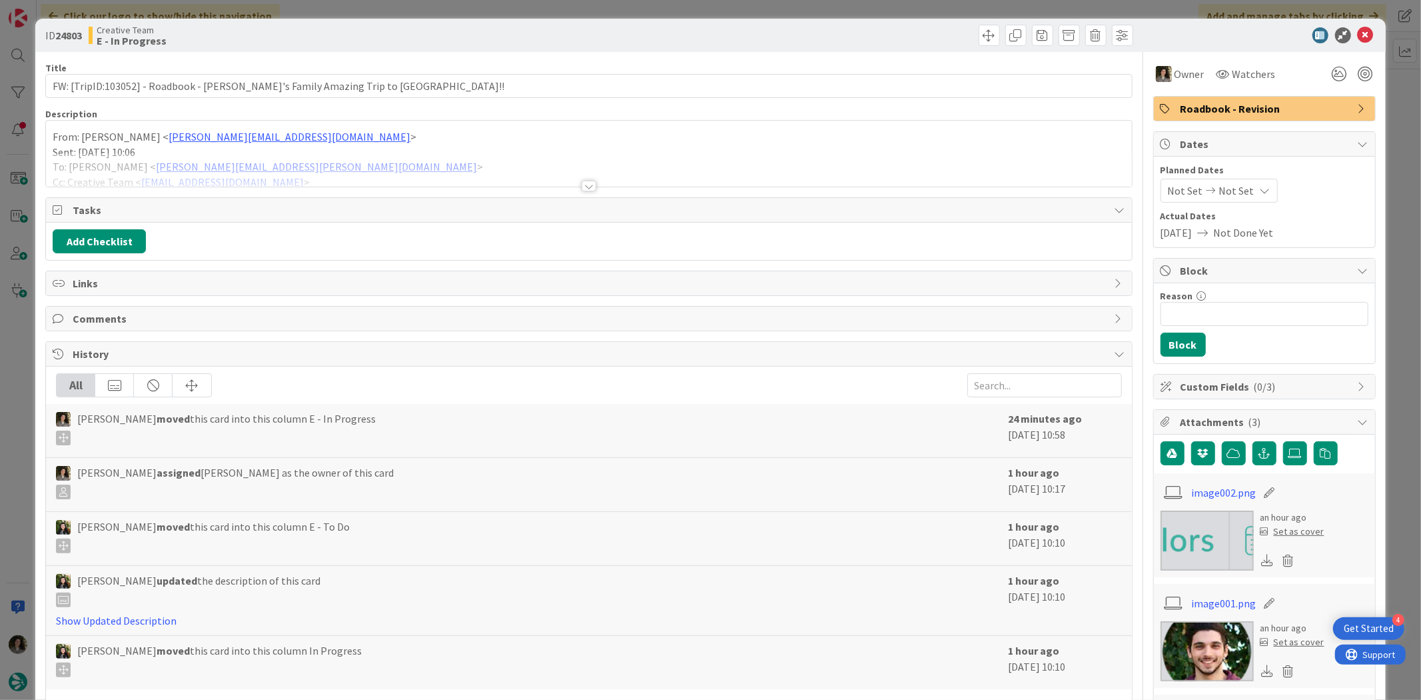
click at [591, 181] on div at bounding box center [588, 170] width 1085 height 34
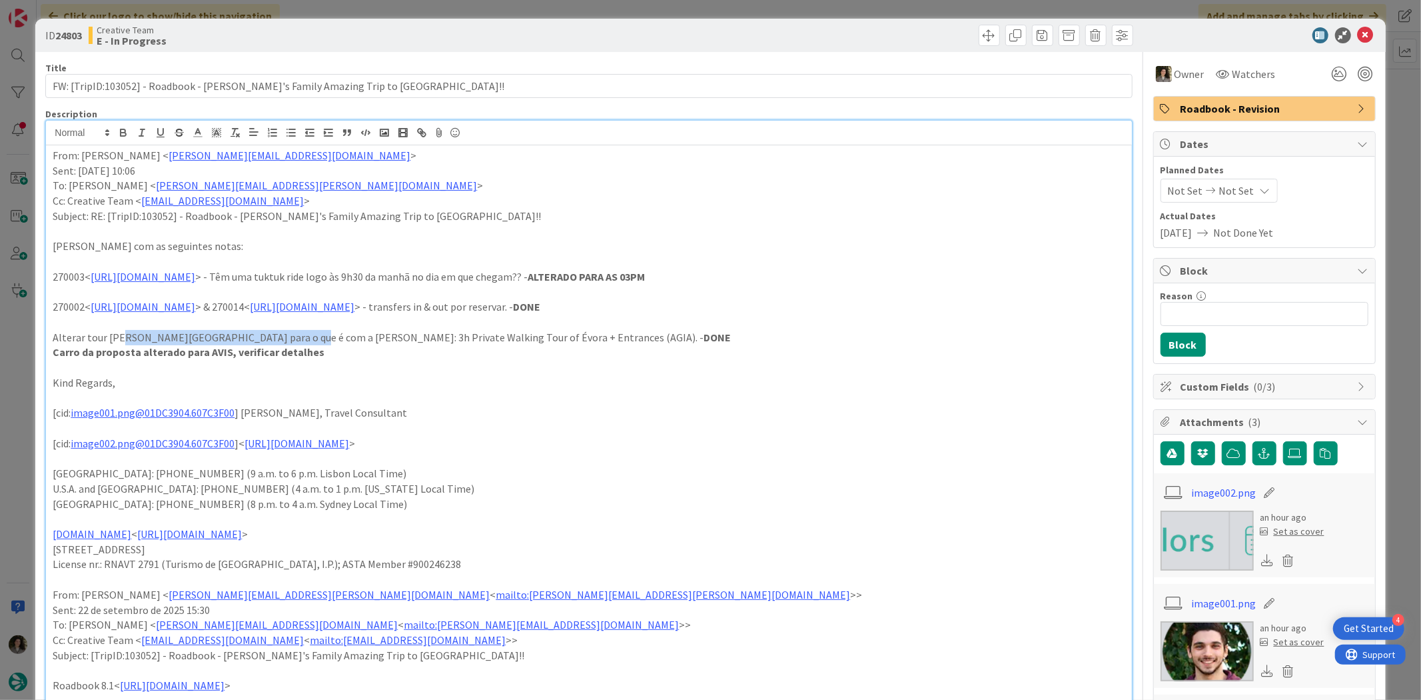
drag, startPoint x: 124, startPoint y: 332, endPoint x: 291, endPoint y: 338, distance: 167.3
click at [291, 338] on p "Alterar tour [PERSON_NAME][GEOGRAPHIC_DATA] para o que é com a [PERSON_NAME]: 3…" at bounding box center [589, 337] width 1072 height 15
click at [1358, 29] on icon at bounding box center [1366, 35] width 16 height 16
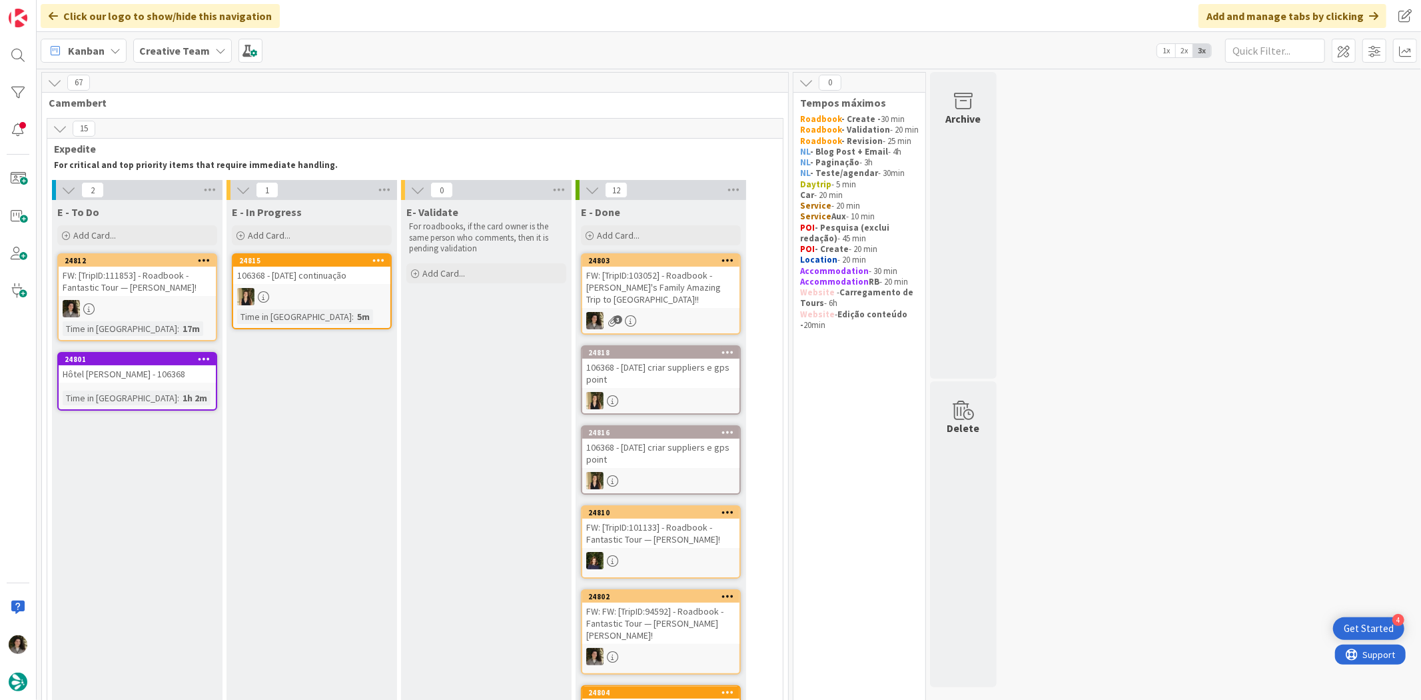
click at [643, 265] on div "24803" at bounding box center [660, 261] width 157 height 12
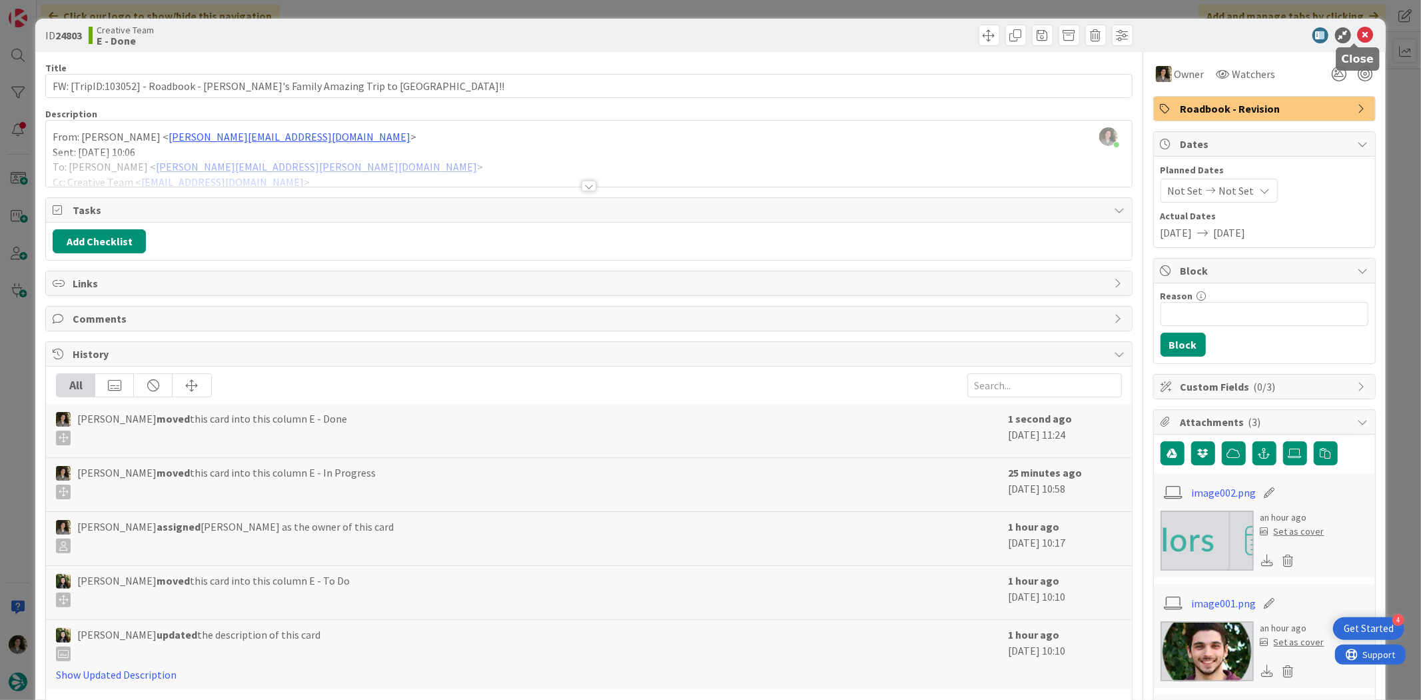
click at [1358, 31] on icon at bounding box center [1366, 35] width 16 height 16
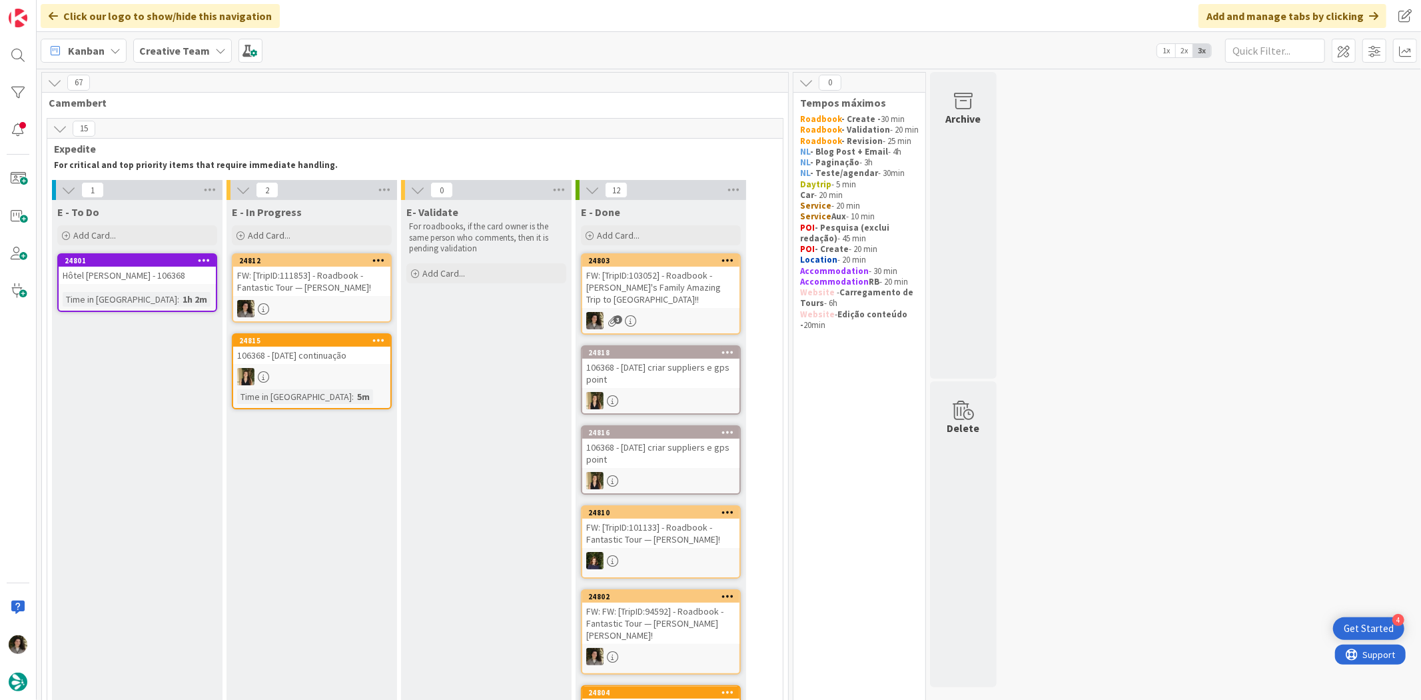
click at [314, 251] on div "E - In Progress Add Card... 24812 FW: [TripID:111853] - Roadbook - Fantastic To…" at bounding box center [312, 638] width 171 height 877
click at [313, 274] on div "FW: [TripID:111853] - Roadbook - Fantastic Tour — [PERSON_NAME]!" at bounding box center [311, 281] width 157 height 29
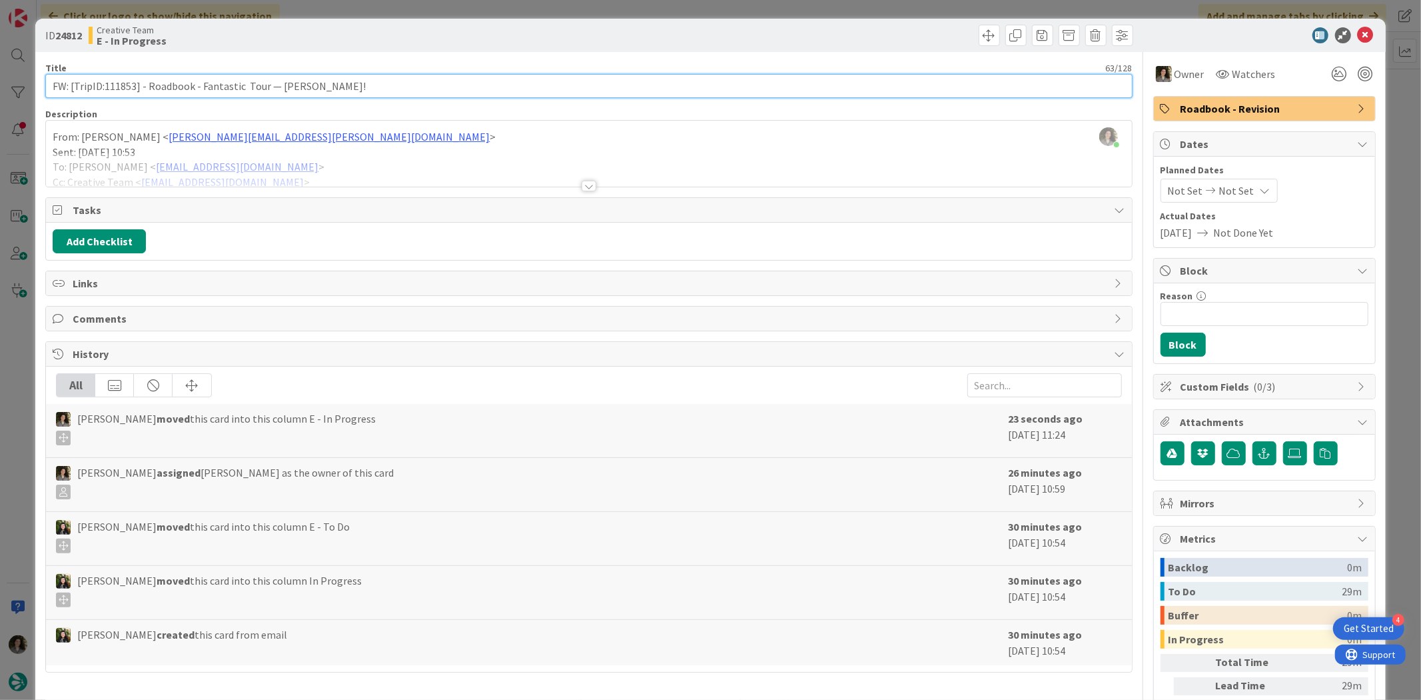
drag, startPoint x: 133, startPoint y: 85, endPoint x: 105, endPoint y: 90, distance: 28.4
click at [105, 90] on input "FW: [TripID:111853] - Roadbook - Fantastic Tour — [PERSON_NAME]!" at bounding box center [588, 86] width 1087 height 24
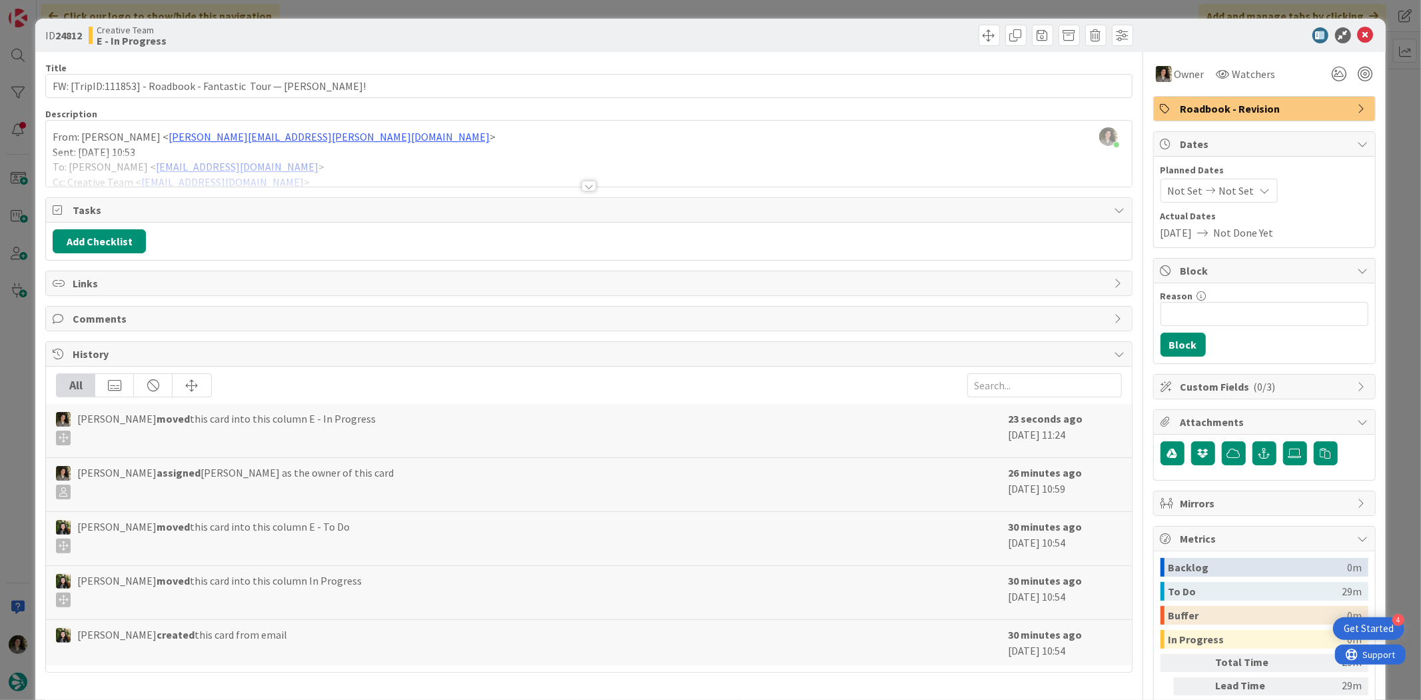
click at [576, 179] on div at bounding box center [588, 170] width 1085 height 34
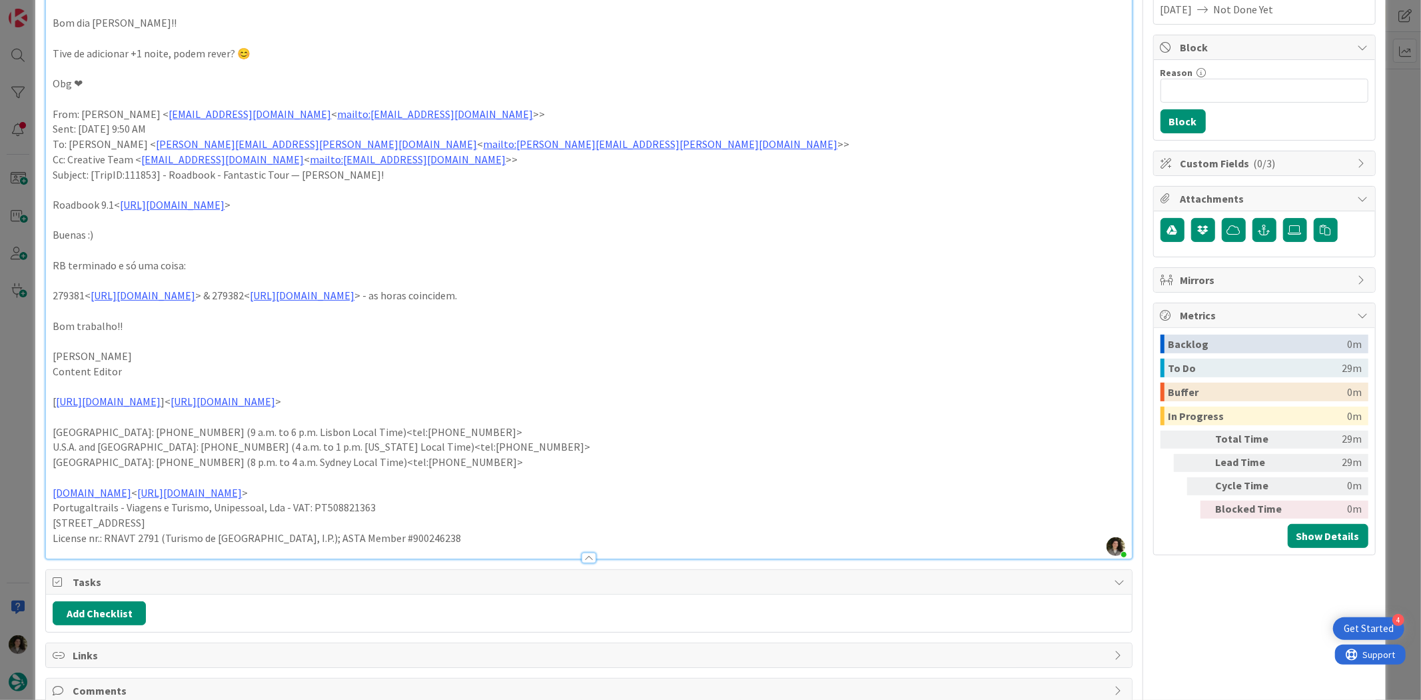
scroll to position [296, 0]
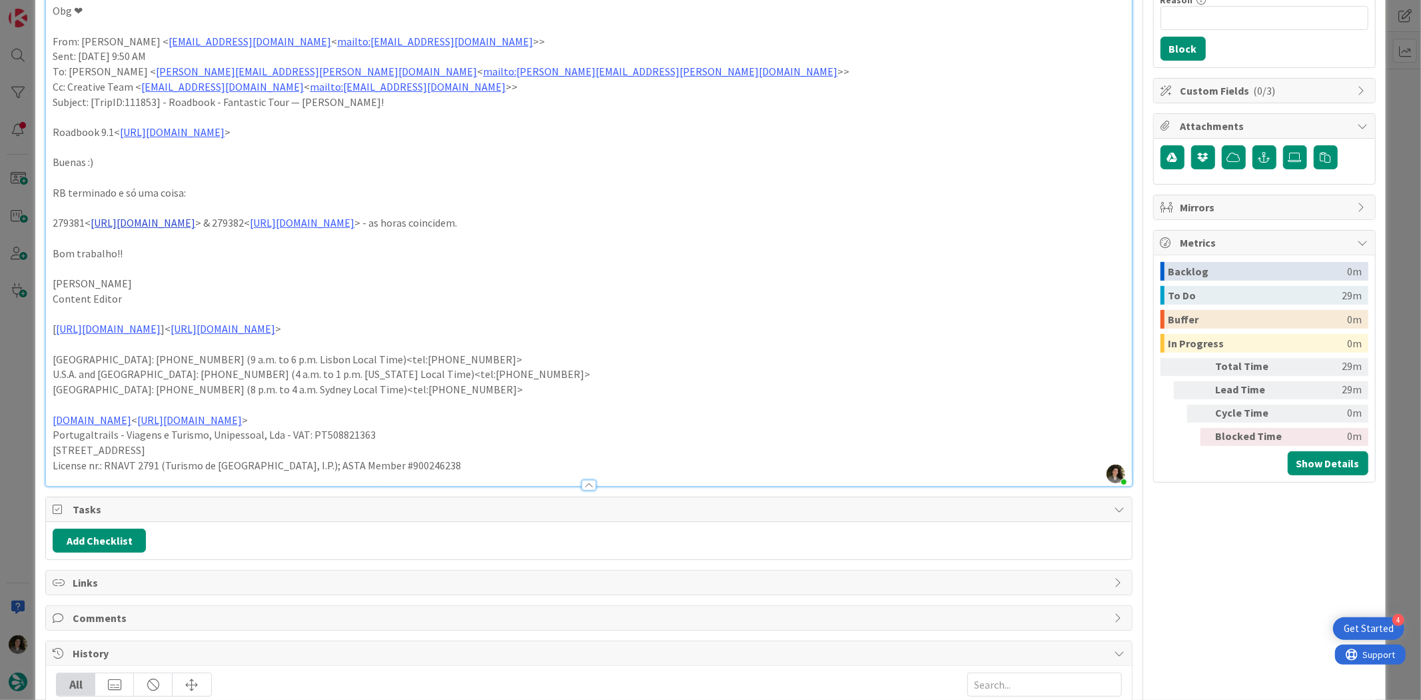
click at [195, 219] on link "[URL][DOMAIN_NAME]" at bounding box center [143, 222] width 105 height 13
click at [237, 244] on link "[URL][DOMAIN_NAME]" at bounding box center [191, 249] width 91 height 17
click at [354, 221] on link "[URL][DOMAIN_NAME]" at bounding box center [302, 222] width 105 height 13
click at [544, 247] on link "[URL][DOMAIN_NAME]" at bounding box center [515, 249] width 91 height 17
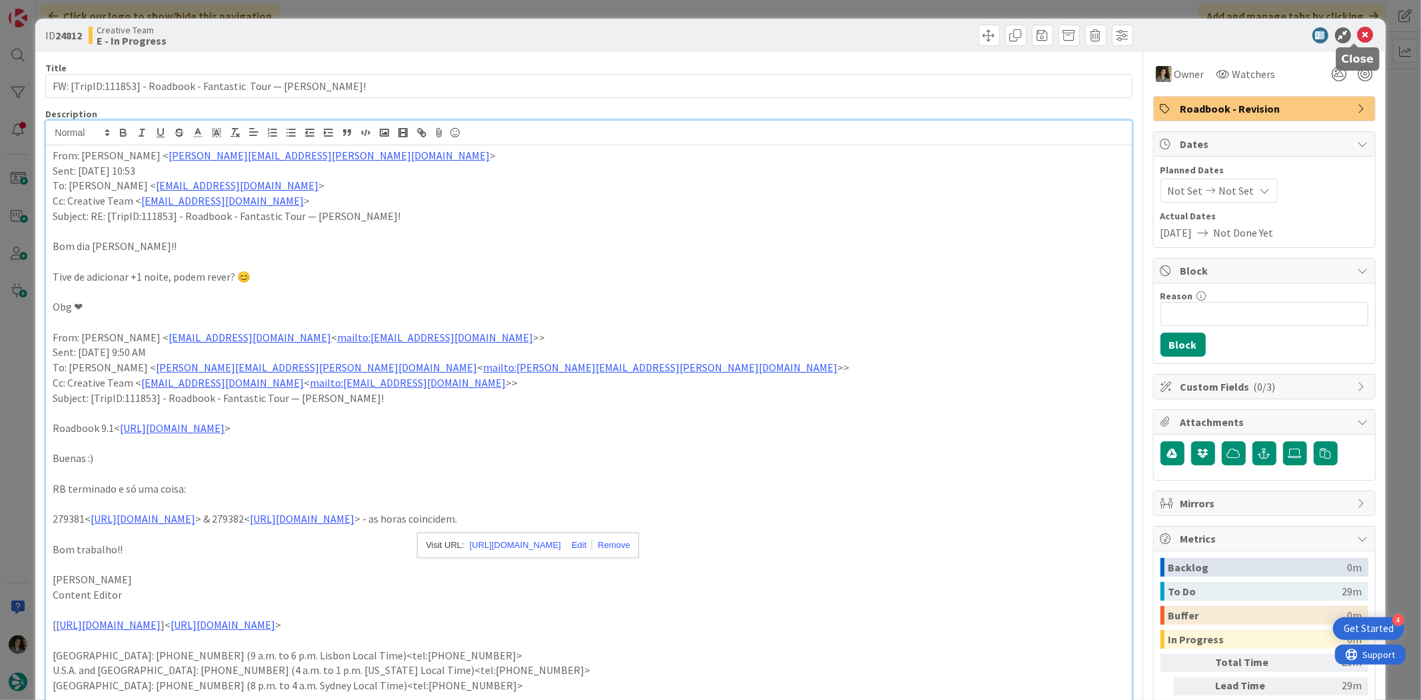
click at [1358, 31] on icon at bounding box center [1366, 35] width 16 height 16
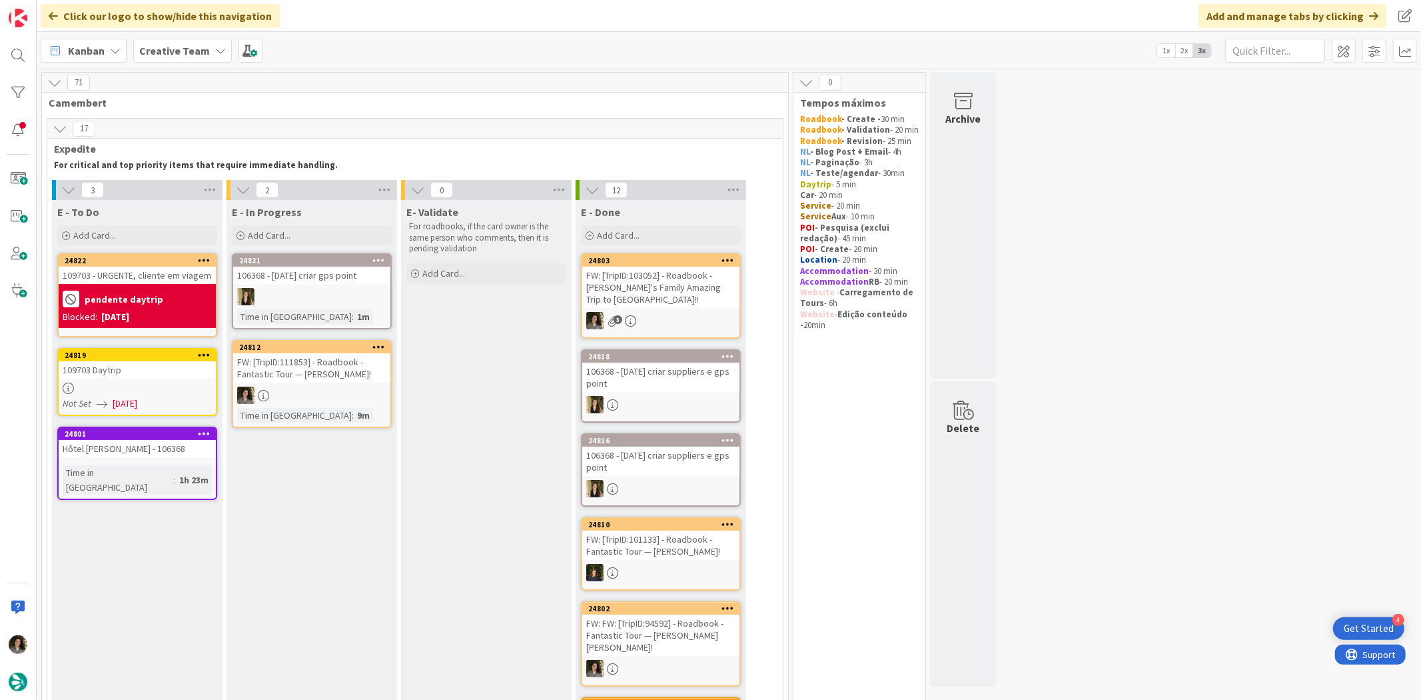
click at [187, 310] on div "Blocked: [DATE]" at bounding box center [137, 317] width 149 height 14
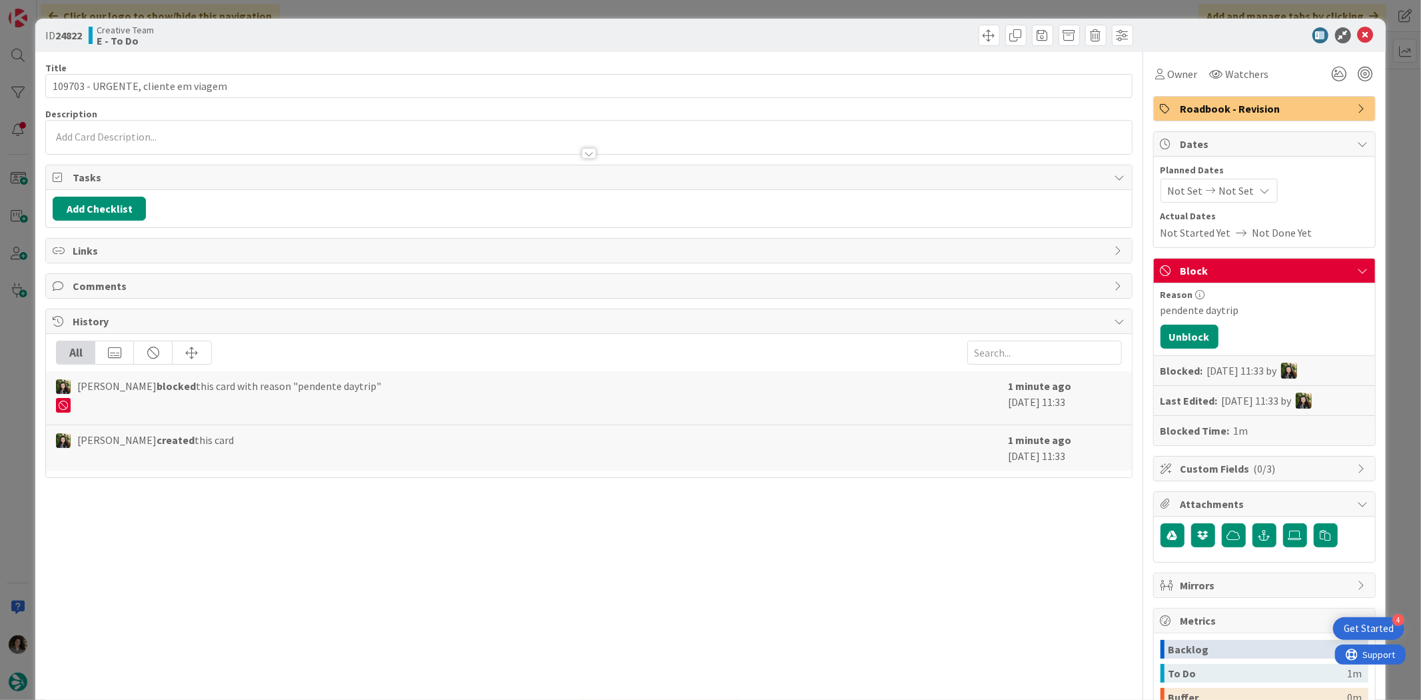
click at [584, 151] on div at bounding box center [589, 153] width 15 height 11
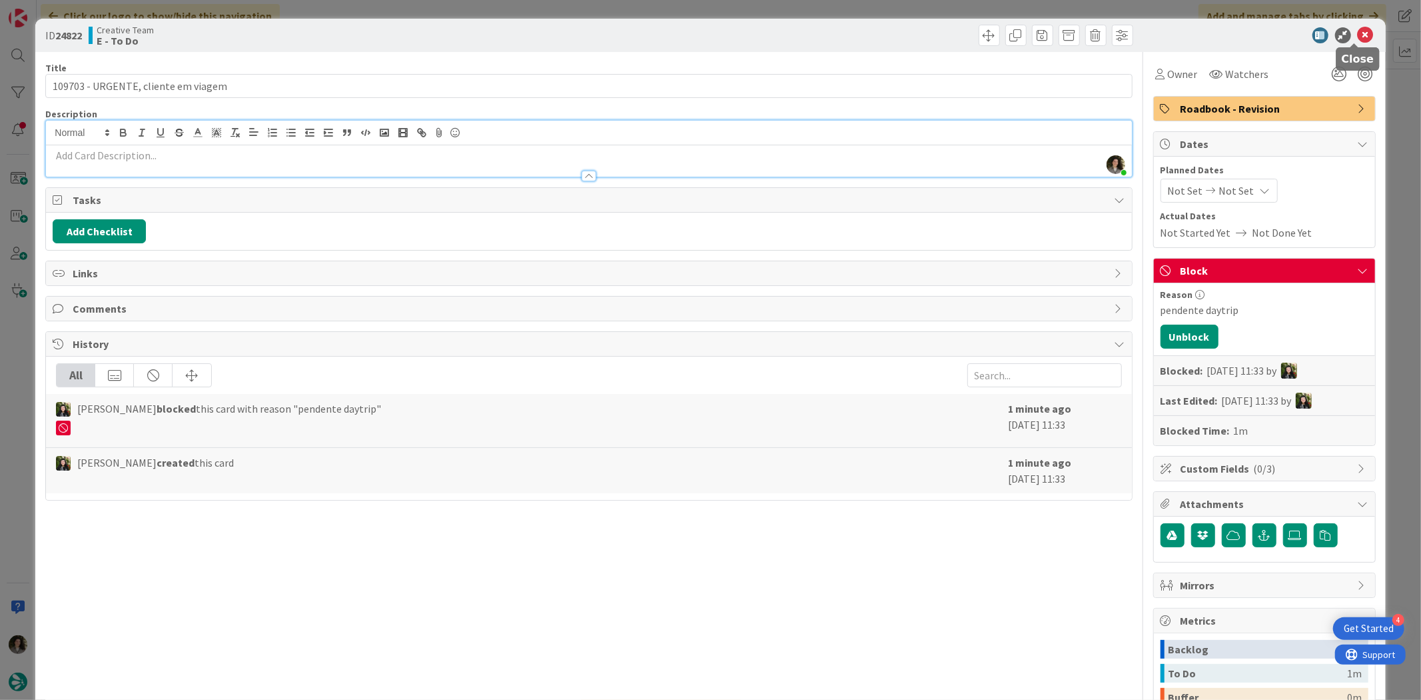
click at [1358, 31] on icon at bounding box center [1366, 35] width 16 height 16
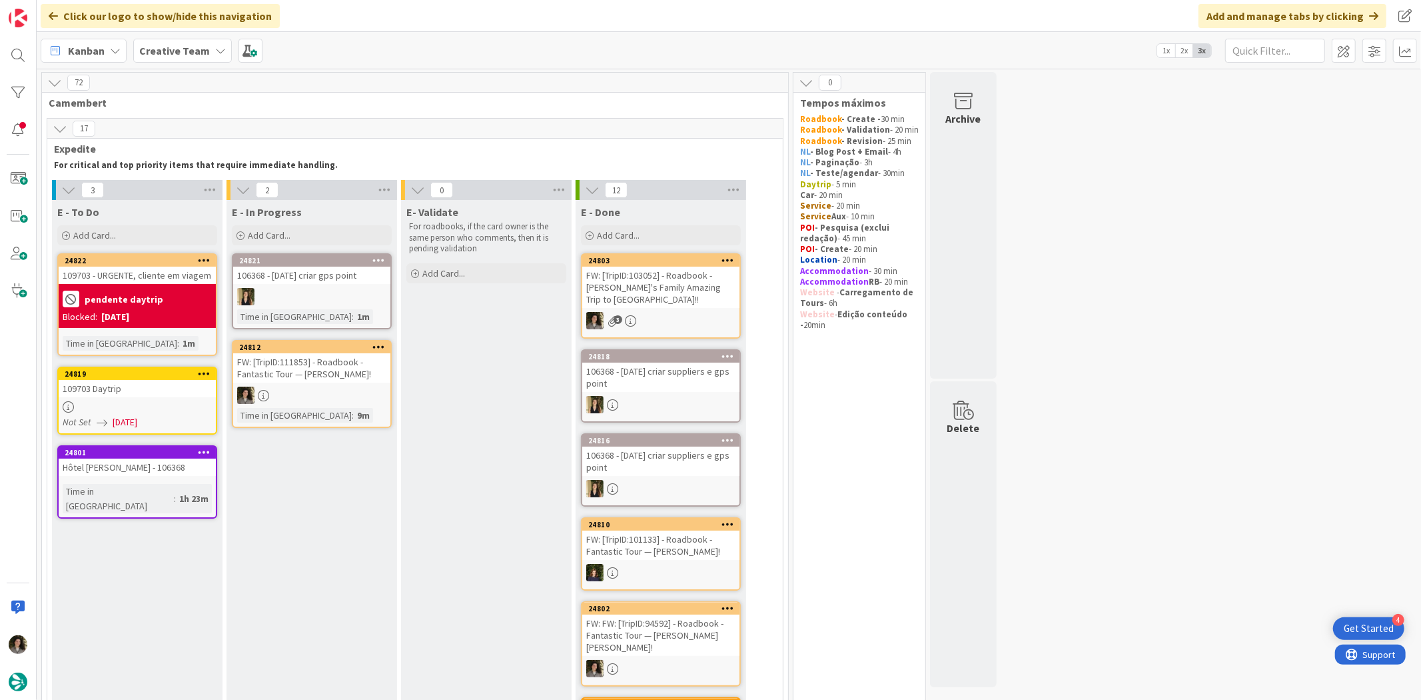
click at [328, 389] on div at bounding box center [311, 394] width 157 height 17
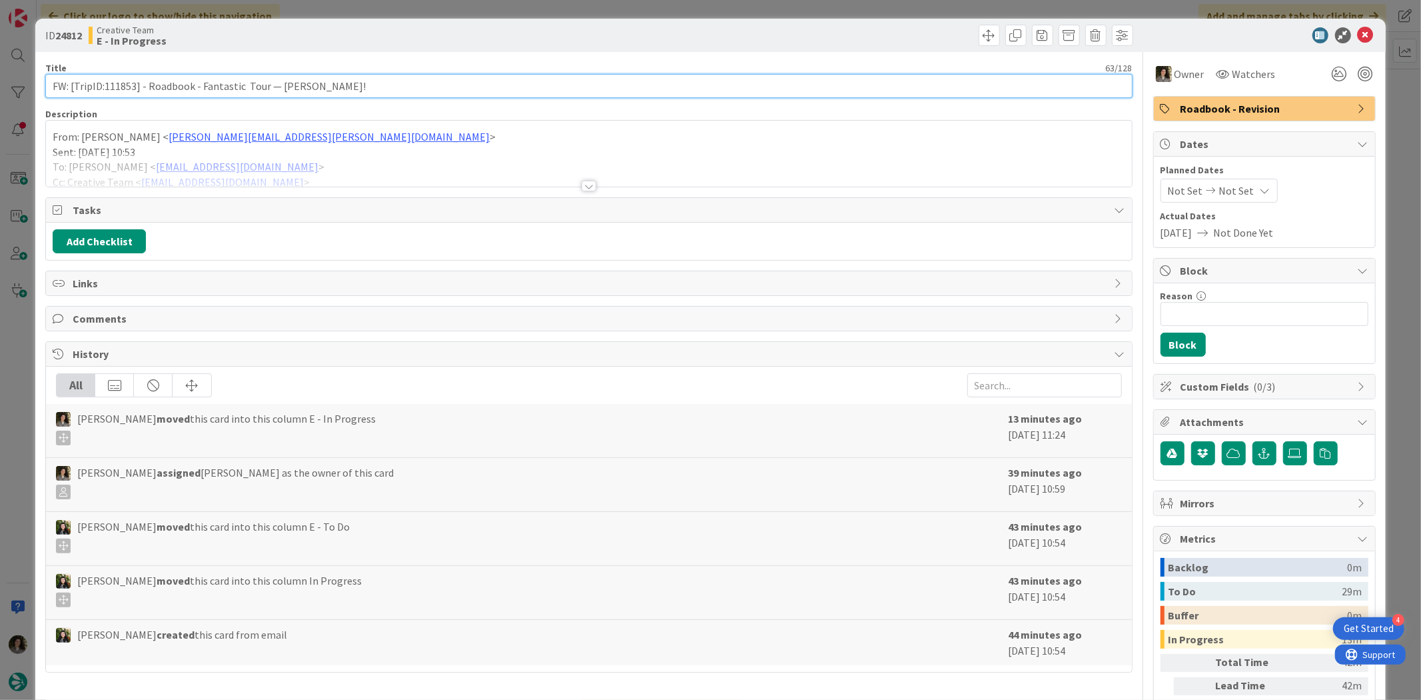
click at [236, 90] on input "FW: [TripID:111853] - Roadbook - Fantastic Tour — [PERSON_NAME]!" at bounding box center [588, 86] width 1087 height 24
click at [235, 90] on input "FW: [TripID:111853] - Roadbook - Fantastic Tour — [PERSON_NAME]!" at bounding box center [588, 86] width 1087 height 24
click at [235, 85] on input "FW: [TripID:111853] - Roadbook - Fantastic Tour — [PERSON_NAME]!" at bounding box center [588, 86] width 1087 height 24
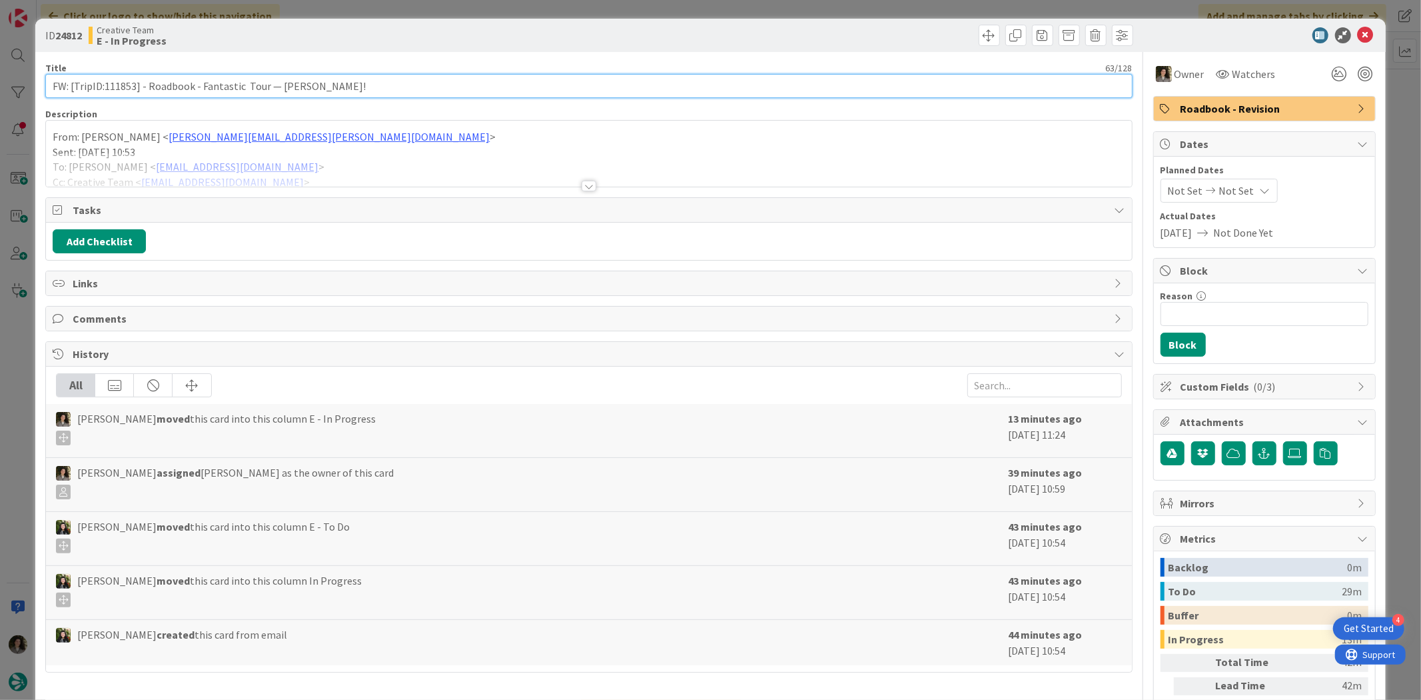
click at [235, 85] on input "FW: [TripID:111853] - Roadbook - Fantastic Tour — [PERSON_NAME]!" at bounding box center [588, 86] width 1087 height 24
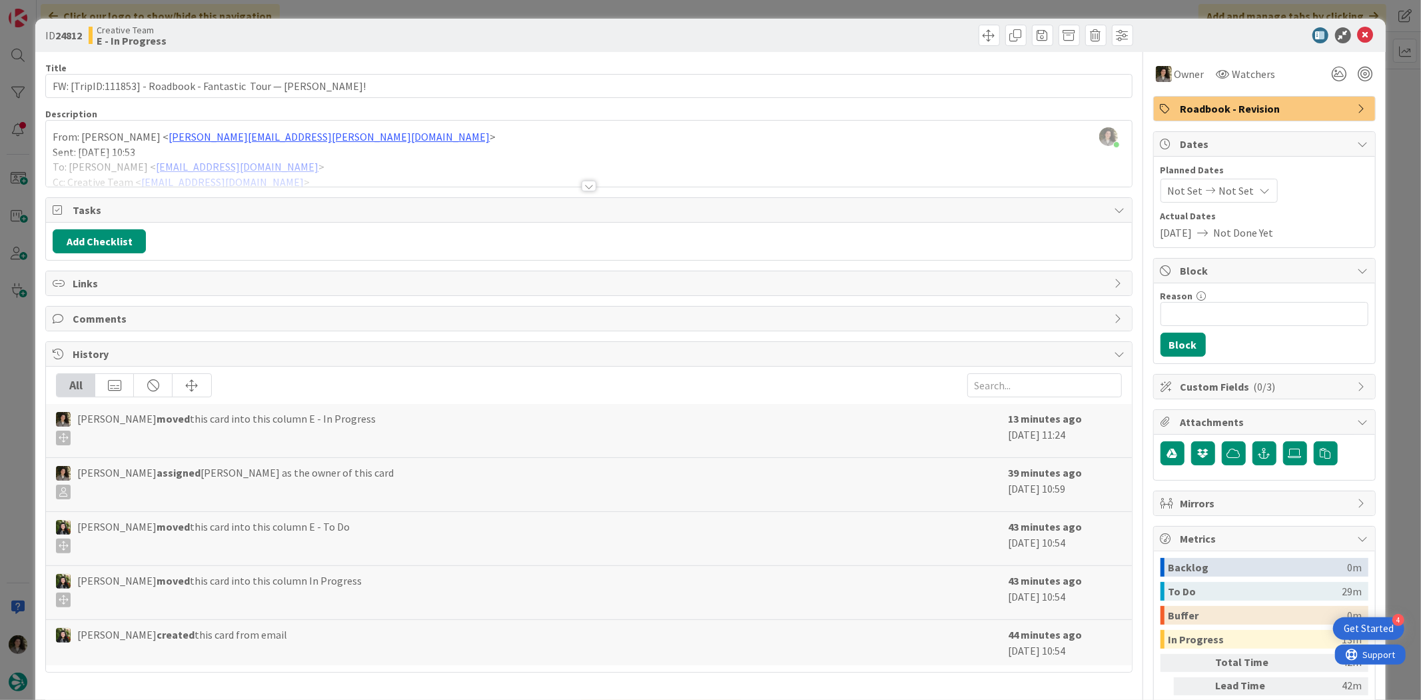
click at [584, 178] on div at bounding box center [588, 170] width 1085 height 34
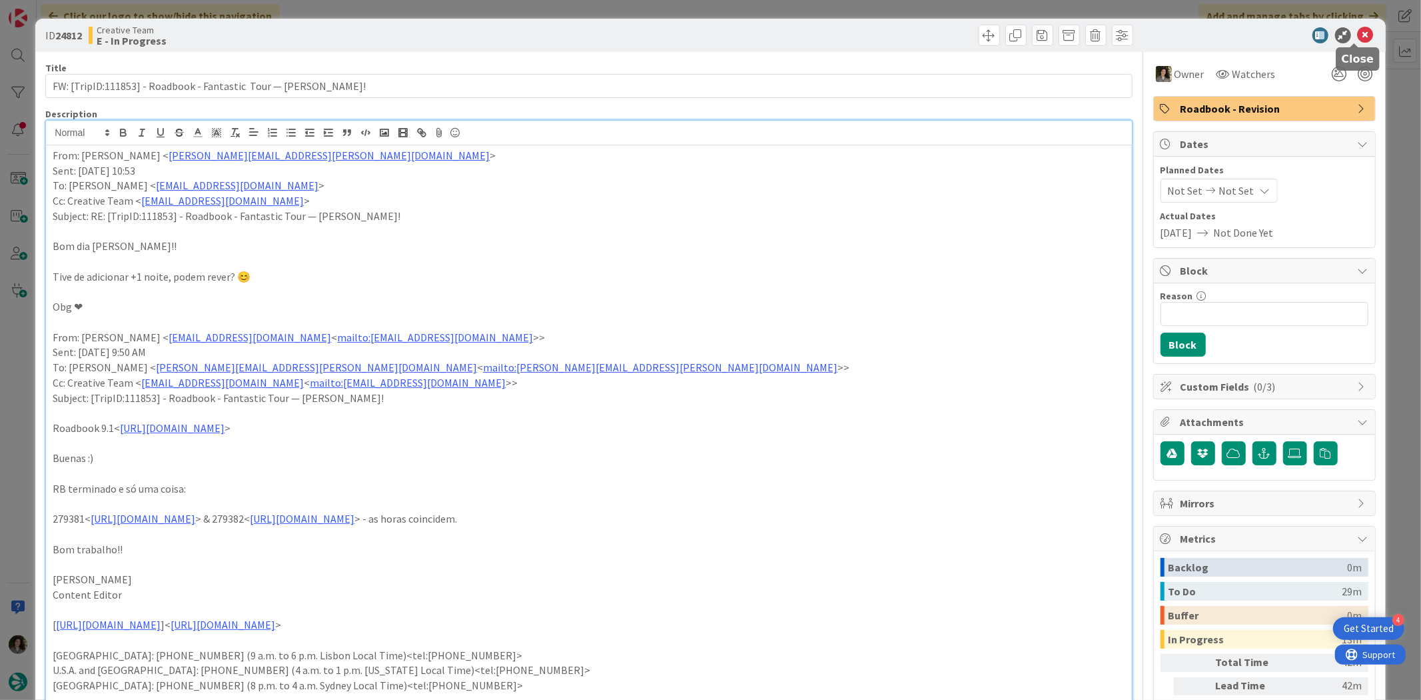
click at [1358, 27] on icon at bounding box center [1366, 35] width 16 height 16
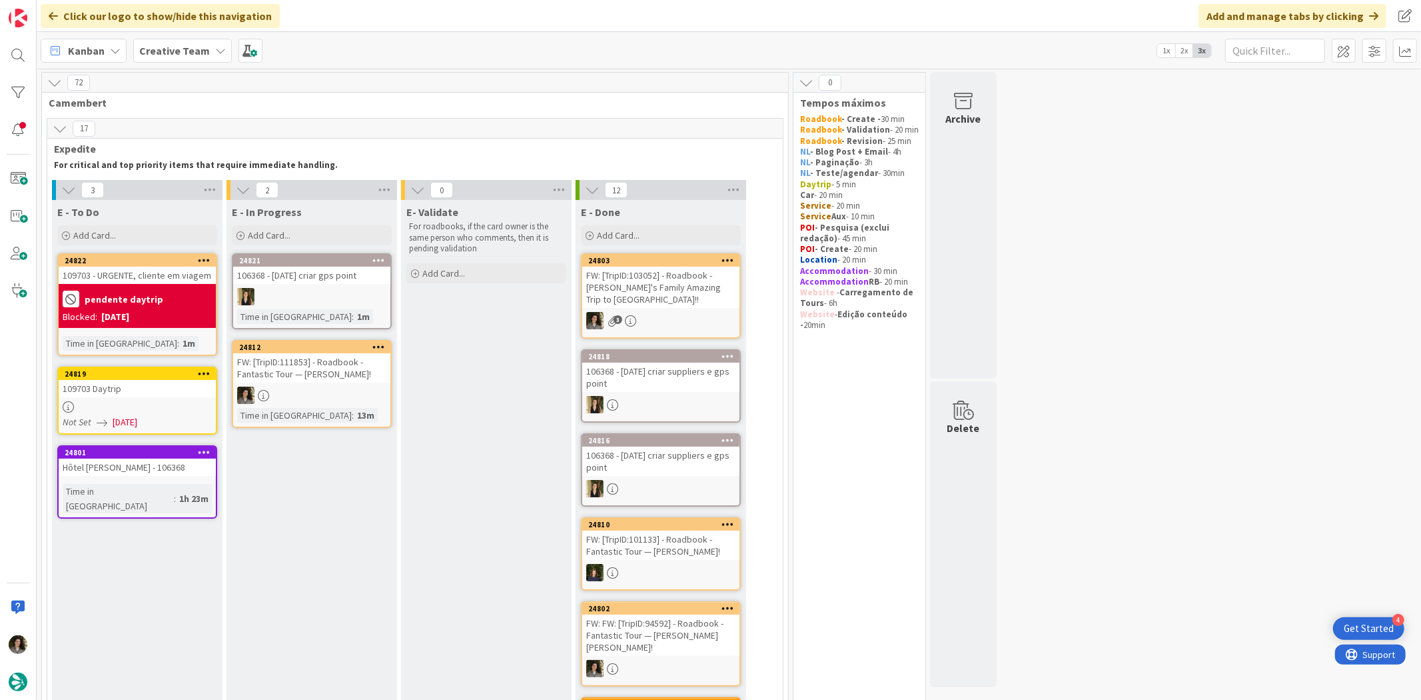
click at [304, 394] on div at bounding box center [311, 394] width 157 height 17
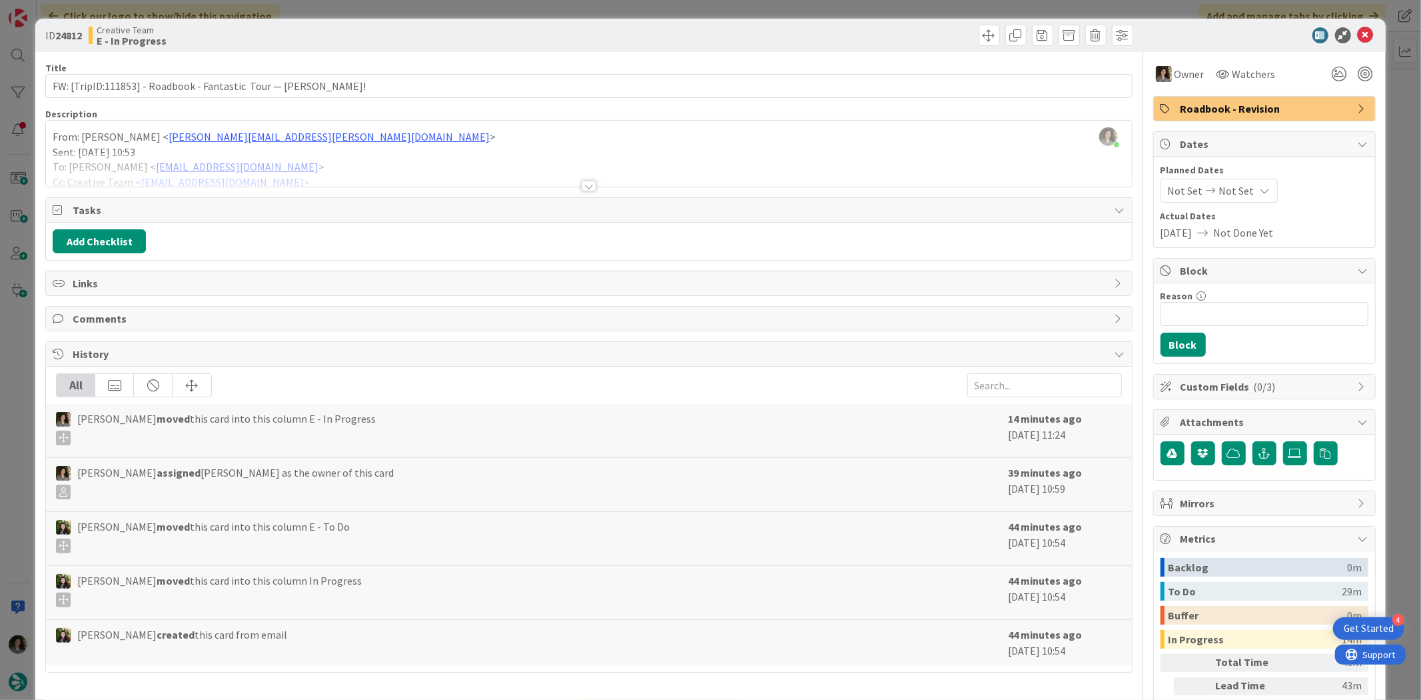
drag, startPoint x: 1287, startPoint y: 103, endPoint x: 1295, endPoint y: 117, distance: 15.9
click at [1287, 103] on span "Roadbook - Revision" at bounding box center [1266, 109] width 171 height 16
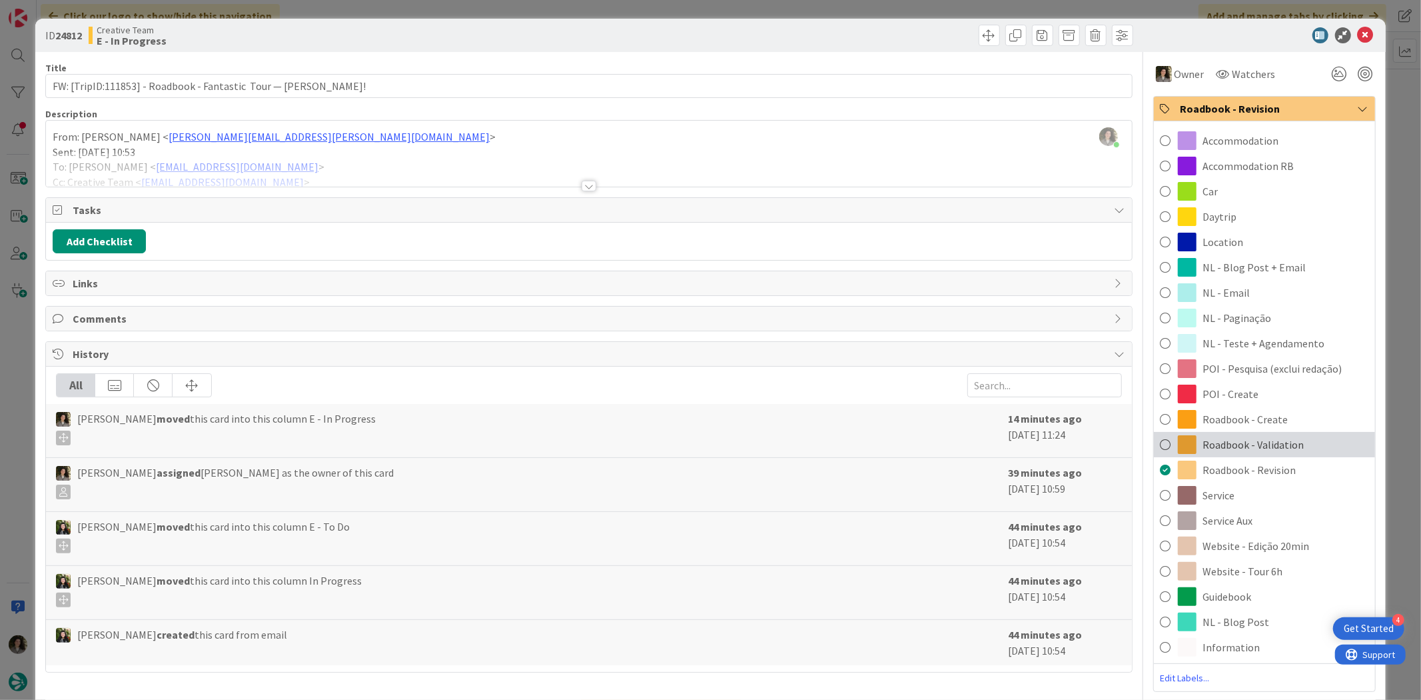
click at [1283, 442] on span "Roadbook - Validation" at bounding box center [1253, 444] width 101 height 16
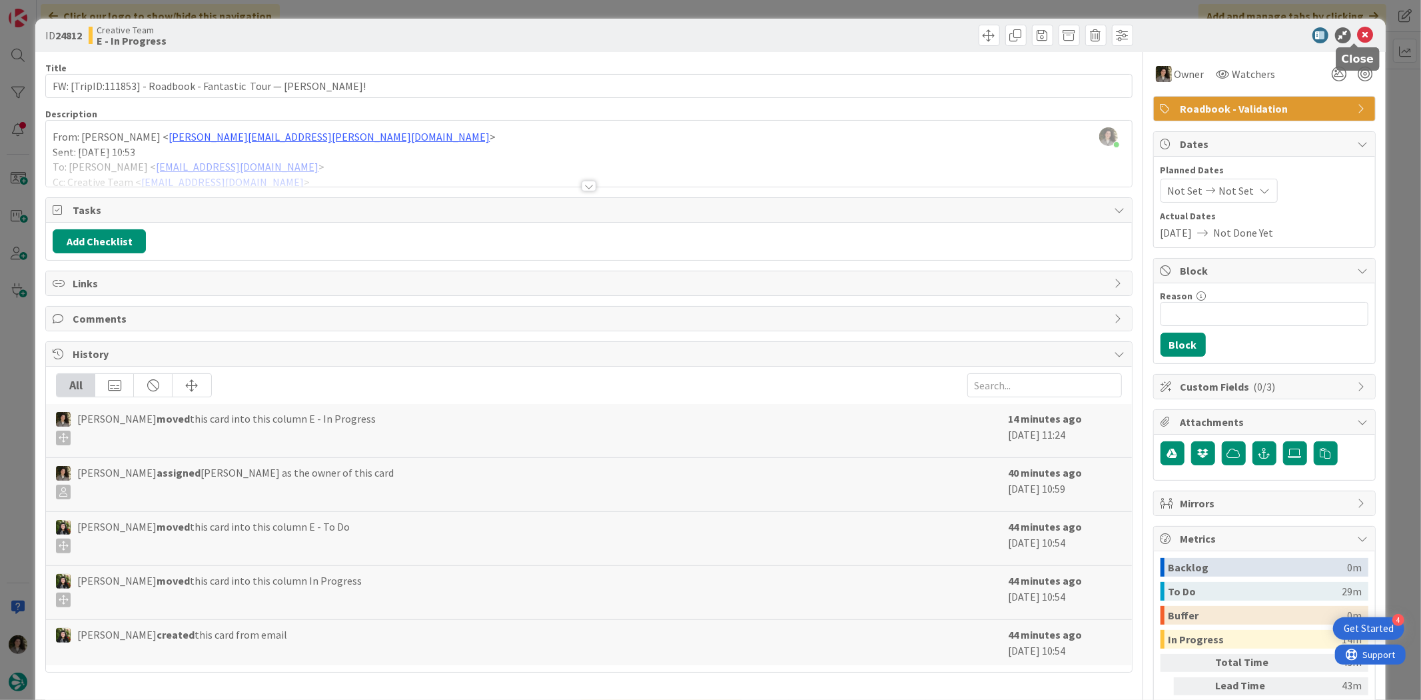
click at [1358, 31] on icon at bounding box center [1366, 35] width 16 height 16
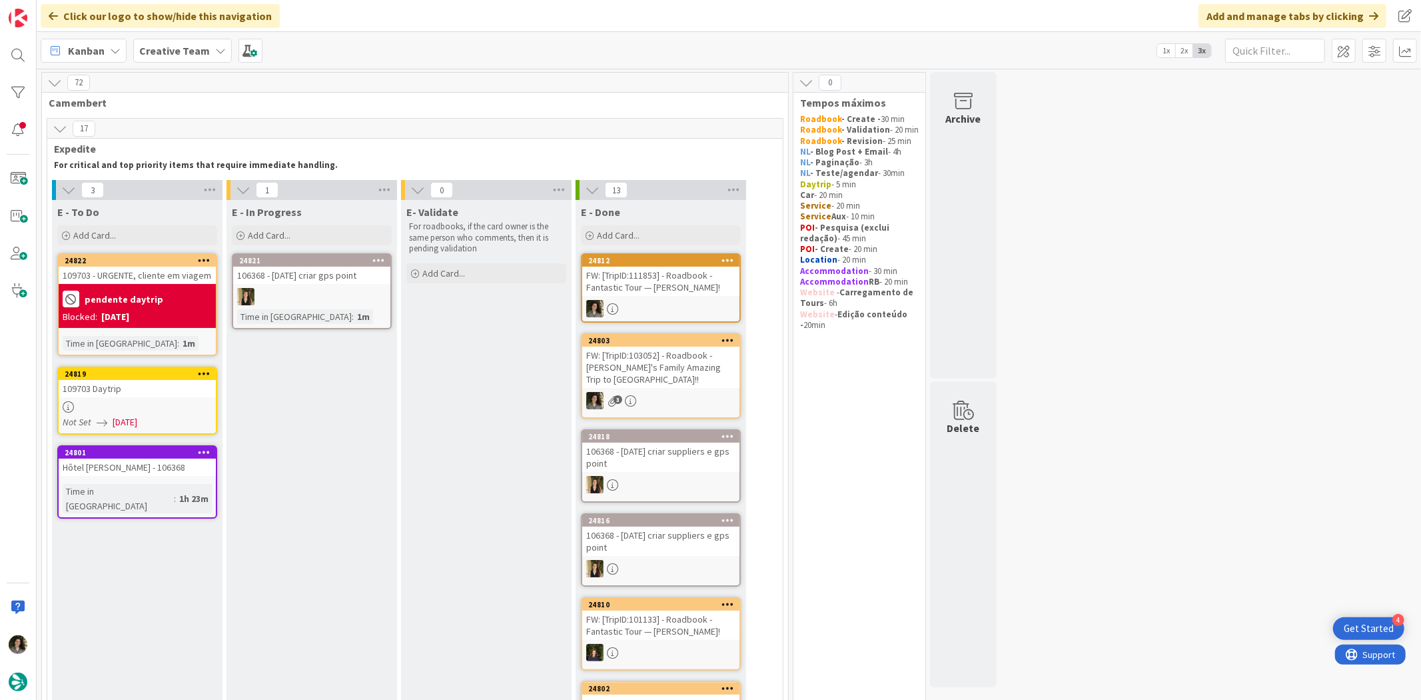
drag, startPoint x: 315, startPoint y: 382, endPoint x: 135, endPoint y: 373, distance: 180.8
click at [135, 324] on div "pendente daytrip Blocked: [DATE]" at bounding box center [137, 306] width 157 height 44
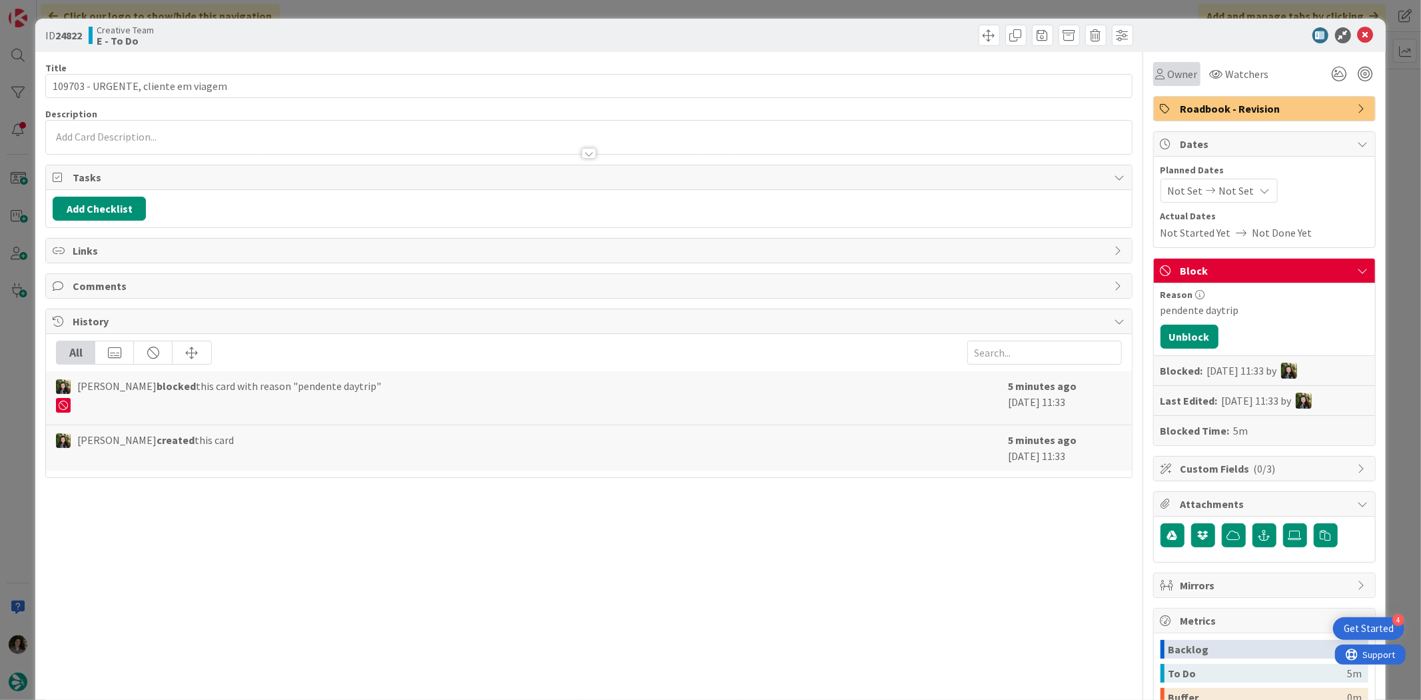
click at [1168, 71] on span "Owner" at bounding box center [1183, 74] width 30 height 16
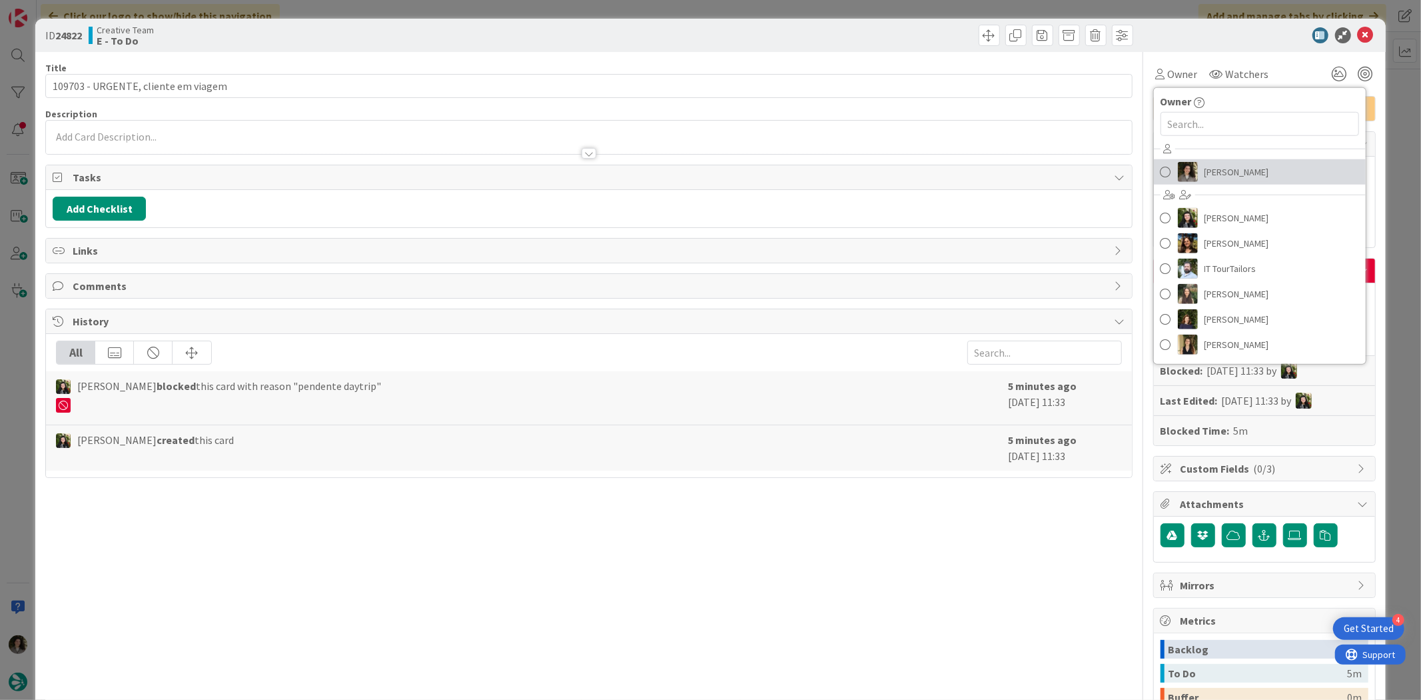
drag, startPoint x: 1273, startPoint y: 175, endPoint x: 1277, endPoint y: 165, distance: 10.8
click at [1273, 175] on link "[PERSON_NAME]" at bounding box center [1260, 171] width 212 height 25
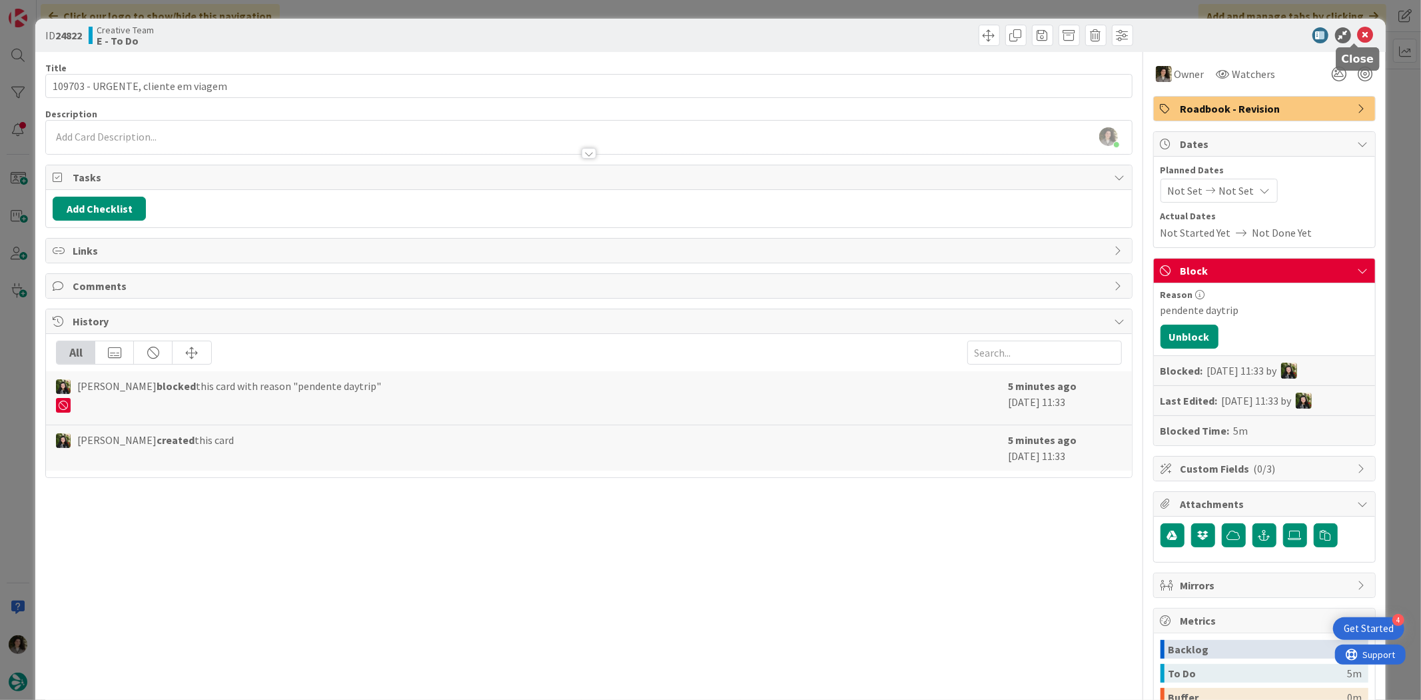
click at [1358, 29] on icon at bounding box center [1366, 35] width 16 height 16
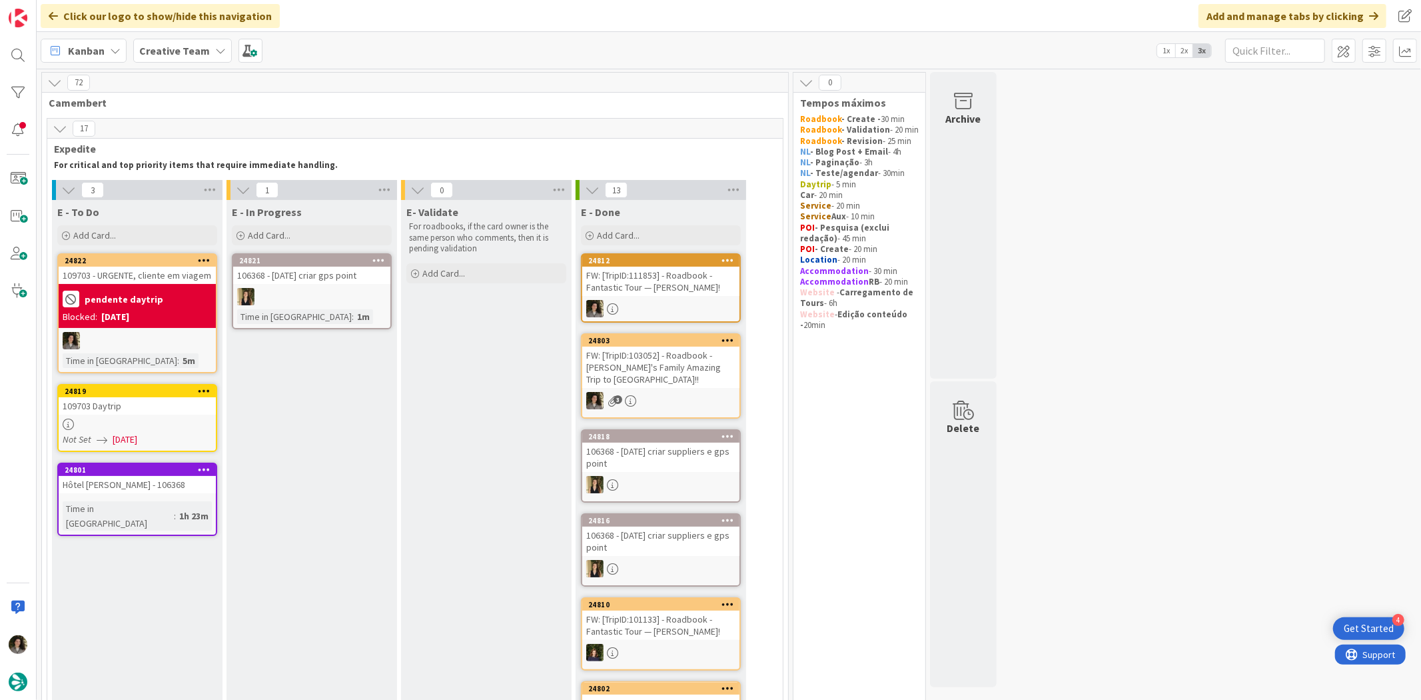
click at [141, 425] on div at bounding box center [137, 423] width 157 height 11
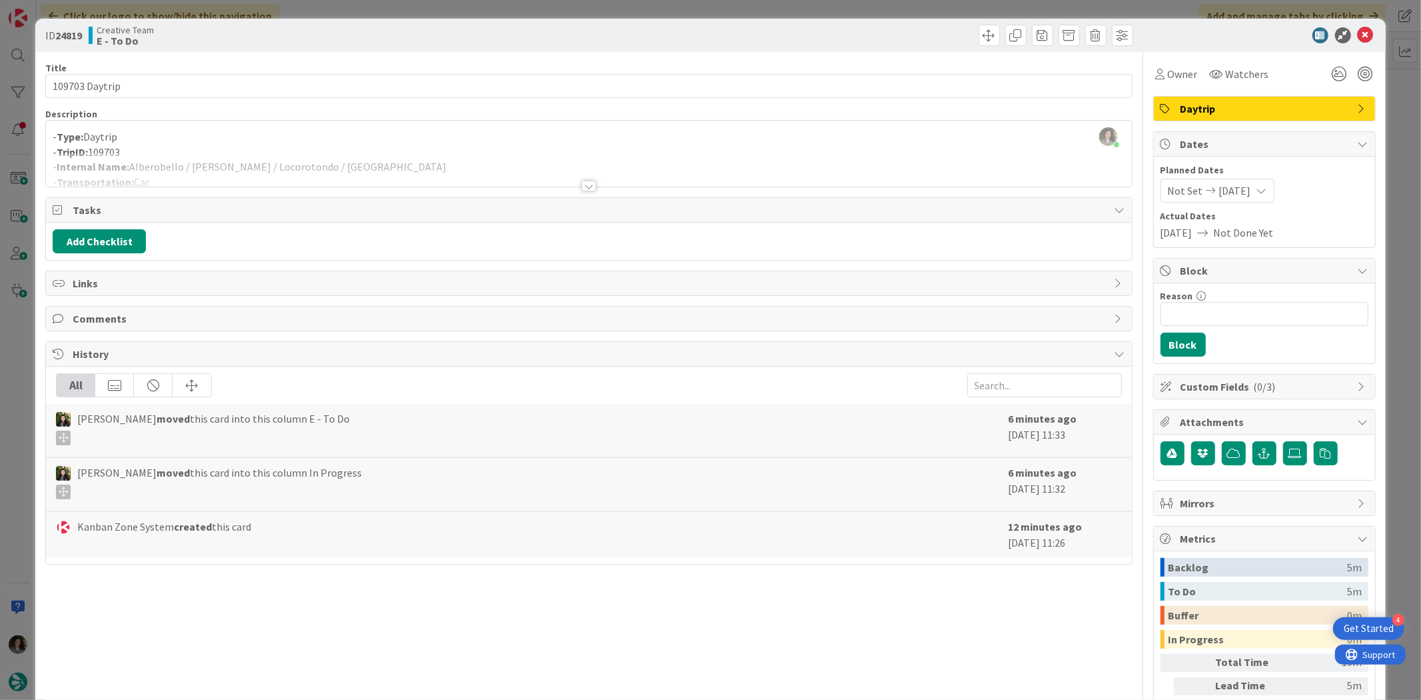
click at [570, 181] on div at bounding box center [588, 170] width 1085 height 34
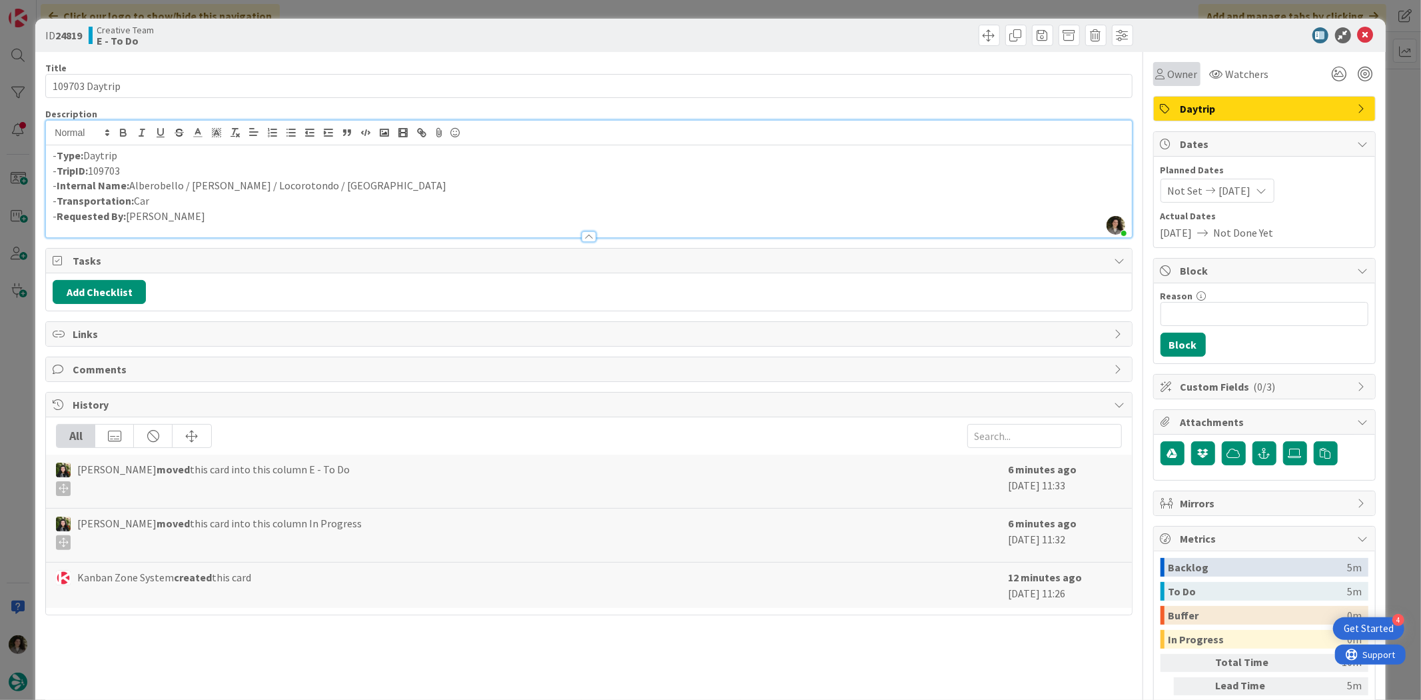
click at [1168, 79] on span "Owner" at bounding box center [1183, 74] width 30 height 16
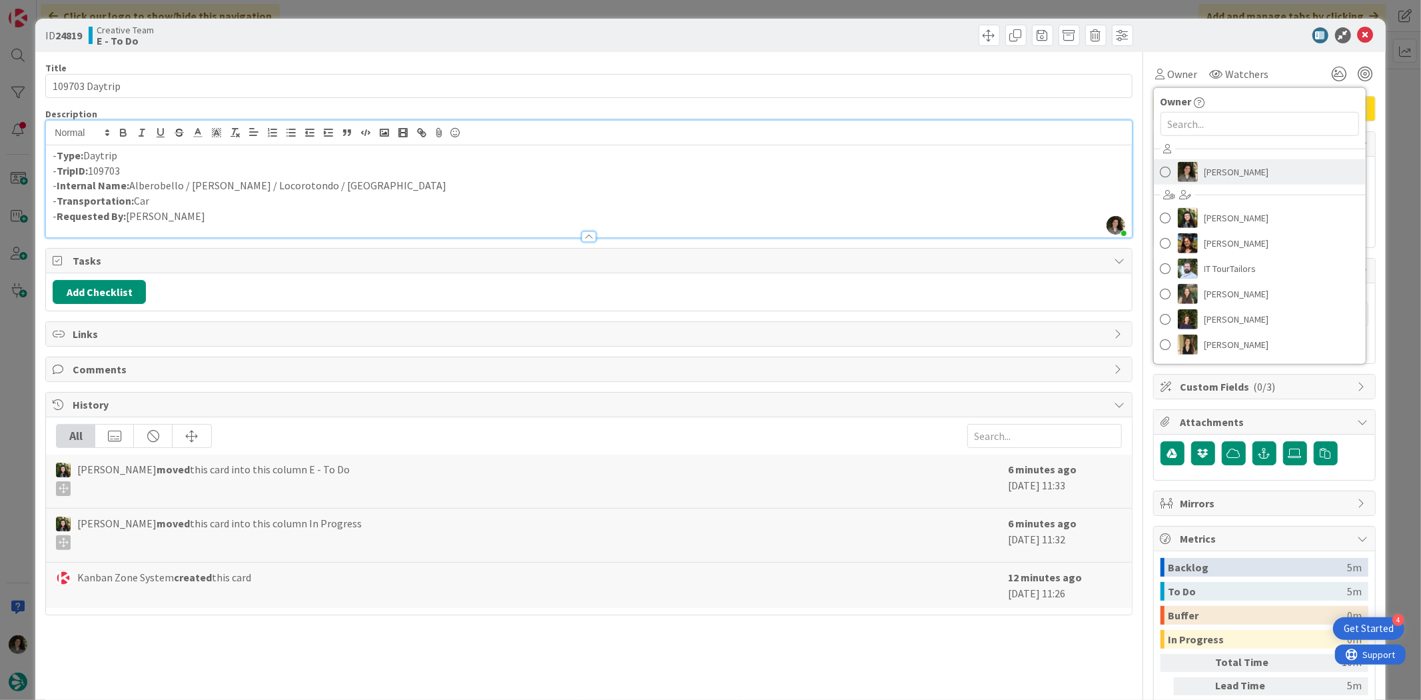
click at [1215, 170] on span "[PERSON_NAME]" at bounding box center [1237, 172] width 65 height 20
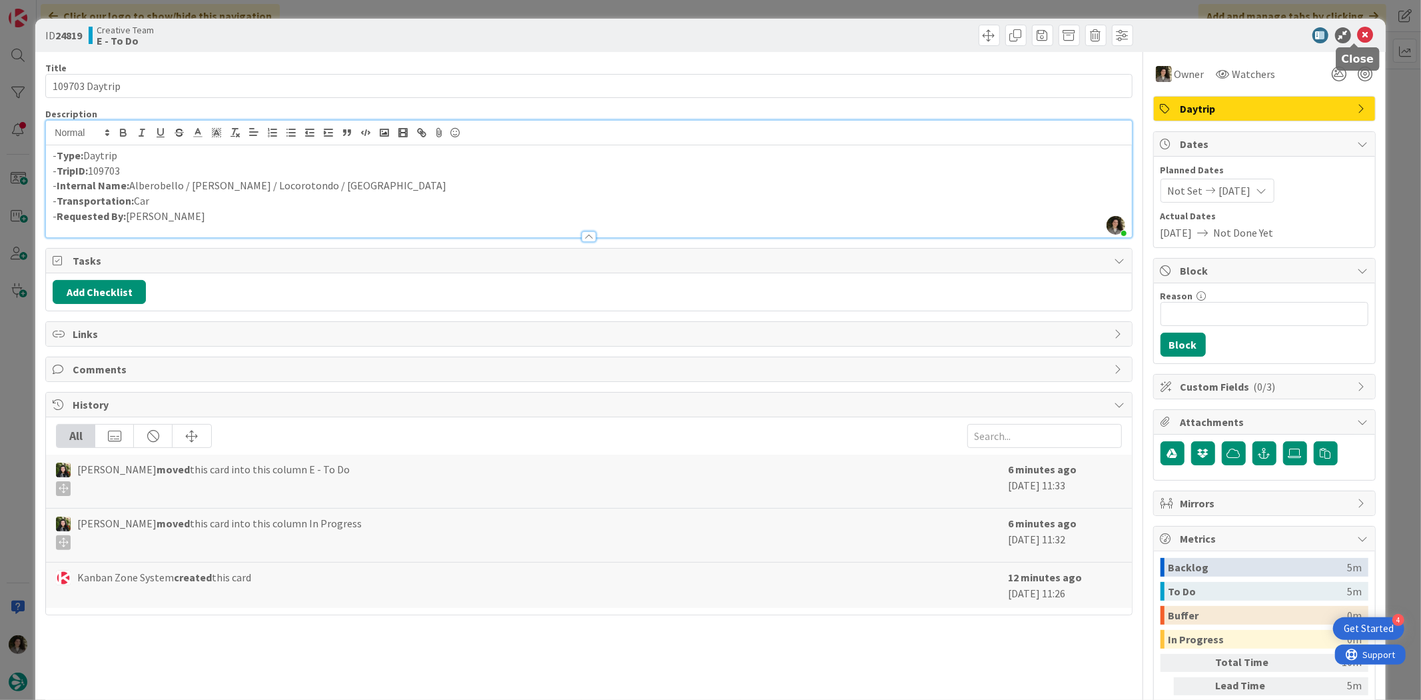
click at [1358, 31] on icon at bounding box center [1366, 35] width 16 height 16
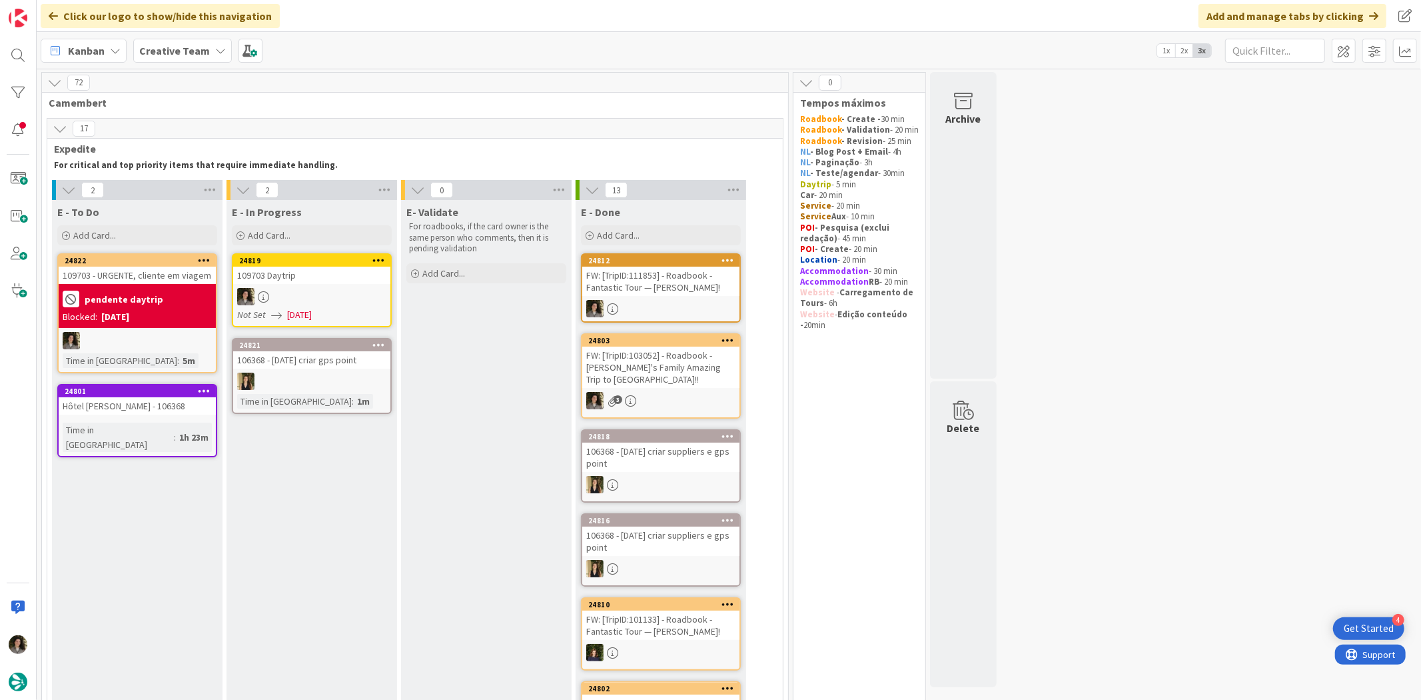
click at [302, 274] on div "109703 Daytrip" at bounding box center [311, 275] width 157 height 17
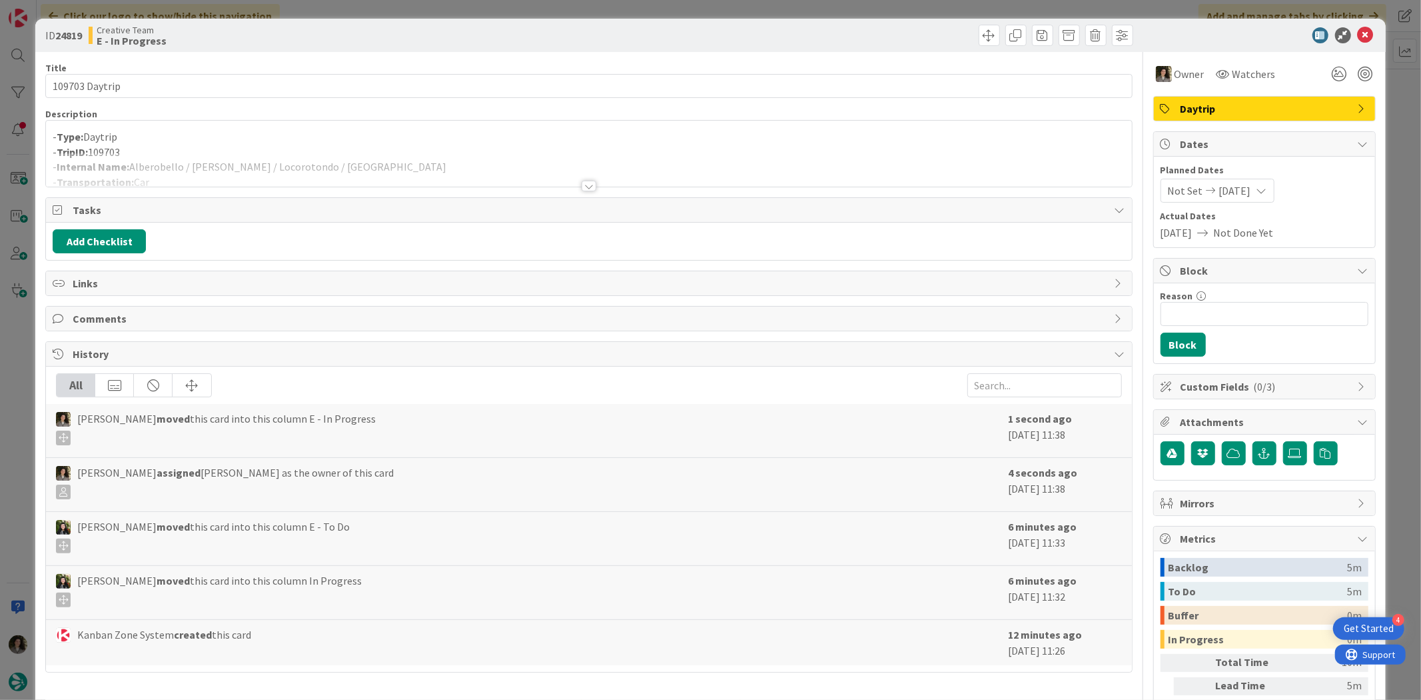
click at [582, 175] on div at bounding box center [588, 170] width 1085 height 34
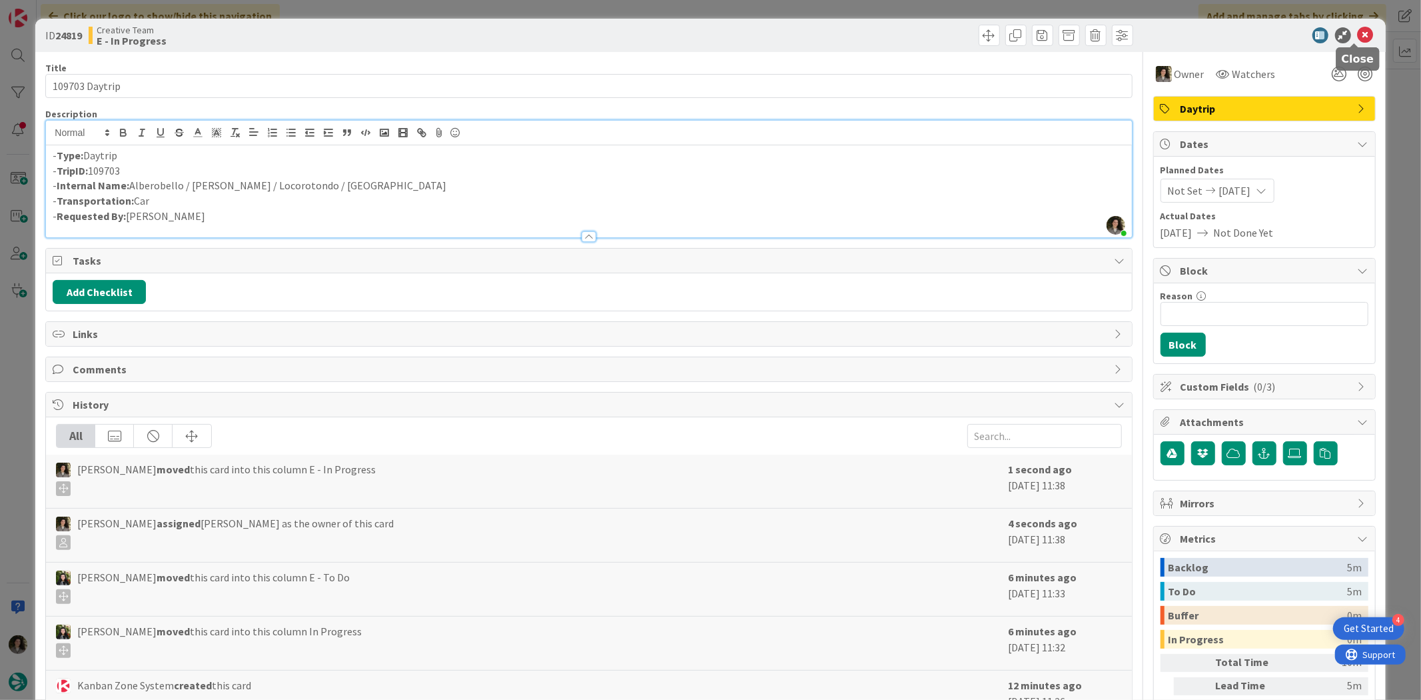
click at [1358, 31] on icon at bounding box center [1366, 35] width 16 height 16
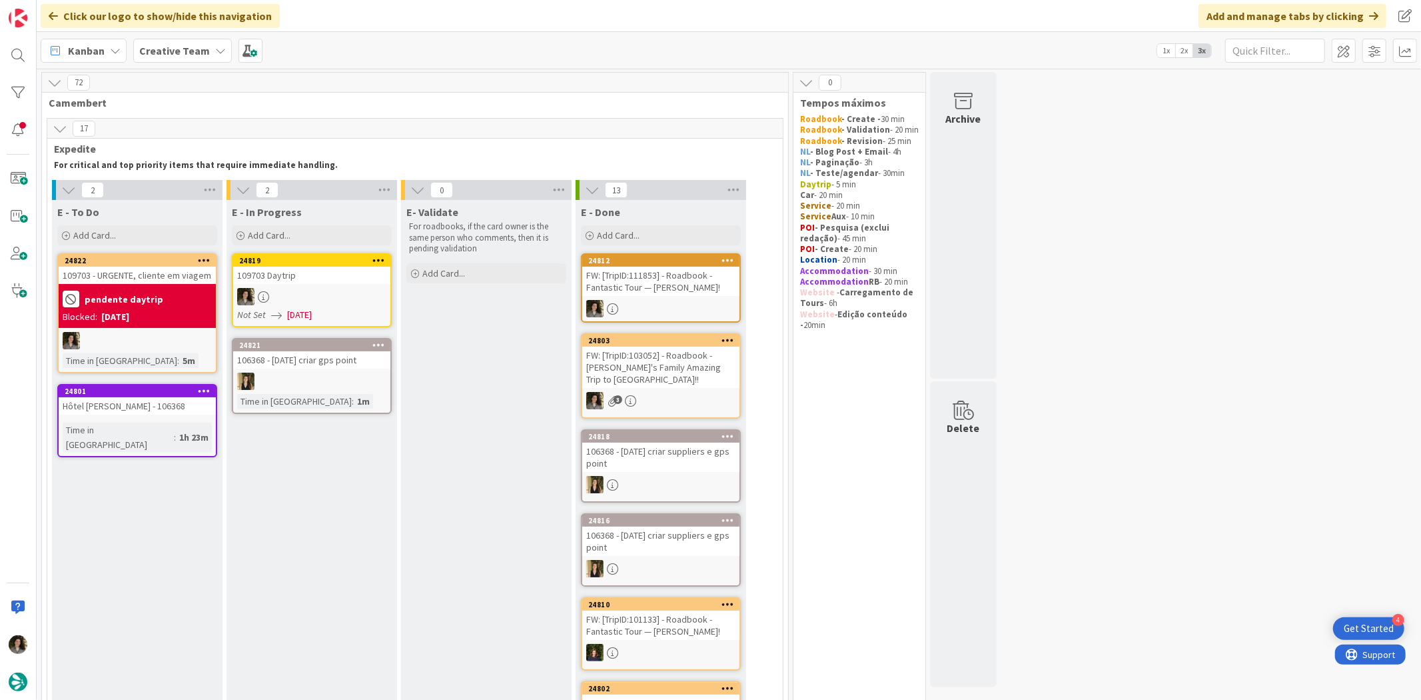
click at [337, 283] on div "109703 Daytrip" at bounding box center [311, 275] width 157 height 17
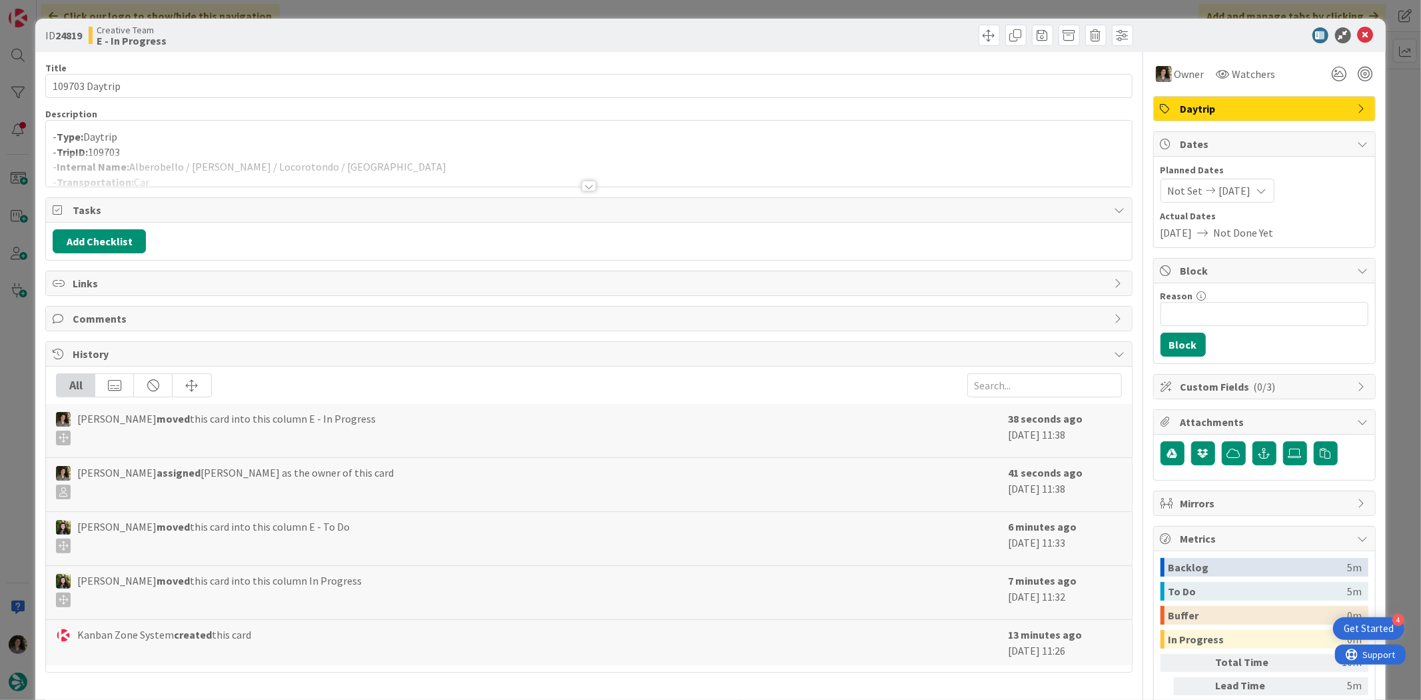
click at [360, 151] on p "- TripID: 109703" at bounding box center [589, 152] width 1072 height 15
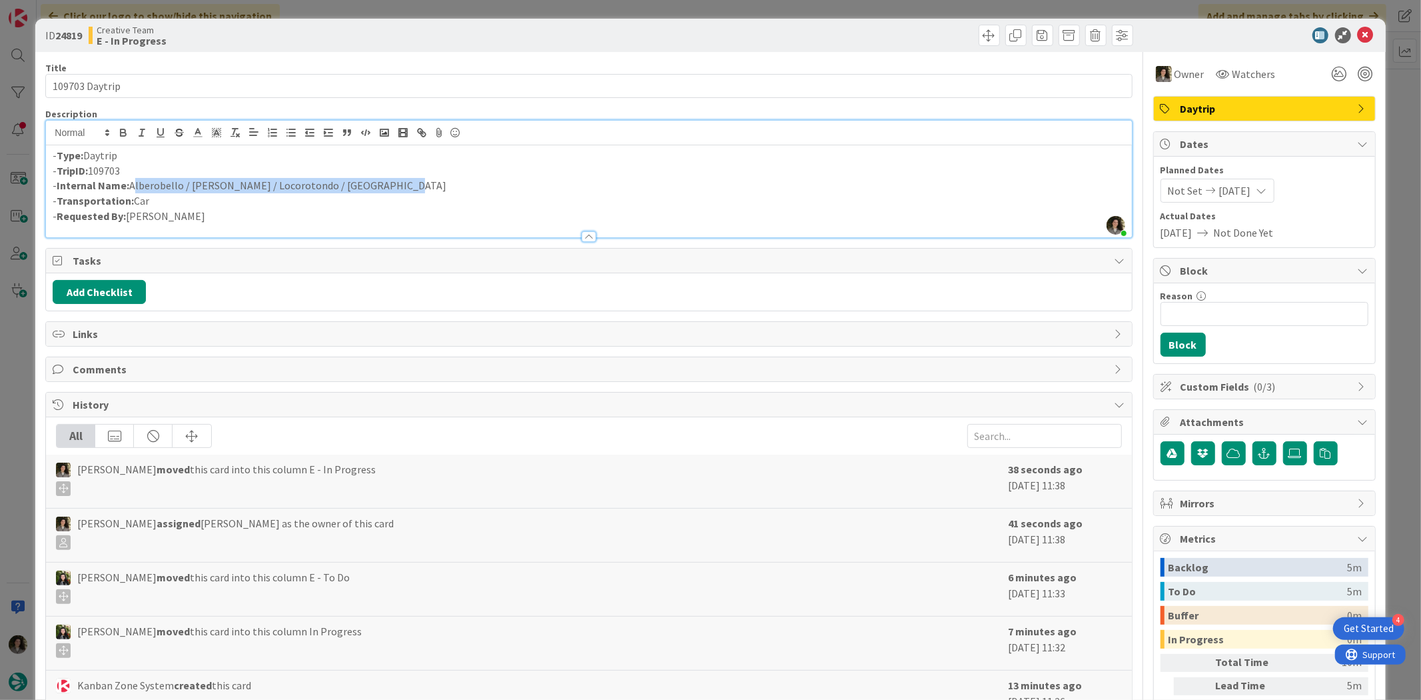
drag, startPoint x: 384, startPoint y: 183, endPoint x: 132, endPoint y: 192, distance: 252.0
click at [132, 192] on p "- Internal Name: [PERSON_NAME] / [PERSON_NAME] / Locorotondo / [GEOGRAPHIC_DATA]" at bounding box center [589, 185] width 1072 height 15
copy p "Alberobello / [PERSON_NAME] / Locorotondo / [GEOGRAPHIC_DATA]"
click at [1358, 31] on icon at bounding box center [1366, 35] width 16 height 16
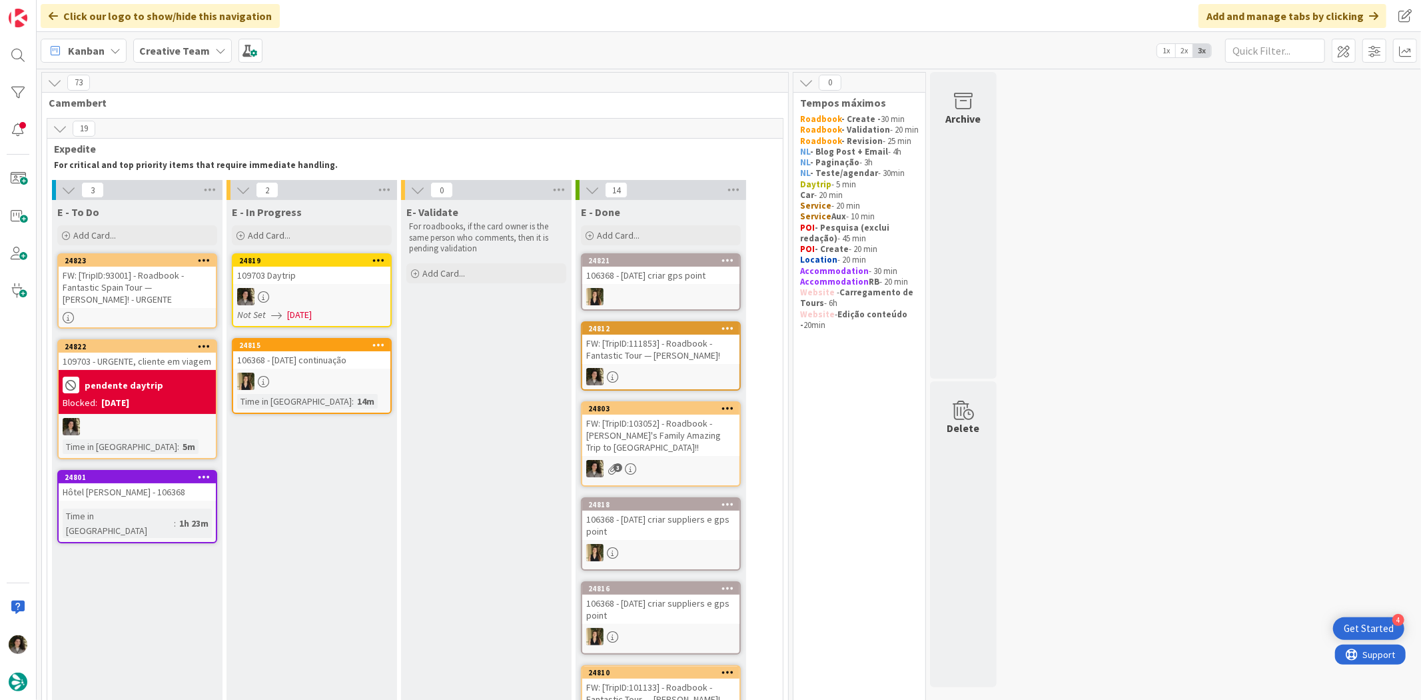
click at [121, 396] on div "[DATE]" at bounding box center [115, 403] width 28 height 14
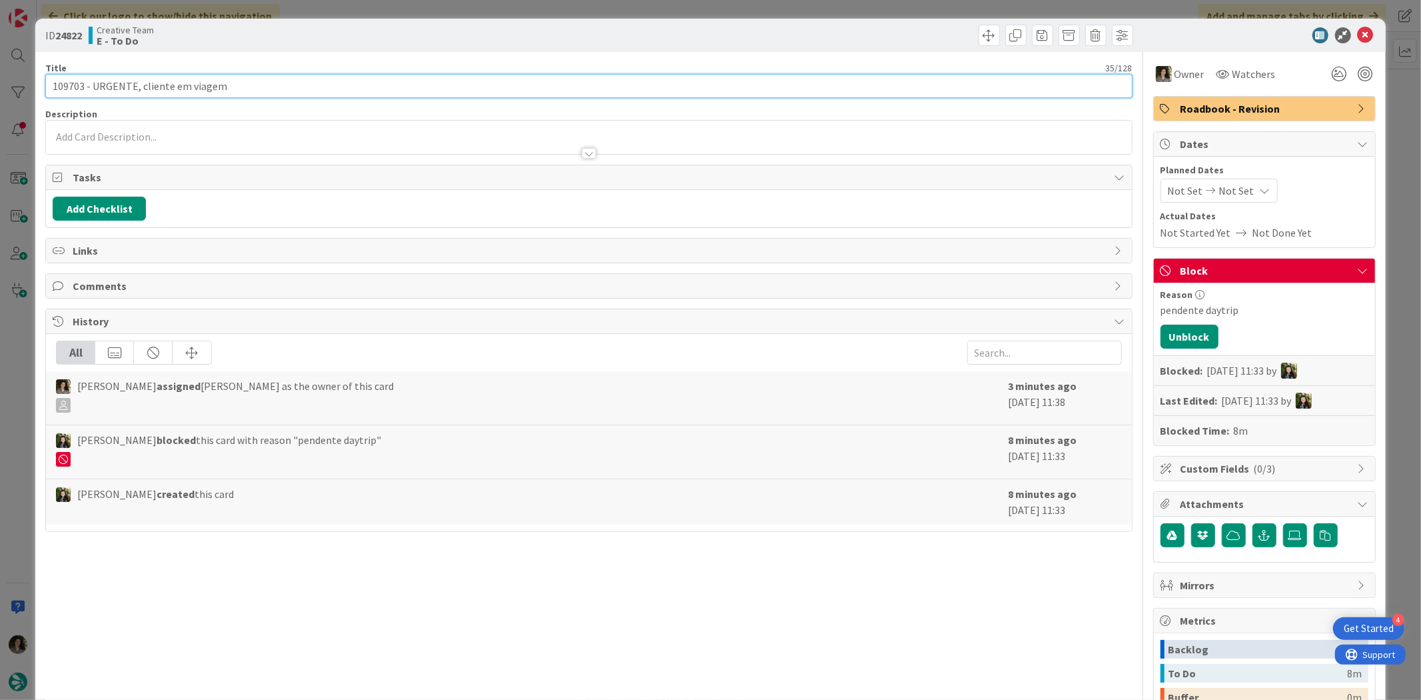
drag, startPoint x: 83, startPoint y: 83, endPoint x: 44, endPoint y: 69, distance: 41.5
click at [44, 69] on div "ID 24822 Creative Team E - To Do Title 35 / 128 109703 - URGENTE, cliente em vi…" at bounding box center [710, 444] width 1350 height 851
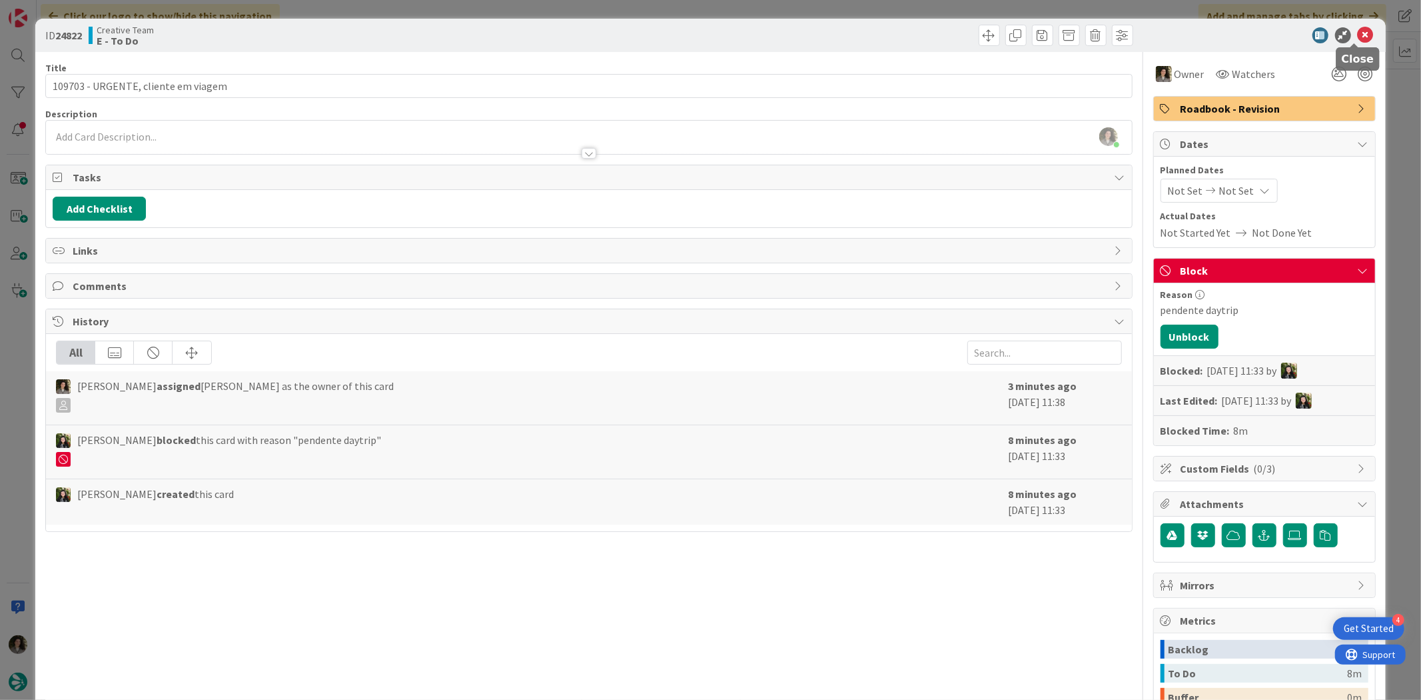
click at [1358, 41] on icon at bounding box center [1366, 35] width 16 height 16
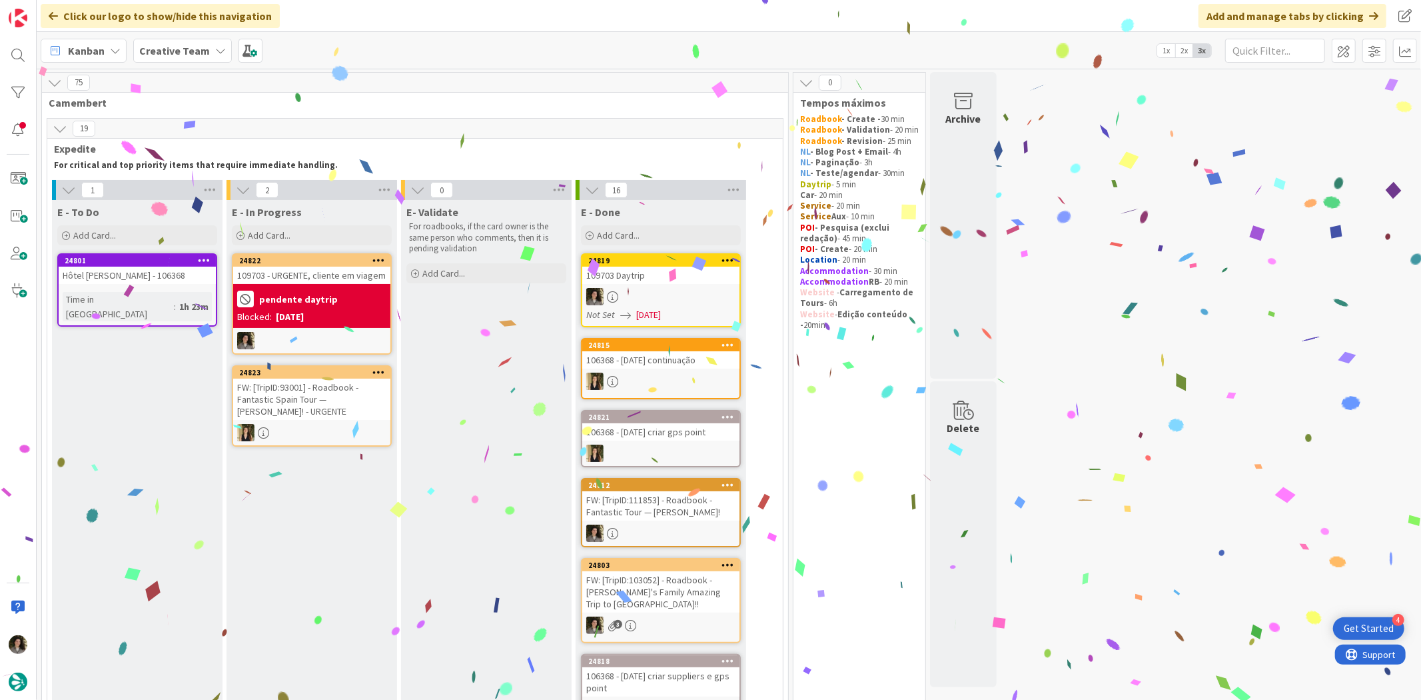
click at [316, 294] on b "pendente daytrip" at bounding box center [298, 298] width 79 height 9
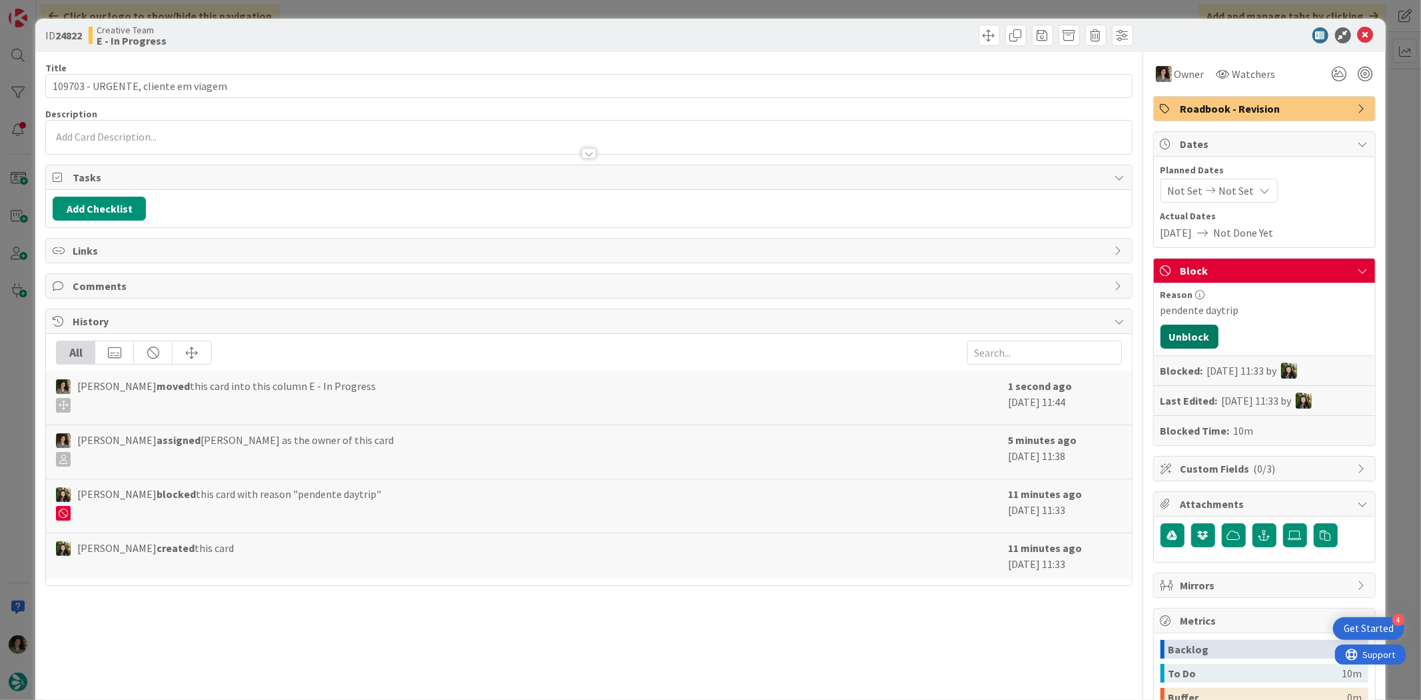
click at [1191, 336] on button "Unblock" at bounding box center [1190, 336] width 58 height 24
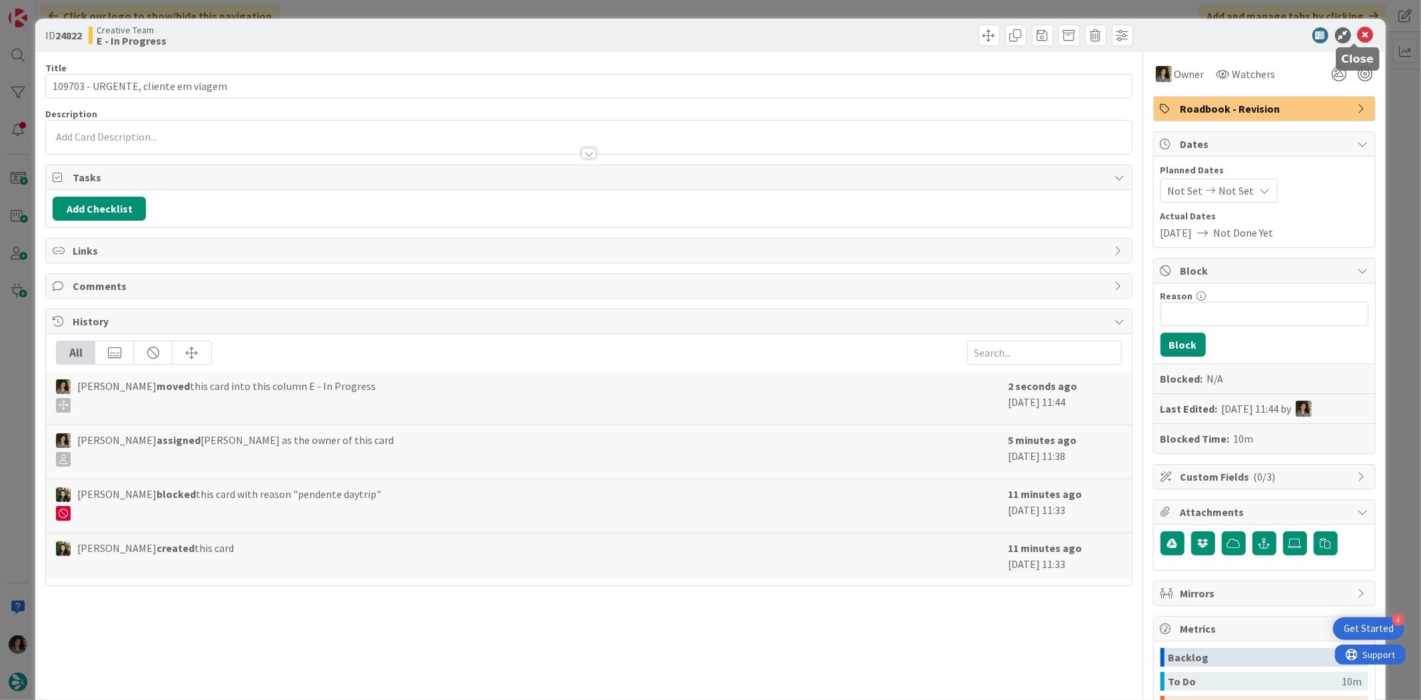
click at [1358, 37] on icon at bounding box center [1366, 35] width 16 height 16
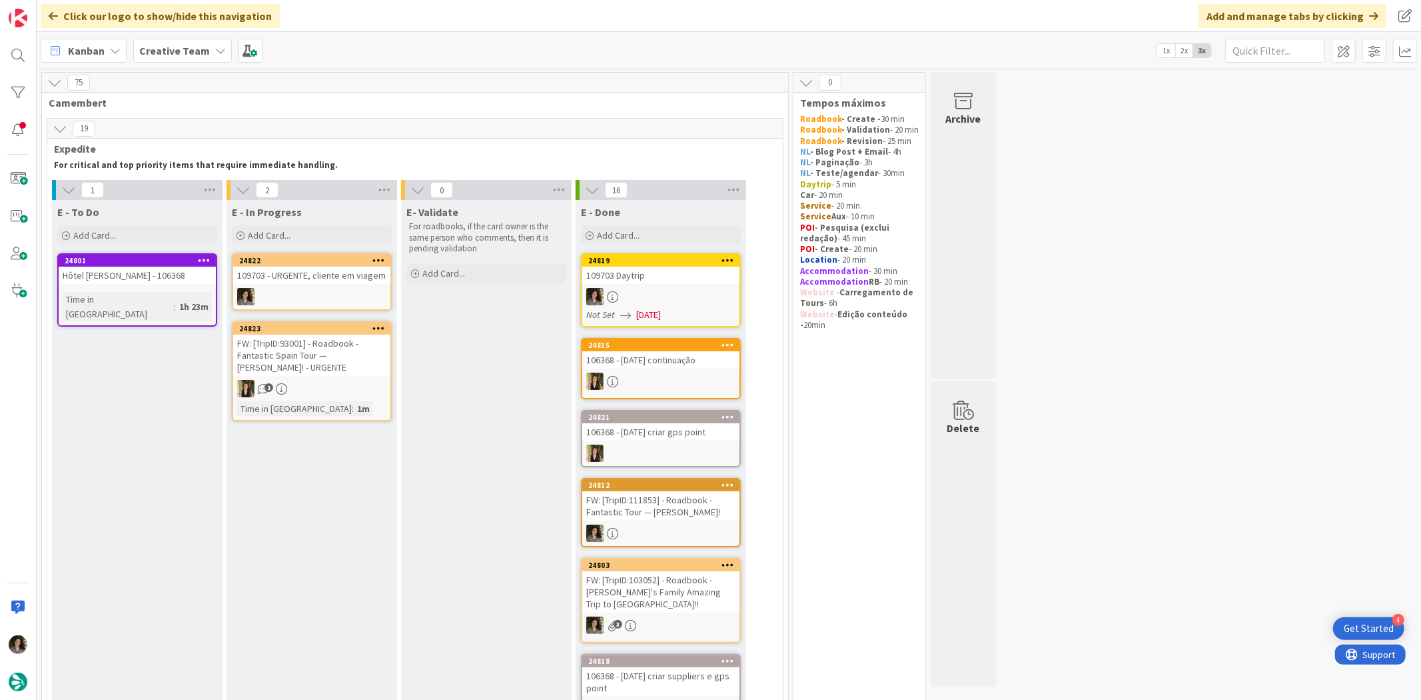
click at [667, 278] on div "109703 Daytrip" at bounding box center [660, 275] width 157 height 17
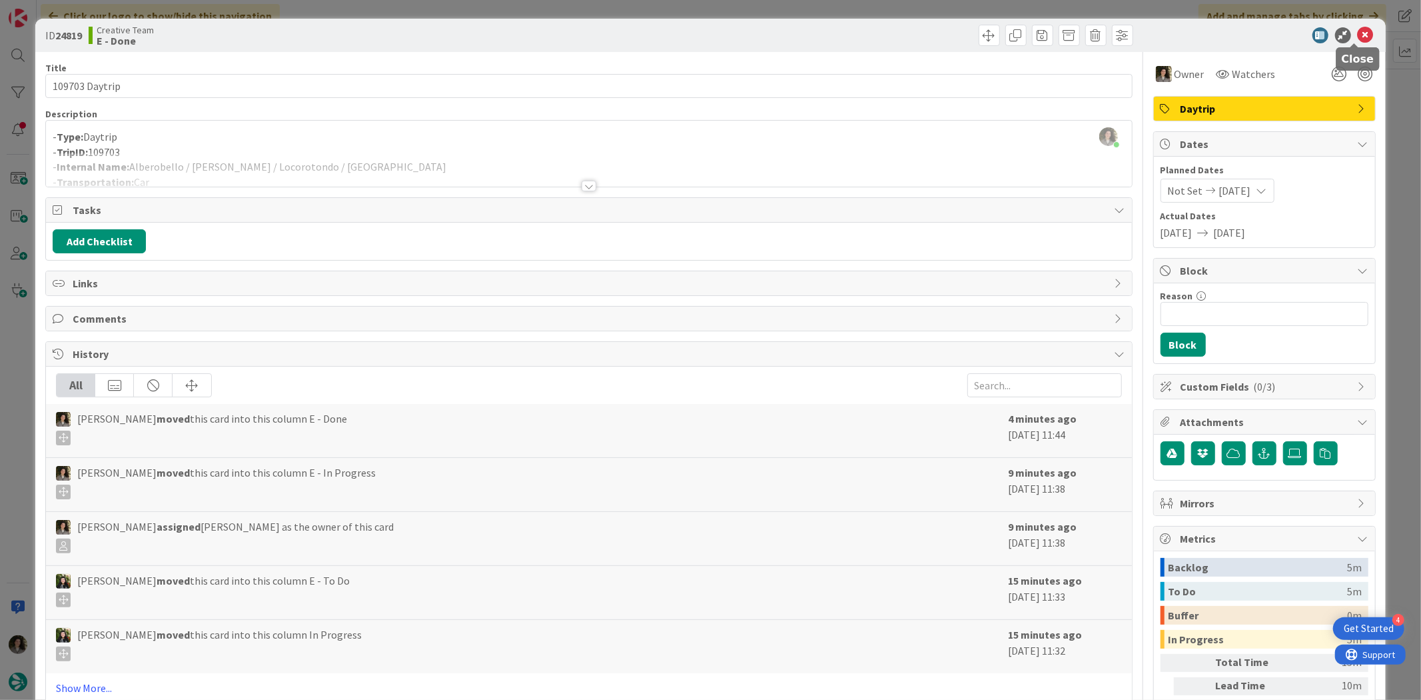
click at [1358, 34] on icon at bounding box center [1366, 35] width 16 height 16
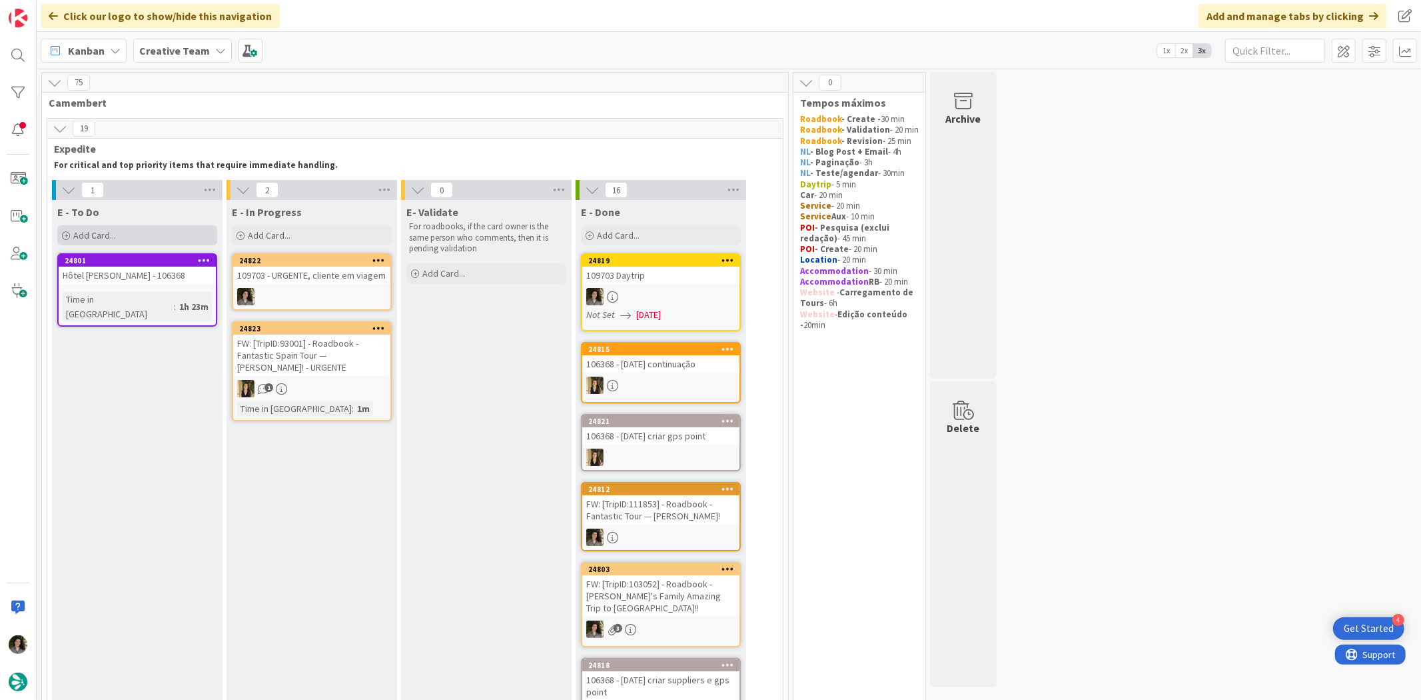
click at [138, 227] on div "Add Card..." at bounding box center [137, 235] width 160 height 20
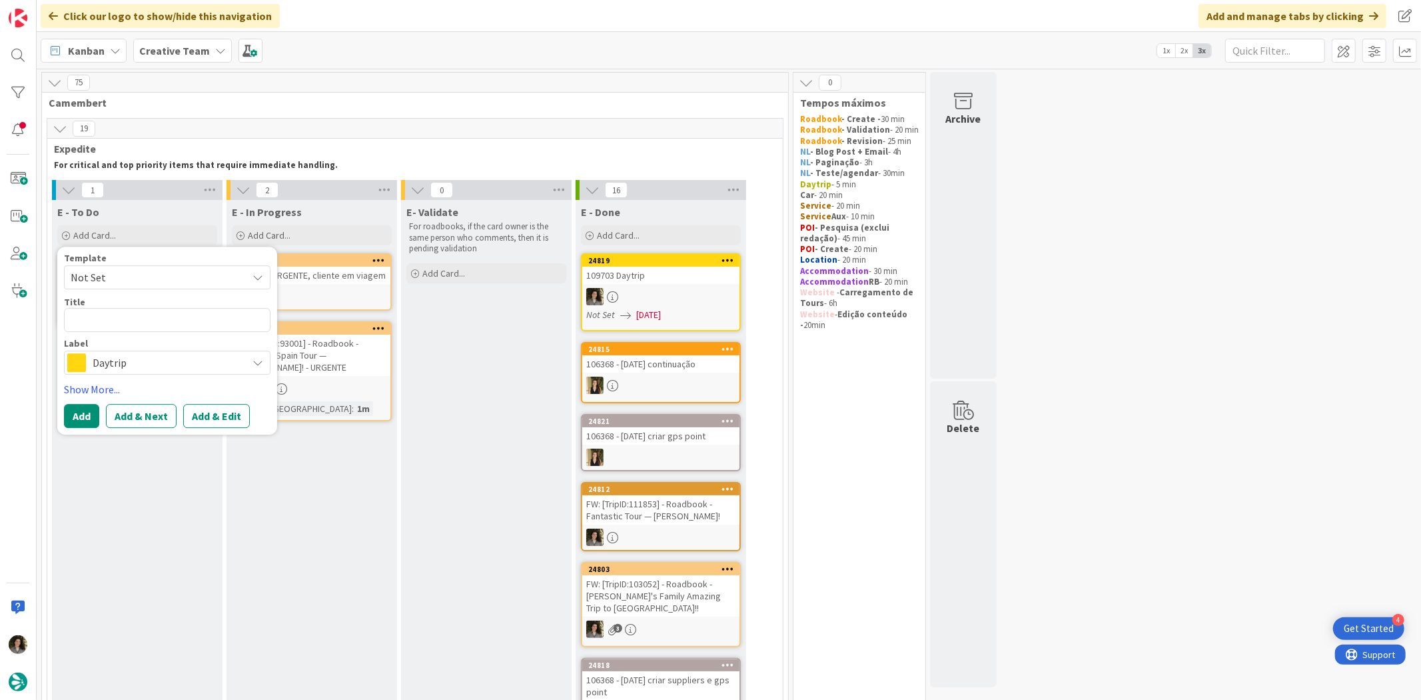
click at [184, 358] on span "Daytrip" at bounding box center [167, 363] width 148 height 19
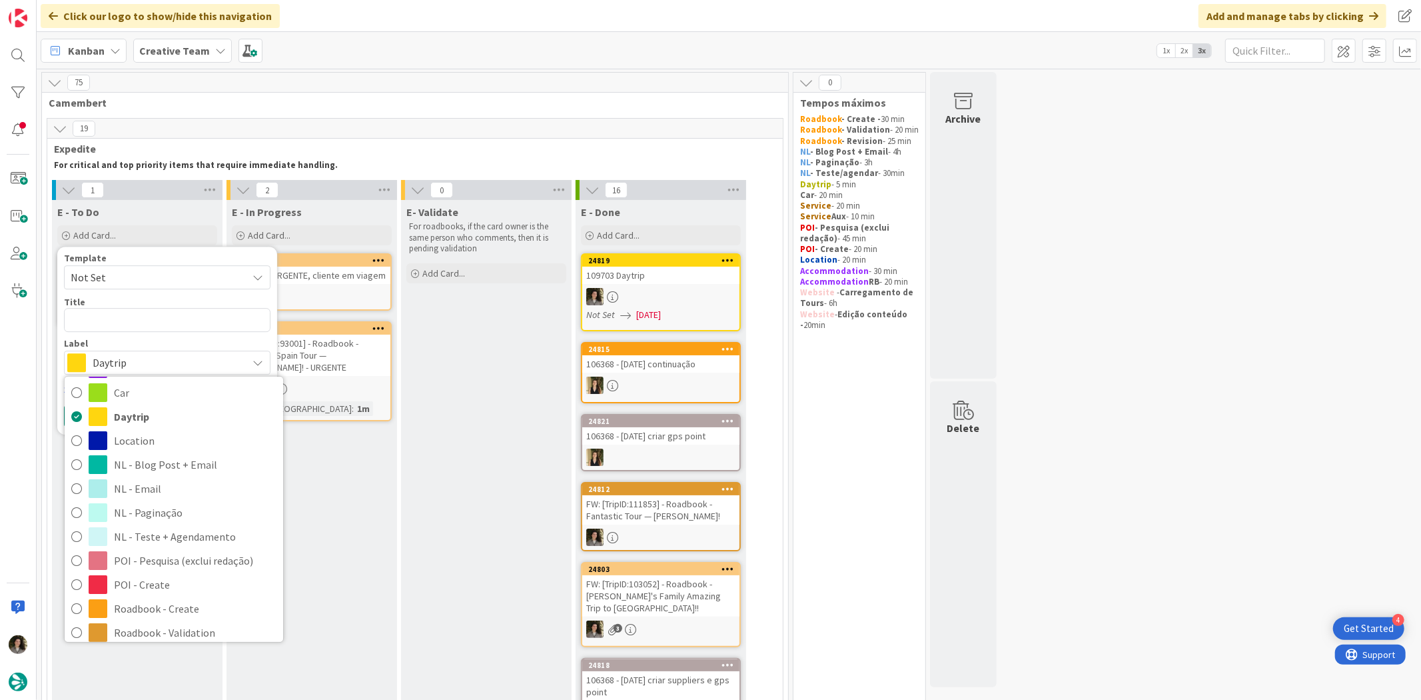
scroll to position [296, 0]
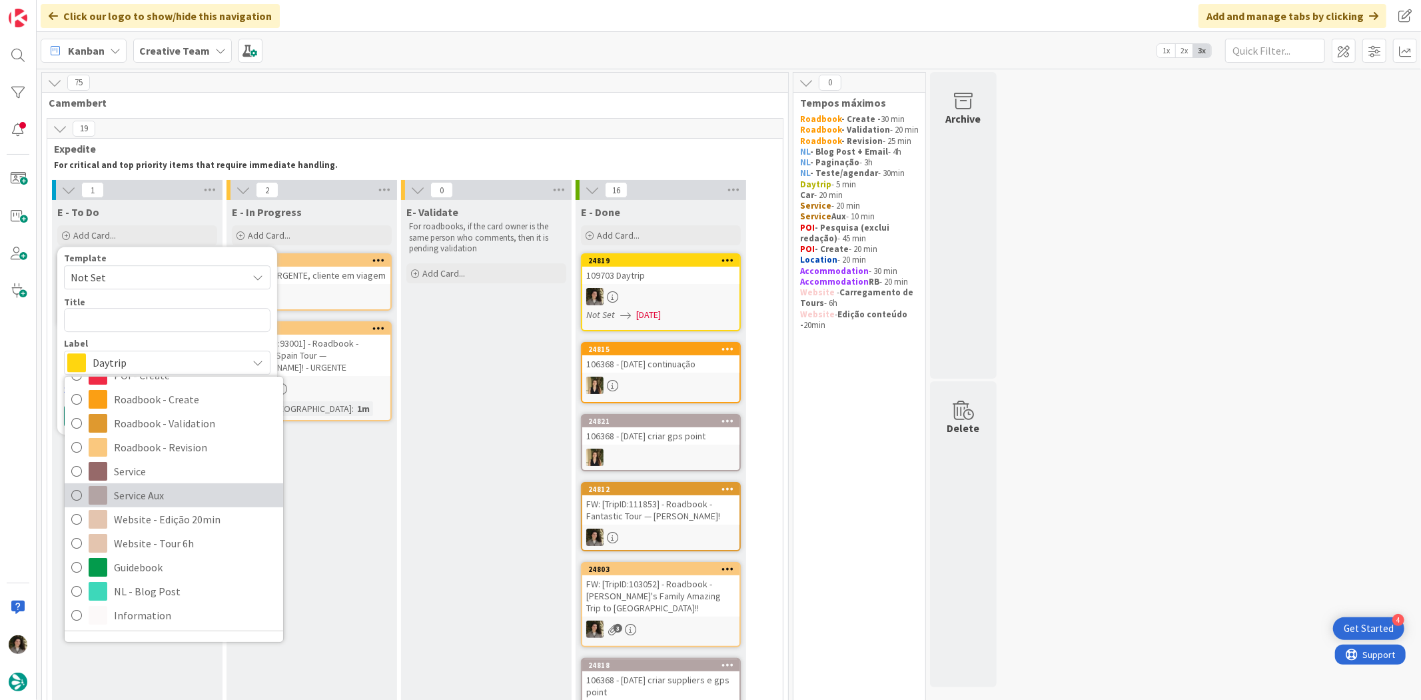
drag, startPoint x: 176, startPoint y: 500, endPoint x: 171, endPoint y: 481, distance: 20.0
click at [176, 500] on span "Service Aux" at bounding box center [195, 495] width 163 height 20
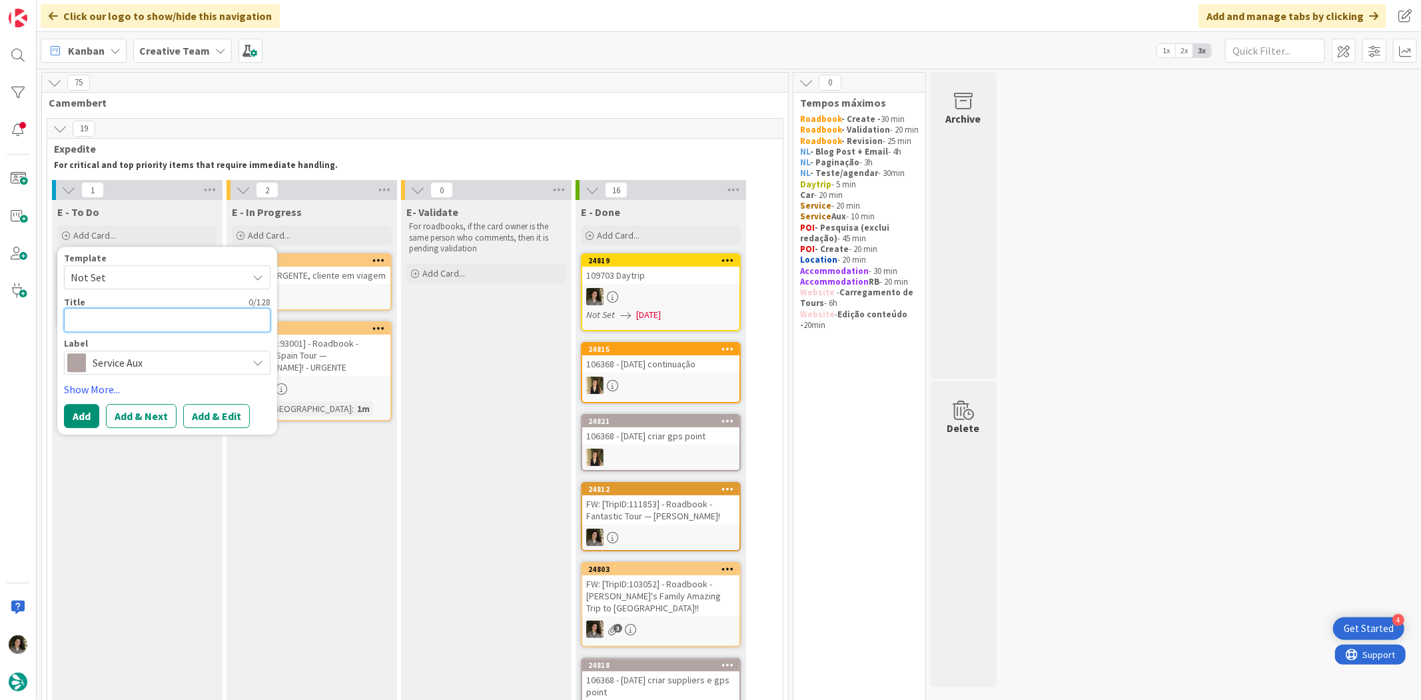
click at [138, 327] on textarea at bounding box center [167, 320] width 207 height 24
type textarea "x"
type textarea "Cr"
type textarea "x"
type textarea "Cre"
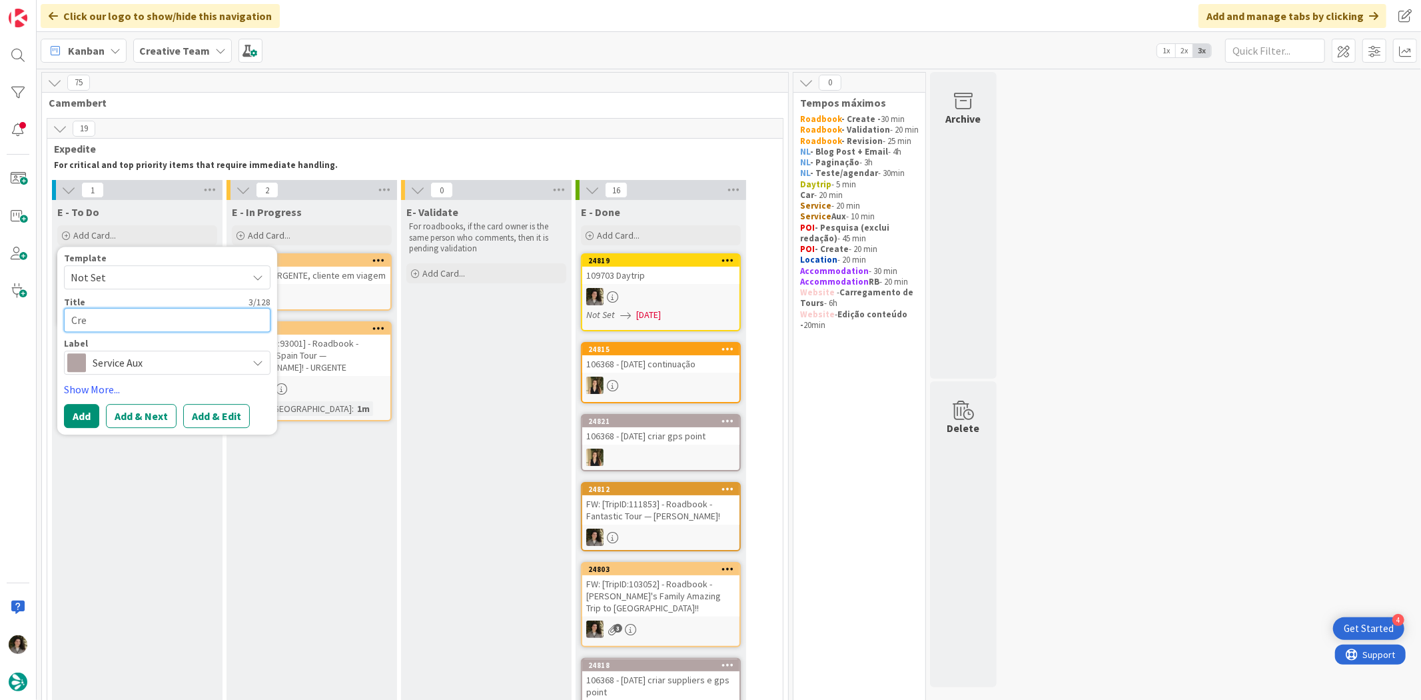
type textarea "x"
type textarea "Crea"
type textarea "x"
type textarea "Creat"
type textarea "x"
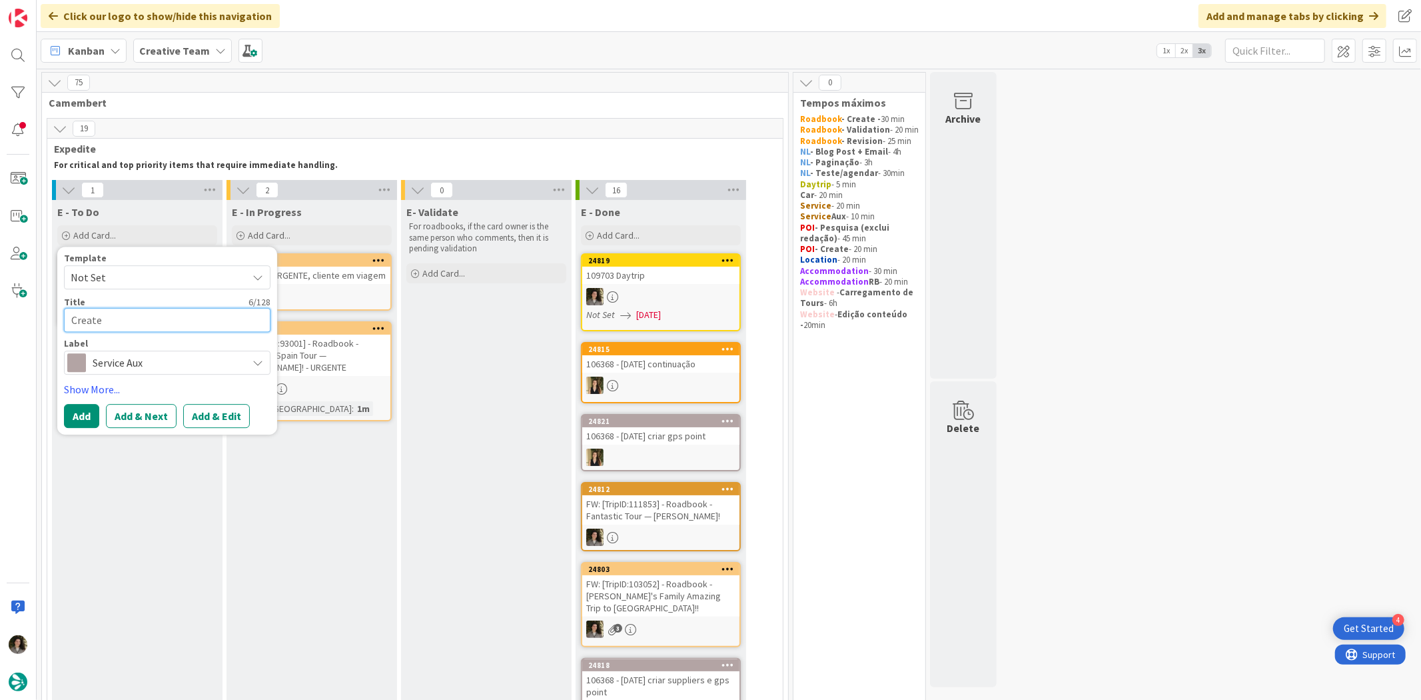
type textarea "Create"
type textarea "x"
type textarea "Create G"
type textarea "x"
type textarea "Create GO"
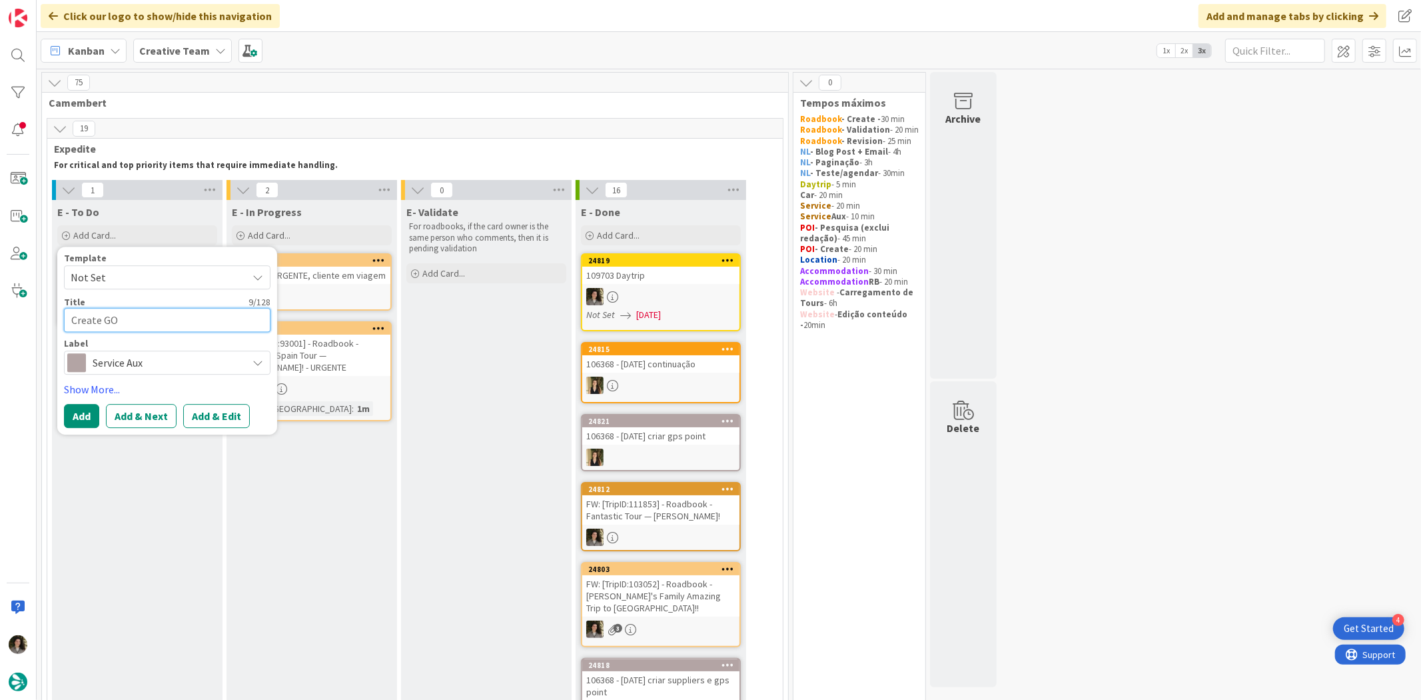
type textarea "x"
type textarea "Create GOS"
type textarea "x"
type textarea "Create GOS"
type textarea "x"
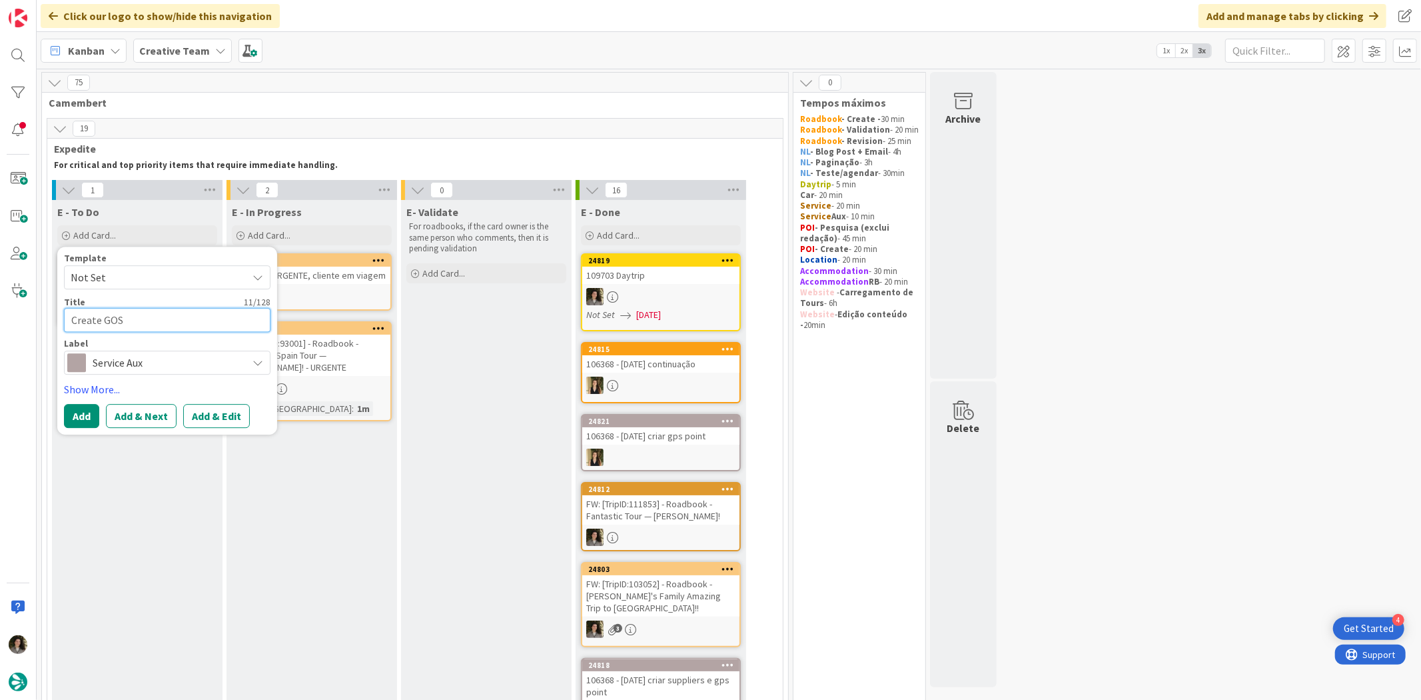
type textarea "Create GOS"
type textarea "x"
type textarea "Create GO"
type textarea "x"
type textarea "Create G"
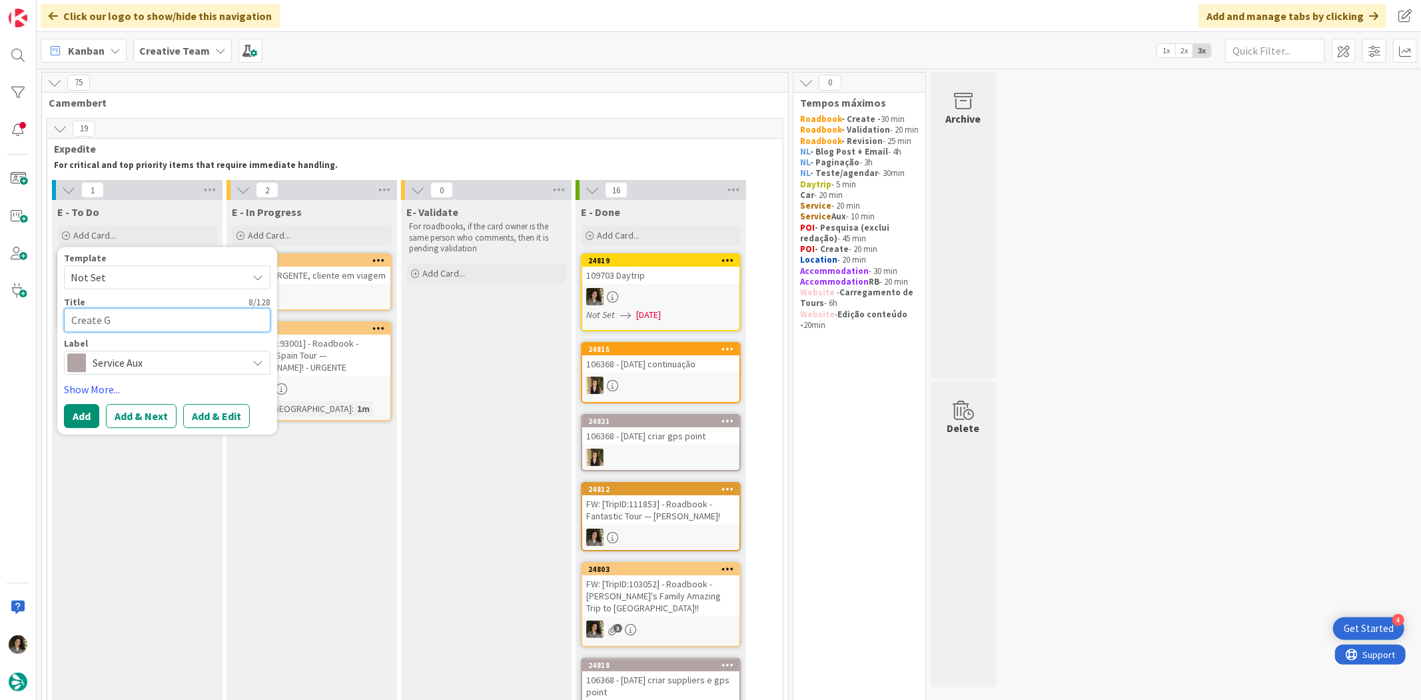
type textarea "x"
type textarea "Create GP"
type textarea "x"
type textarea "Create GPS"
type textarea "x"
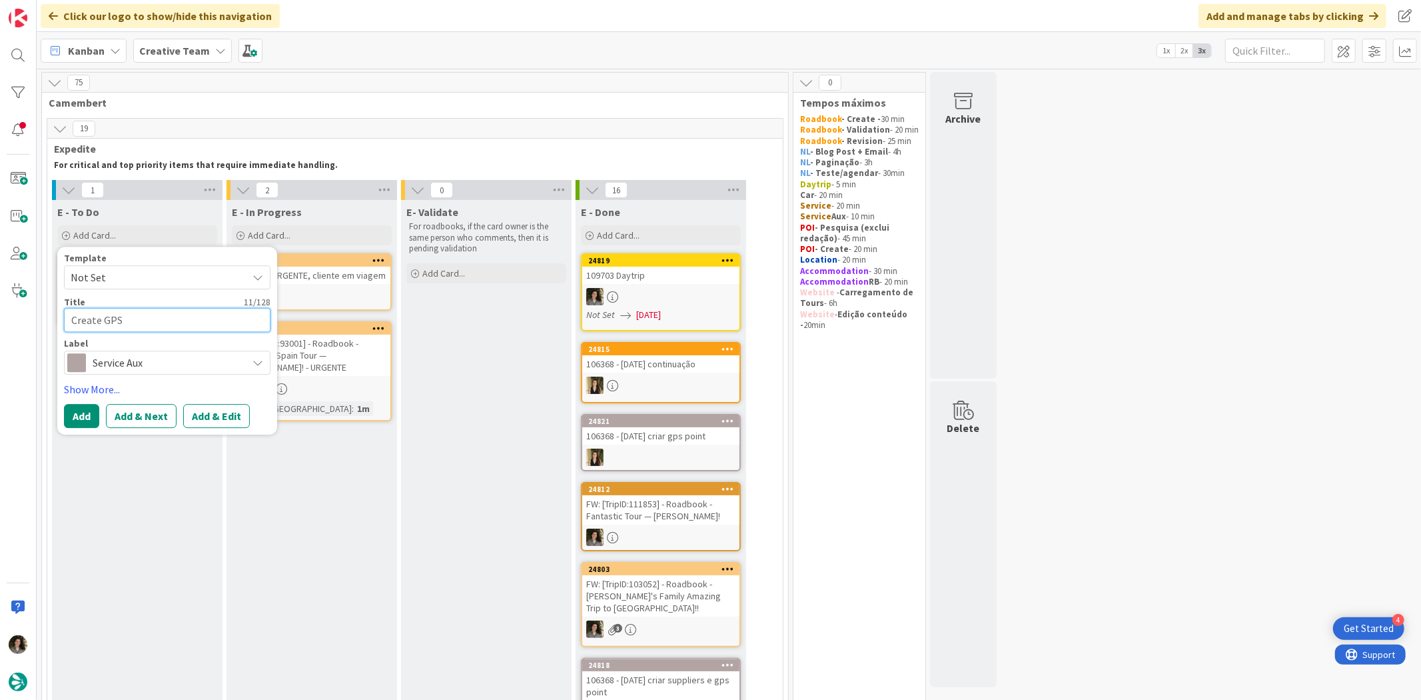
type textarea "Create GPS P"
type textarea "x"
type textarea "Create GPS PO"
type textarea "x"
type textarea "Create GPS POI"
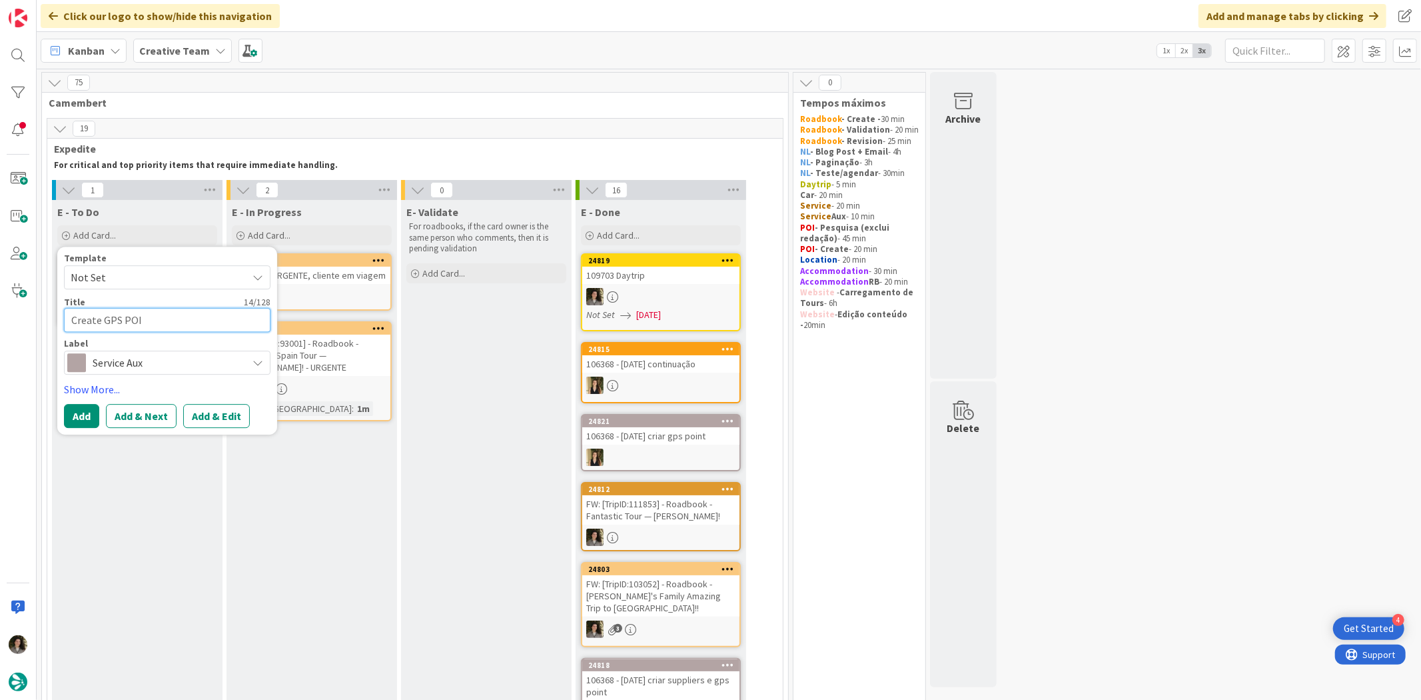
type textarea "x"
type textarea "Create GPS POINT"
type textarea "x"
type textarea "Create GPS POINT"
type textarea "x"
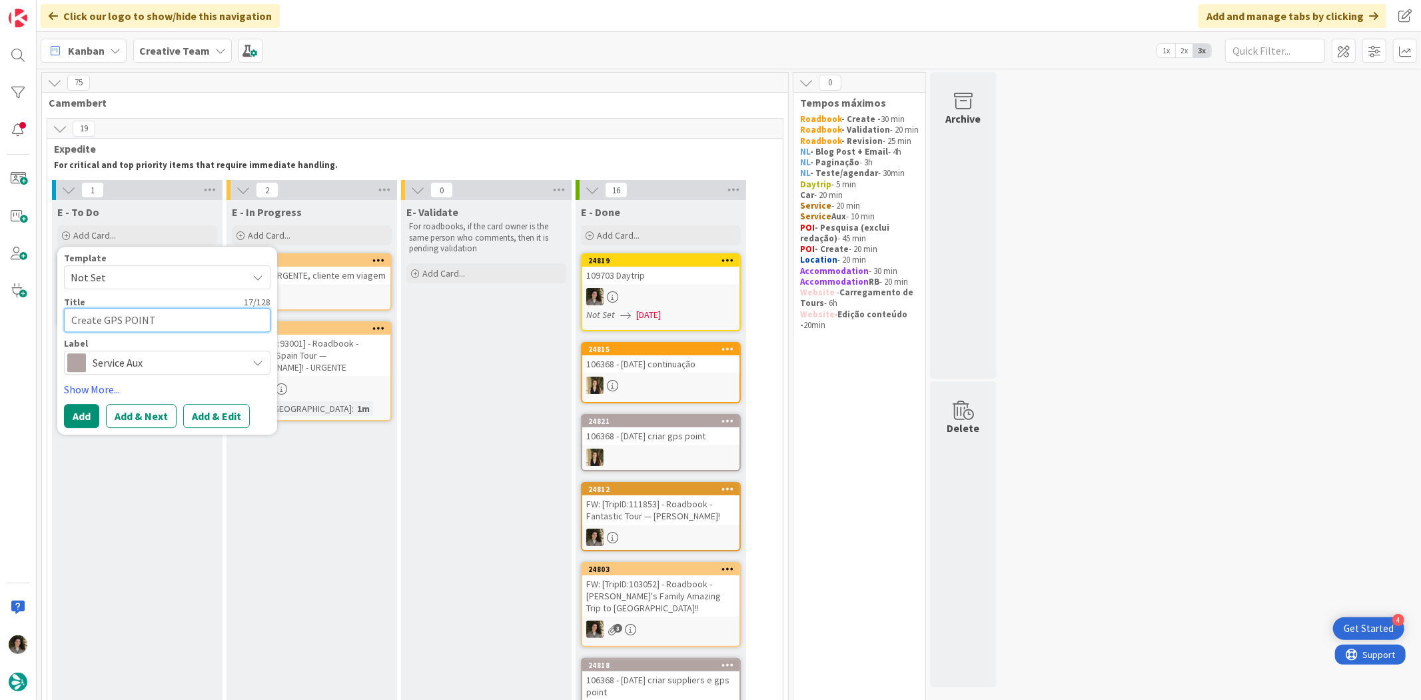
type textarea "Create GPS POINT ."
type textarea "x"
type textarea "Create GPS POINT"
type textarea "x"
type textarea "Create GPS POINT"
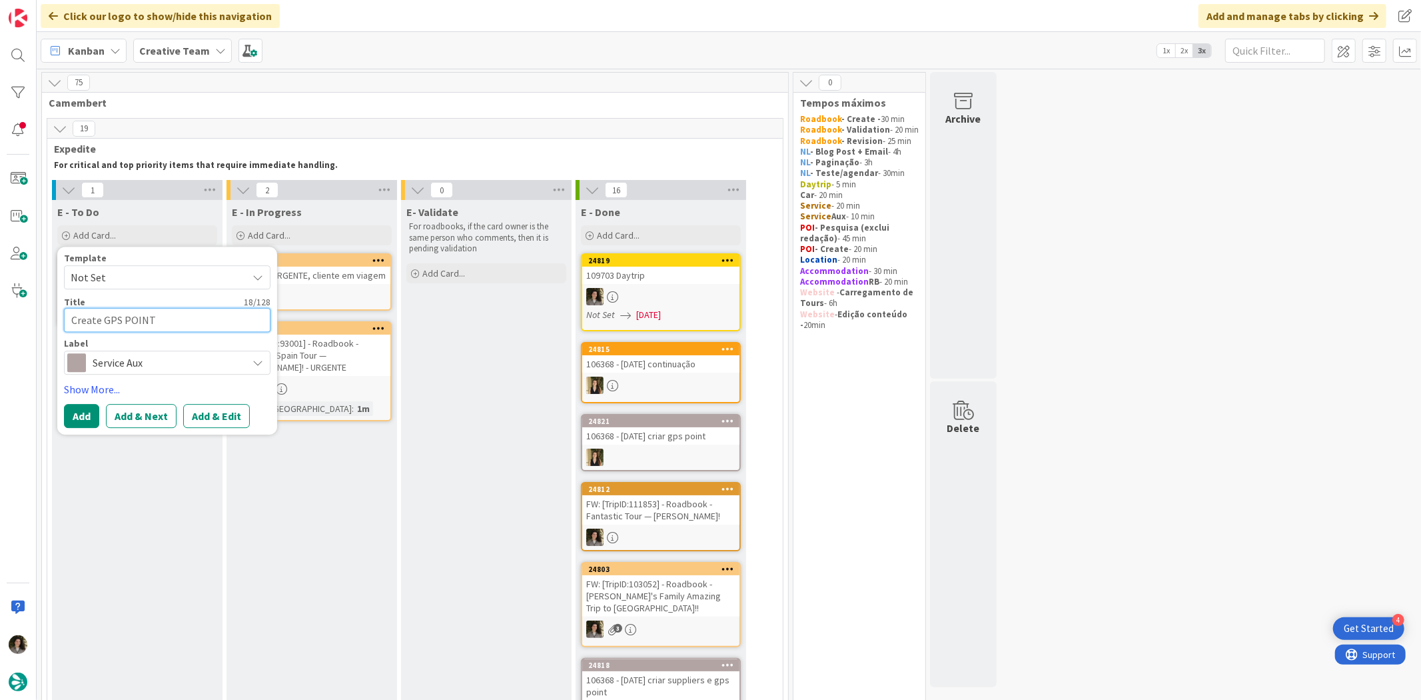
type textarea "x"
type textarea "Create GPS POINT"
type textarea "x"
type textarea "Create GPS POINT -"
type textarea "x"
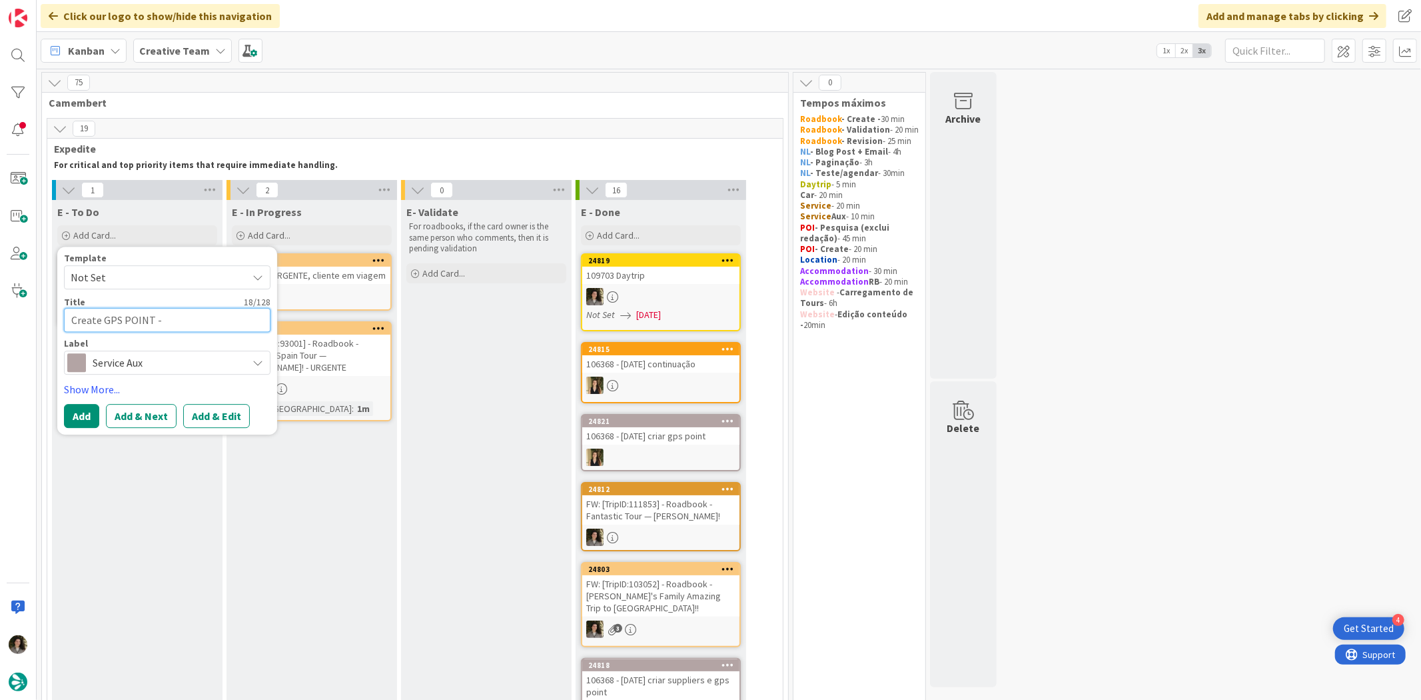
type textarea "Create GPS POINT -"
type textarea "x"
type textarea "Create GPS POINT - U"
type textarea "x"
type textarea "Create GPS POINT - UR"
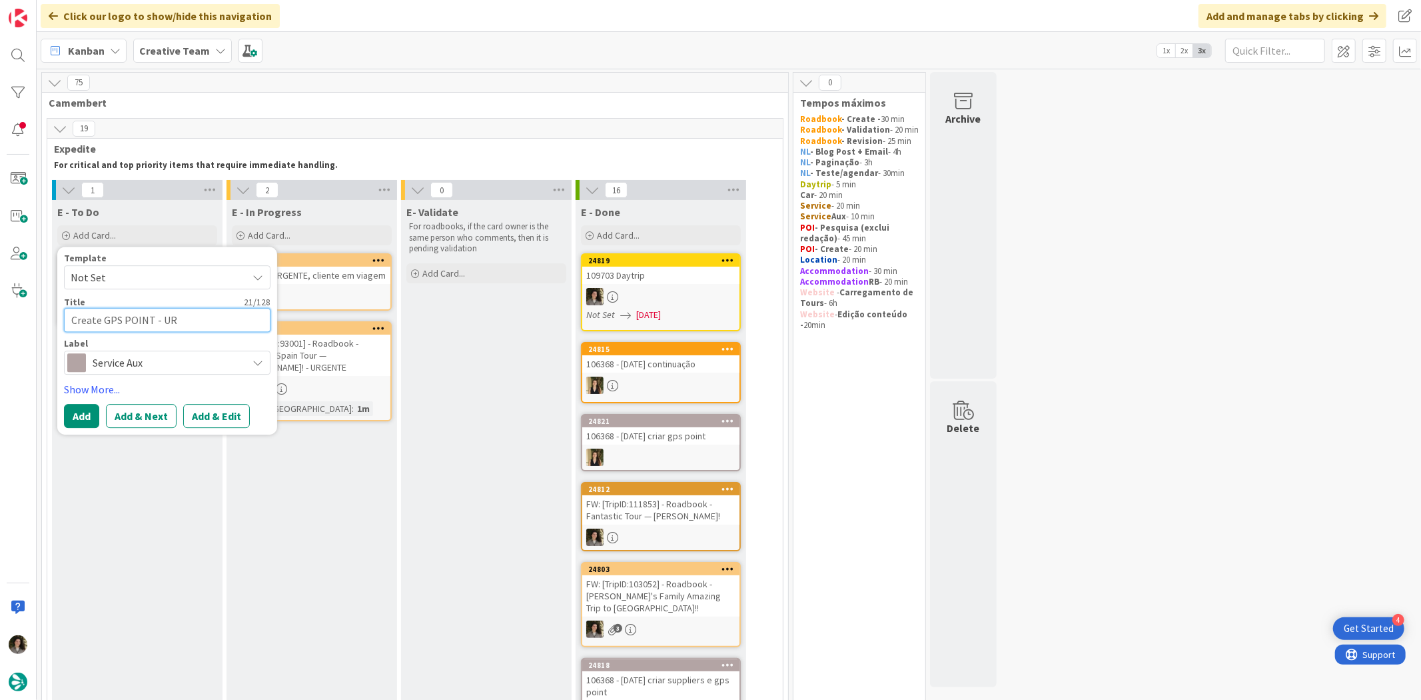
type textarea "x"
type textarea "Create GPS POINT - URG"
type textarea "x"
type textarea "Create GPS POINT - URGE"
type textarea "x"
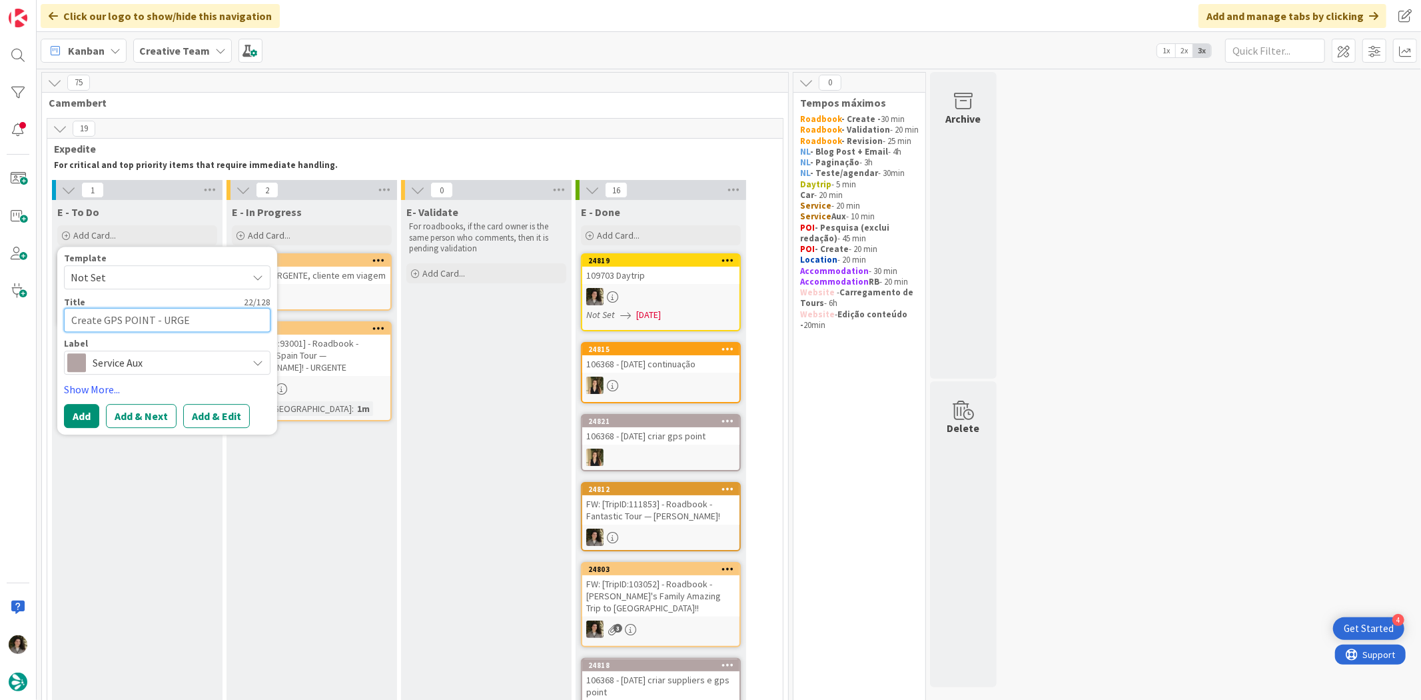
type textarea "Create GPS POINT - URGEN"
type textarea "x"
type textarea "Create GPS POINT - URGENT"
type textarea "x"
type textarea "Create GPS POINT - URGENTE"
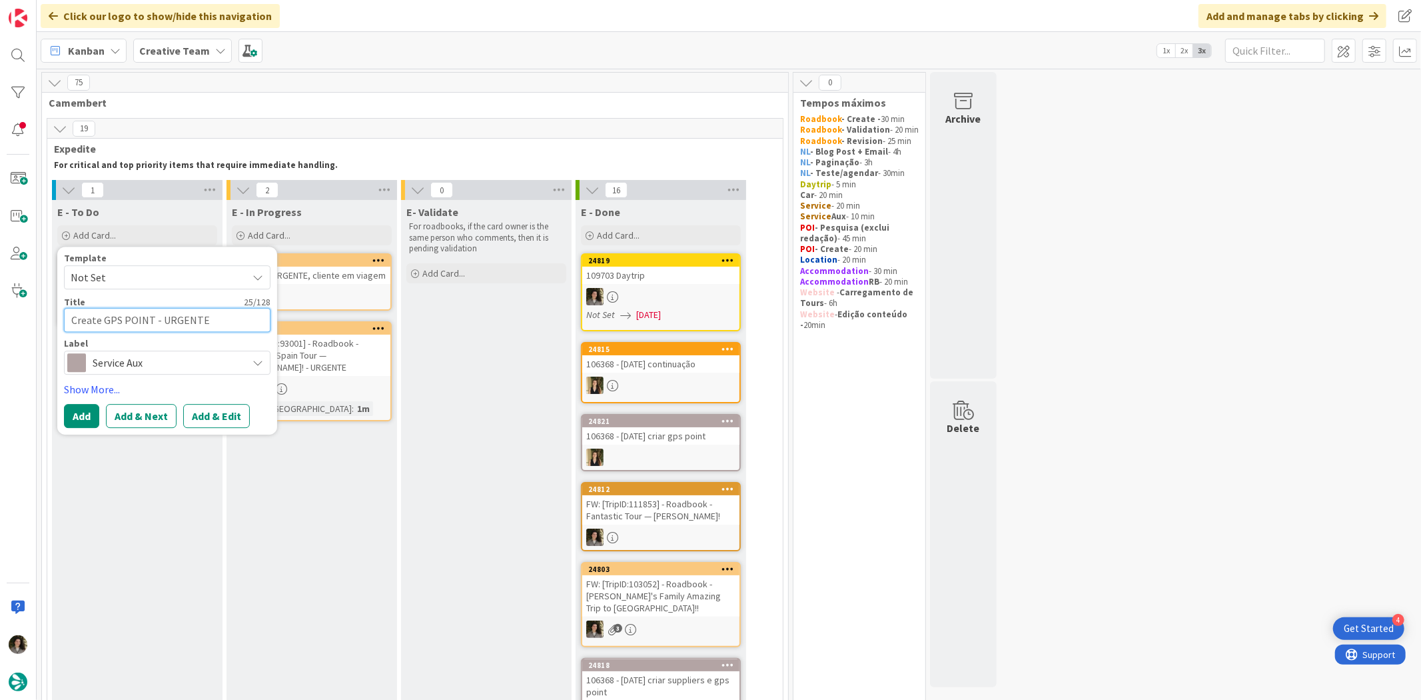
type textarea "x"
type textarea "Create GPS POINT - URGENTE"
type textarea "x"
type textarea "Create GPS POINT - URGENTE"
type textarea "x"
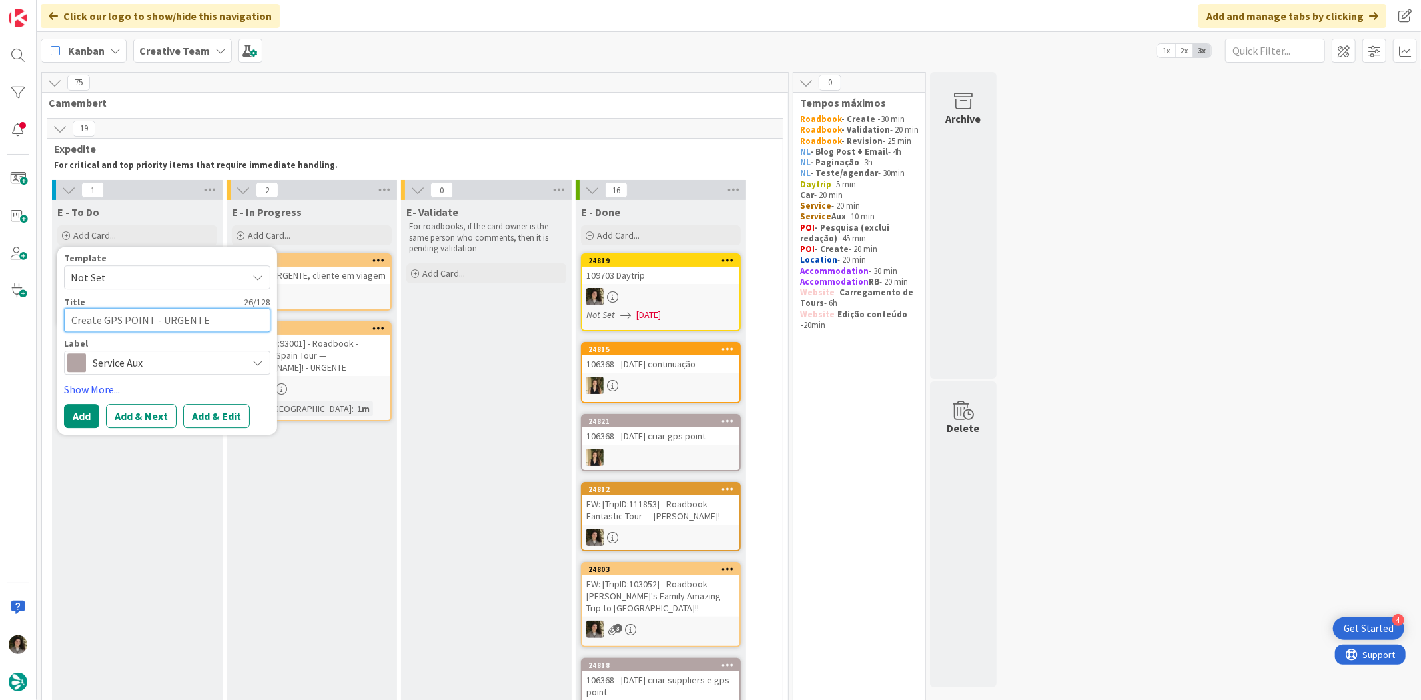
type textarea "Create GPS POINT - URGENTE,"
type textarea "x"
type textarea "Create GPS POINT - URGENTE,"
type textarea "x"
type textarea "Create GPS POINT - URGENTE, C"
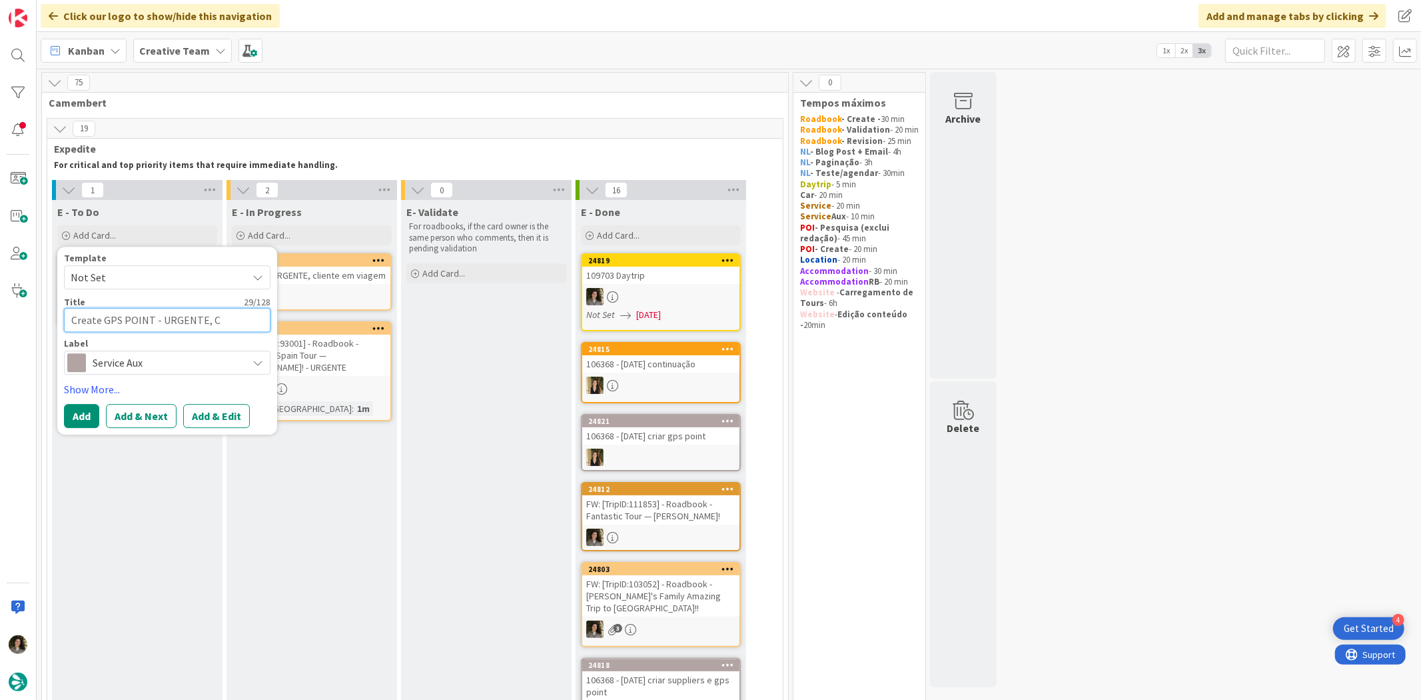
type textarea "x"
type textarea "Create GPS POINT - URGENTE, CL"
type textarea "x"
type textarea "Create GPS POINT - URGENTE, C"
type textarea "x"
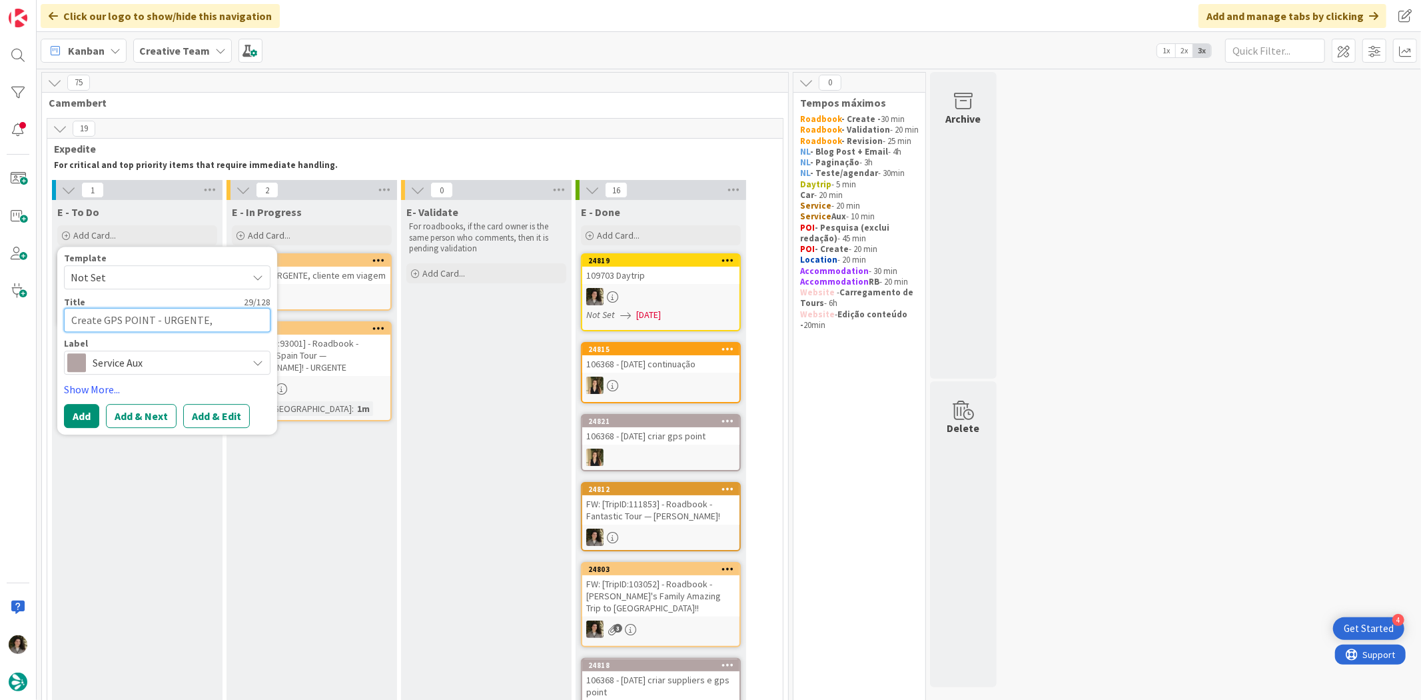
type textarea "Create GPS POINT - URGENTE, c"
type textarea "x"
type textarea "Create GPS POINT - URGENTE, cl"
type textarea "x"
type textarea "Create GPS POINT - URGENTE, cli"
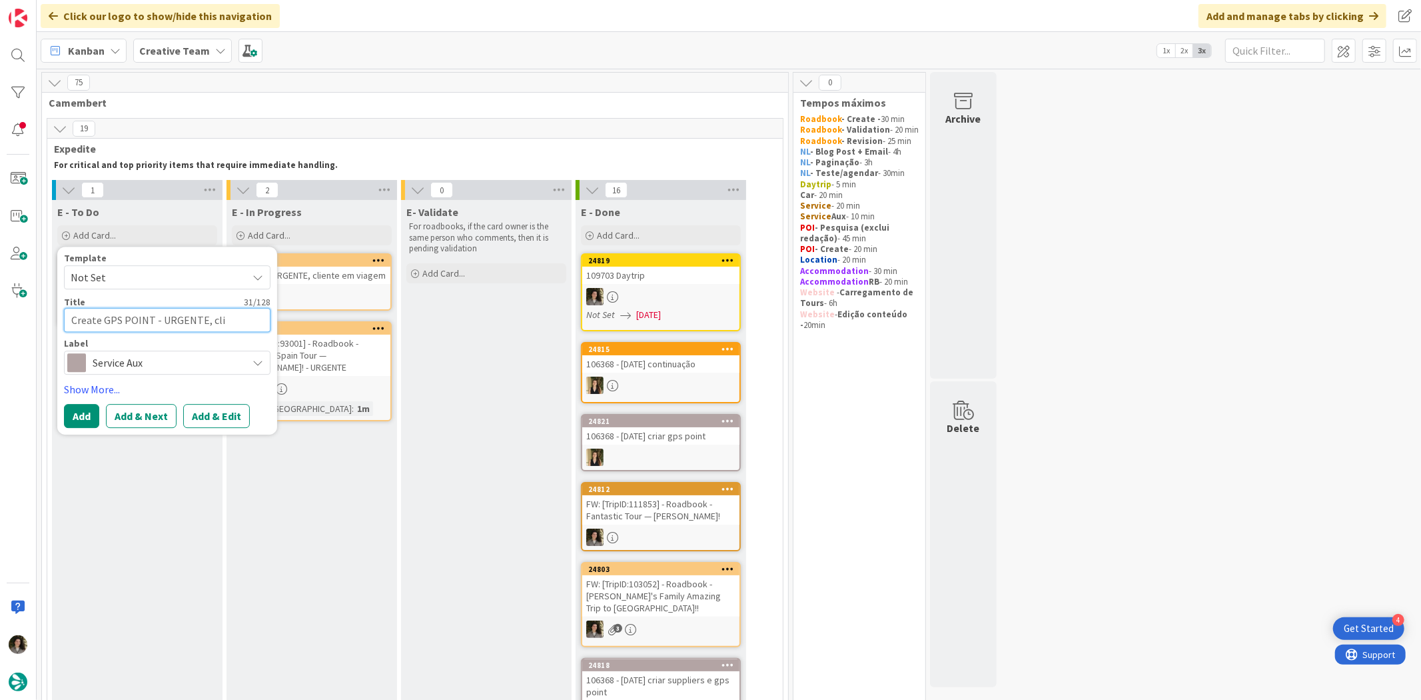
type textarea "x"
type textarea "Create GPS POINT - URGENTE, clie"
type textarea "x"
type textarea "Create GPS POINT - URGENTE, clien"
type textarea "x"
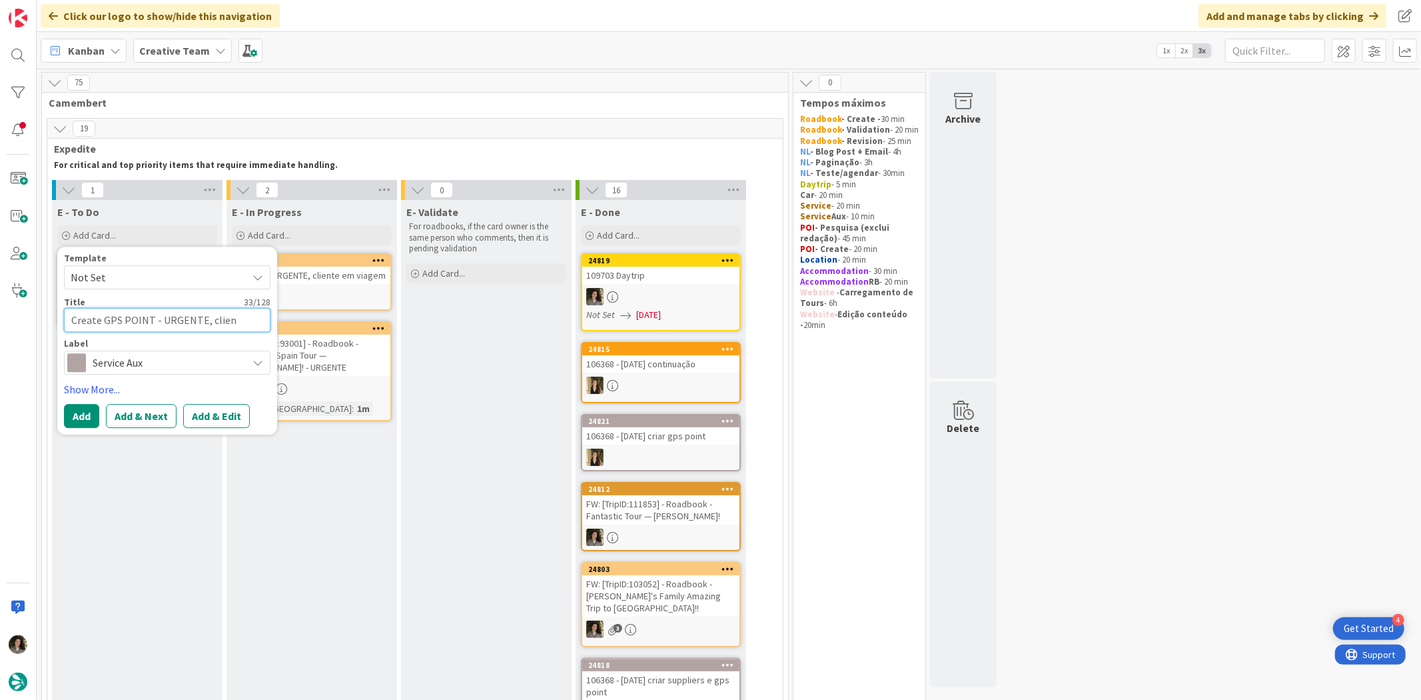
type textarea "Create GPS POINT - URGENTE, client"
type textarea "x"
type textarea "Create GPS POINT - URGENTE, cliente"
type textarea "x"
type textarea "Create GPS POINT - URGENTE, cliente"
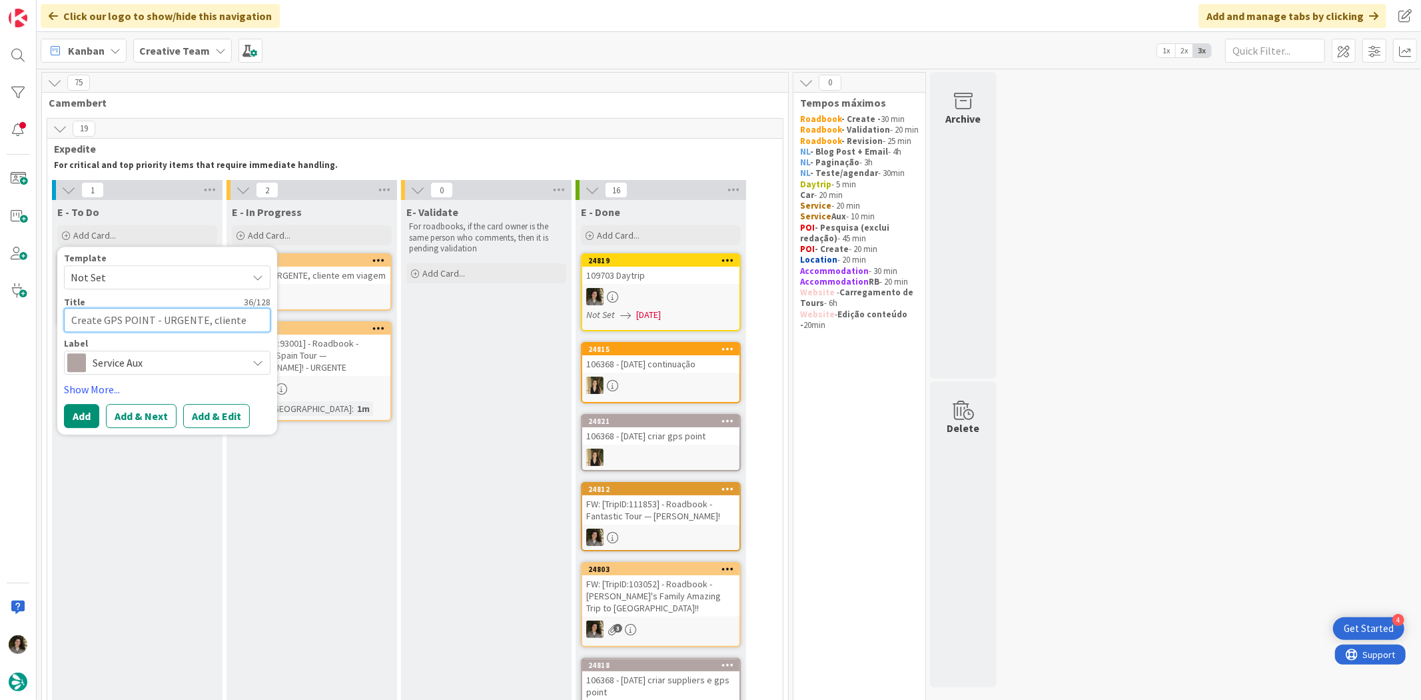
type textarea "x"
type textarea "Create GPS POINT - URGENTE, cliente e"
type textarea "x"
type textarea "Create GPS POINT - URGENTE, cliente em"
type textarea "x"
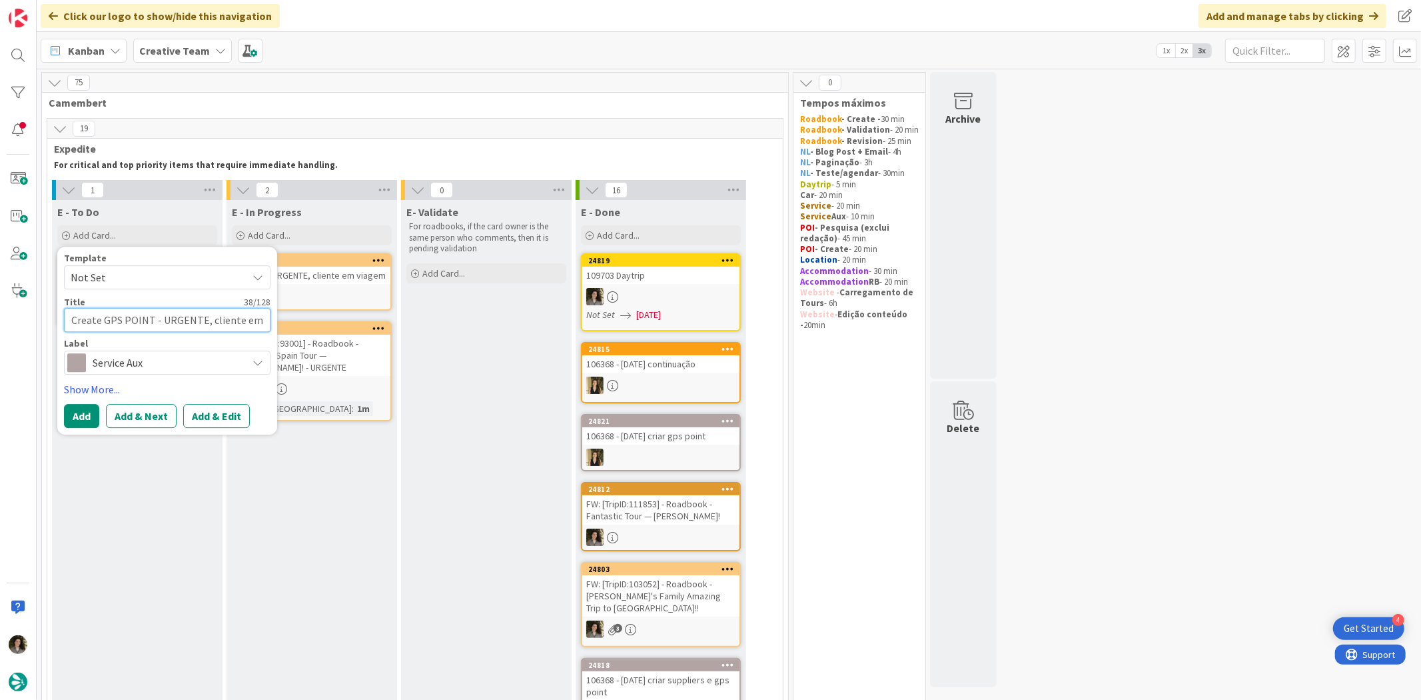
type textarea "Create GPS POINT - URGENTE, cliente em"
type textarea "x"
type textarea "Create GPS POINT - URGENTE, cliente em v"
type textarea "x"
type textarea "Create GPS POINT - URGENTE, cliente em via"
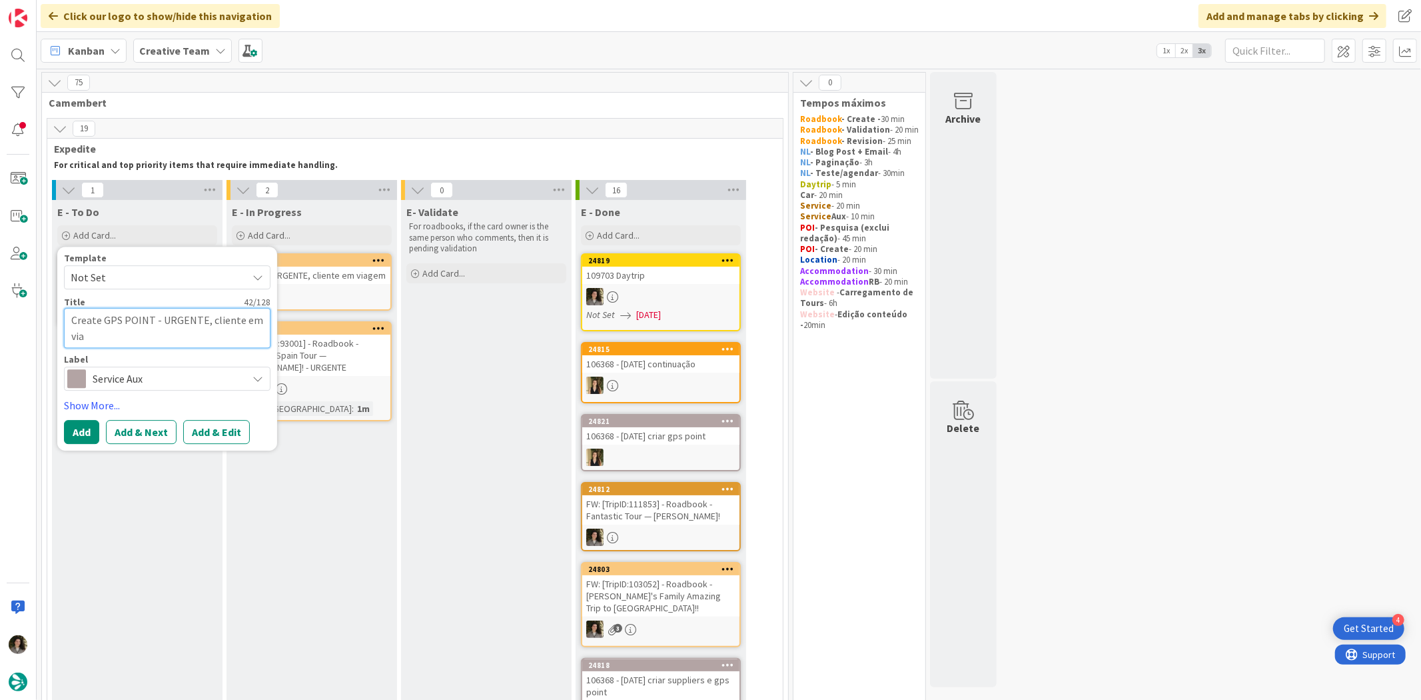
type textarea "x"
type textarea "Create GPS POINT - URGENTE, cliente em viag"
type textarea "x"
type textarea "Create GPS POINT - URGENTE, cliente em viage"
type textarea "x"
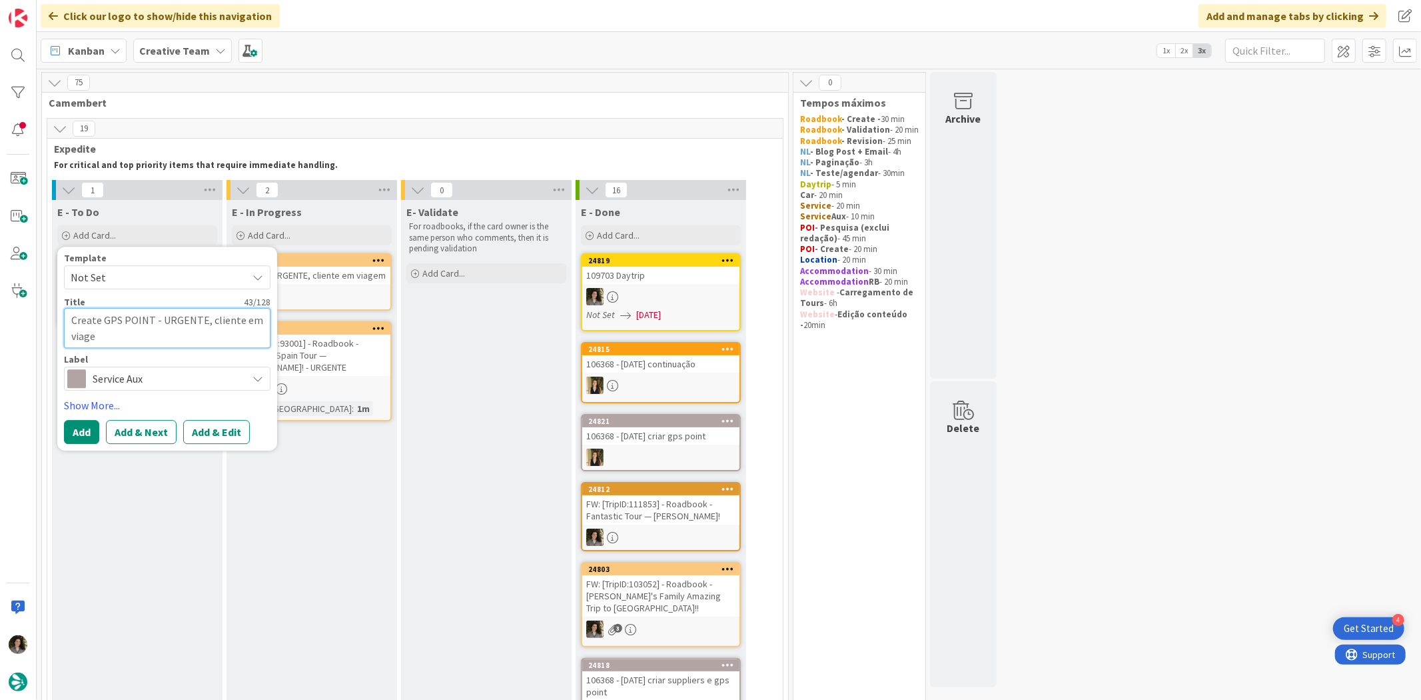
type textarea "Create GPS POINT - URGENTE, cliente em viagem"
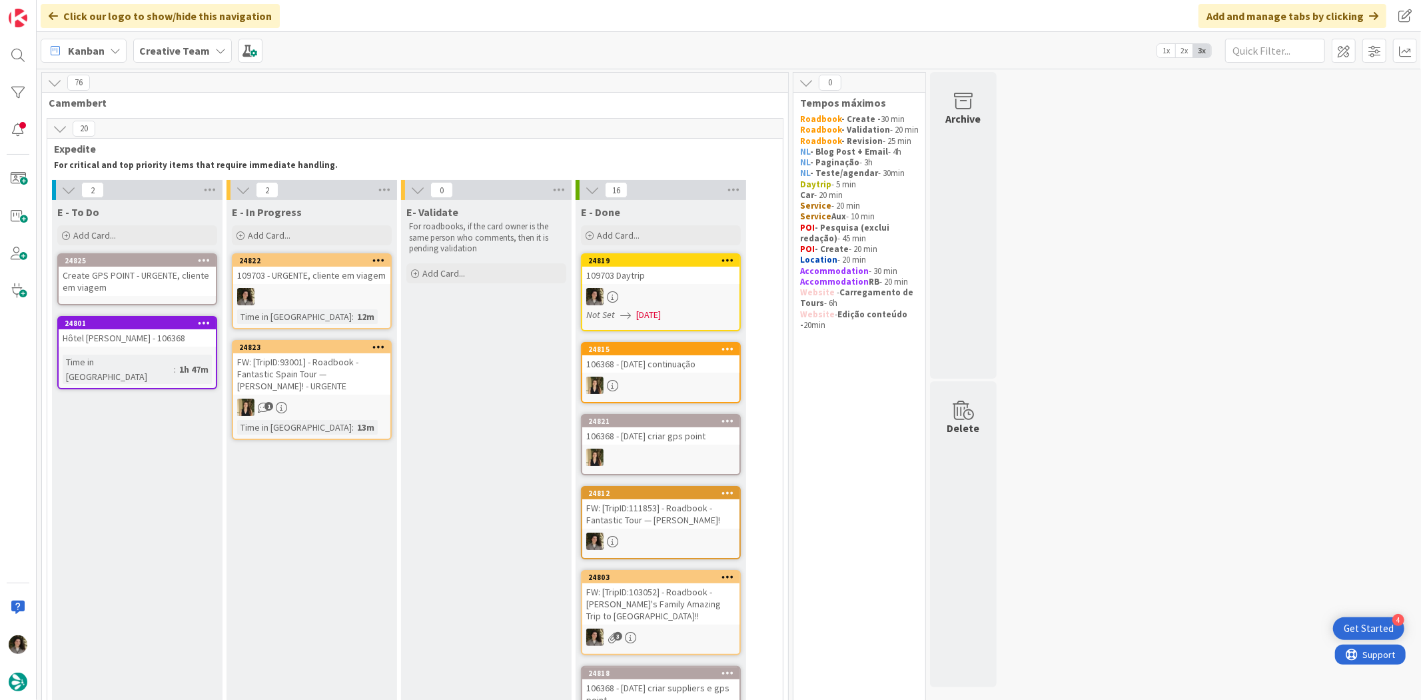
click at [142, 274] on div "Create GPS POINT - URGENTE, cliente em viagem" at bounding box center [137, 281] width 157 height 29
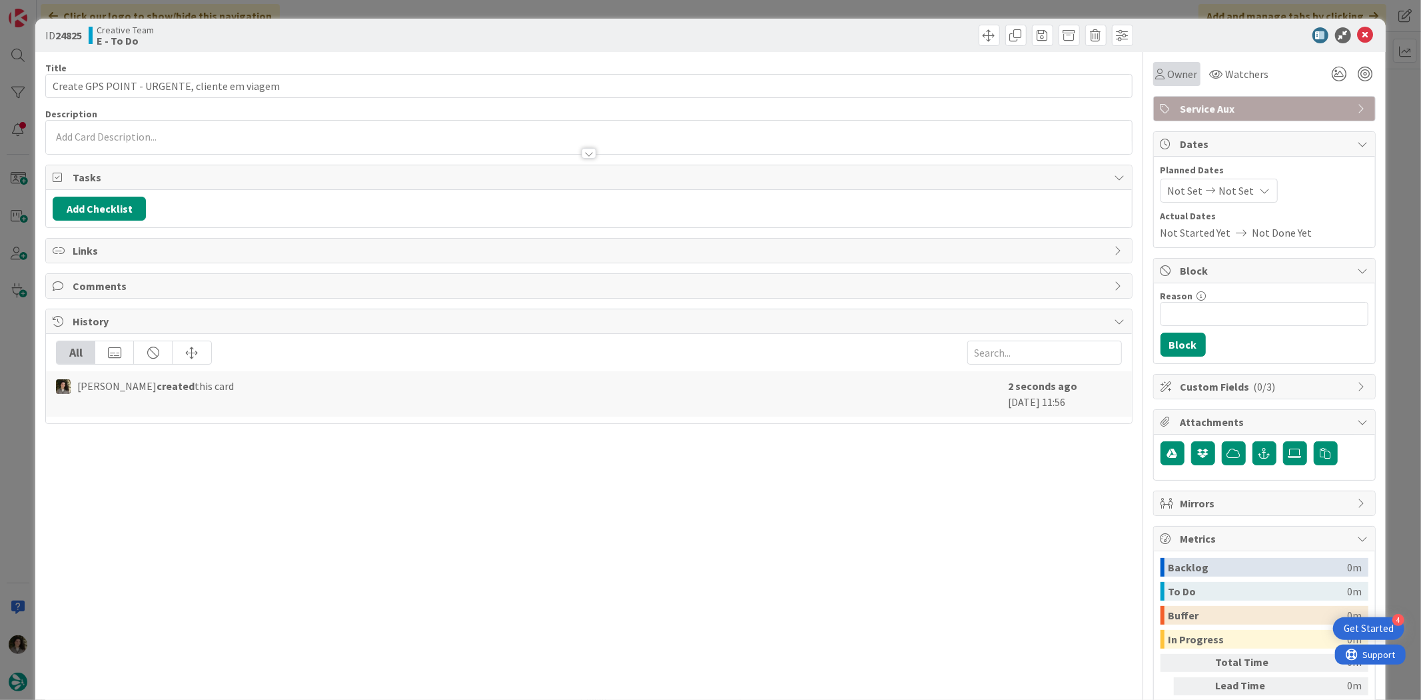
click at [1177, 74] on span "Owner" at bounding box center [1183, 74] width 30 height 16
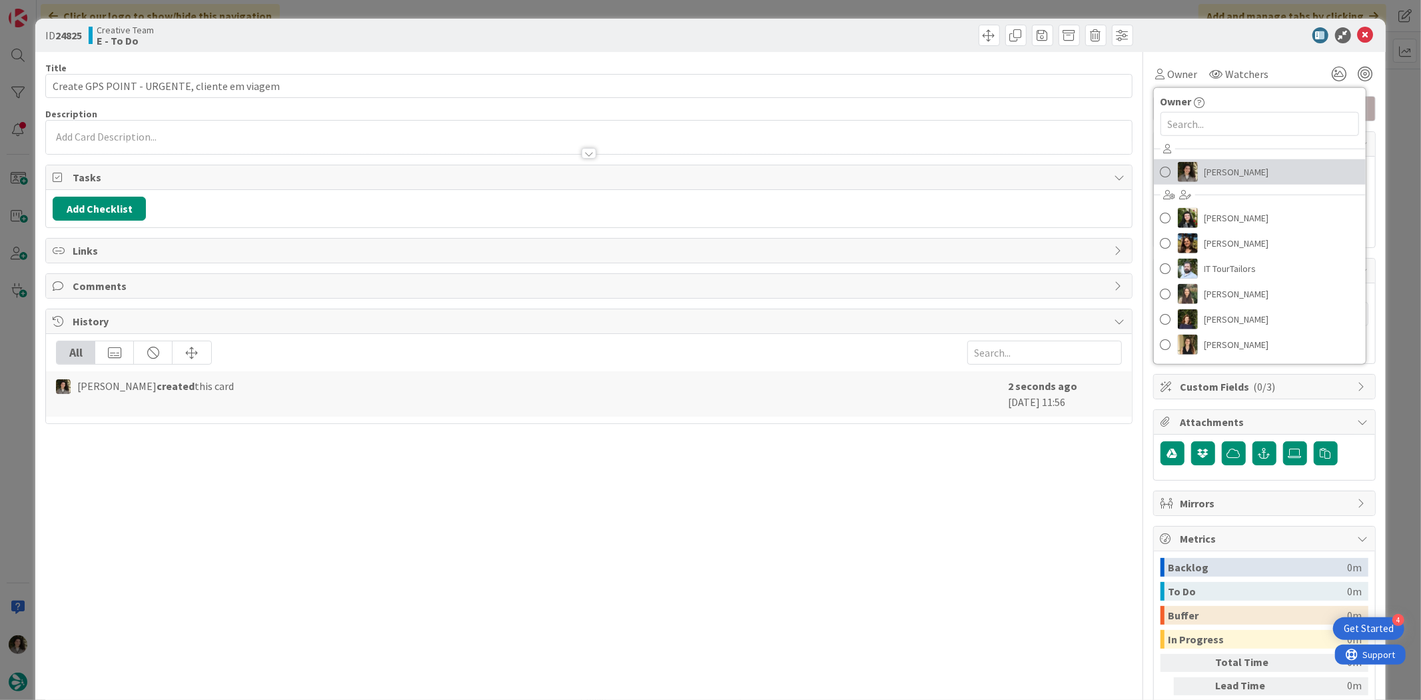
click at [1209, 173] on span "[PERSON_NAME]" at bounding box center [1237, 172] width 65 height 20
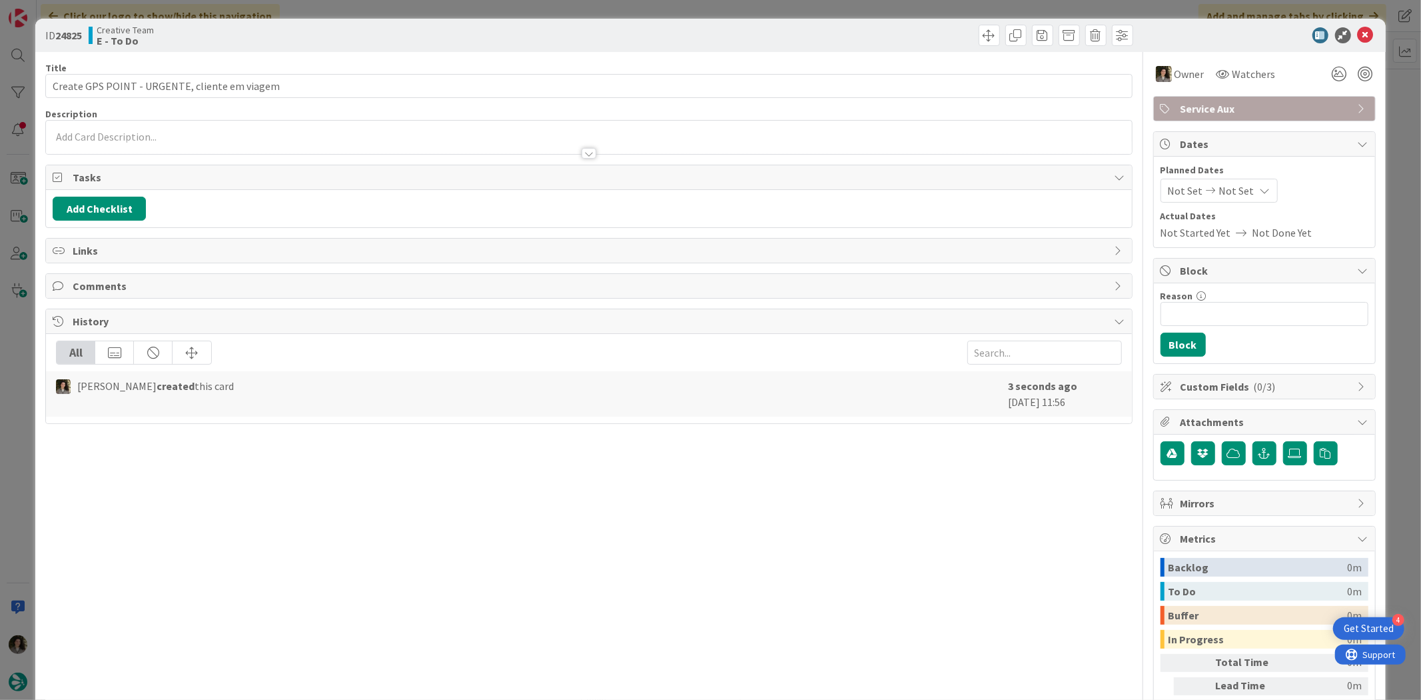
click at [1236, 189] on span "Not Set" at bounding box center [1236, 191] width 35 height 16
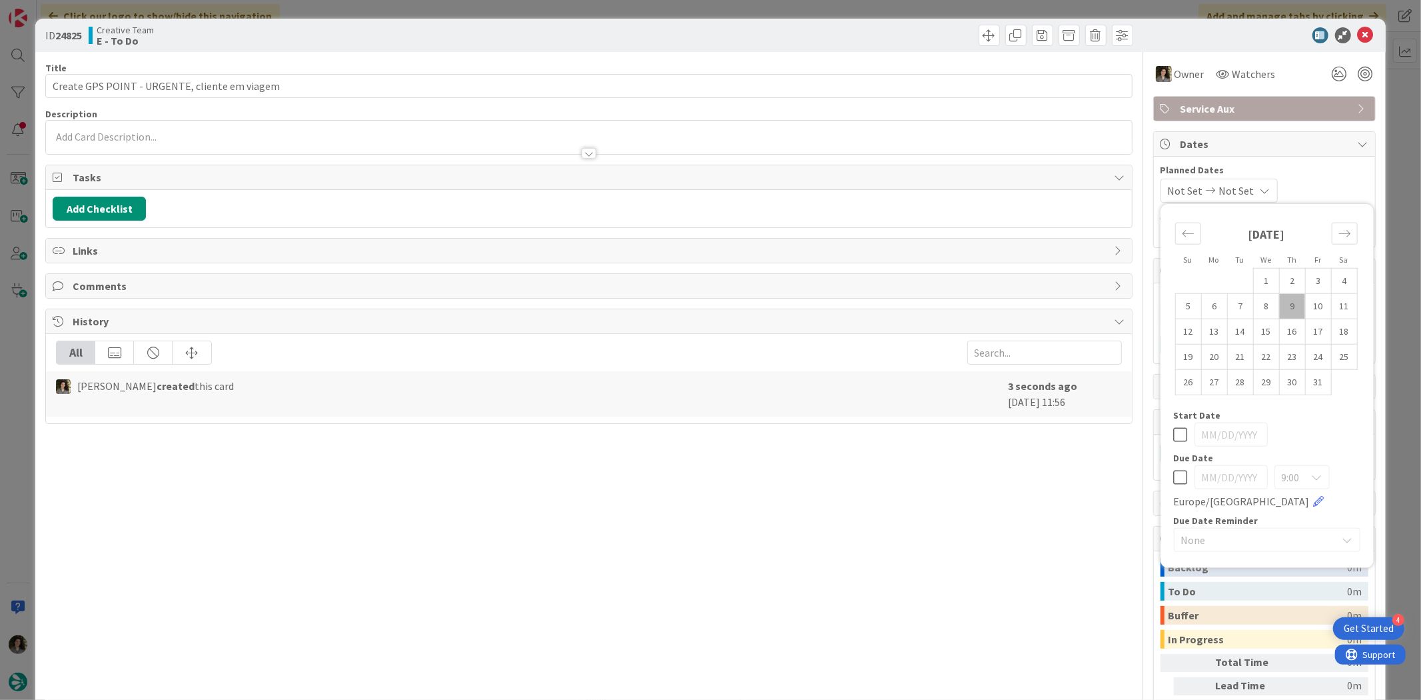
click at [1174, 478] on icon at bounding box center [1181, 477] width 14 height 16
type input "[DATE]"
click at [534, 141] on div at bounding box center [588, 147] width 1085 height 14
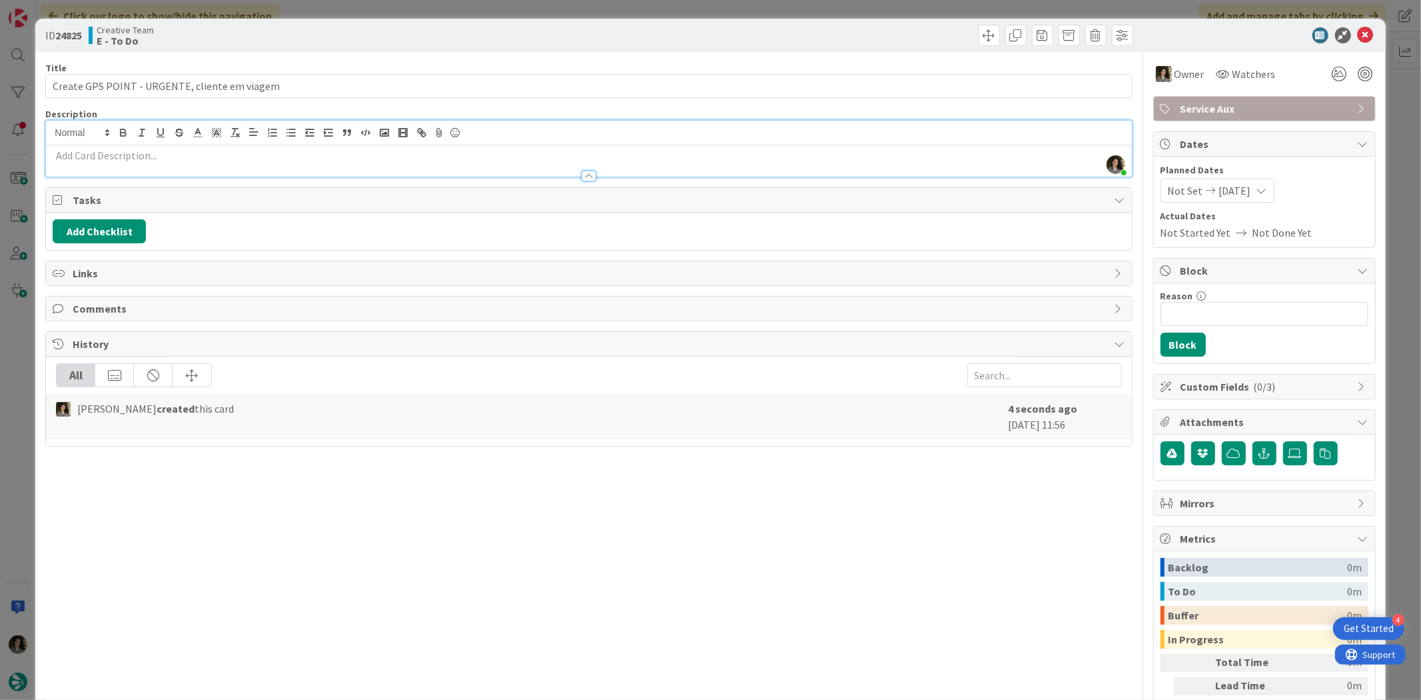
click at [514, 161] on p at bounding box center [589, 155] width 1072 height 15
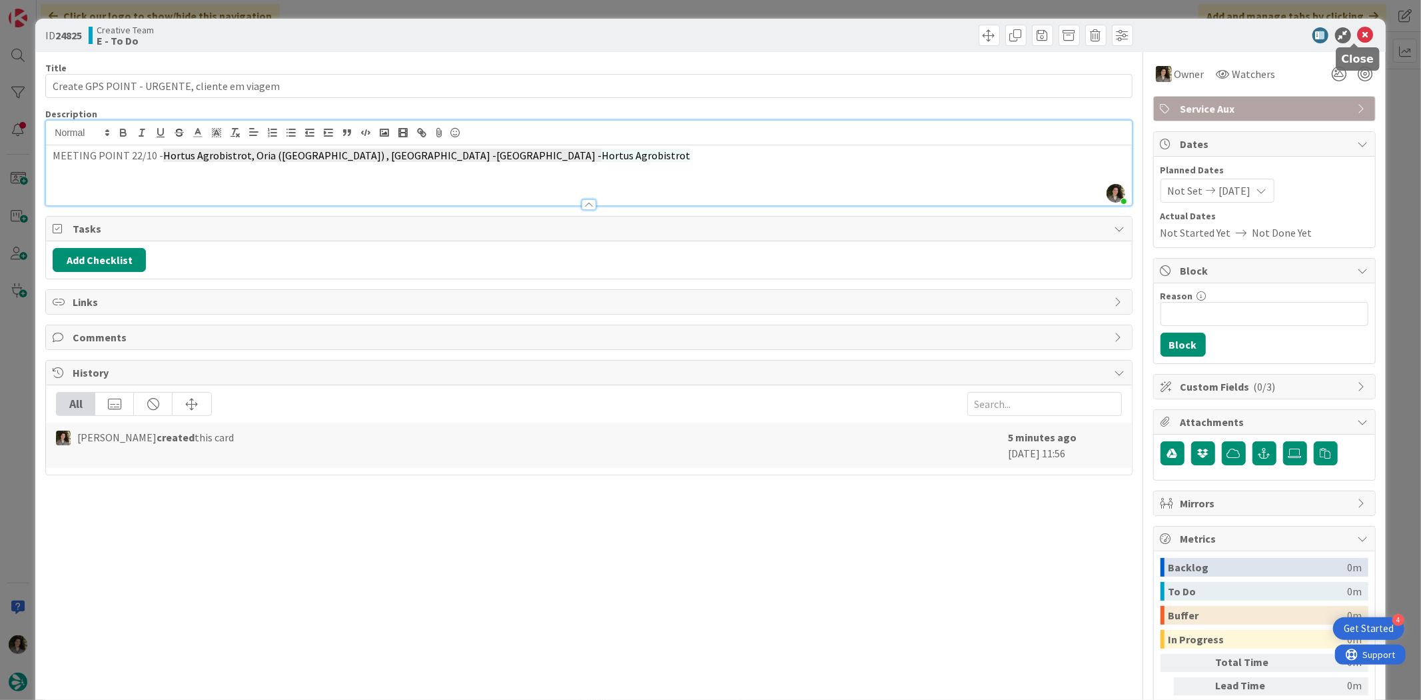
click at [1358, 30] on icon at bounding box center [1366, 35] width 16 height 16
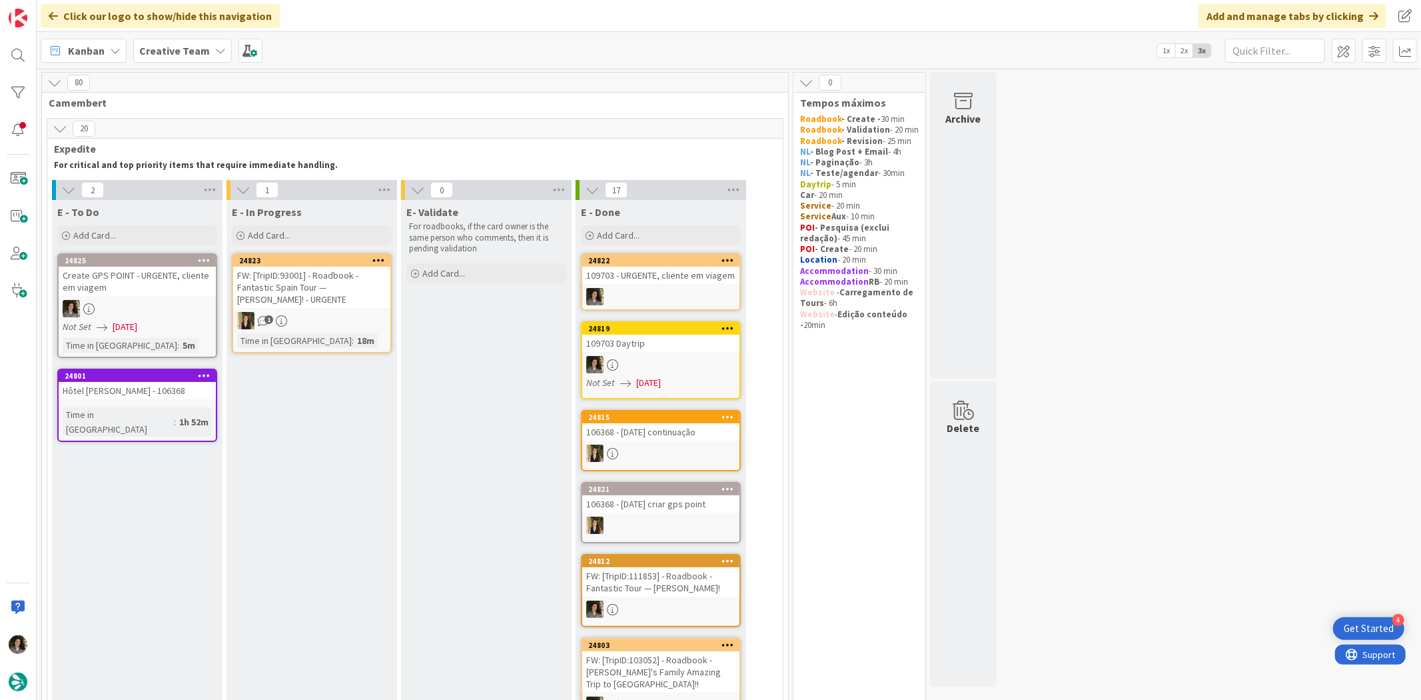
click at [630, 280] on div "109703 - URGENTE, cliente em viagem" at bounding box center [660, 275] width 157 height 17
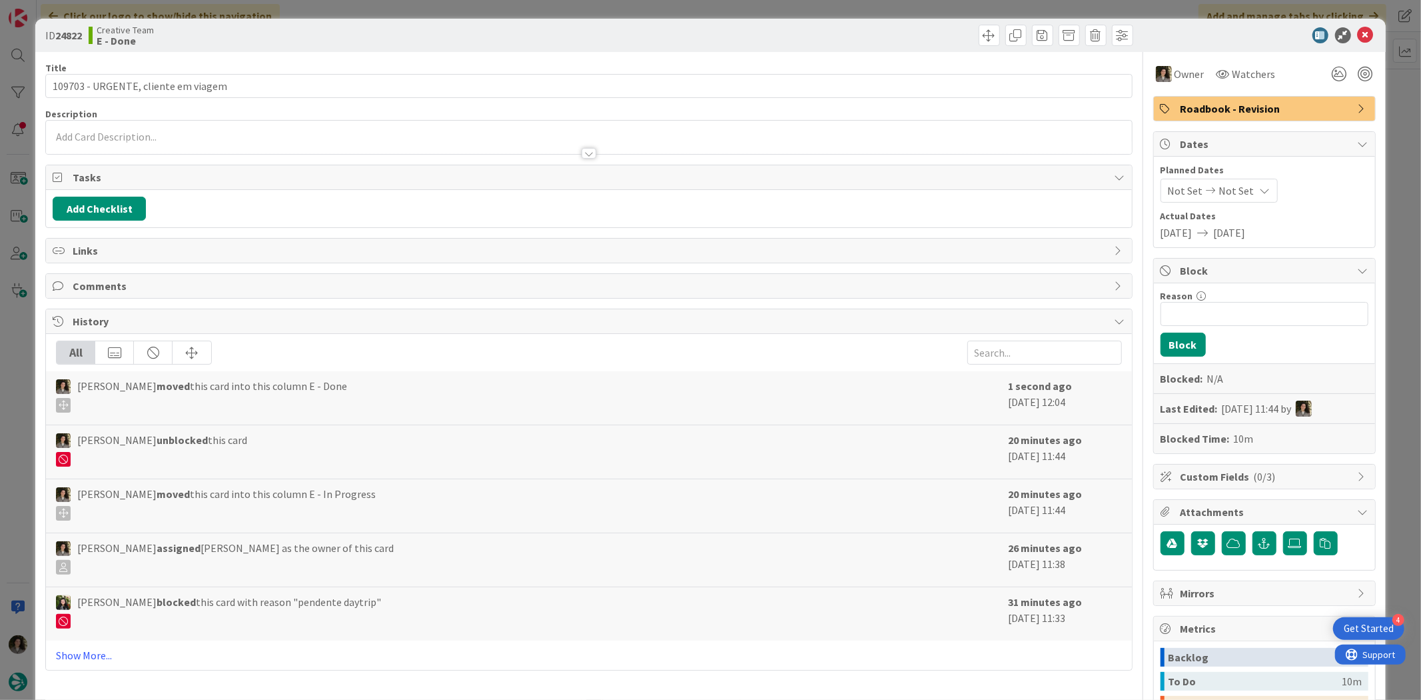
click at [1262, 115] on span "Roadbook - Revision" at bounding box center [1266, 109] width 171 height 16
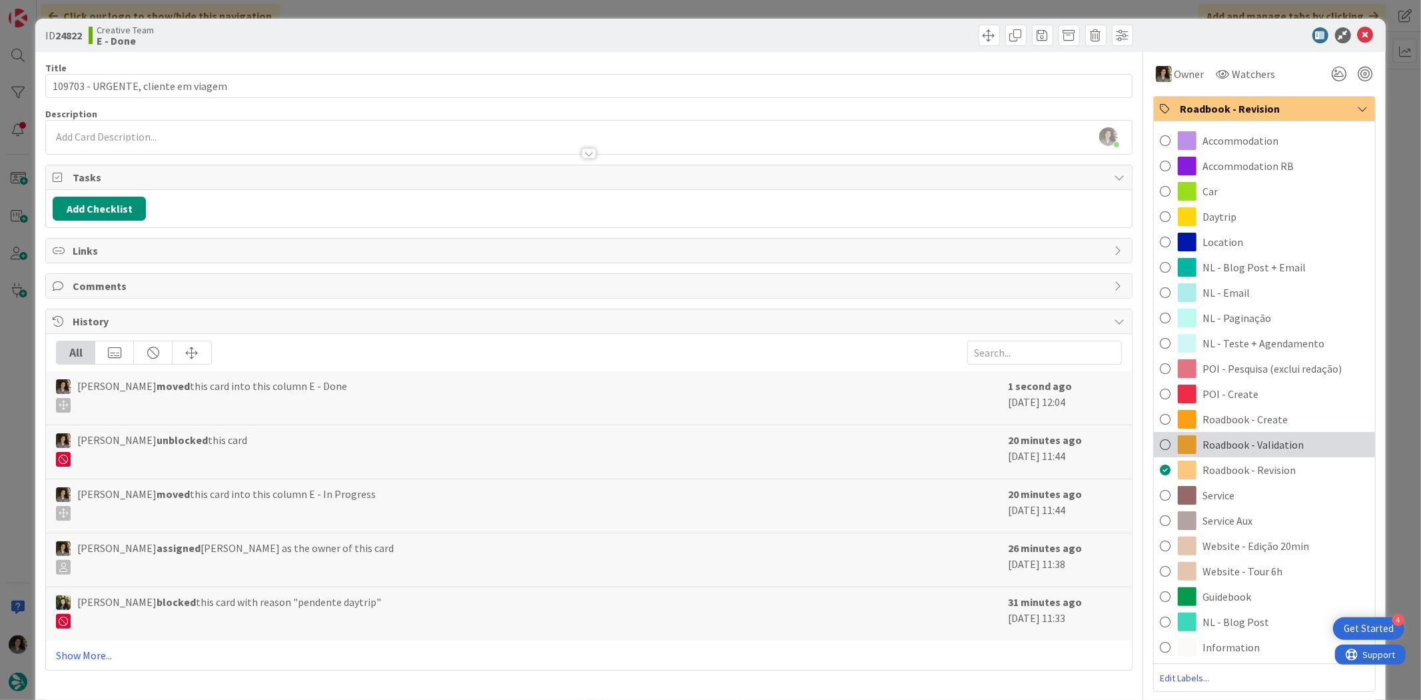
click at [1297, 438] on div "Roadbook - Validation" at bounding box center [1264, 444] width 221 height 25
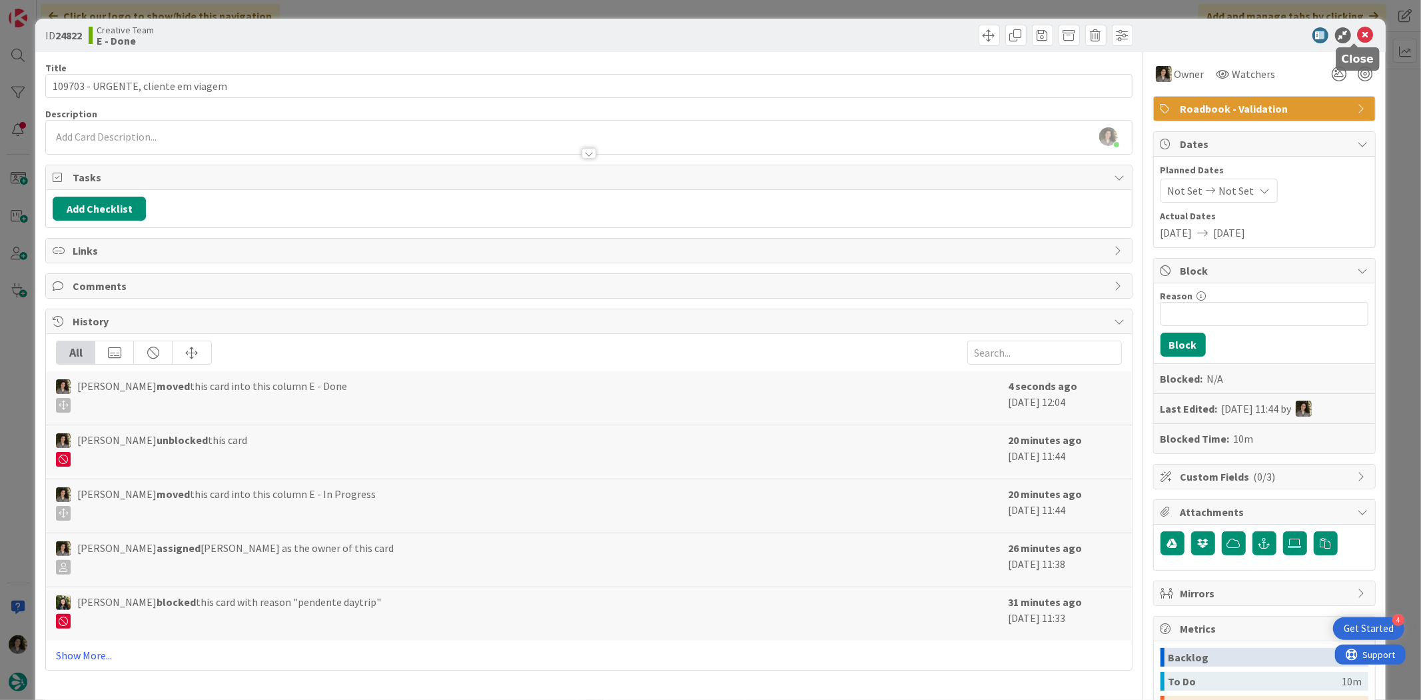
click at [1358, 37] on icon at bounding box center [1366, 35] width 16 height 16
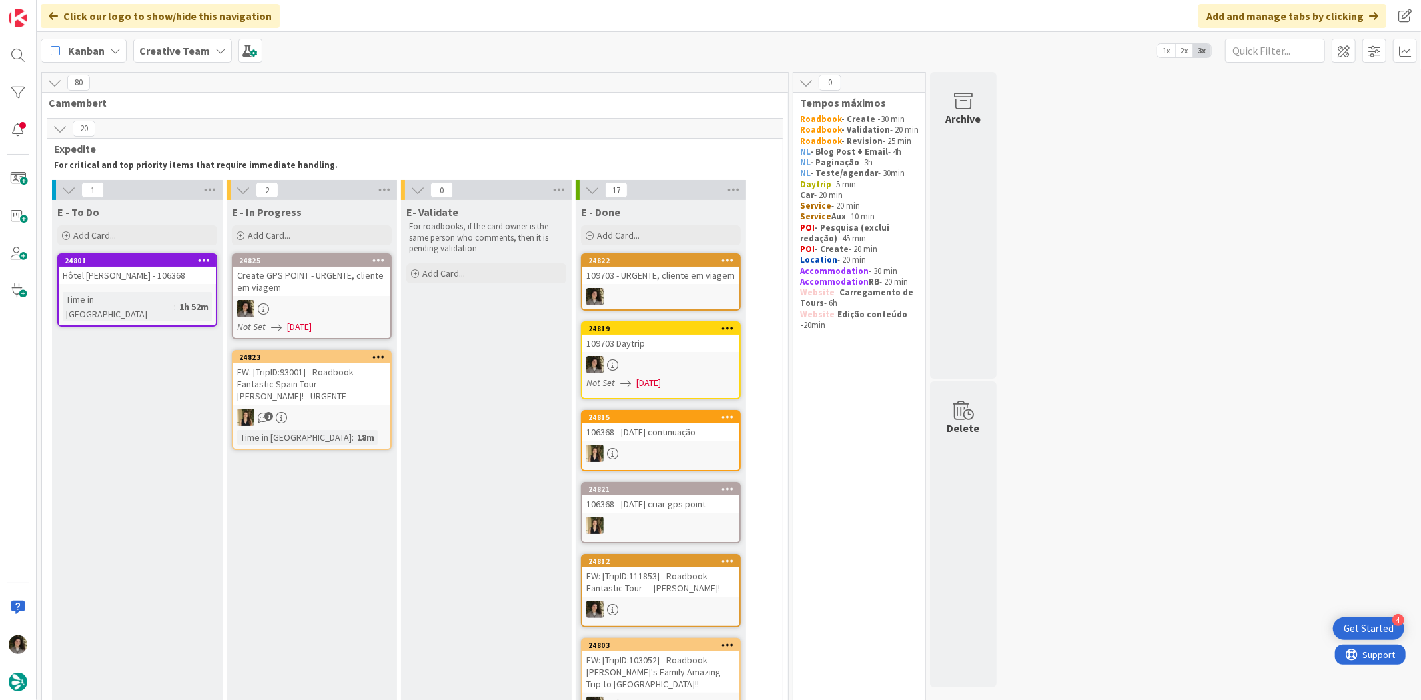
click at [318, 293] on div "Create GPS POINT - URGENTE, cliente em viagem" at bounding box center [311, 281] width 157 height 29
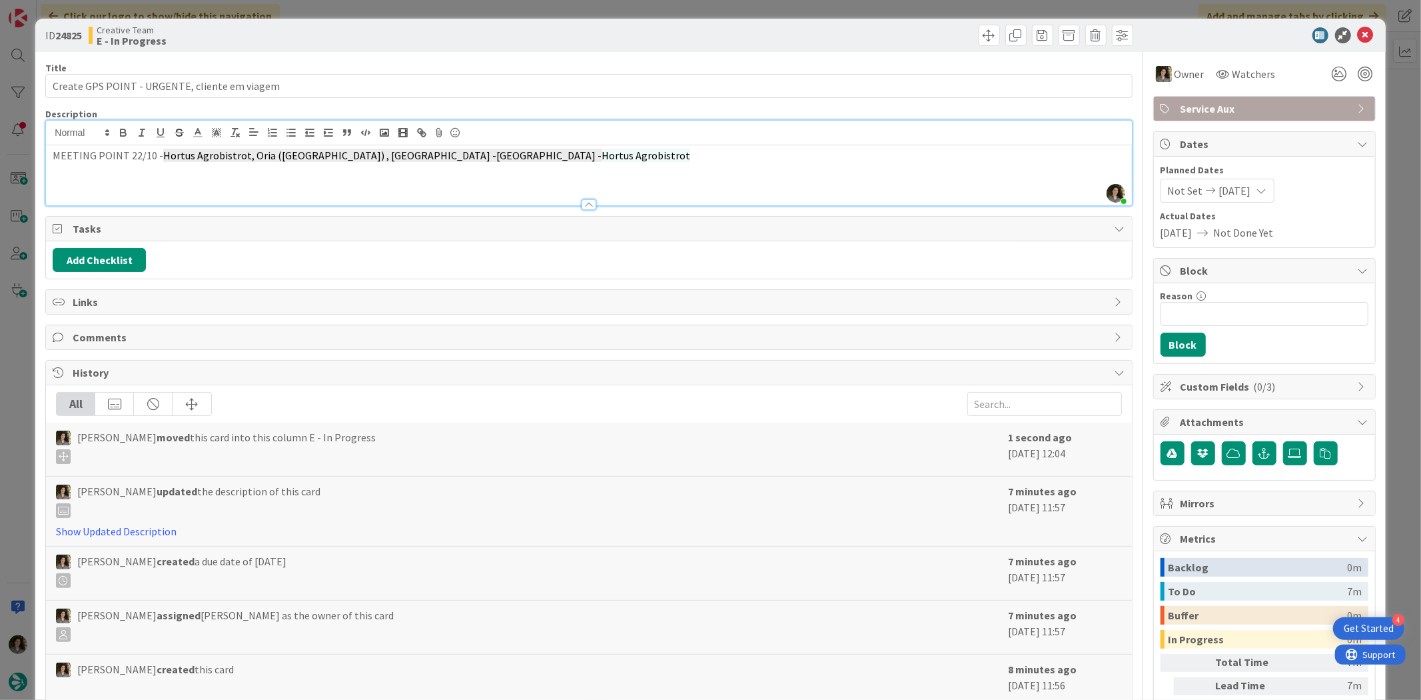
drag, startPoint x: 441, startPoint y: 138, endPoint x: 456, endPoint y: 162, distance: 28.1
click at [456, 162] on p "MEETING POINT 22/10 - Hortus Agrobistrot, Oria ([GEOGRAPHIC_DATA]) , [GEOGRAPHI…" at bounding box center [589, 155] width 1072 height 15
copy span "Hortus Agrobistrot"
click at [1358, 33] on icon at bounding box center [1366, 35] width 16 height 16
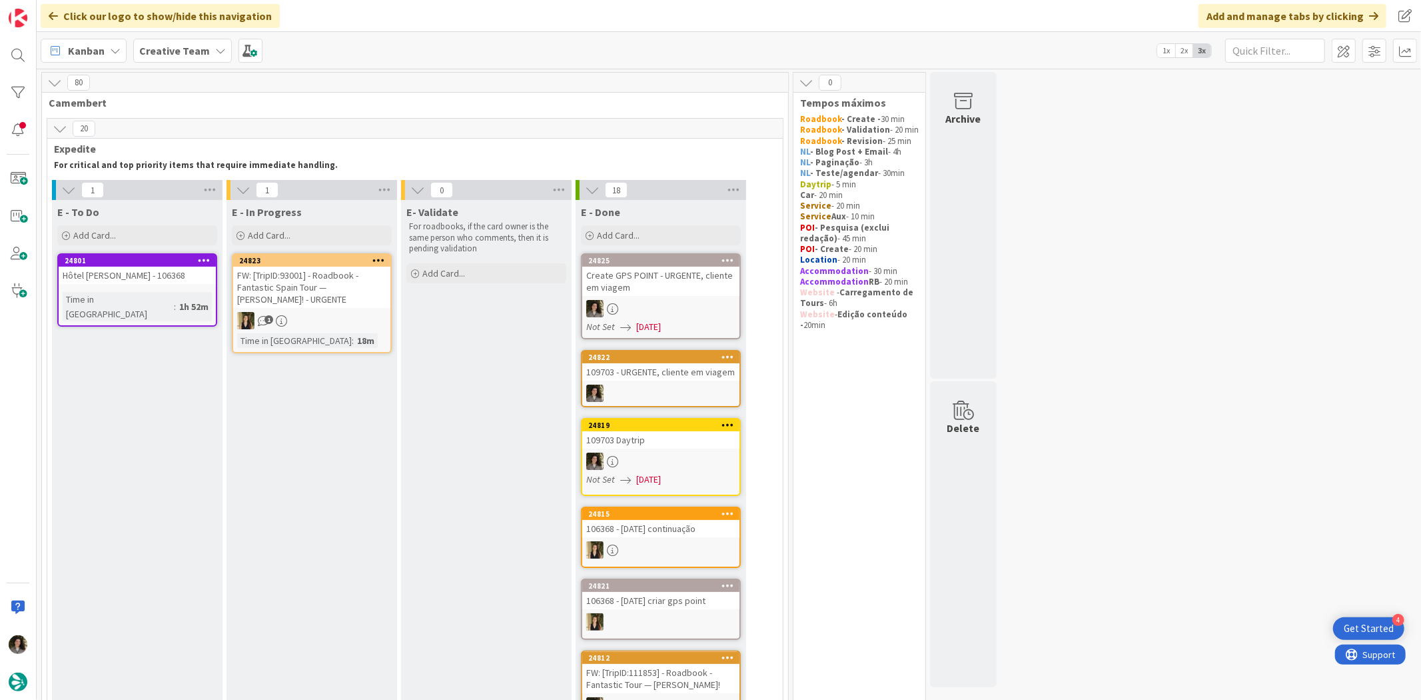
click at [635, 281] on div "Create GPS POINT - URGENTE, cliente em viagem" at bounding box center [660, 281] width 157 height 29
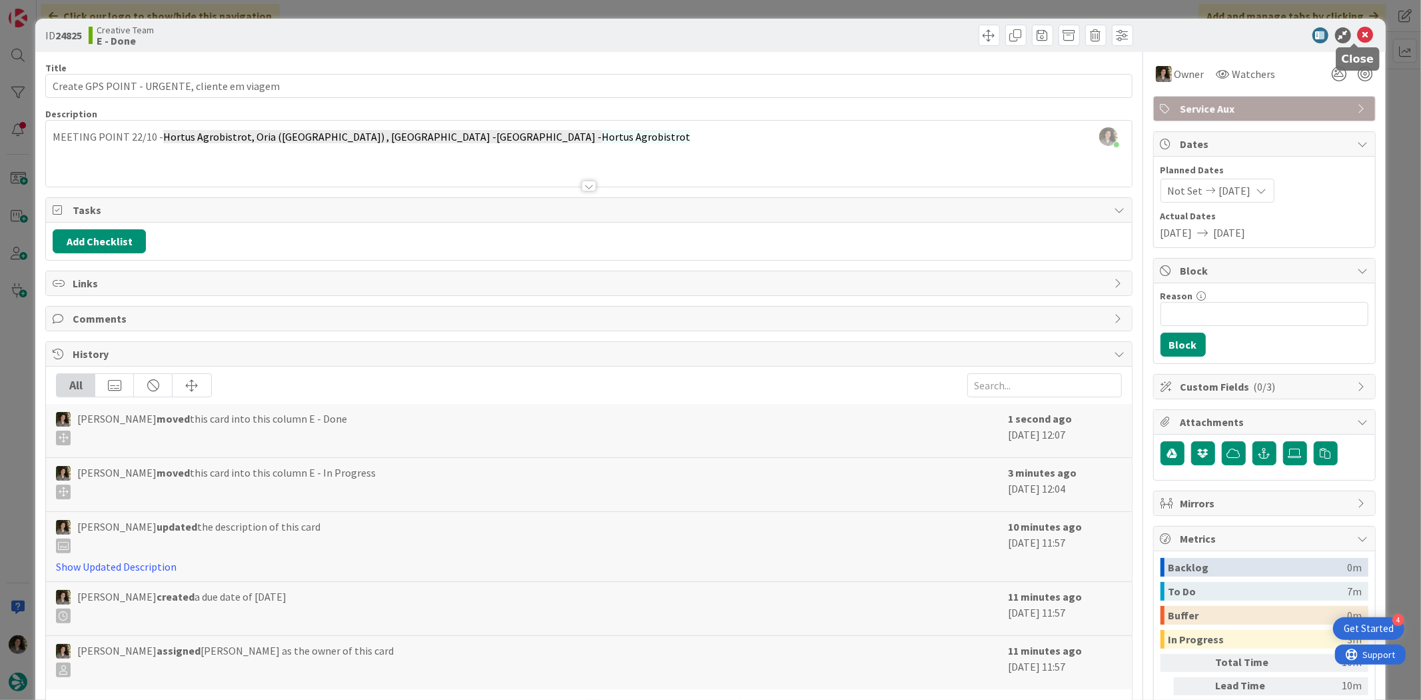
click at [1358, 29] on icon at bounding box center [1366, 35] width 16 height 16
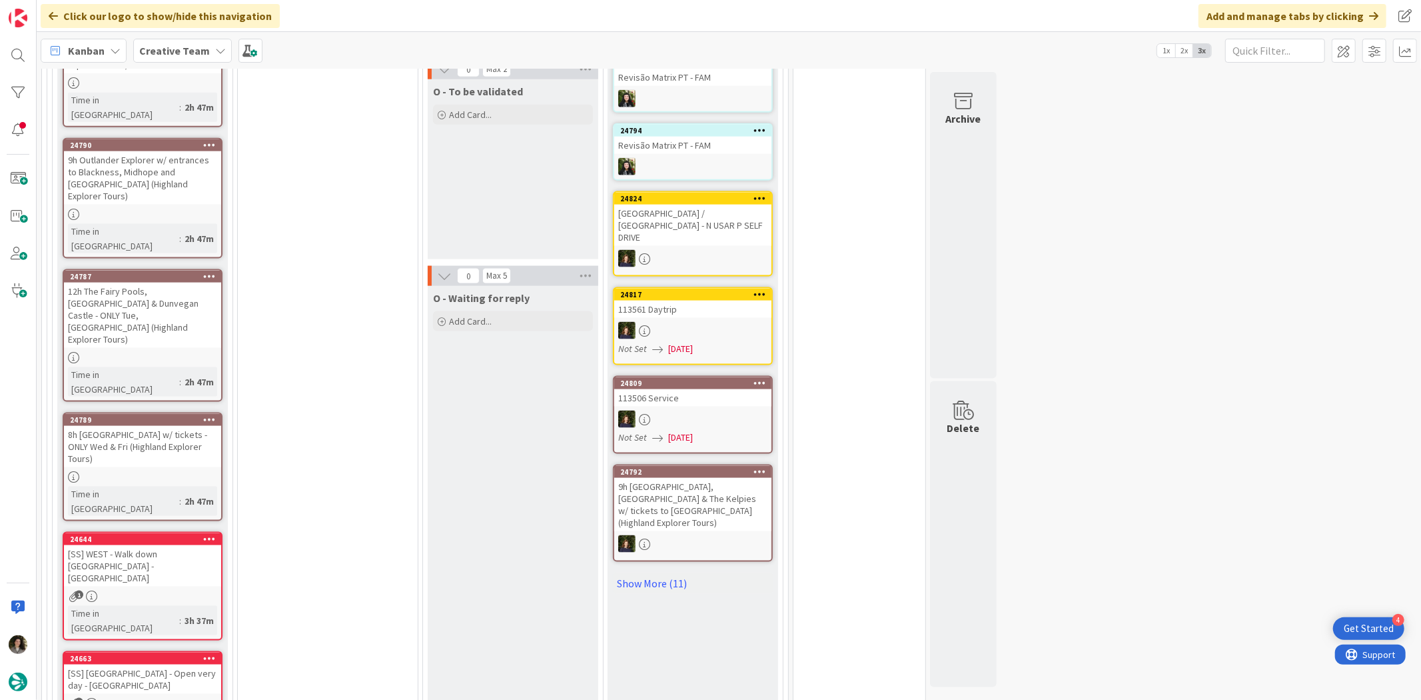
scroll to position [1110, 0]
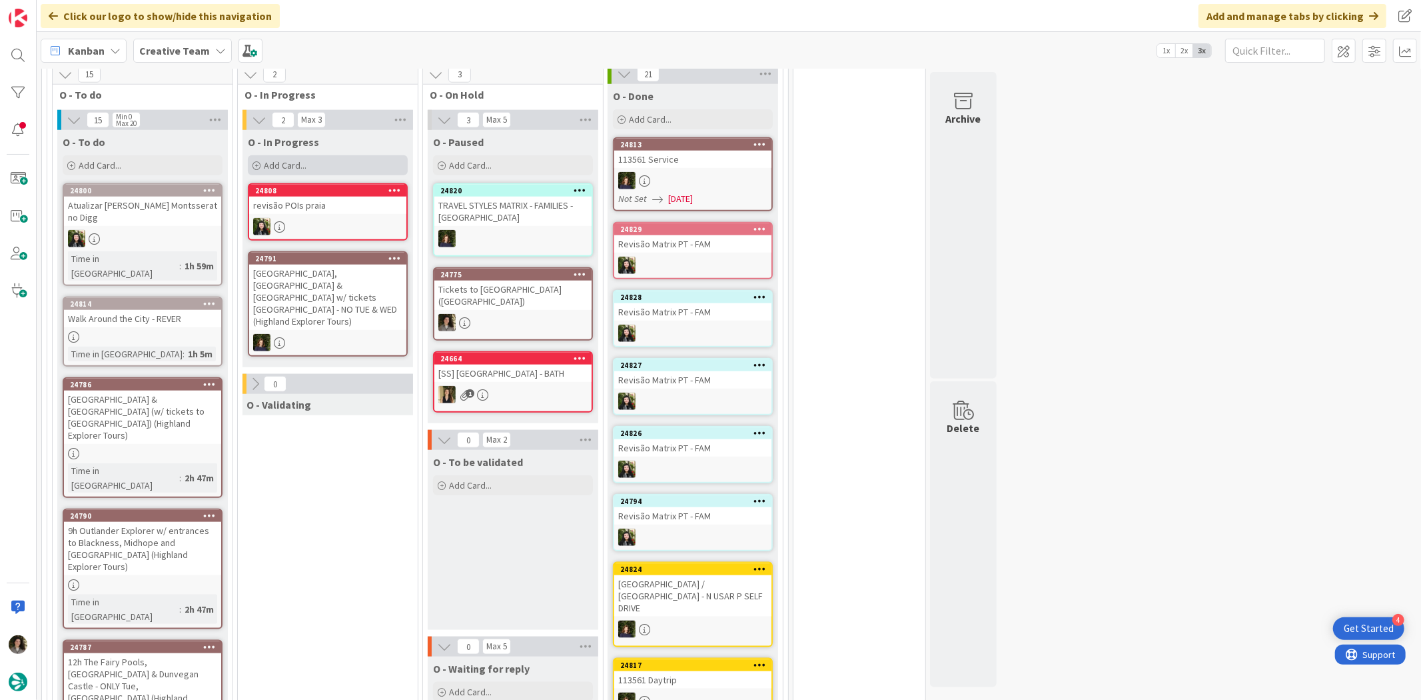
click at [314, 155] on div "Add Card..." at bounding box center [328, 165] width 160 height 20
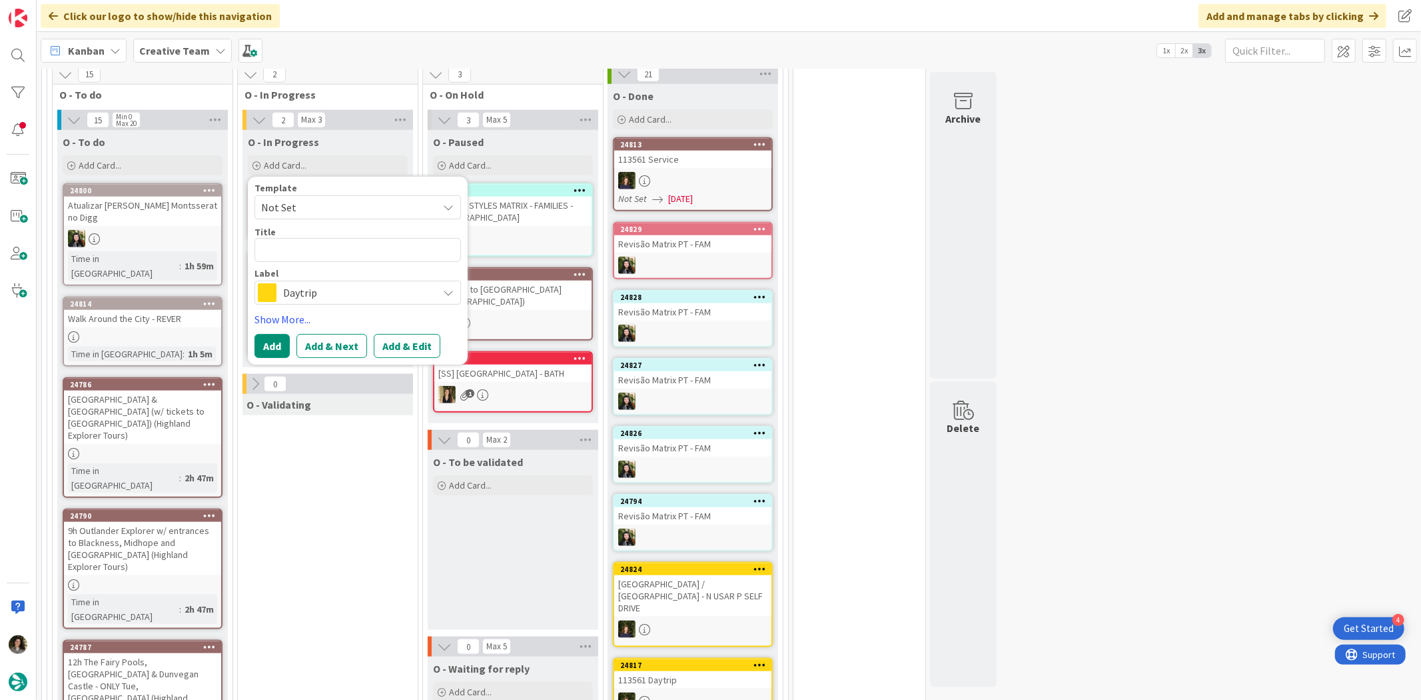
click at [302, 285] on span "Daytrip" at bounding box center [357, 293] width 148 height 19
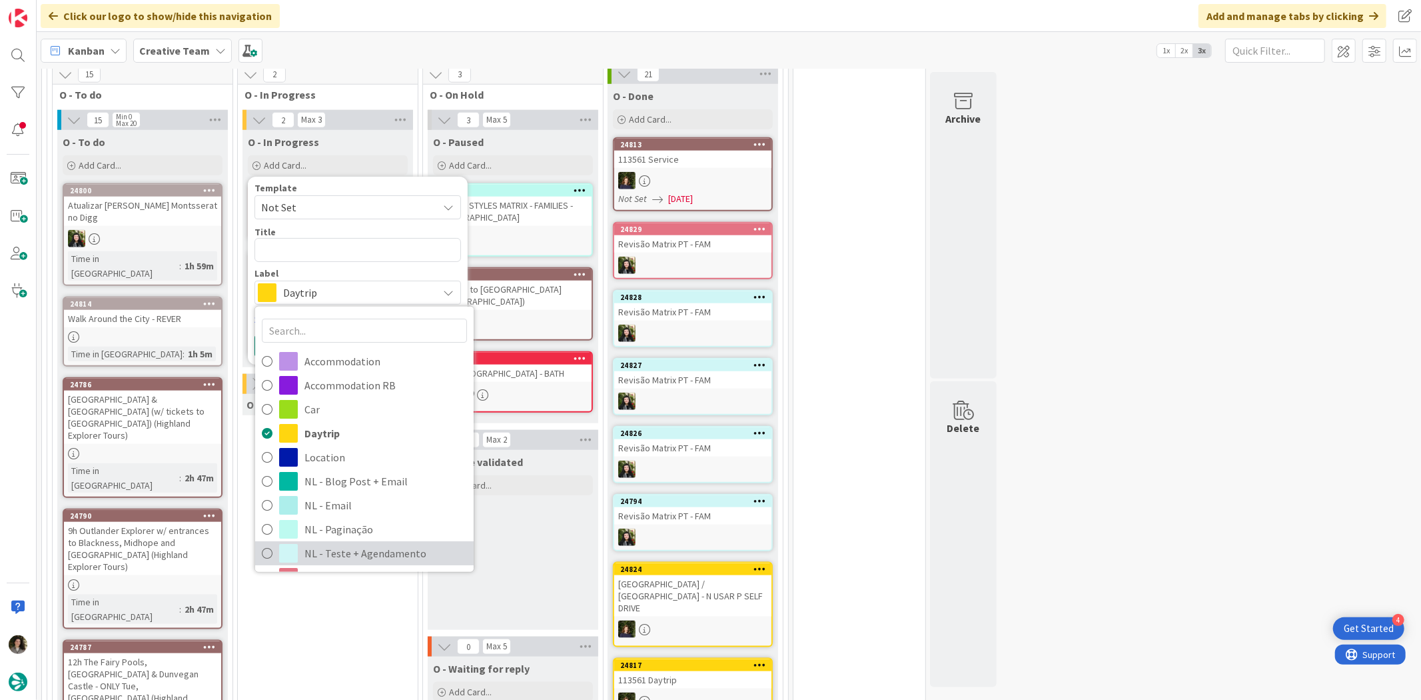
click at [356, 543] on span "NL - Teste + Agendamento" at bounding box center [385, 553] width 163 height 20
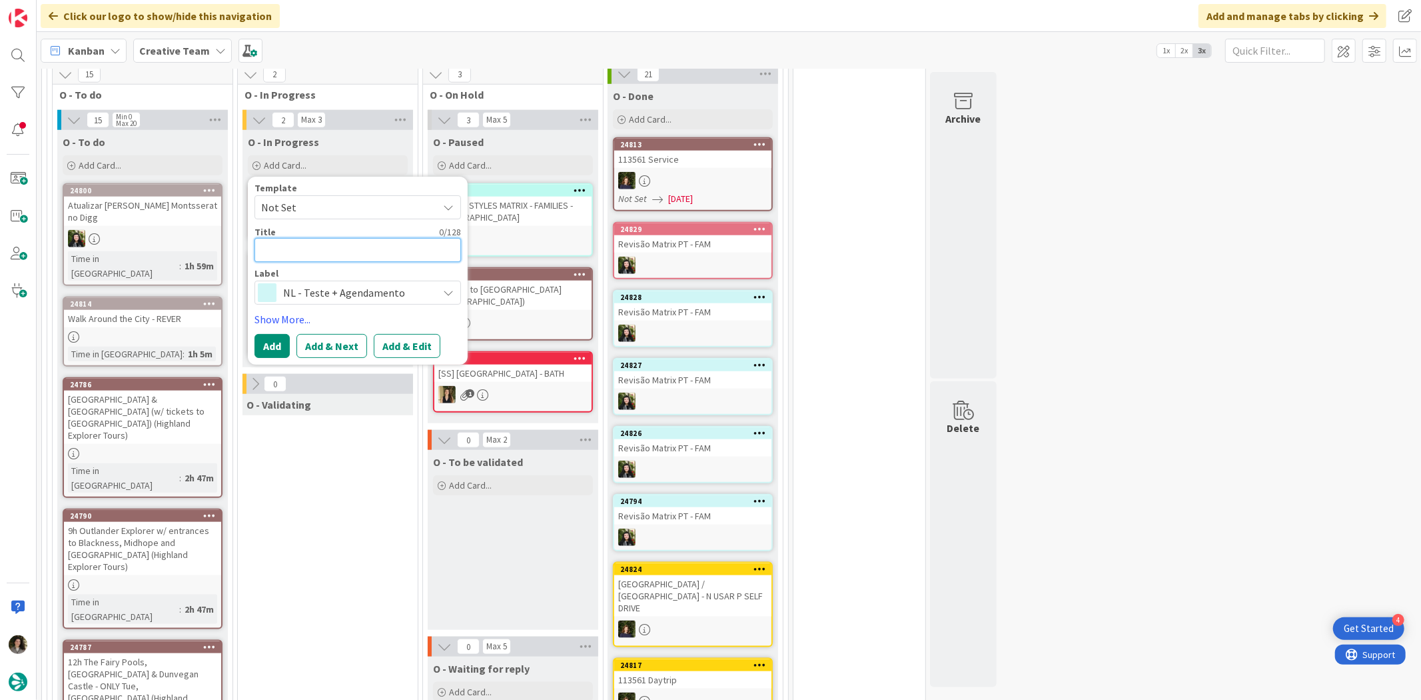
click at [318, 238] on textarea at bounding box center [358, 250] width 207 height 24
type textarea "T"
type textarea "x"
type textarea "TR"
type textarea "x"
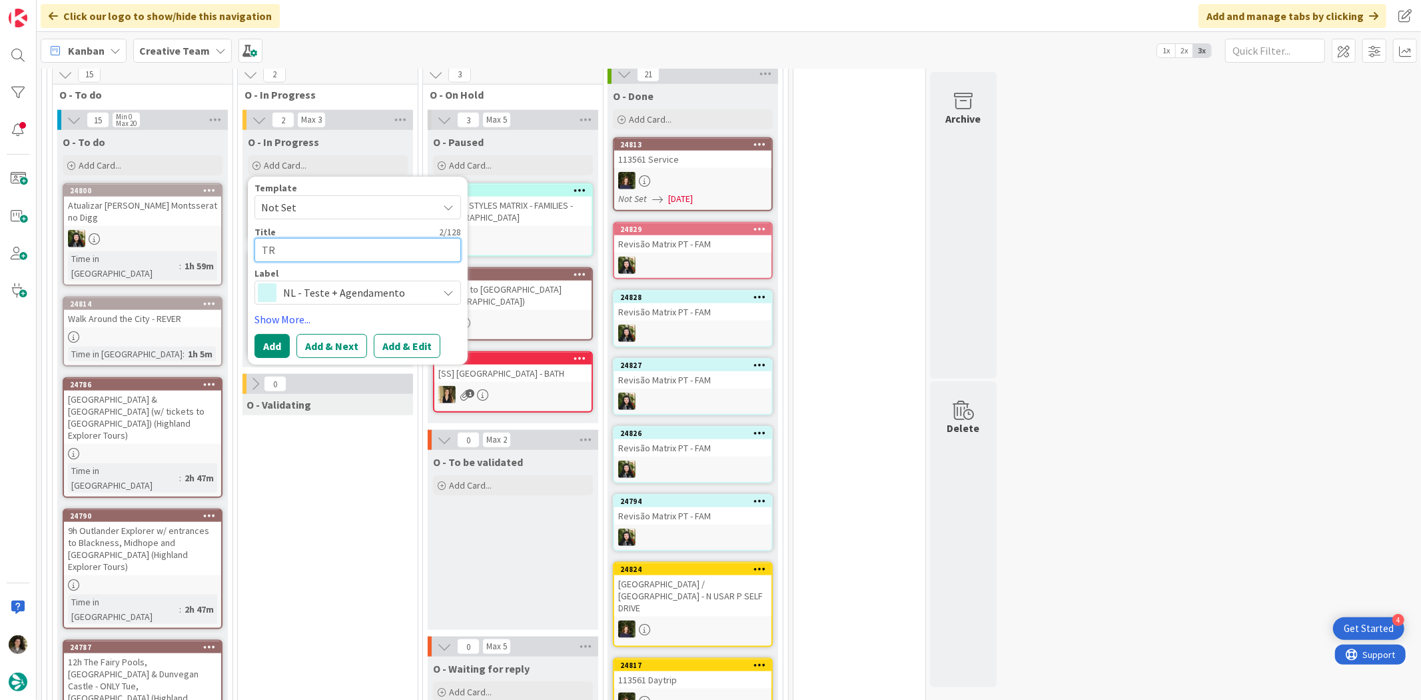
type textarea "TRA"
type textarea "x"
type textarea "TRAV"
type textarea "x"
type textarea "TRAVE"
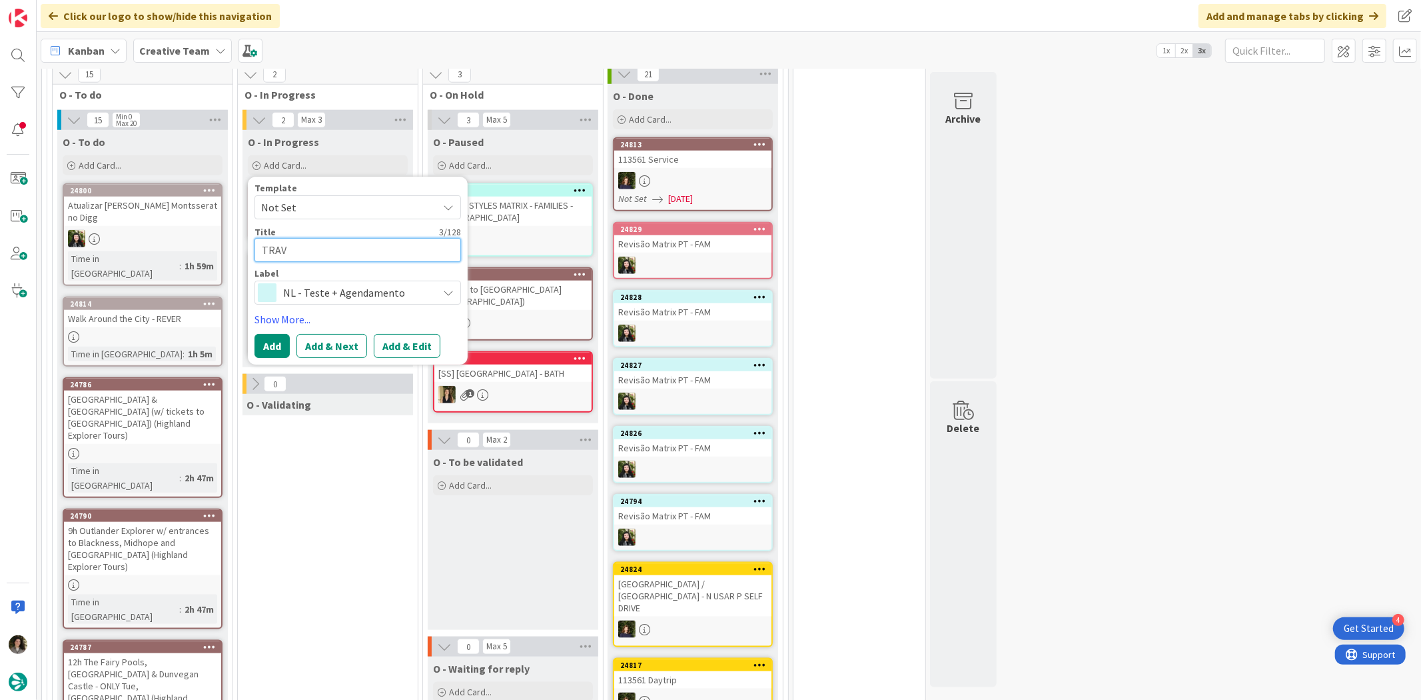
type textarea "x"
type textarea "TRAVEL"
type textarea "x"
type textarea "TRAVEL"
type textarea "x"
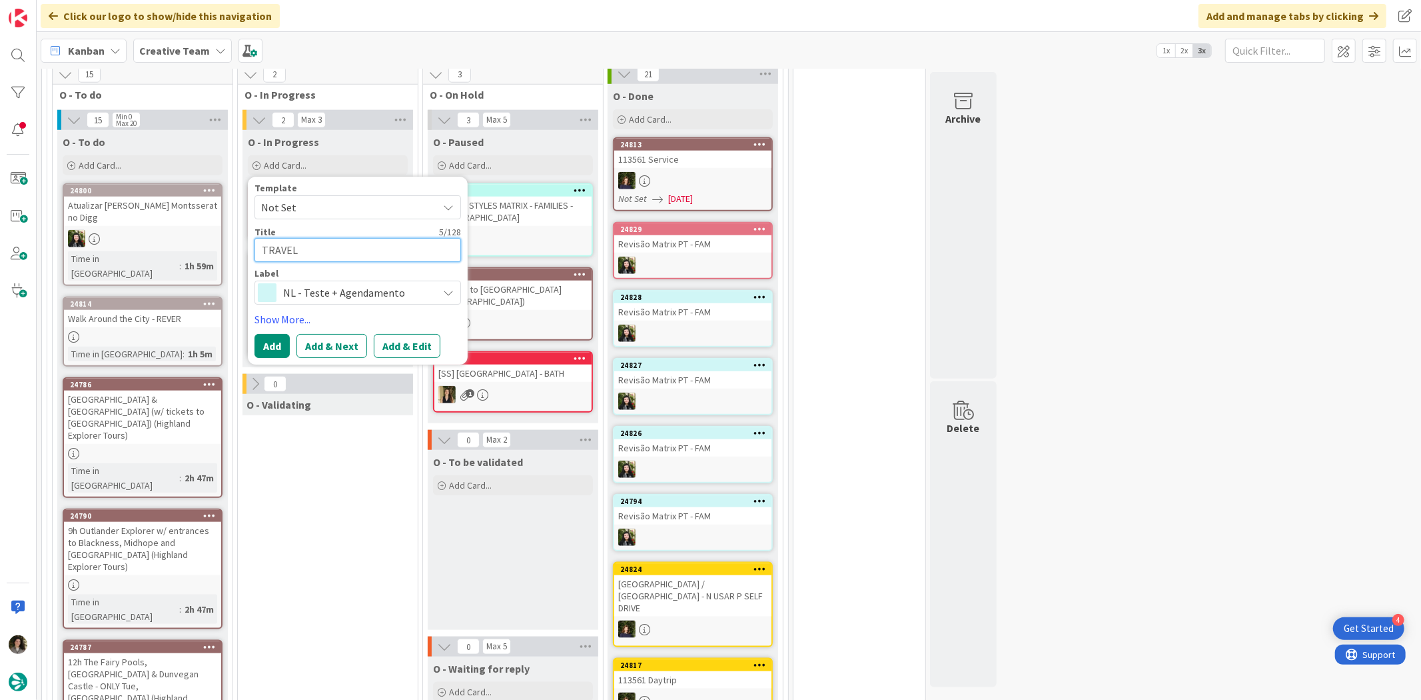
type textarea "TRAVEL S"
type textarea "x"
type textarea "TRAVEL ST"
type textarea "x"
type textarea "TRAVEL STY"
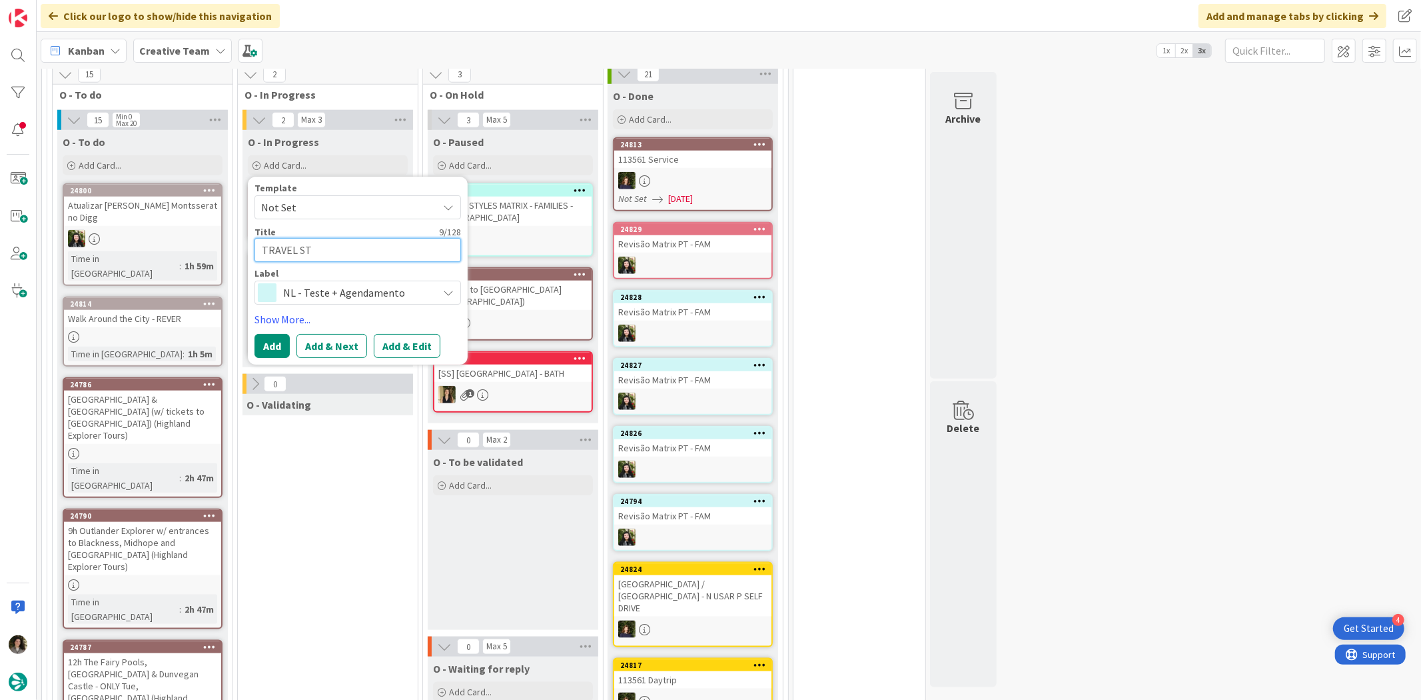
type textarea "x"
type textarea "TRAVEL STYL"
type textarea "x"
type textarea "TRAVEL STYLE"
type textarea "x"
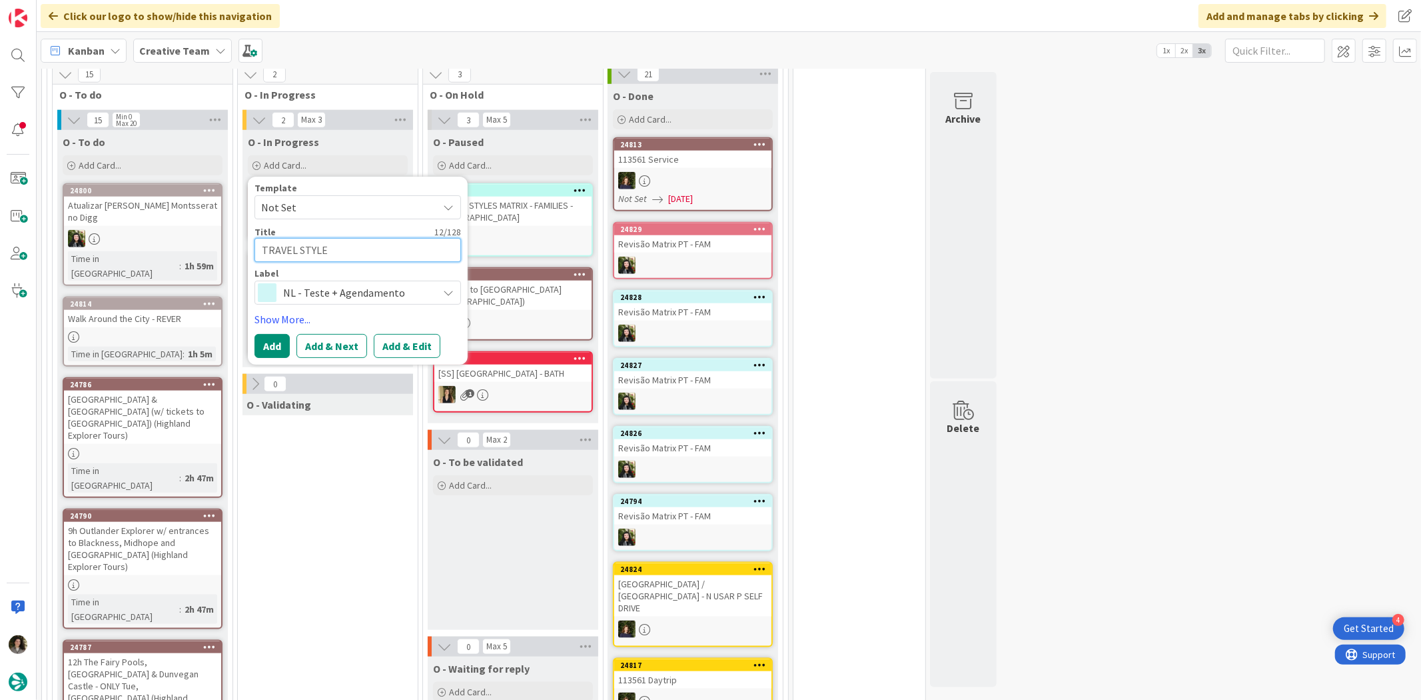
type textarea "TRAVEL STYLES"
type textarea "x"
type textarea "TRAVEL STYLES"
type textarea "x"
type textarea "TRAVEL STYLES M"
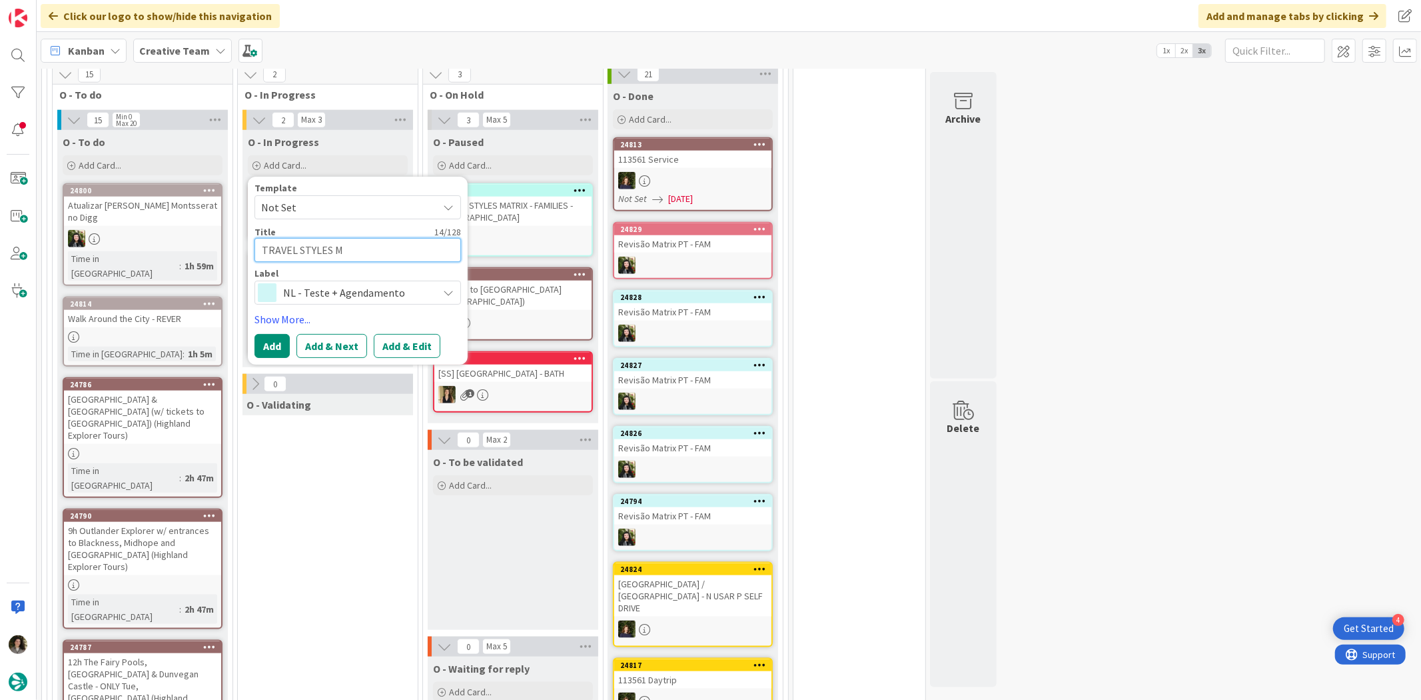
type textarea "x"
type textarea "TRAVEL STYLES MA"
type textarea "x"
type textarea "TRAVEL STYLES MAT"
type textarea "x"
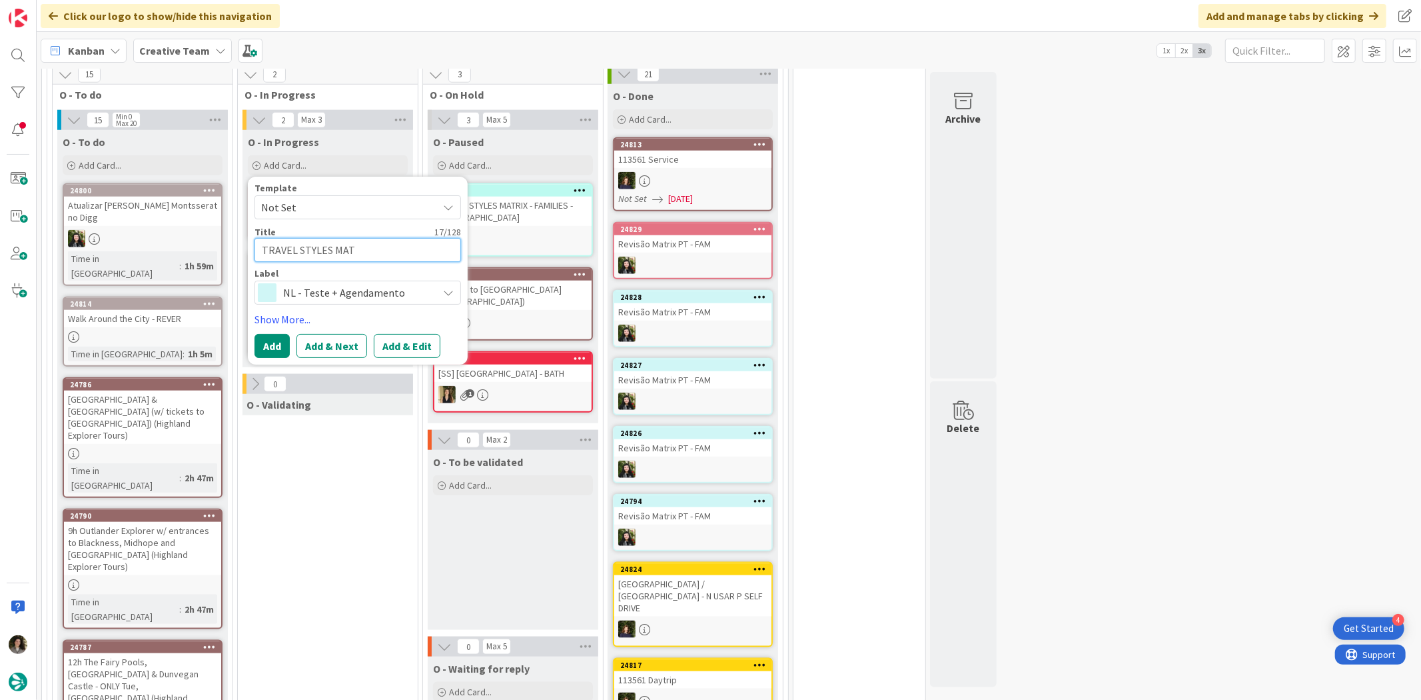
type textarea "TRAVEL STYLES MATR"
type textarea "x"
type textarea "TRAVEL STYLES MATRI"
type textarea "x"
type textarea "TRAVEL STYLES MATRIX"
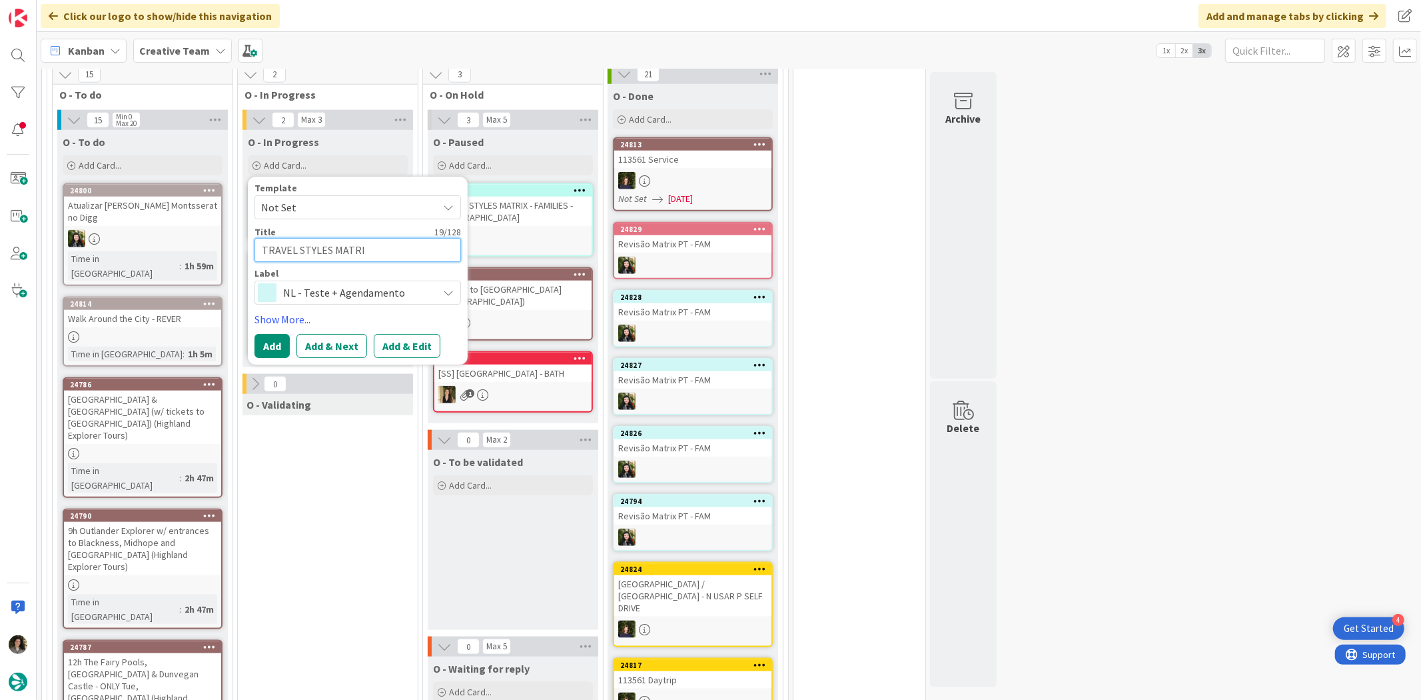
type textarea "x"
type textarea "TRAVEL STYLES MATRIX"
type textarea "x"
type textarea "TRAVEL STYLES MATRIX -"
type textarea "x"
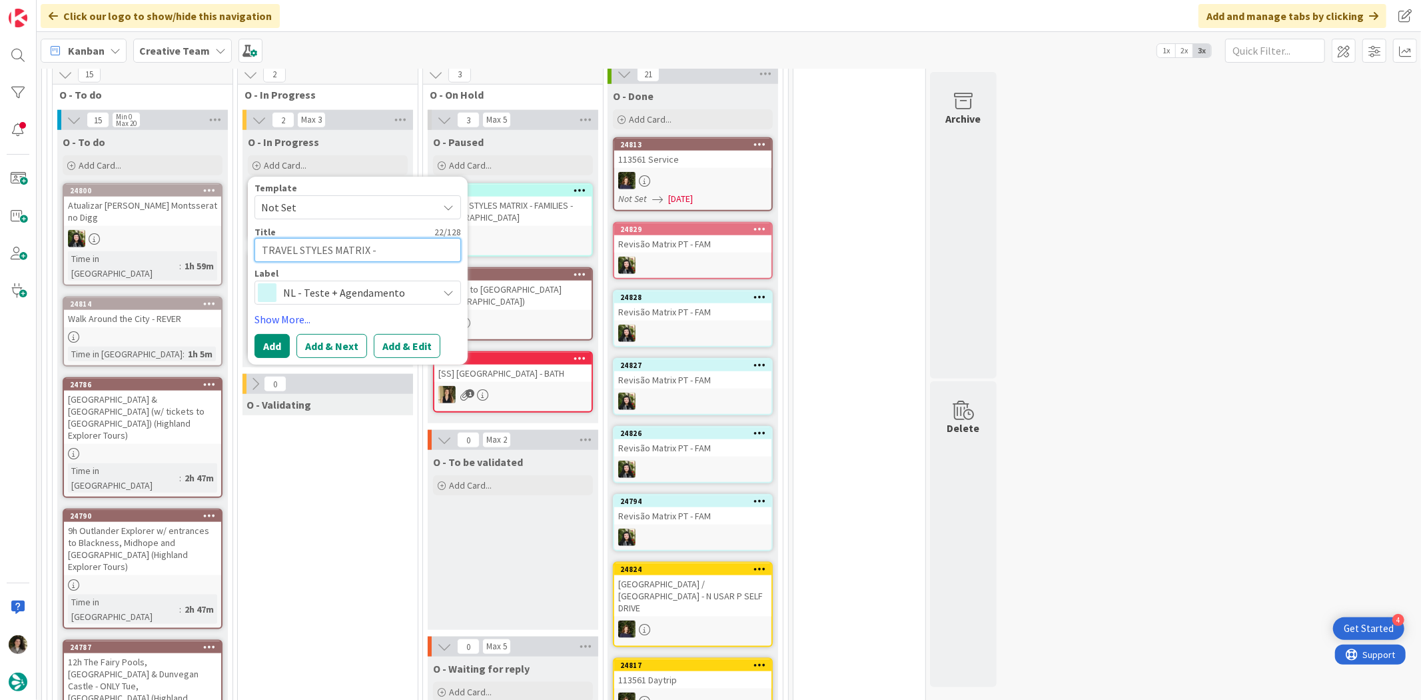
type textarea "TRAVEL STYLES MATRIX -"
type textarea "x"
type textarea "TRAVEL STYLES MATRIX - E"
type textarea "x"
type textarea "TRAVEL STYLES MATRIX - ES"
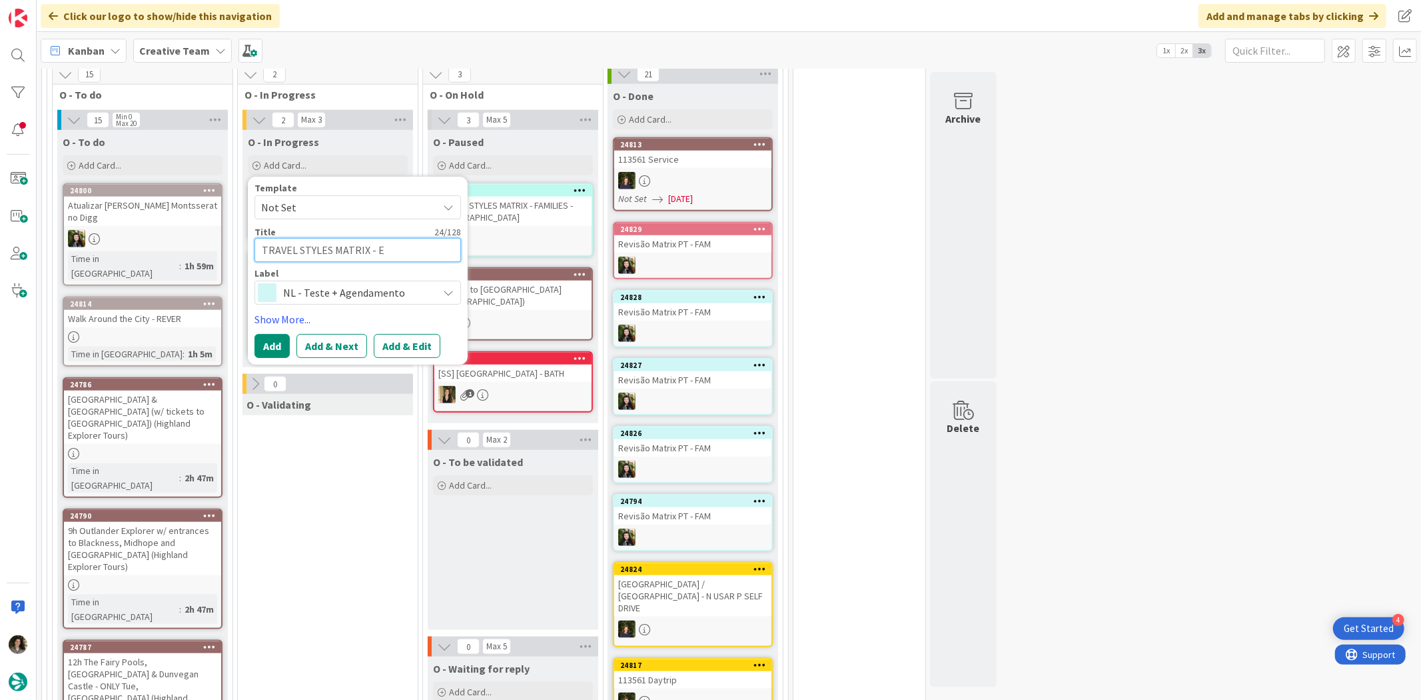
type textarea "x"
type textarea "TRAVEL STYLES MATRIX - ES"
type textarea "x"
type textarea "TRAVEL STYLES MATRIX - ES C"
type textarea "x"
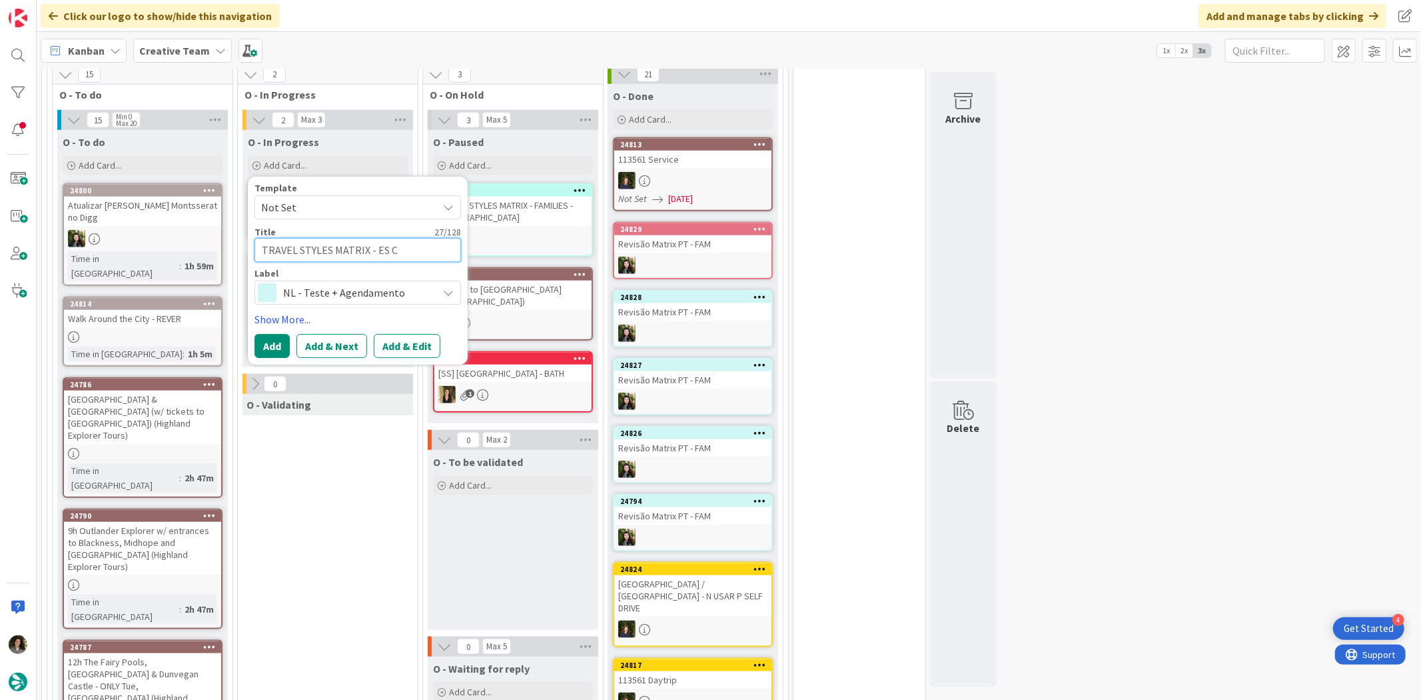
type textarea "TRAVEL STYLES MATRIX - ES C&"
type textarea "x"
type textarea "TRAVEL STYLES MATRIX - ES C&A"
type textarea "x"
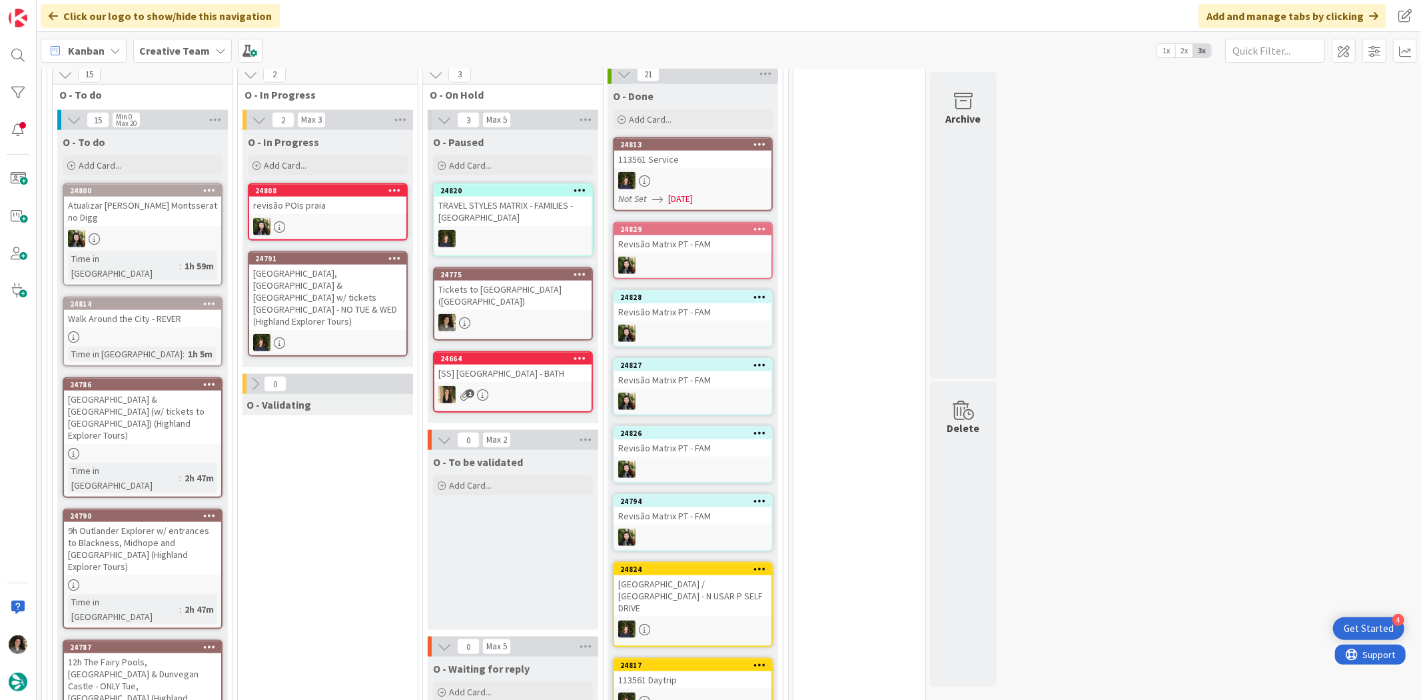
scroll to position [1115, 0]
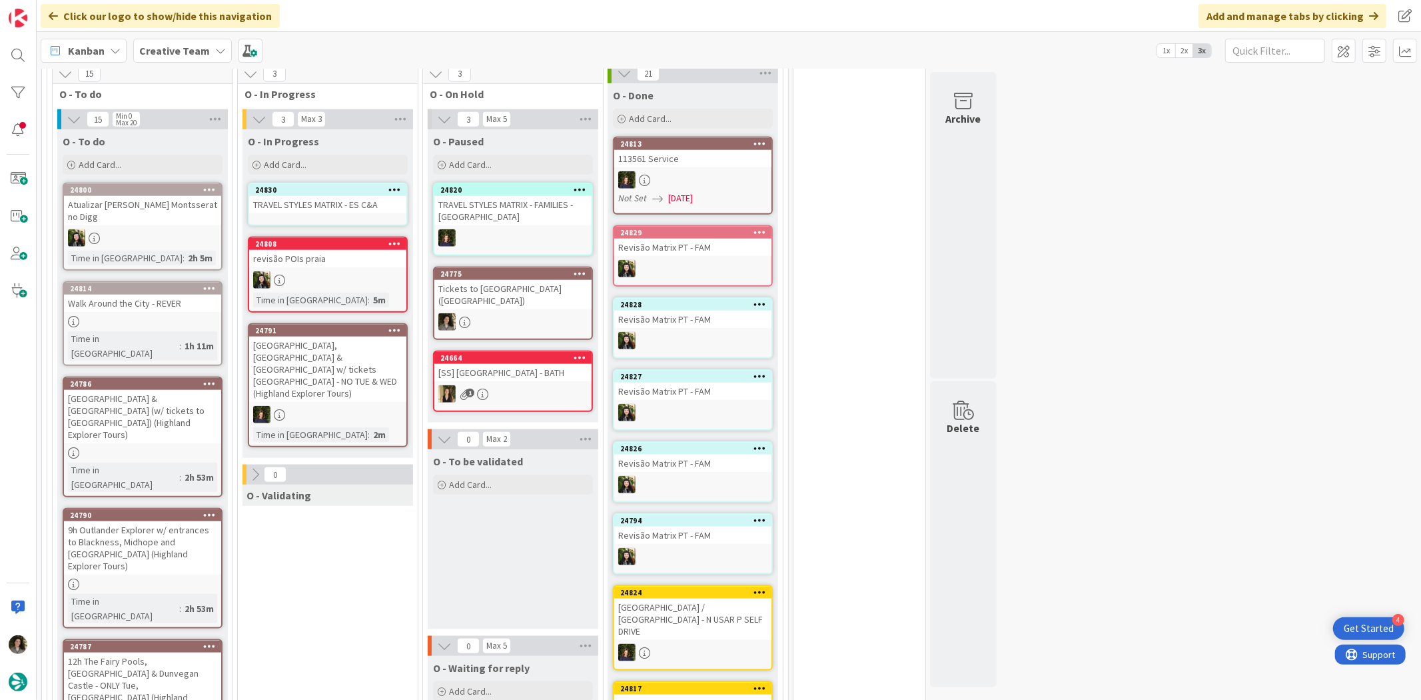
click at [315, 208] on div "24830 TRAVEL STYLES MATRIX - ES C&A" at bounding box center [328, 204] width 160 height 43
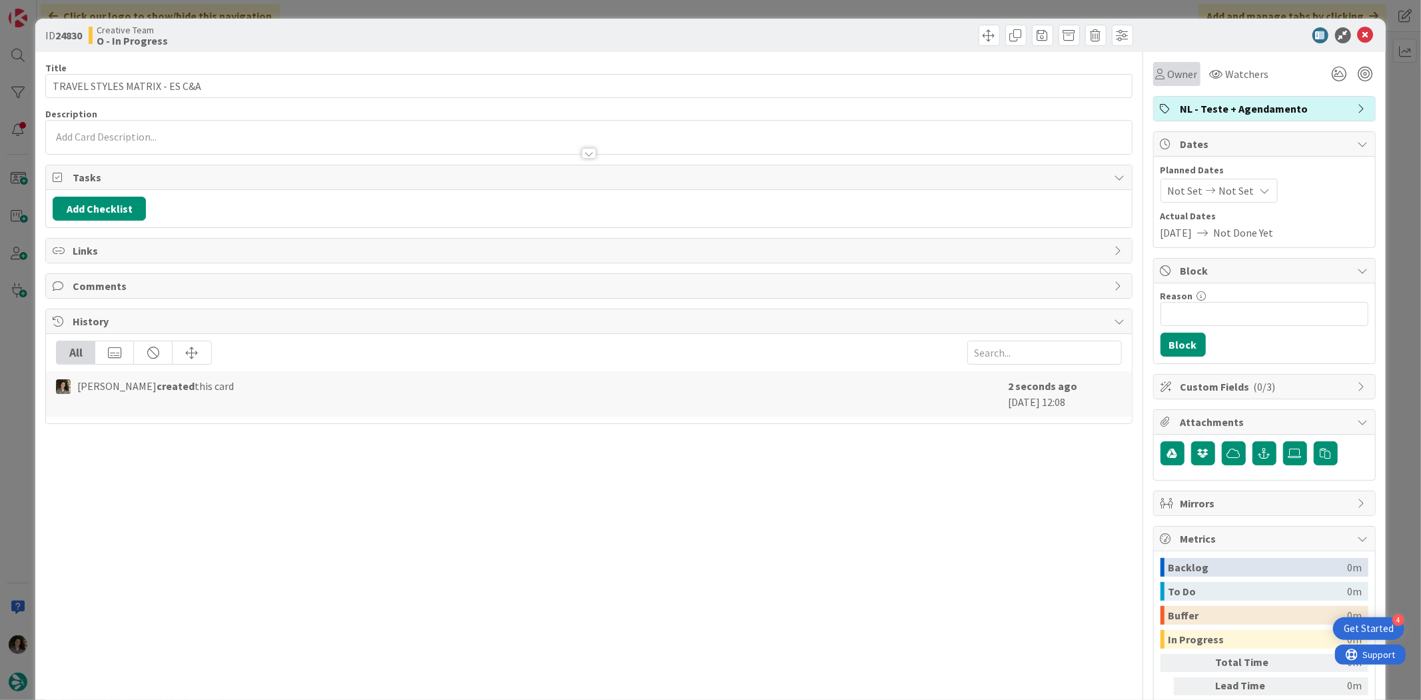
drag, startPoint x: 1190, startPoint y: 71, endPoint x: 1167, endPoint y: 85, distance: 26.9
click at [1189, 71] on div "Owner Watchers" at bounding box center [1213, 74] width 120 height 24
click at [1168, 77] on span "Owner" at bounding box center [1183, 74] width 30 height 16
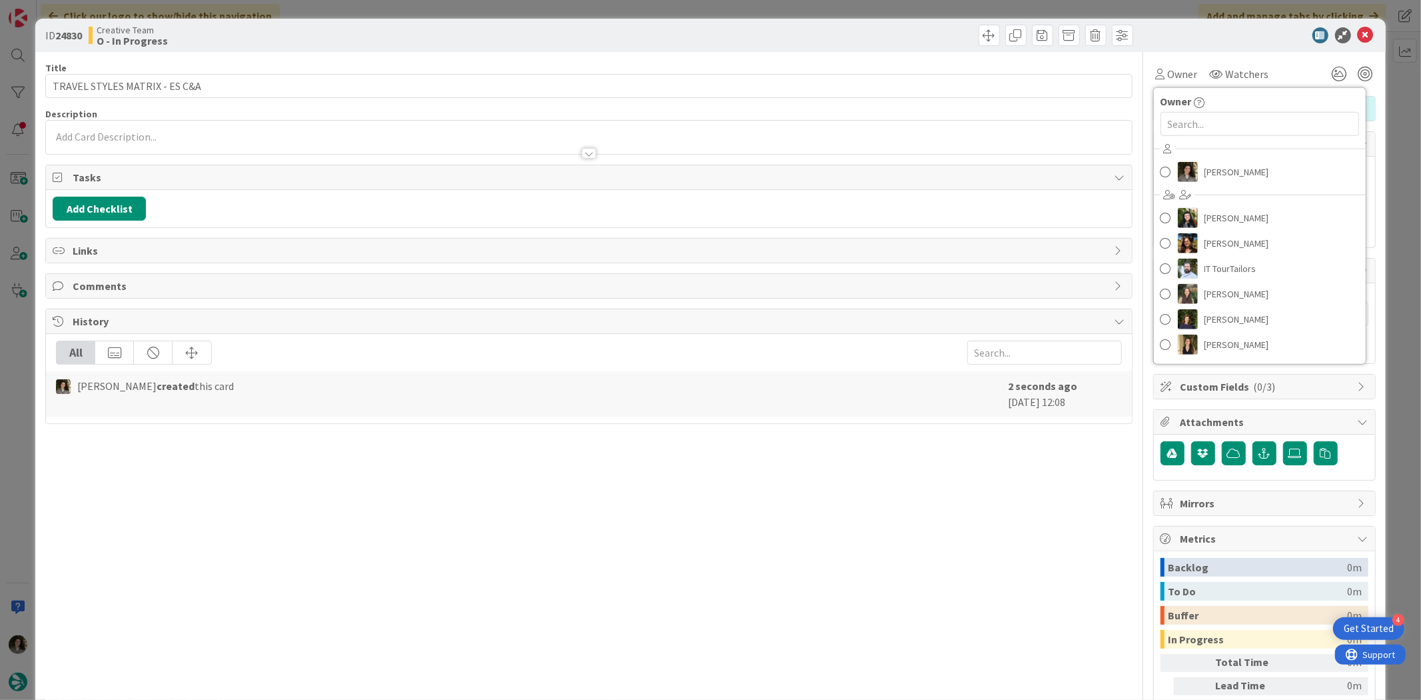
click at [1267, 185] on div "Melissa Santos Beatriz Cassona Diana Ramos IT TourTailors Inês Gonçalves Margar…" at bounding box center [1260, 249] width 212 height 220
click at [1269, 171] on link "[PERSON_NAME]" at bounding box center [1260, 171] width 212 height 25
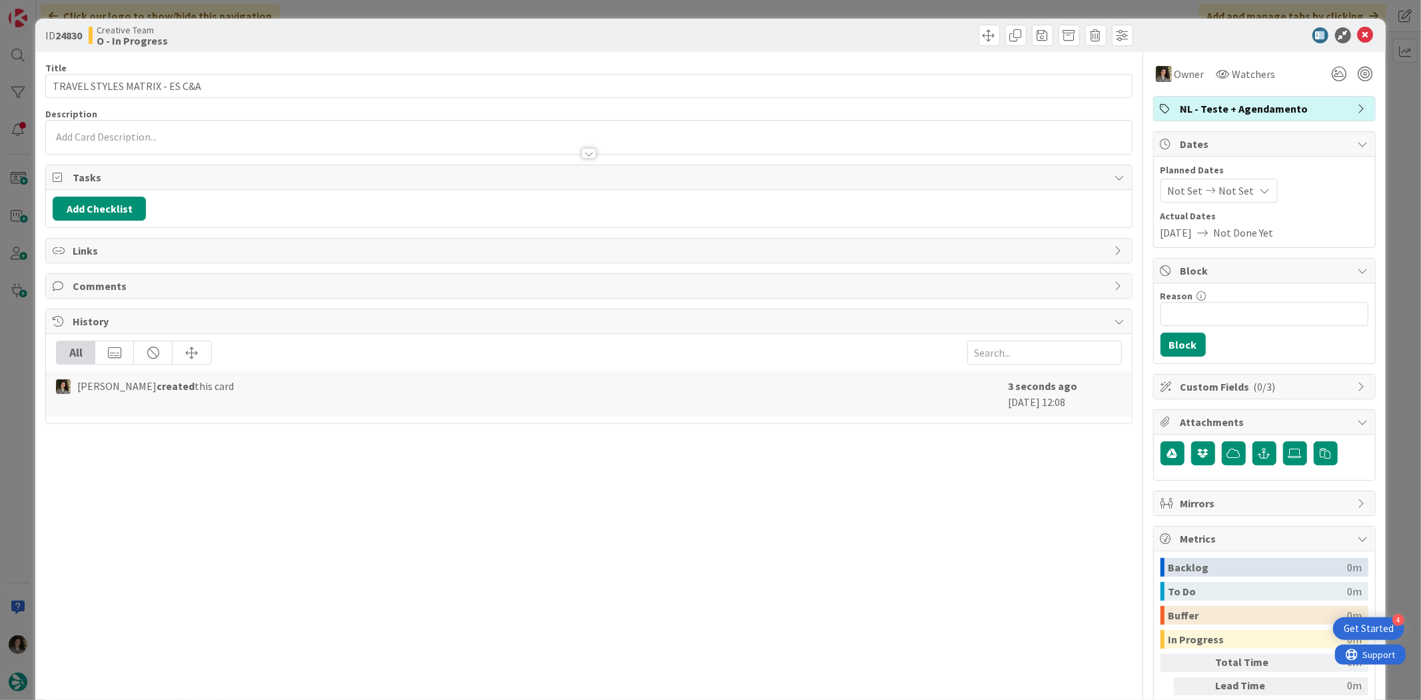
click at [1234, 175] on span "Planned Dates" at bounding box center [1265, 170] width 208 height 14
click at [1251, 203] on div "Planned Dates Not Set Not Set Actual Dates 10/09/2025 Not Done Yet" at bounding box center [1265, 201] width 208 height 77
click at [1260, 195] on icon at bounding box center [1265, 190] width 11 height 11
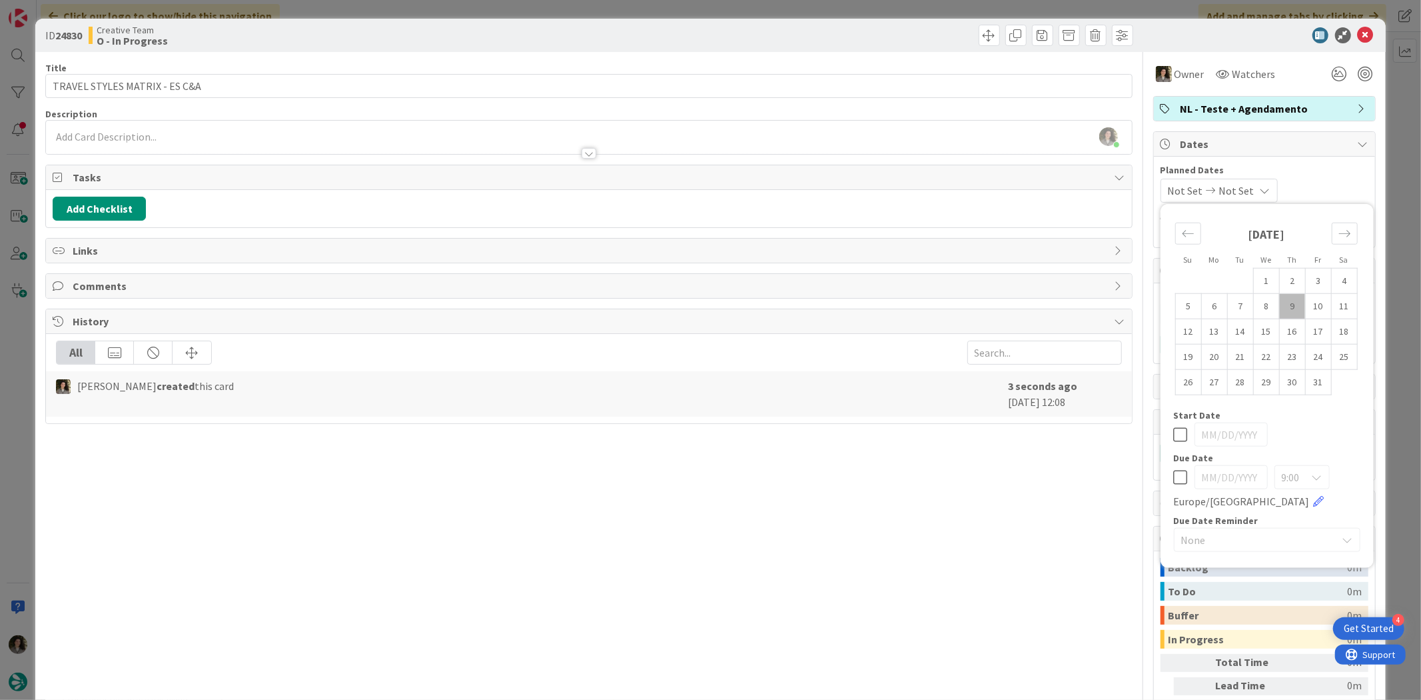
click at [1174, 478] on icon at bounding box center [1181, 477] width 14 height 16
type input "[DATE]"
click at [935, 514] on div "Title 29 / 128 TRAVEL STYLES MATRIX - ES C&A Description Melissa Santos just jo…" at bounding box center [588, 415] width 1087 height 726
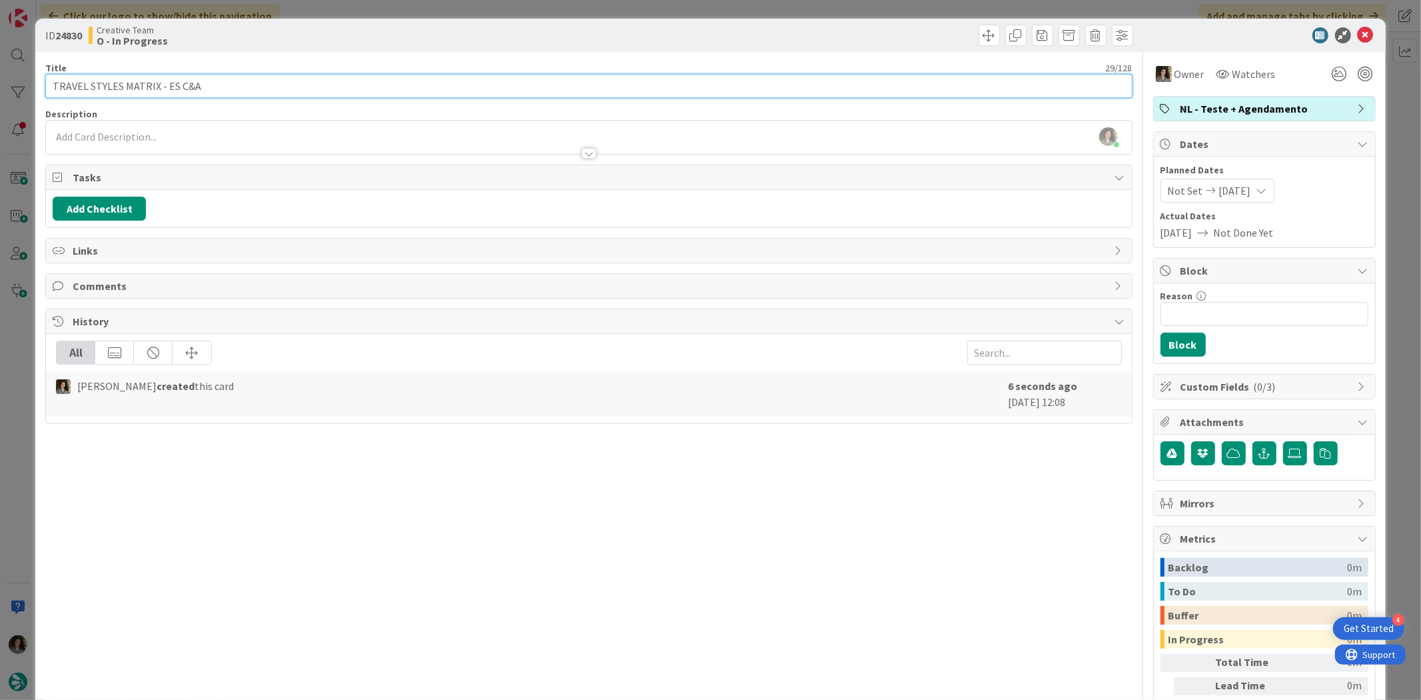
click at [415, 89] on input "TRAVEL STYLES MATRIX - ES C&A" at bounding box center [588, 86] width 1087 height 24
type input "TRAVEL STYLES MATRIX - ES C&A + Revision"
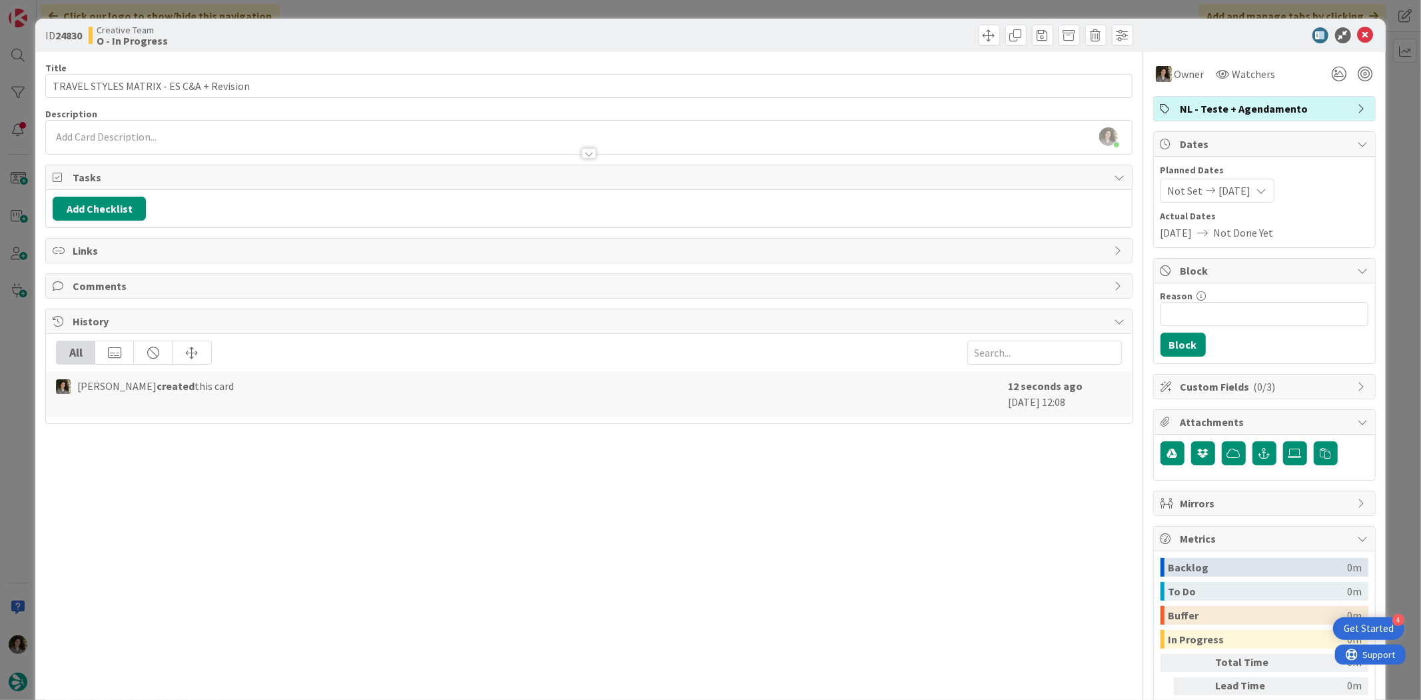
click at [486, 55] on div "Title 40 / 128 TRAVEL STYLES MATRIX - ES C&A + Revision Description Melissa San…" at bounding box center [588, 415] width 1087 height 726
click at [1358, 35] on icon at bounding box center [1366, 35] width 16 height 16
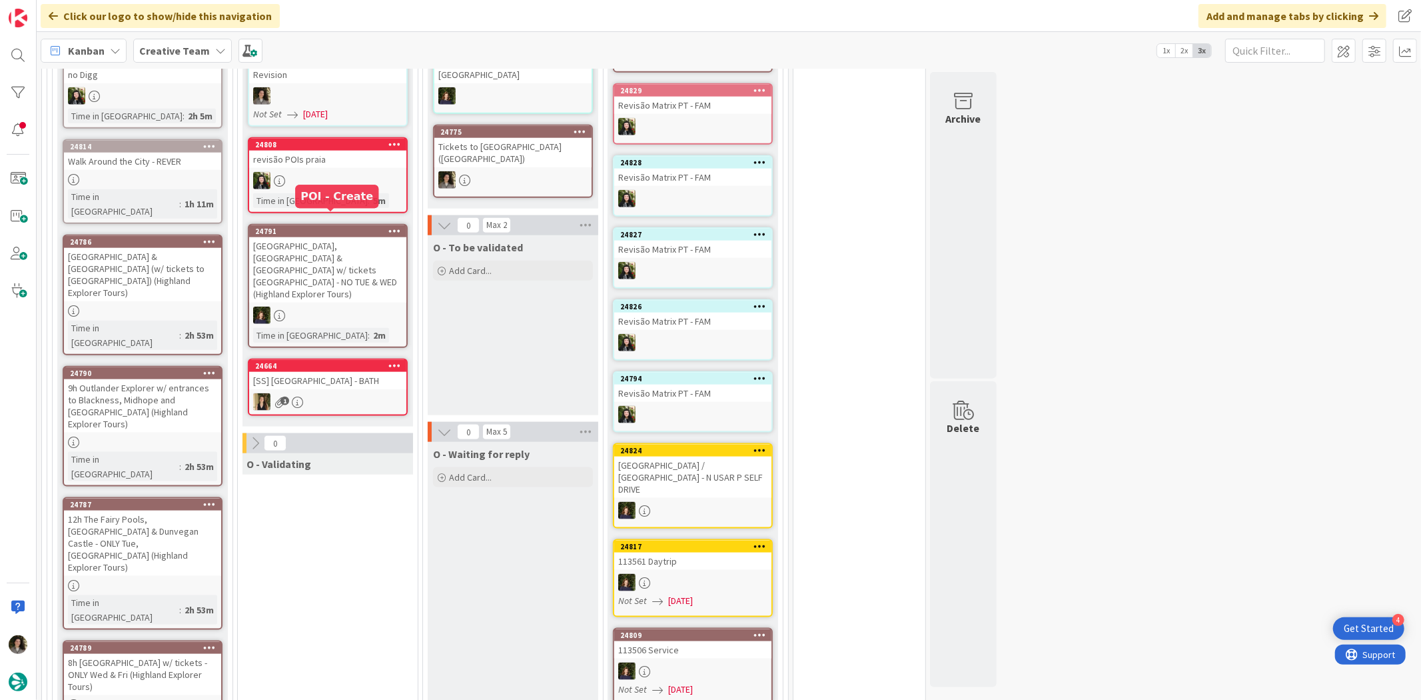
scroll to position [1271, 0]
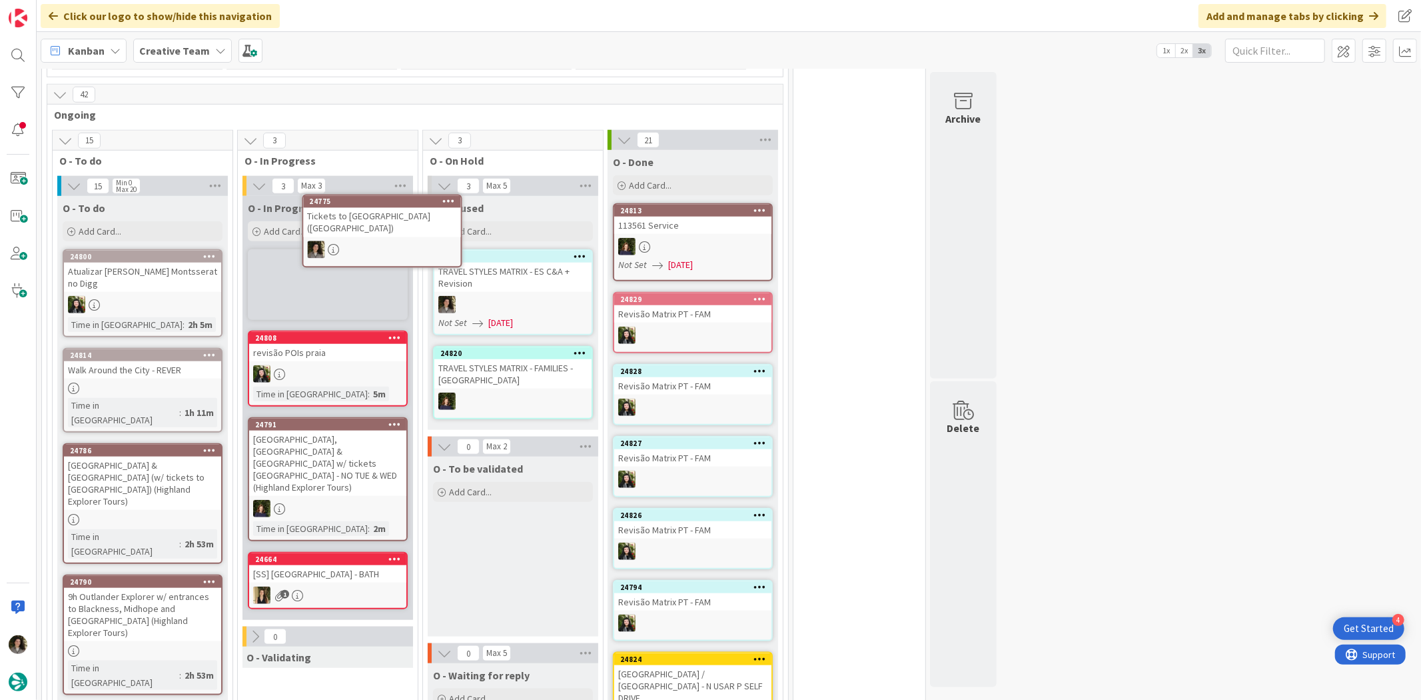
scroll to position [1047, 0]
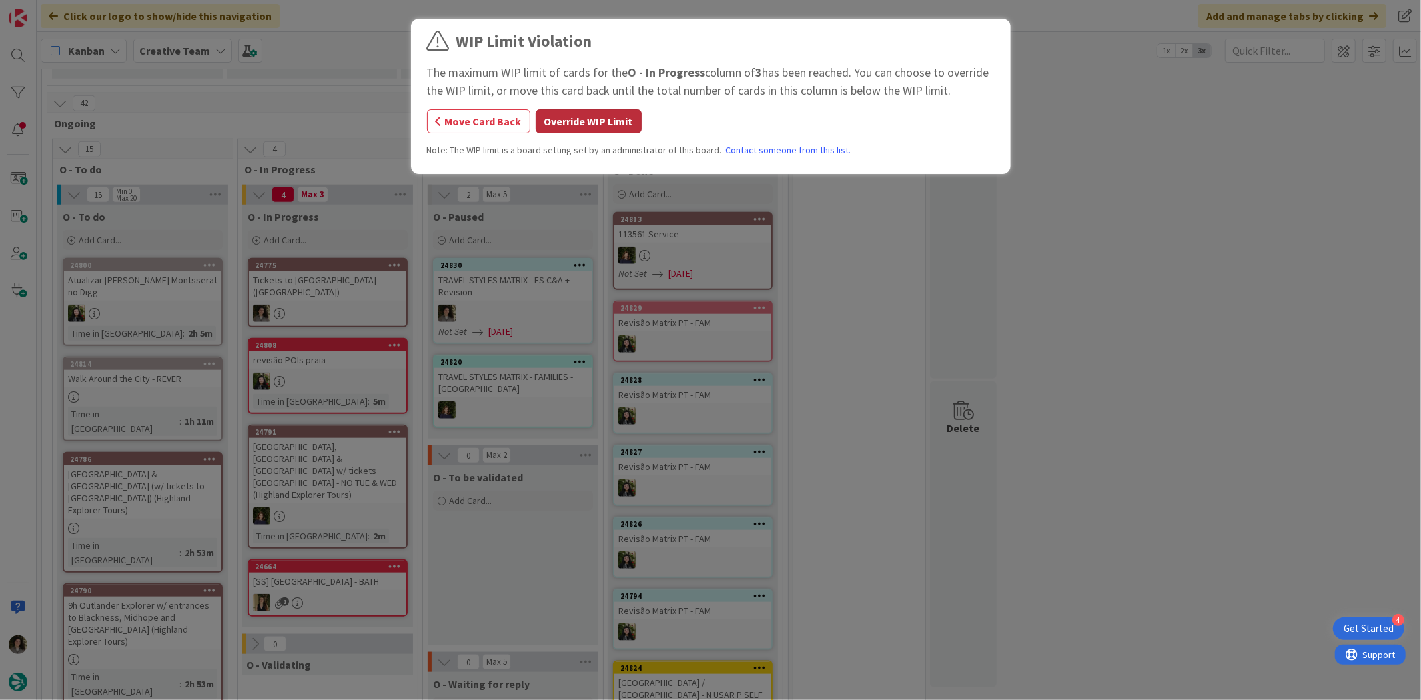
drag, startPoint x: 578, startPoint y: 115, endPoint x: 570, endPoint y: 151, distance: 36.9
click at [580, 115] on button "Override WIP Limit" at bounding box center [589, 121] width 106 height 24
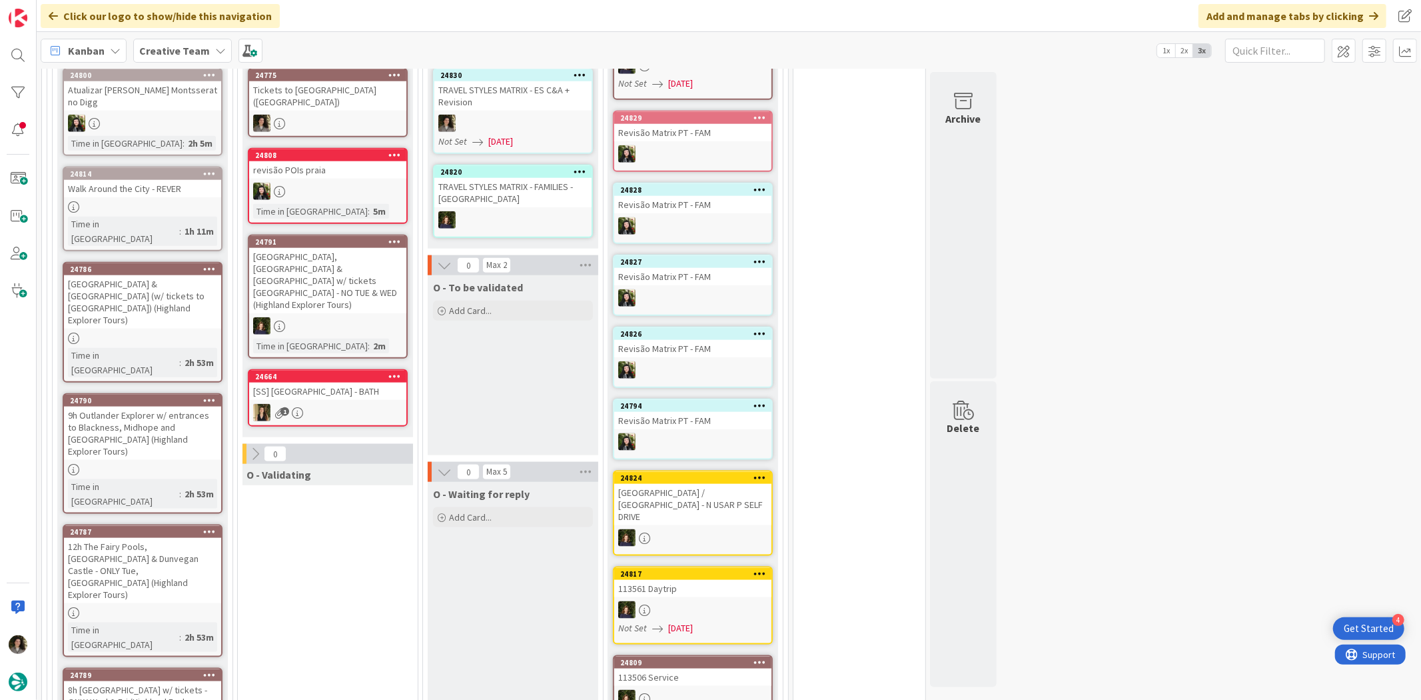
scroll to position [1121, 0]
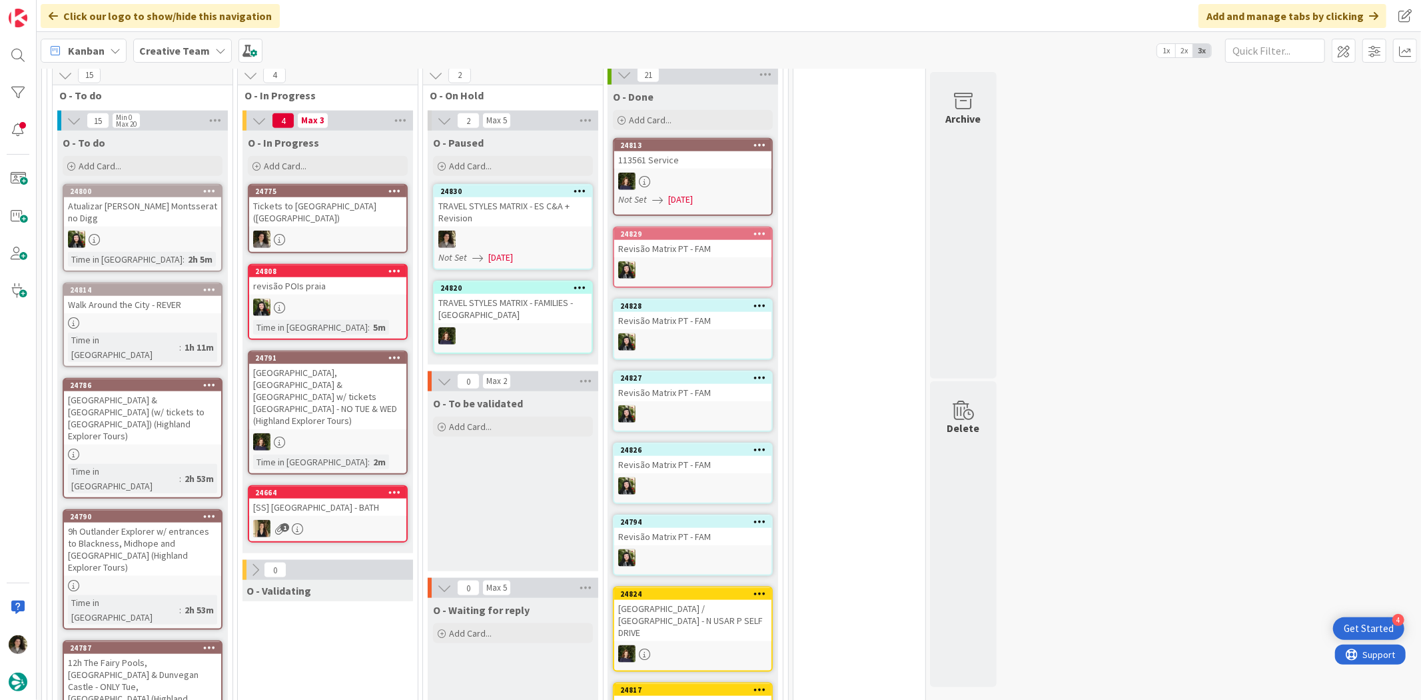
click at [356, 197] on div "Tickets to [GEOGRAPHIC_DATA] ([GEOGRAPHIC_DATA])" at bounding box center [327, 211] width 157 height 29
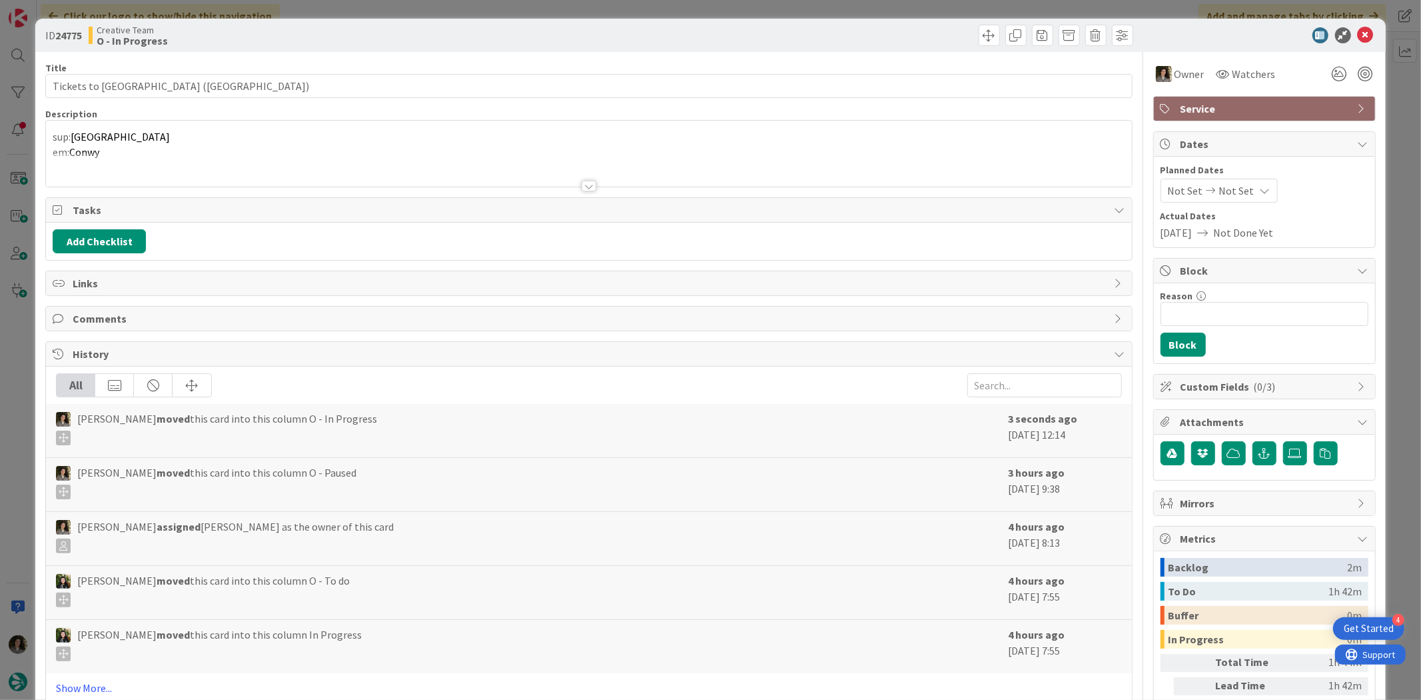
click at [590, 185] on div at bounding box center [589, 186] width 15 height 11
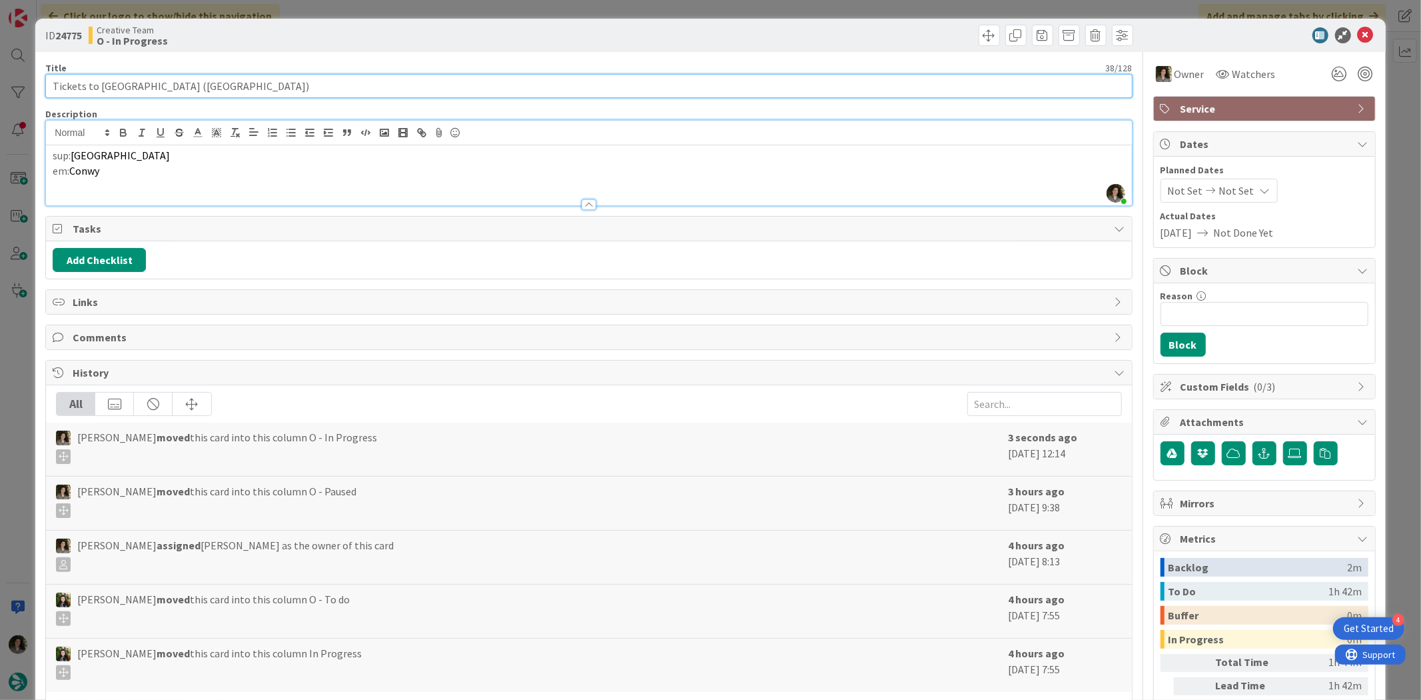
click at [265, 88] on input "Tickets to [GEOGRAPHIC_DATA] ([GEOGRAPHIC_DATA])" at bounding box center [588, 86] width 1087 height 24
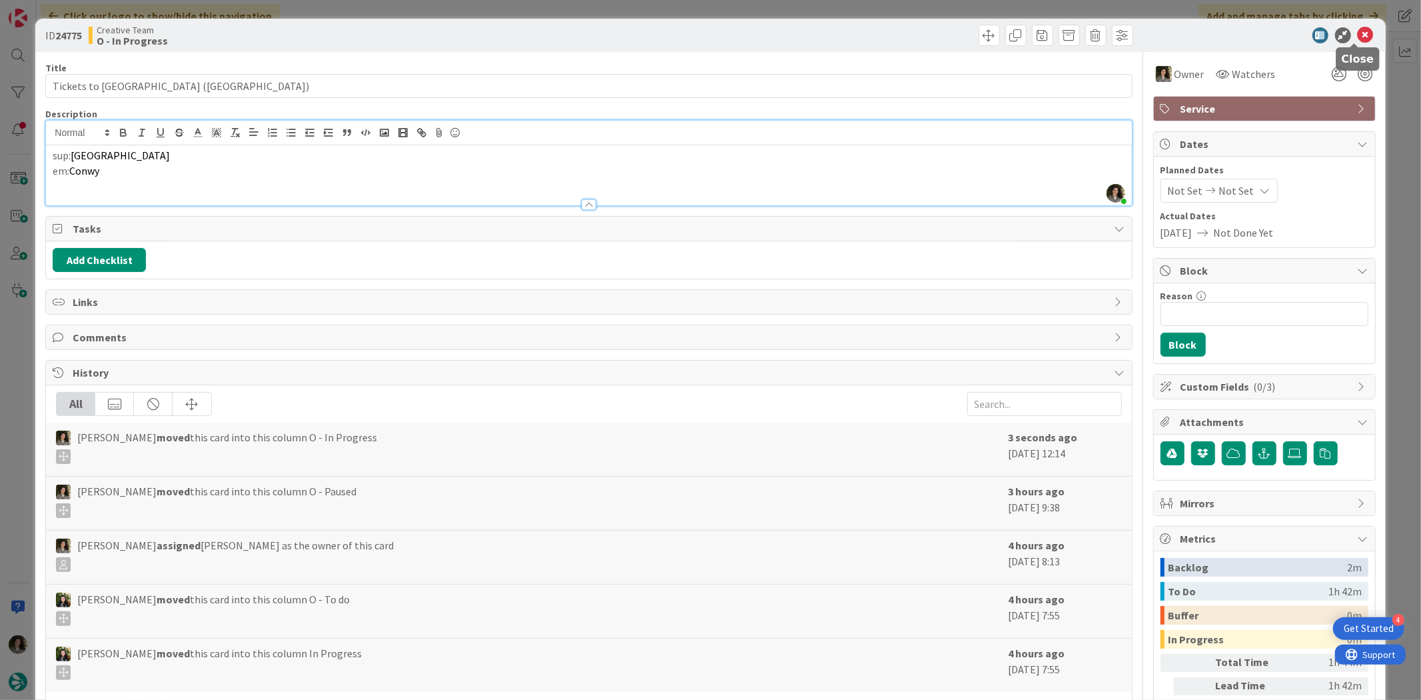
click at [1362, 31] on icon at bounding box center [1366, 35] width 16 height 16
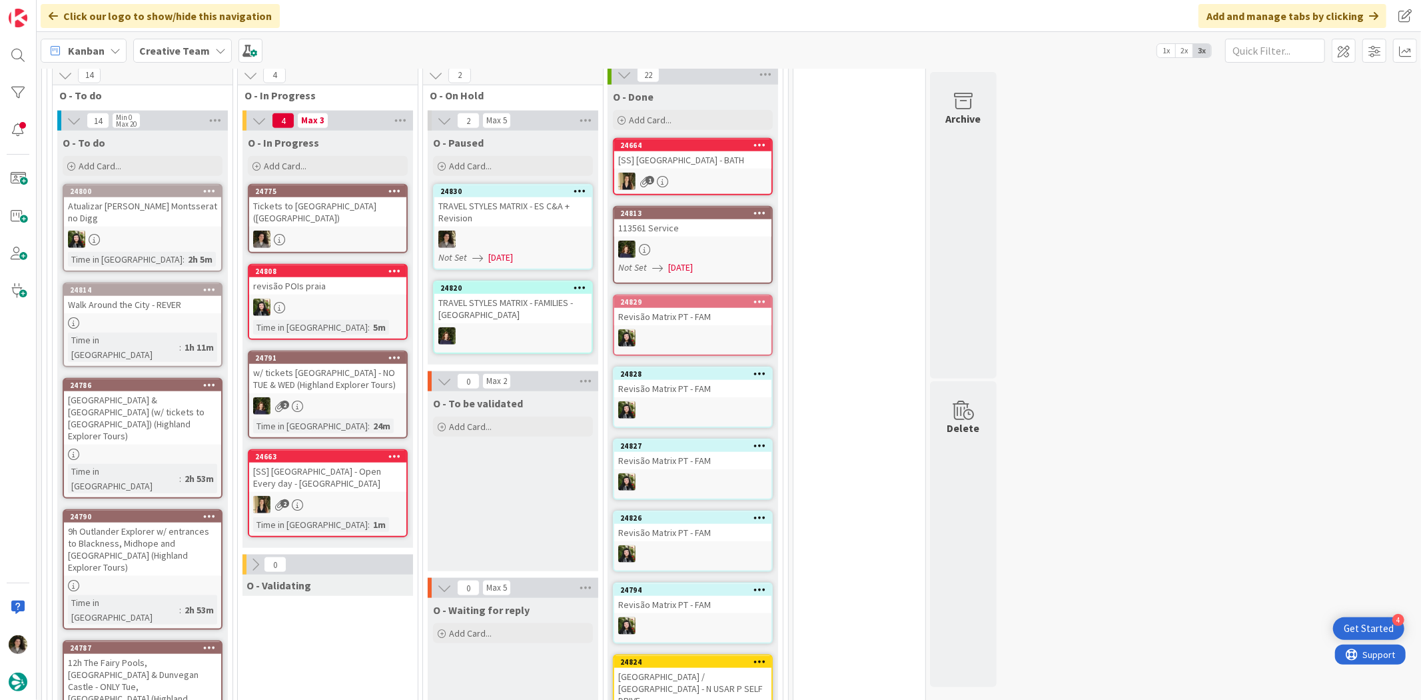
click at [282, 204] on div "Tickets to [GEOGRAPHIC_DATA] ([GEOGRAPHIC_DATA])" at bounding box center [327, 211] width 157 height 29
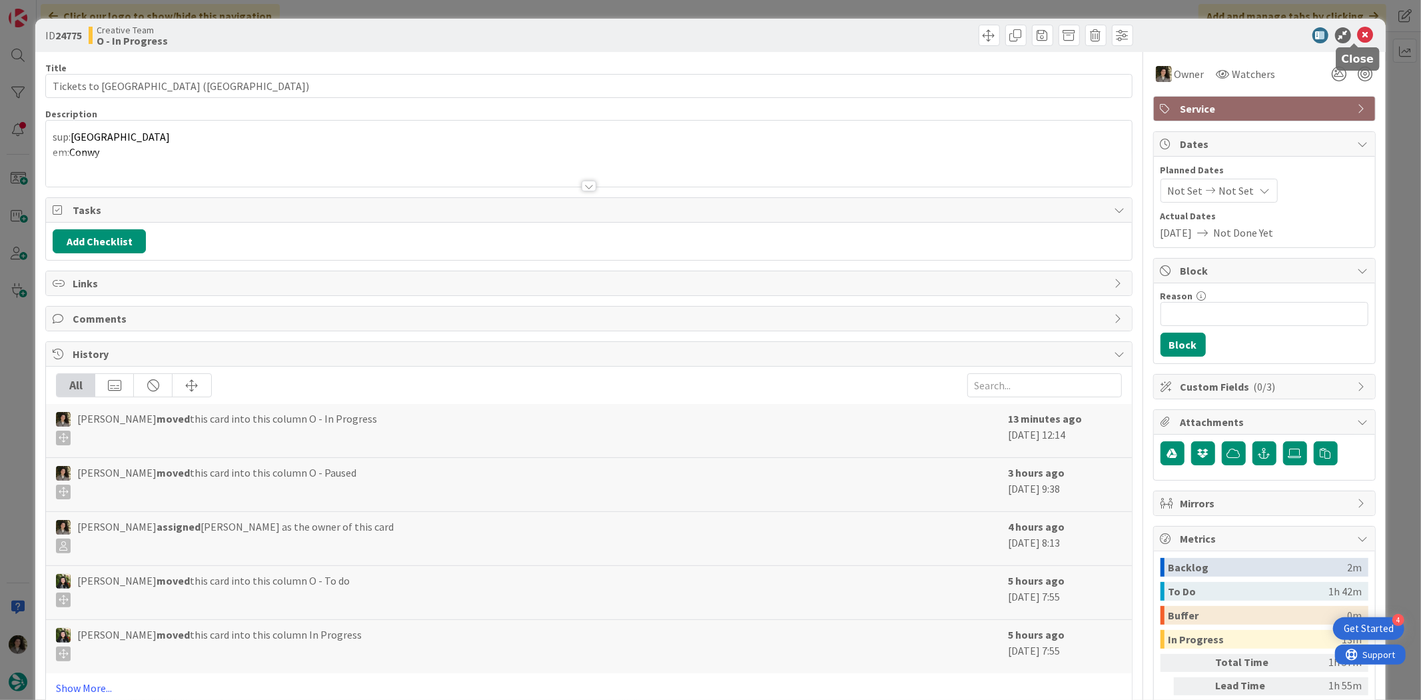
click at [1358, 35] on icon at bounding box center [1366, 35] width 16 height 16
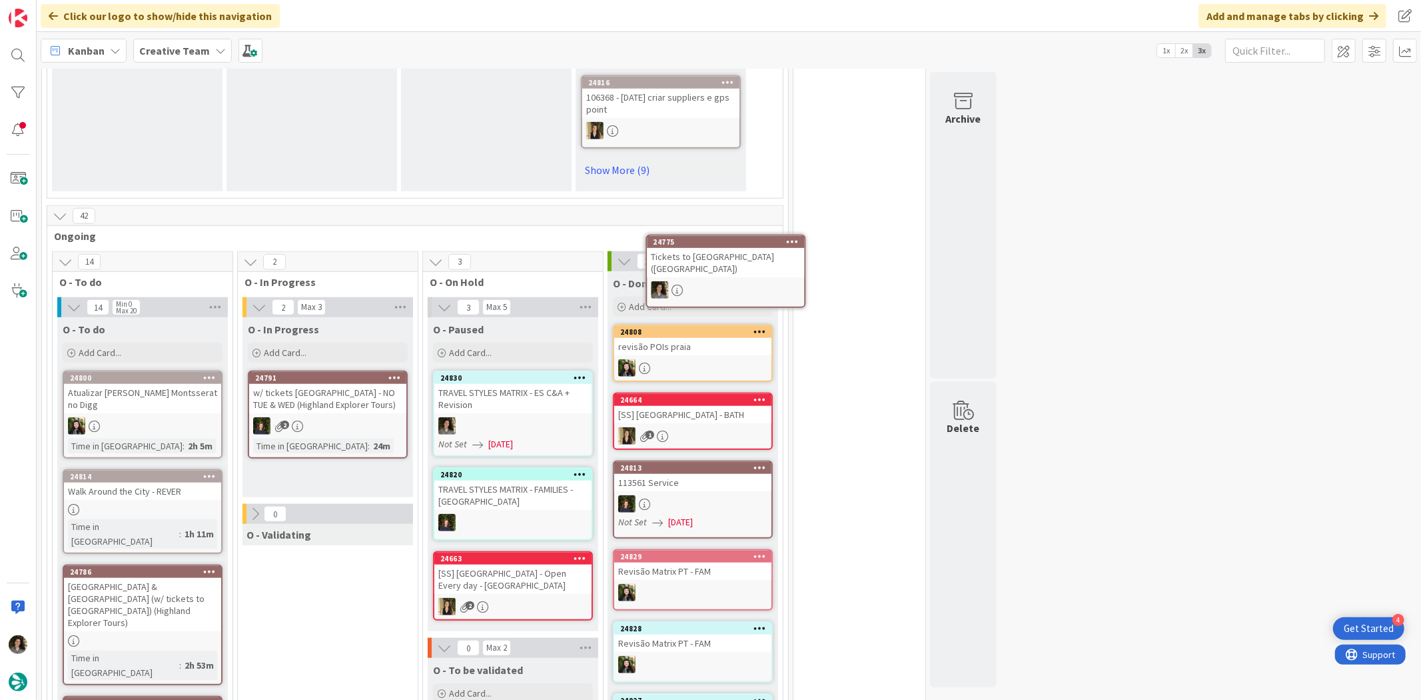
scroll to position [934, 0]
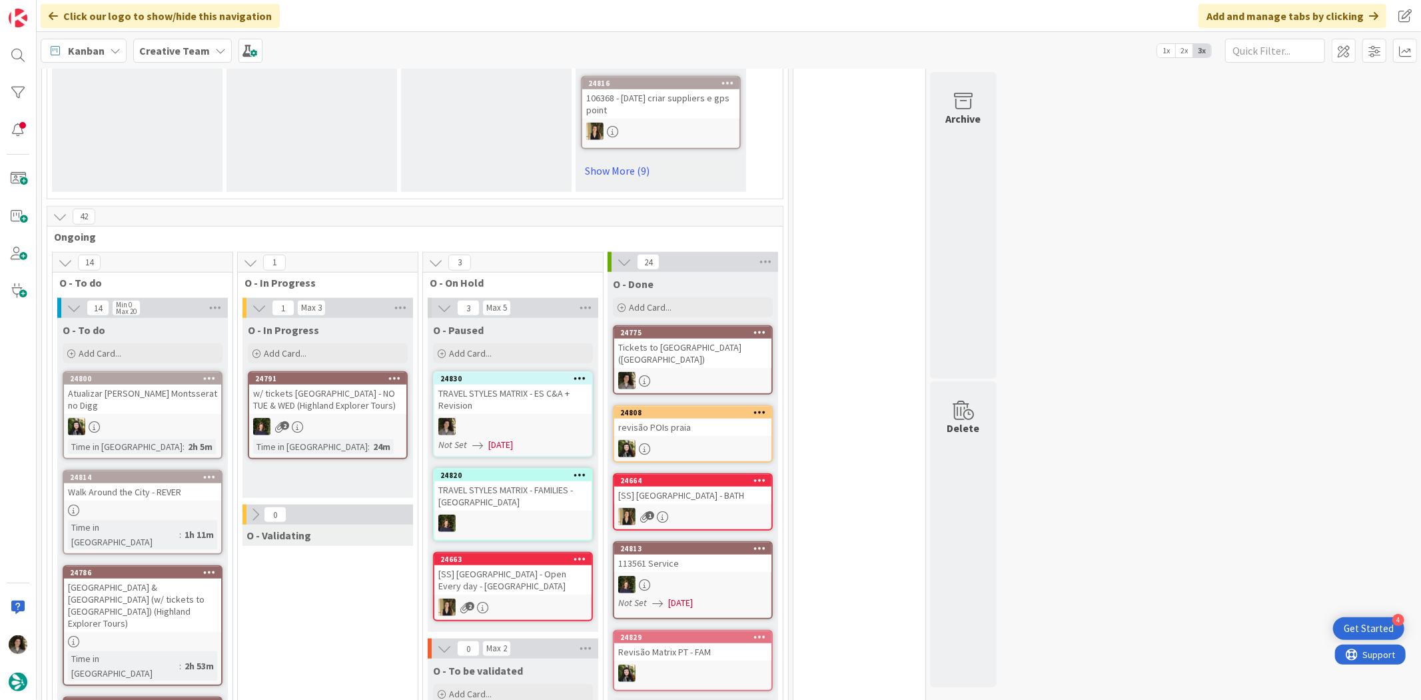
click at [698, 338] on div "Tickets to [GEOGRAPHIC_DATA] ([GEOGRAPHIC_DATA])" at bounding box center [692, 352] width 157 height 29
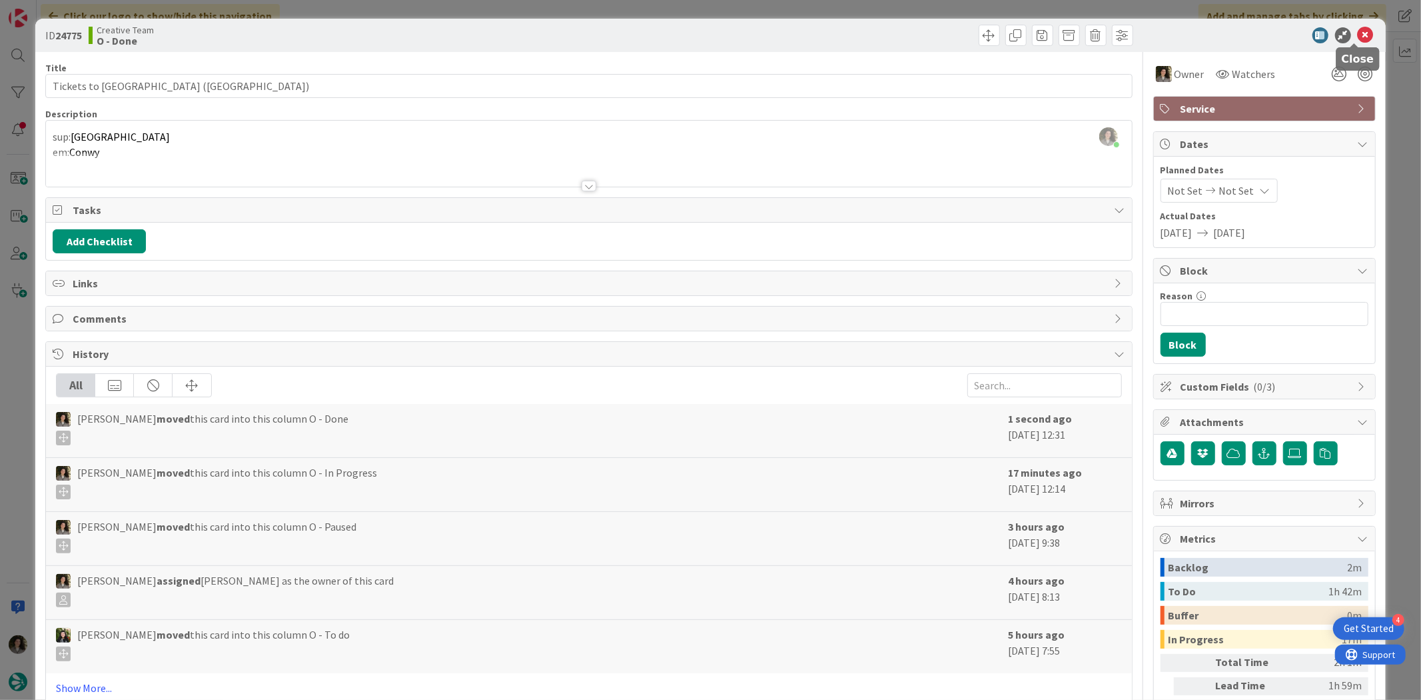
click at [1358, 33] on icon at bounding box center [1366, 35] width 16 height 16
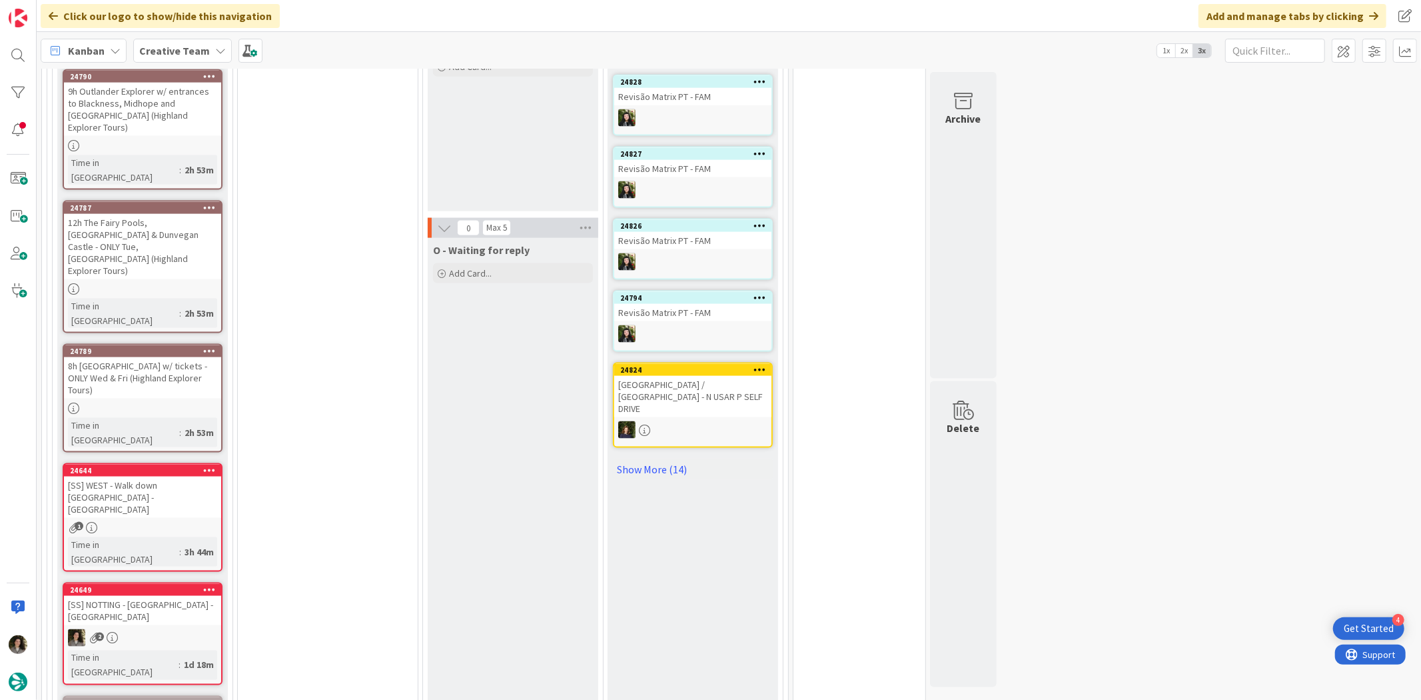
scroll to position [1526, 0]
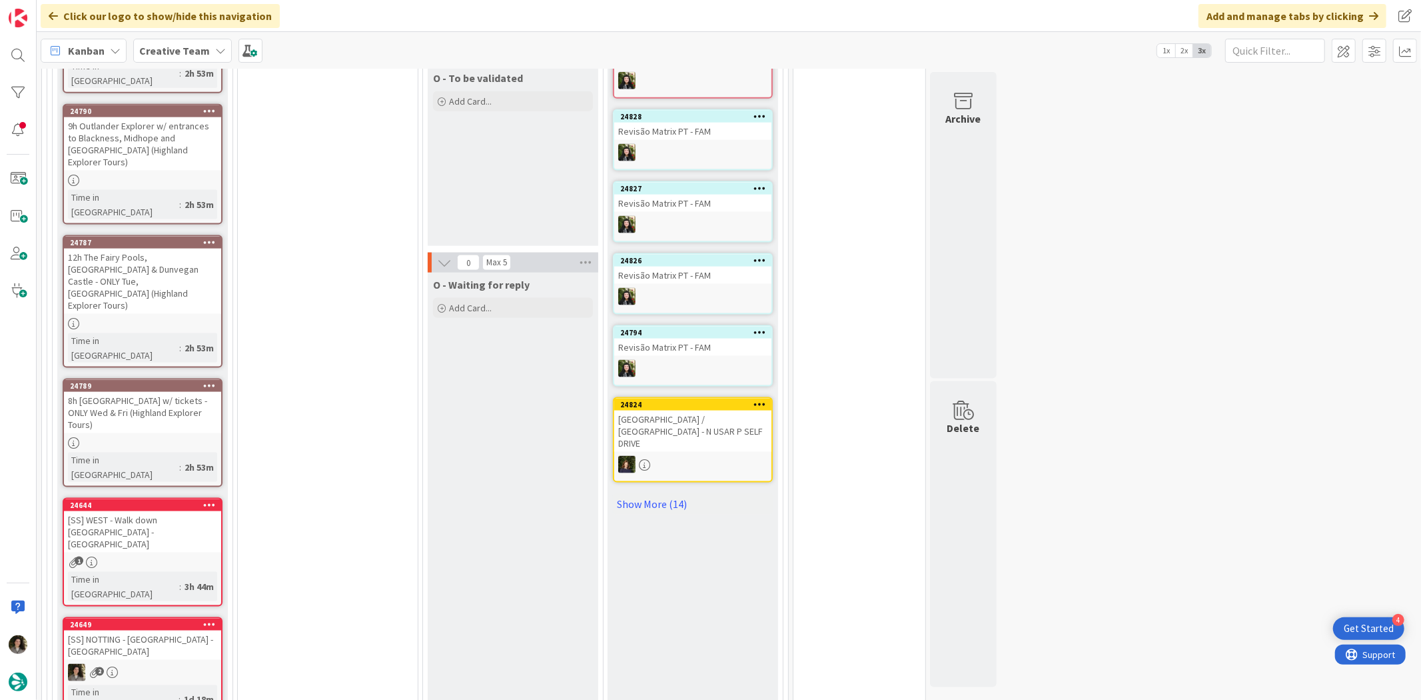
click at [181, 630] on div "[SS] NOTTING - [GEOGRAPHIC_DATA] - [GEOGRAPHIC_DATA]" at bounding box center [142, 644] width 157 height 29
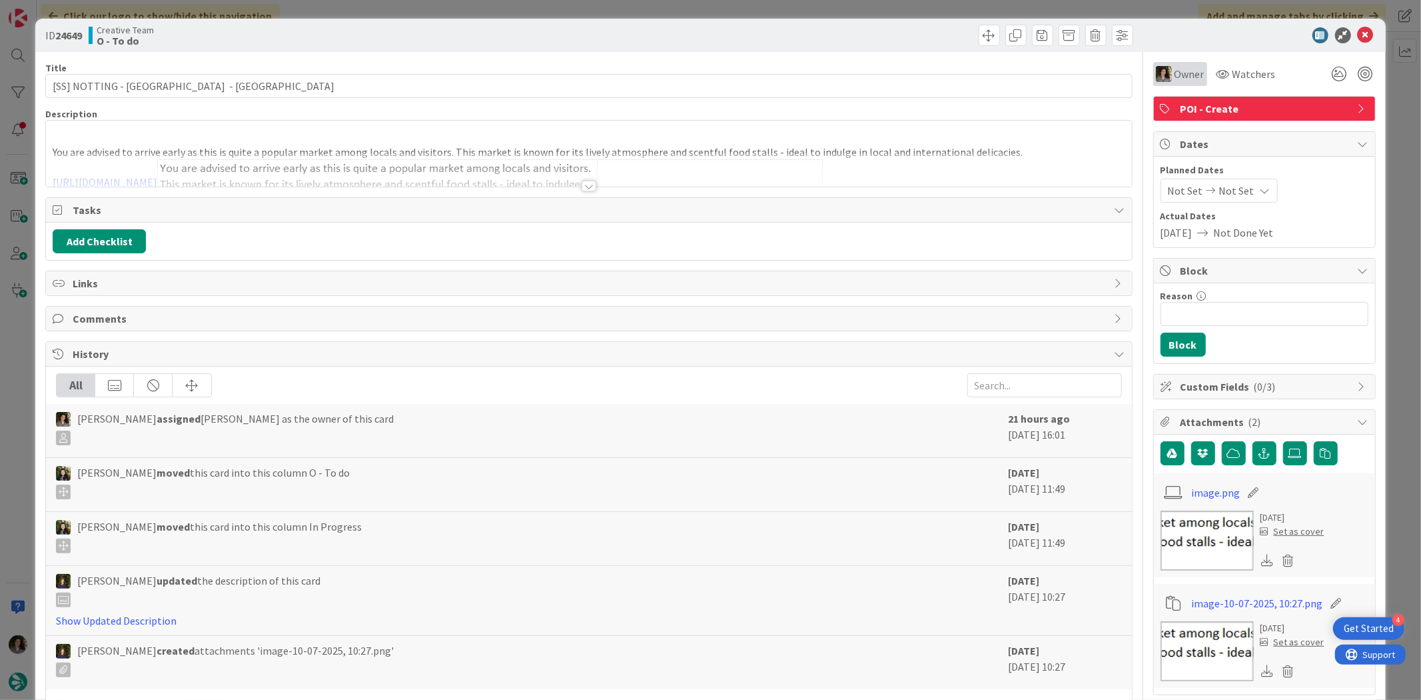
click at [1175, 73] on span "Owner" at bounding box center [1190, 74] width 30 height 16
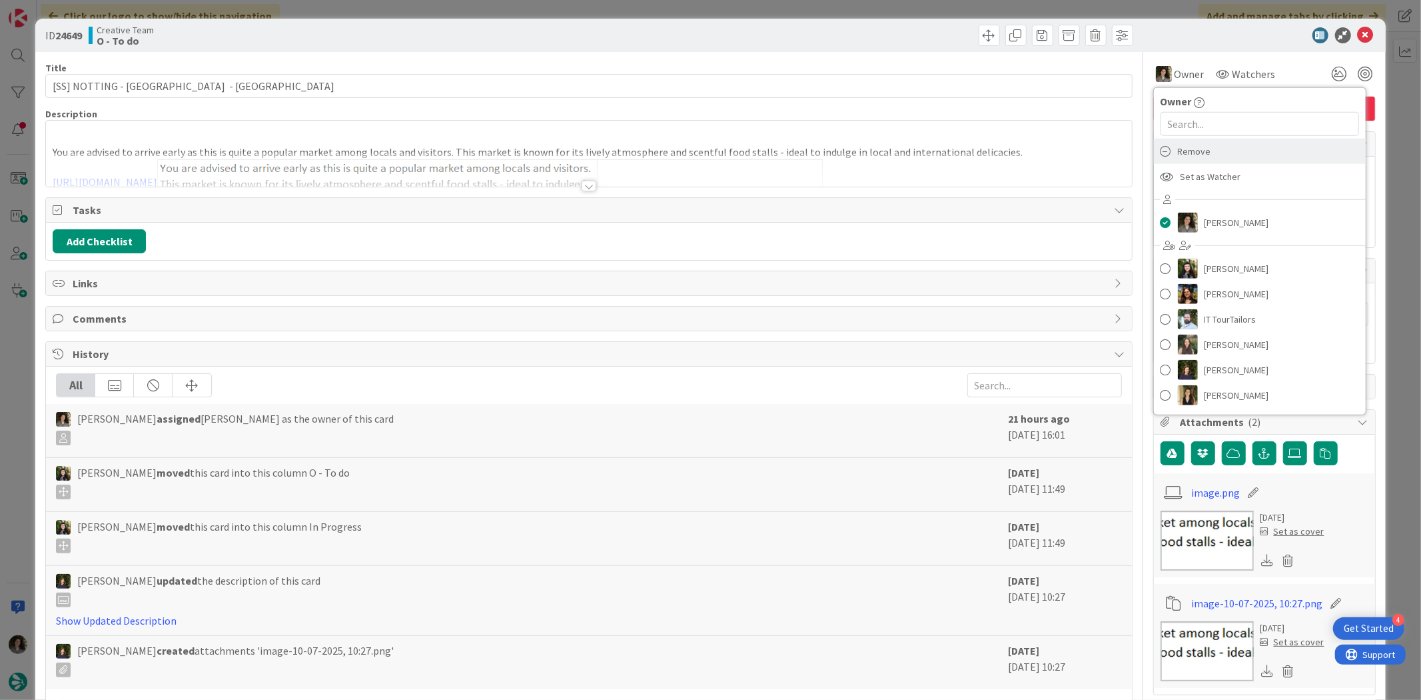
click at [1227, 151] on div "Remove" at bounding box center [1260, 151] width 212 height 25
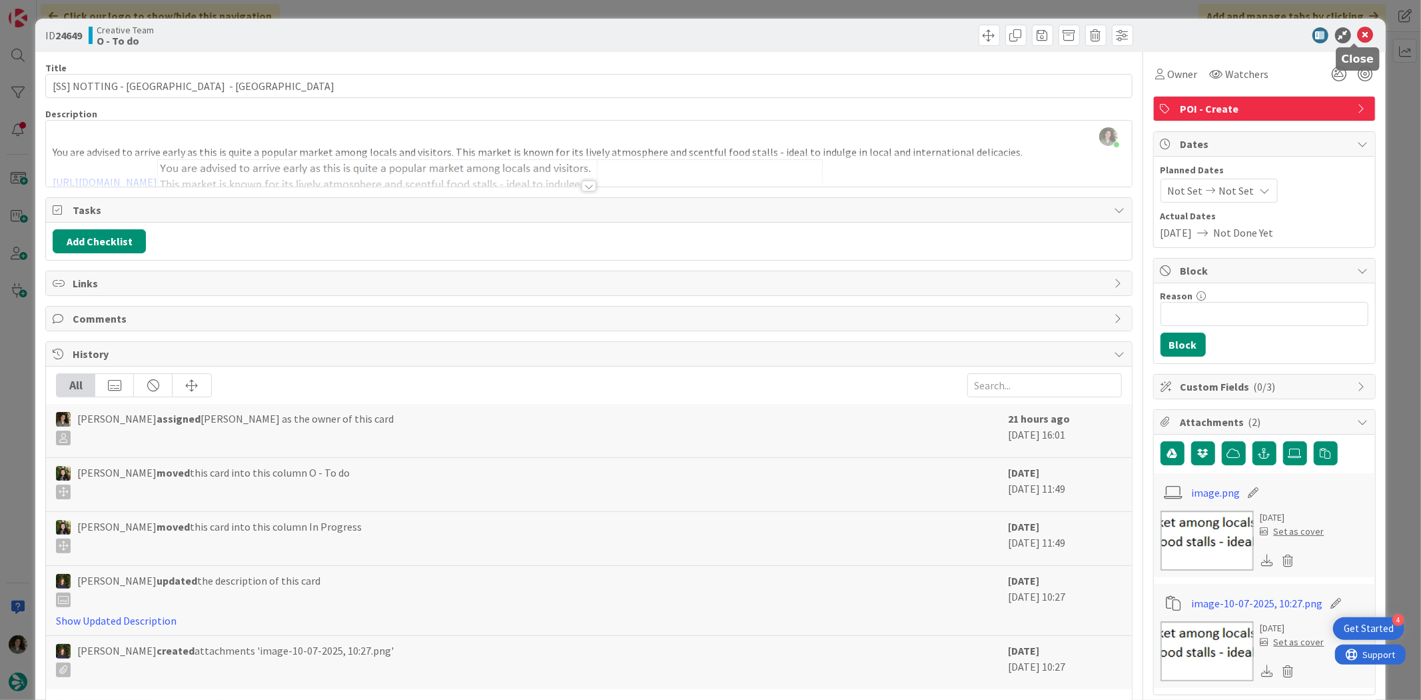
click at [1358, 27] on icon at bounding box center [1366, 35] width 16 height 16
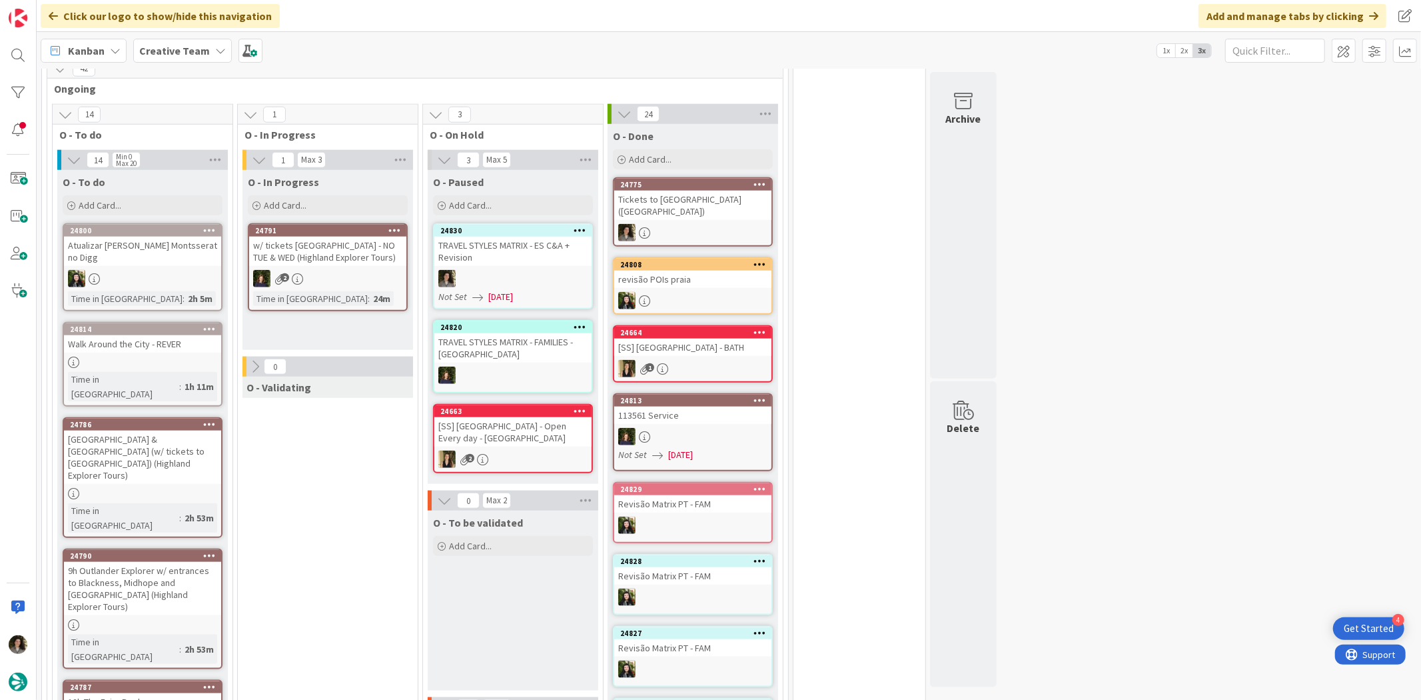
scroll to position [1008, 0]
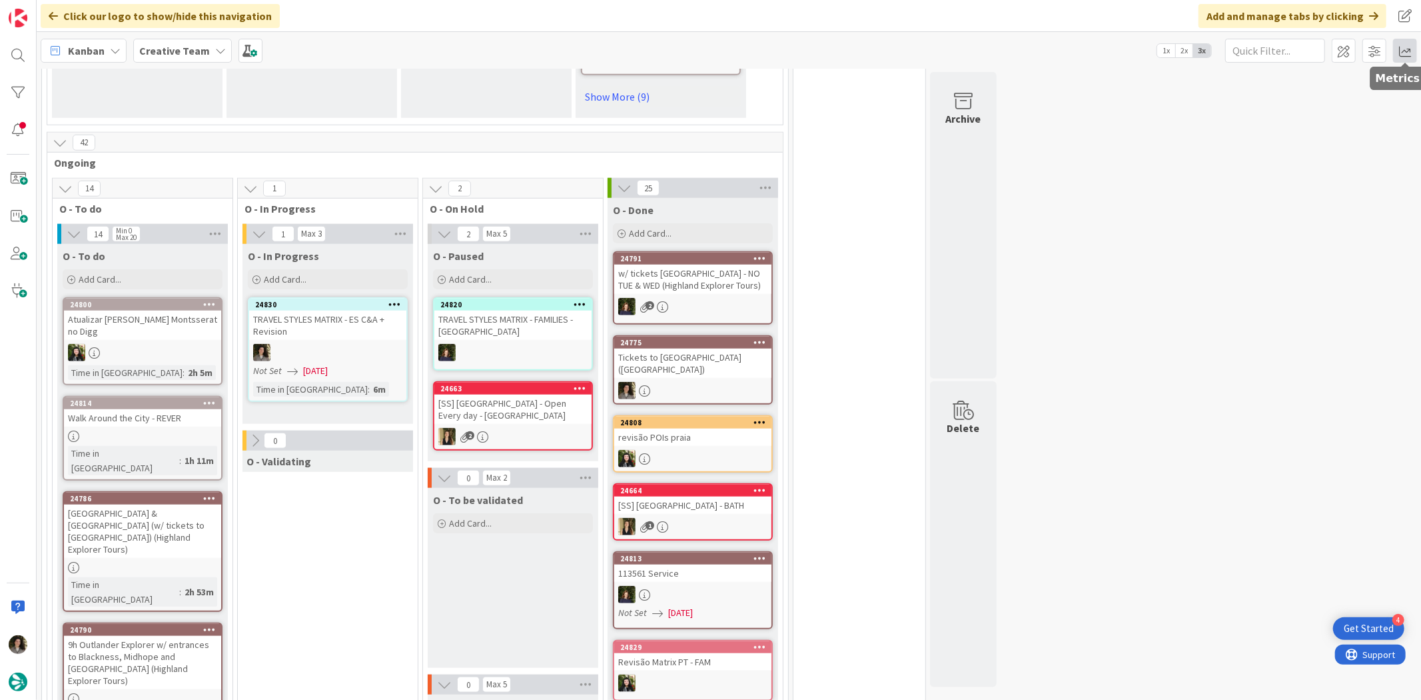
click at [1400, 43] on span at bounding box center [1405, 51] width 24 height 24
click at [1294, 151] on div "Allocation" at bounding box center [1289, 150] width 89 height 14
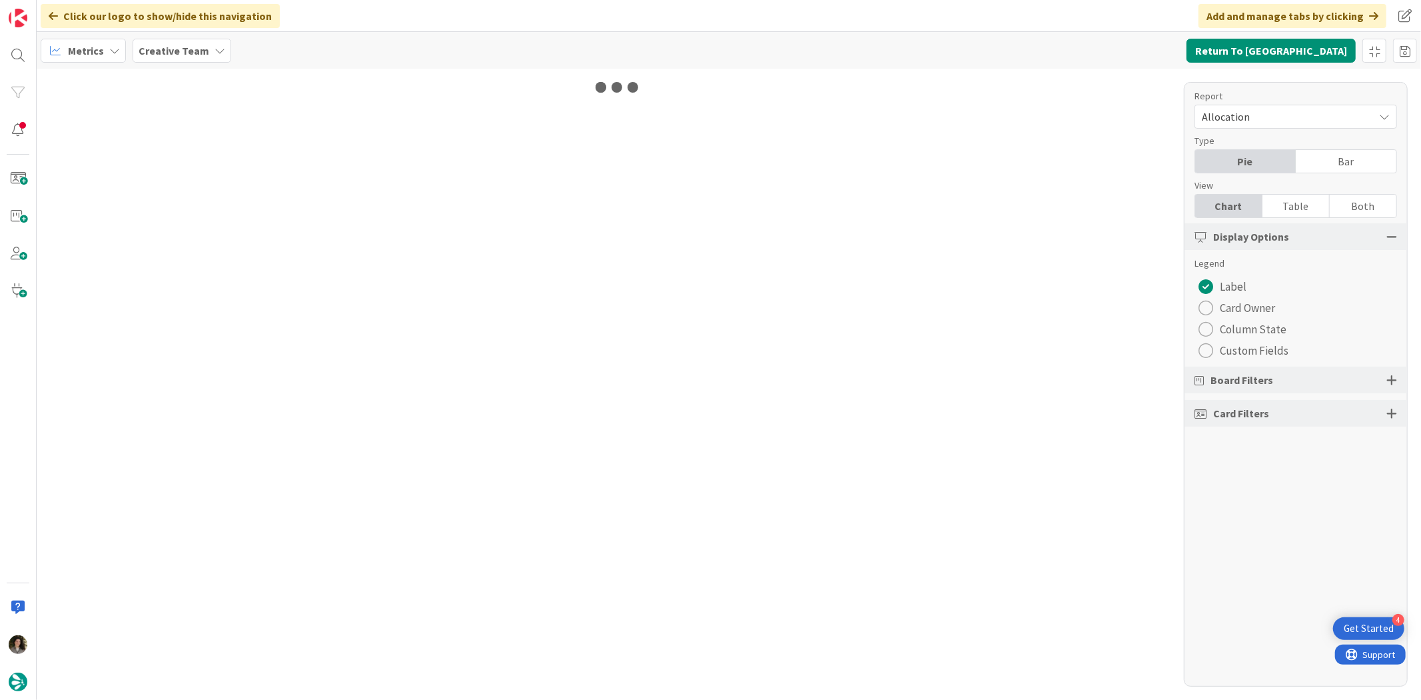
click at [1287, 205] on div "Table" at bounding box center [1296, 206] width 67 height 23
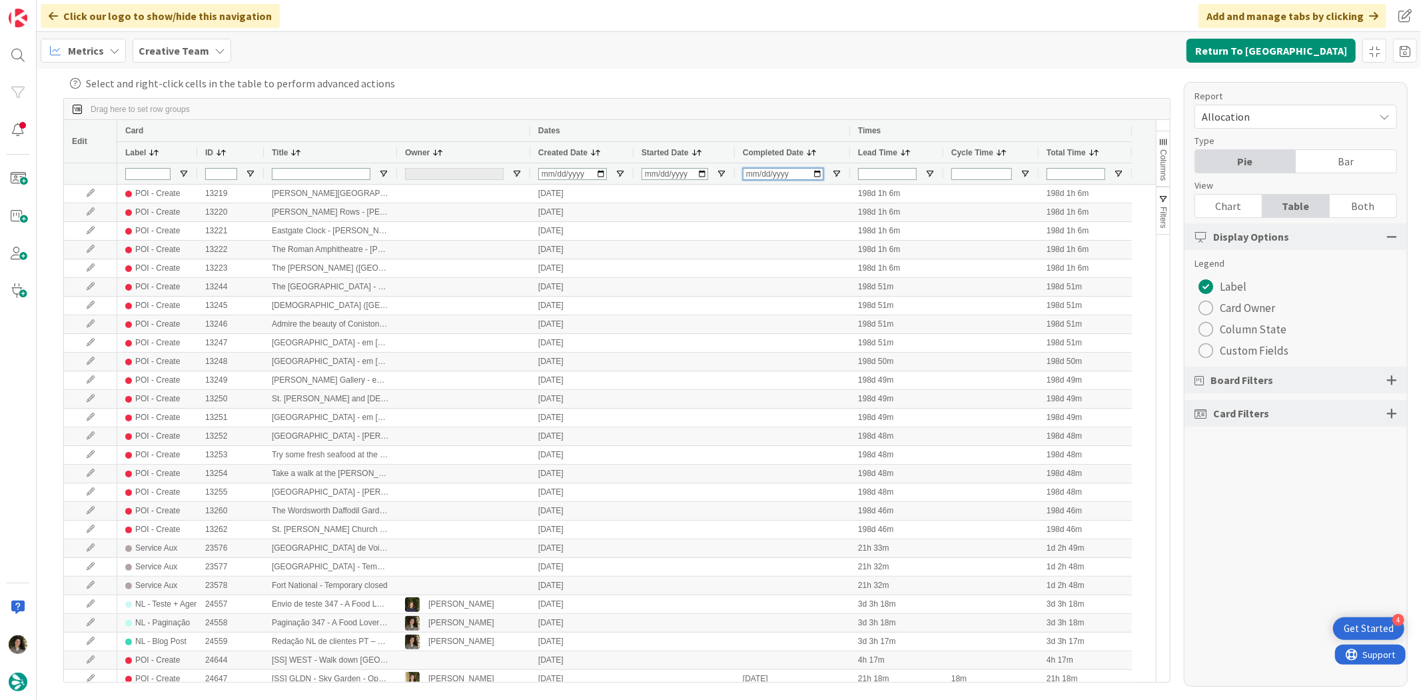
click at [750, 173] on input "Completed Date Filter Input" at bounding box center [783, 174] width 81 height 12
type input "2025-10-09"
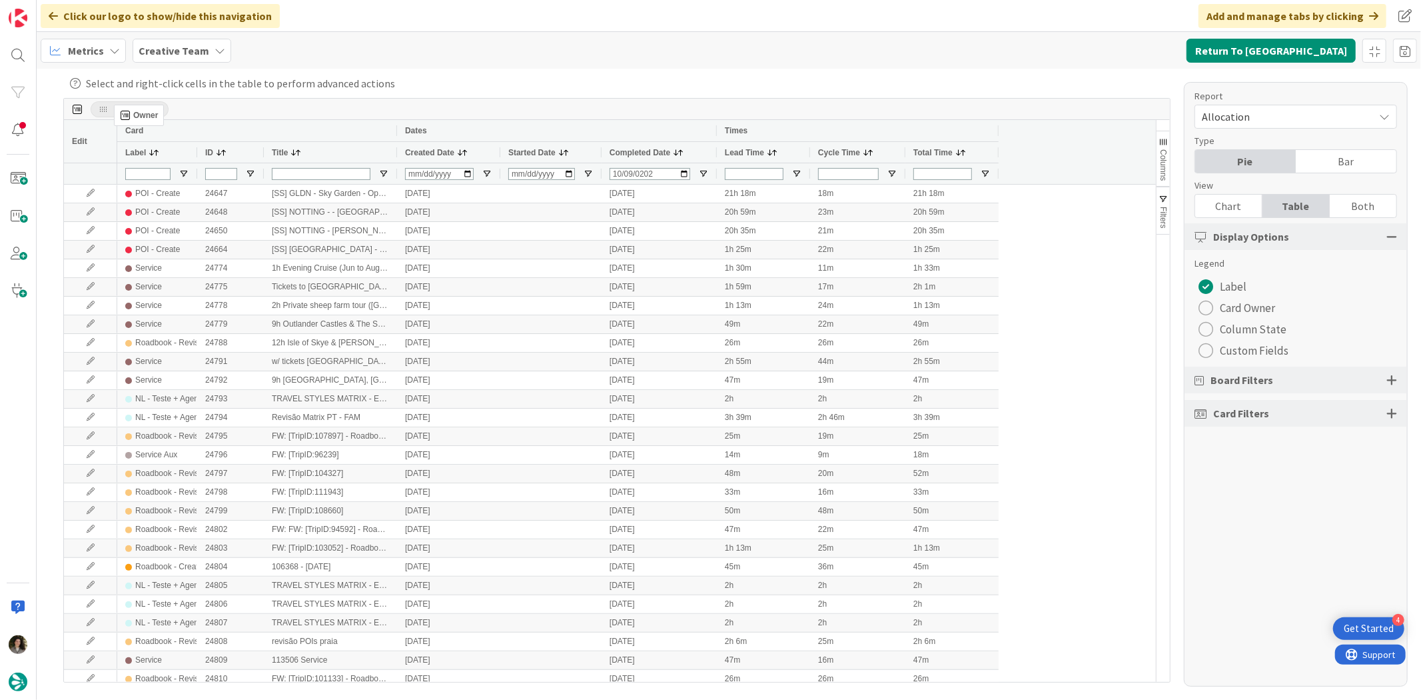
drag, startPoint x: 431, startPoint y: 152, endPoint x: 121, endPoint y: 110, distance: 313.3
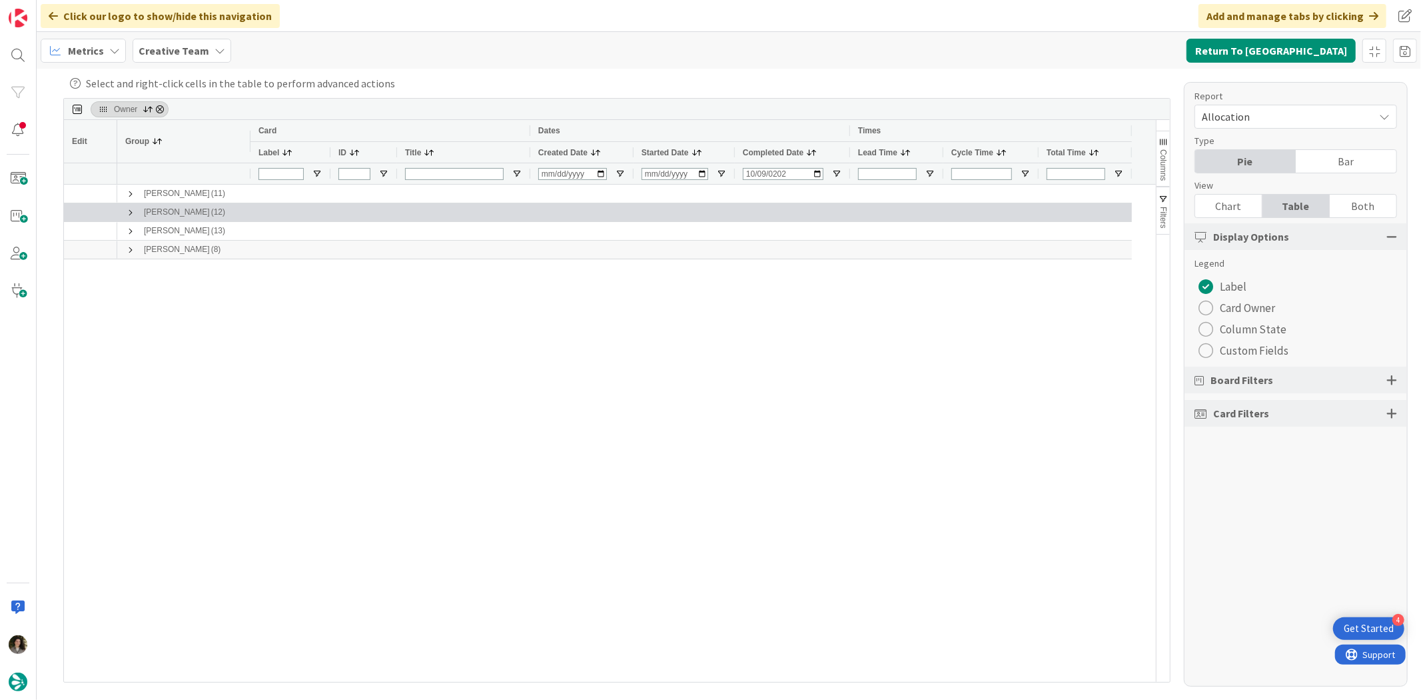
click at [131, 211] on span at bounding box center [130, 212] width 11 height 11
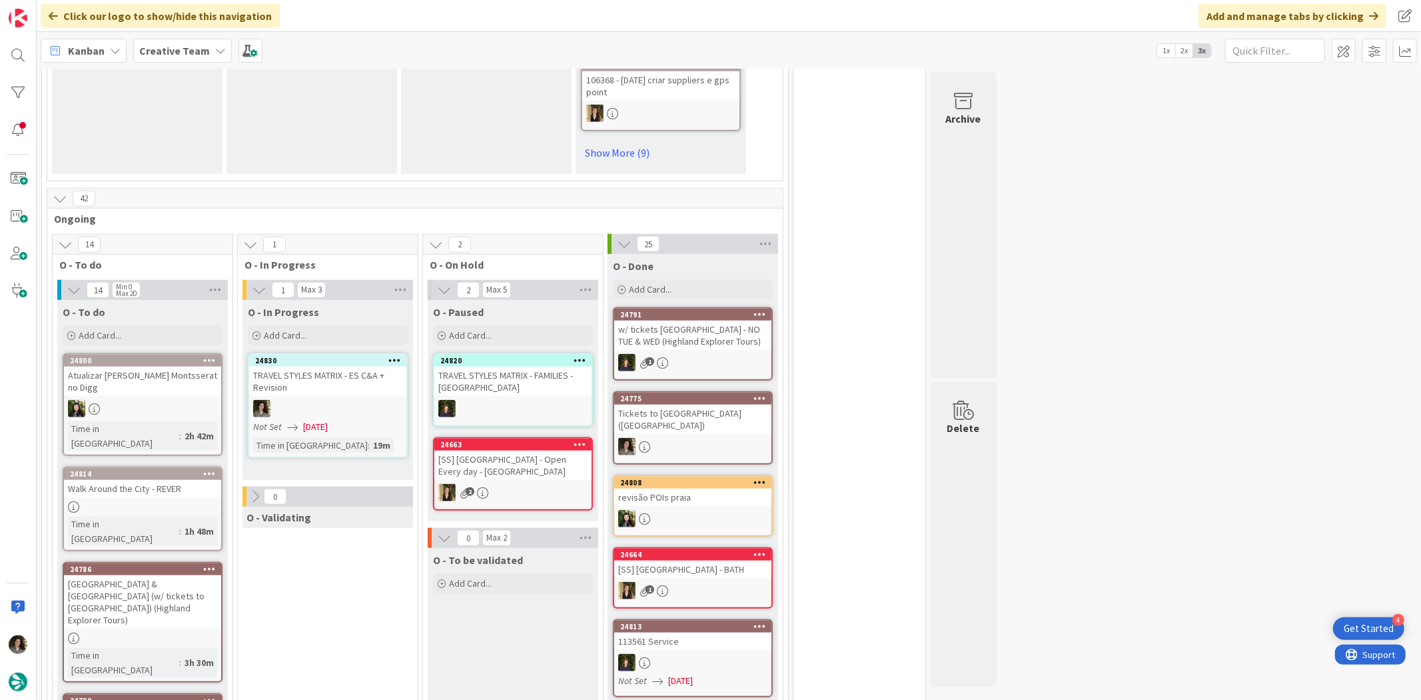
scroll to position [962, 0]
